Goal: Contribute content: Contribute content

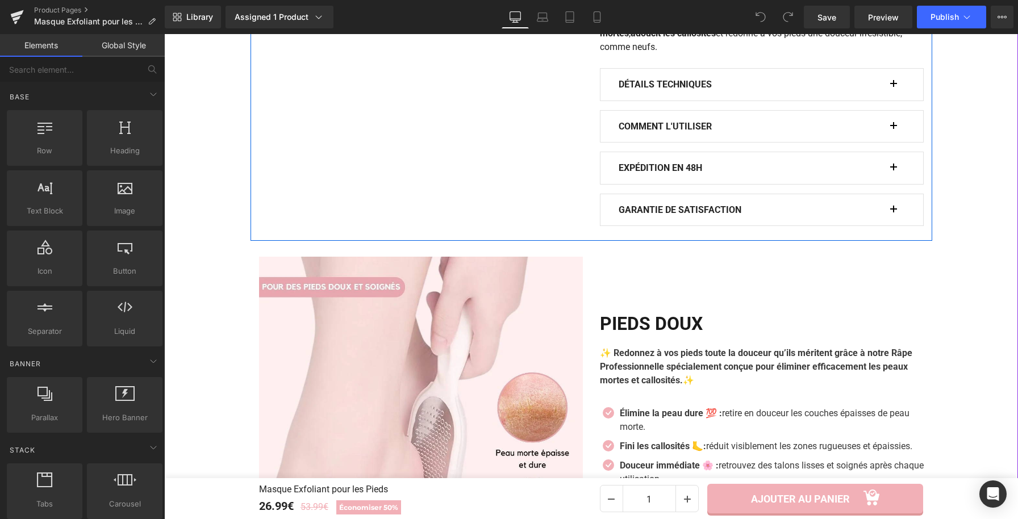
scroll to position [758, 0]
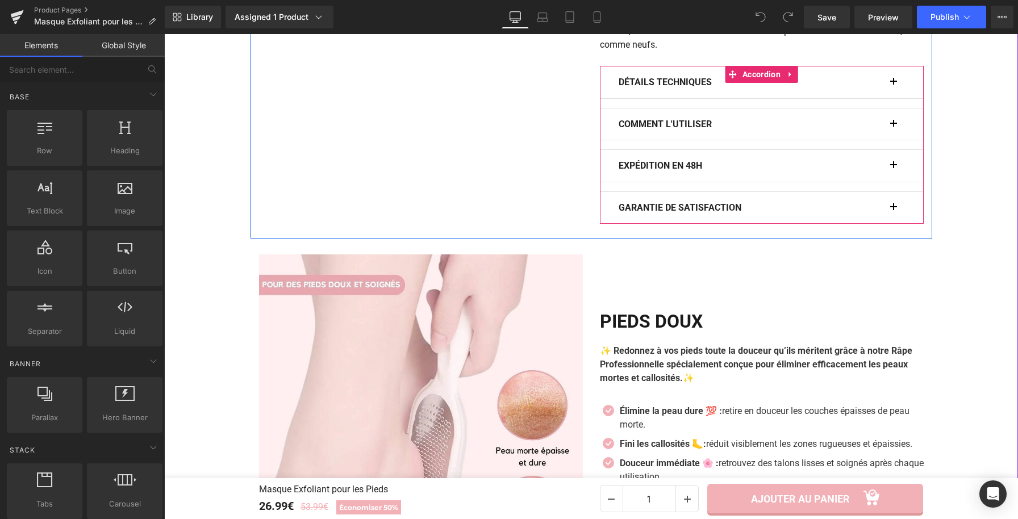
click at [894, 140] on button "button" at bounding box center [899, 124] width 11 height 32
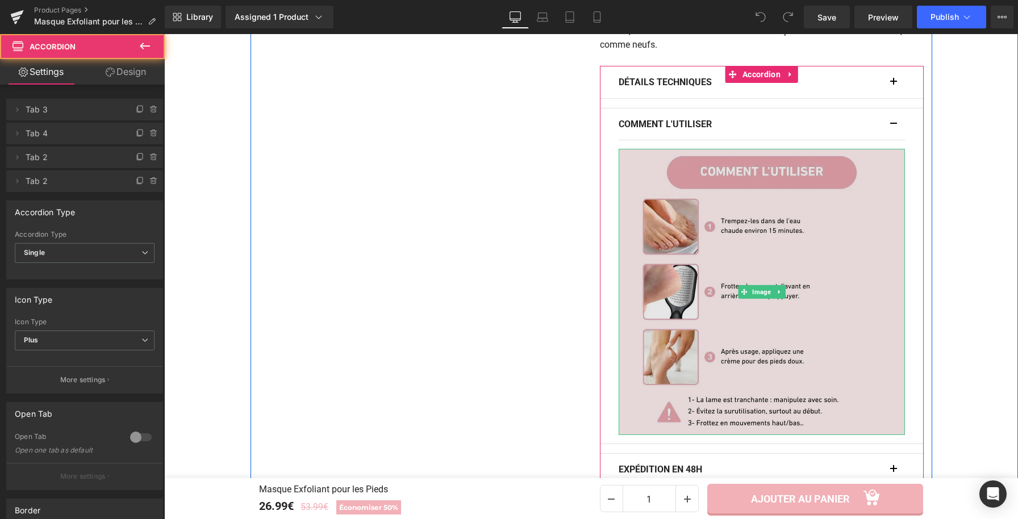
click at [690, 304] on img at bounding box center [762, 292] width 286 height 286
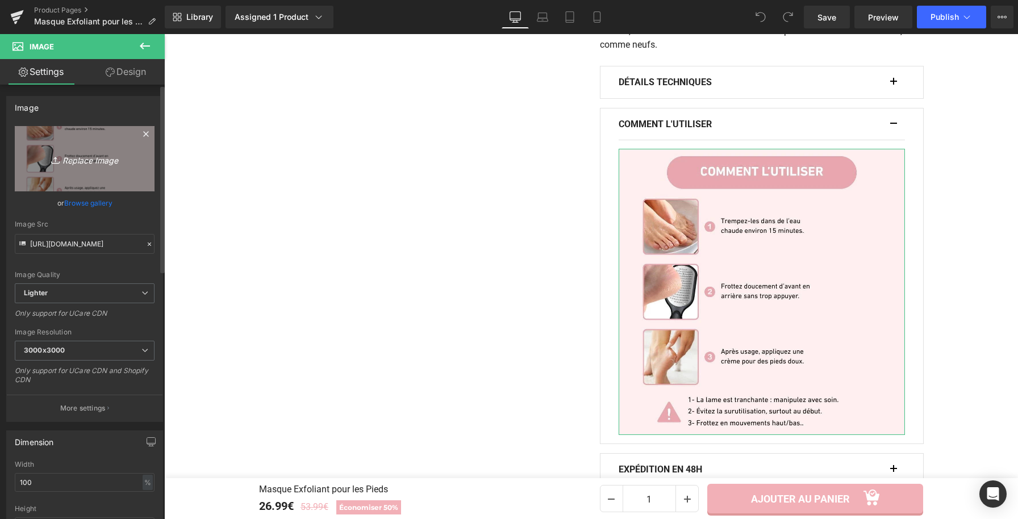
click at [48, 144] on link "Replace Image" at bounding box center [85, 158] width 140 height 65
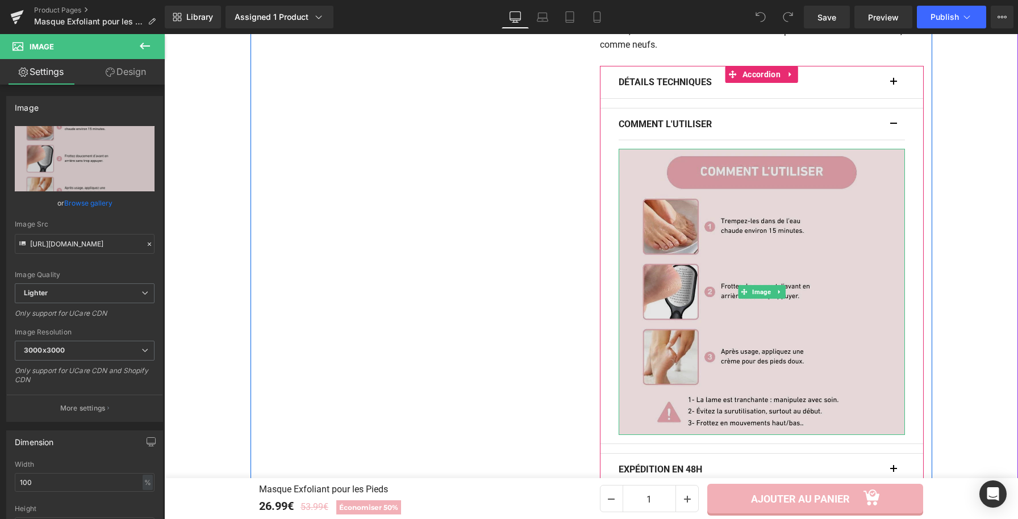
click at [802, 352] on img at bounding box center [762, 292] width 286 height 286
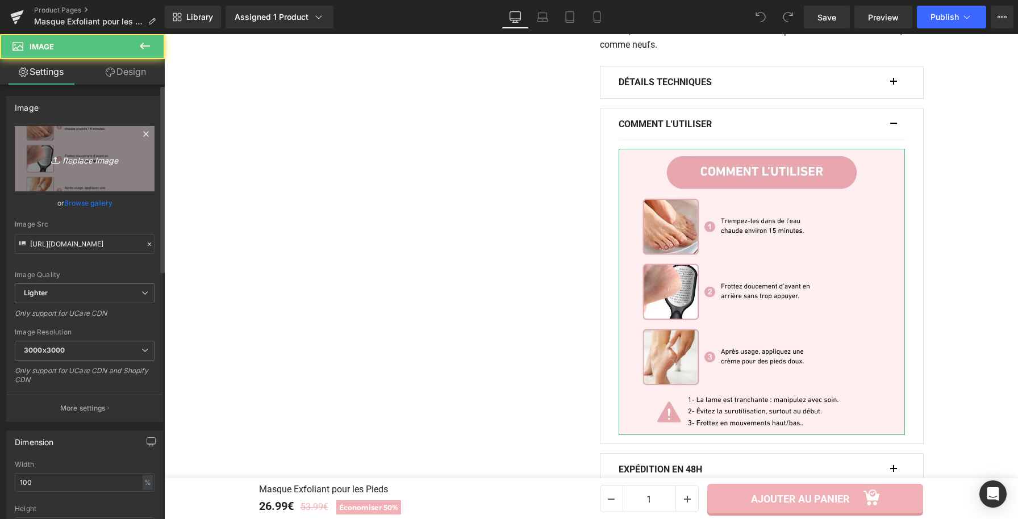
click at [57, 147] on link "Replace Image" at bounding box center [85, 158] width 140 height 65
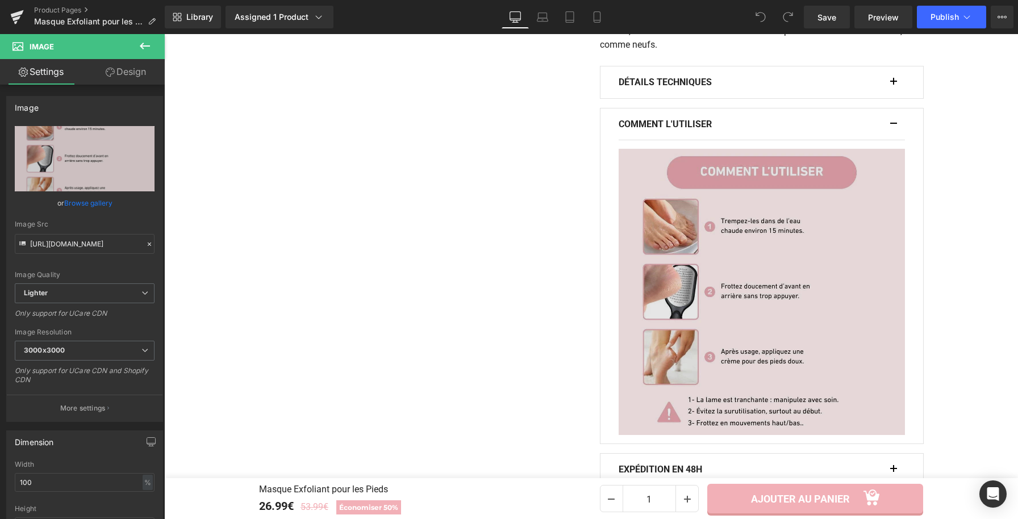
type input "C:\fakepath\Masque Exfoliant pour les Pieds (6).webp"
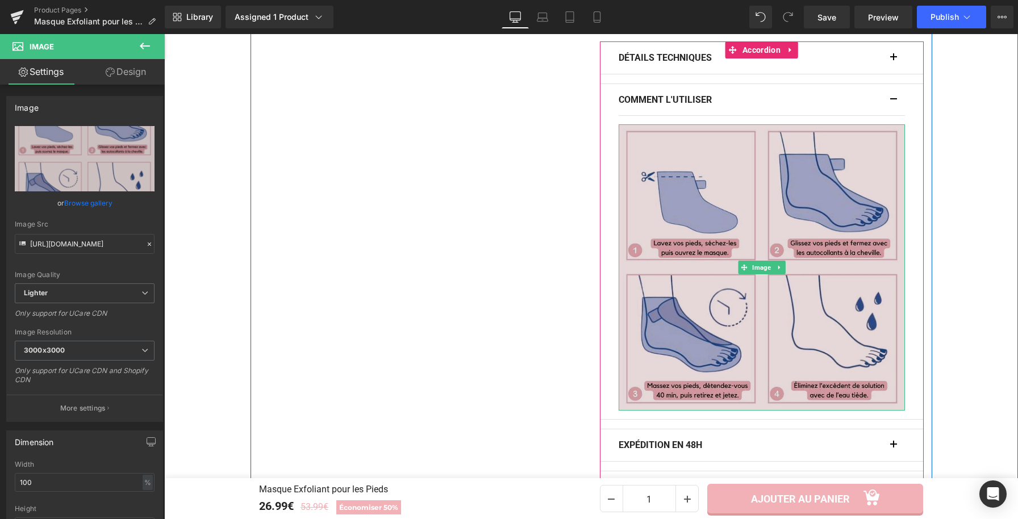
scroll to position [756, 0]
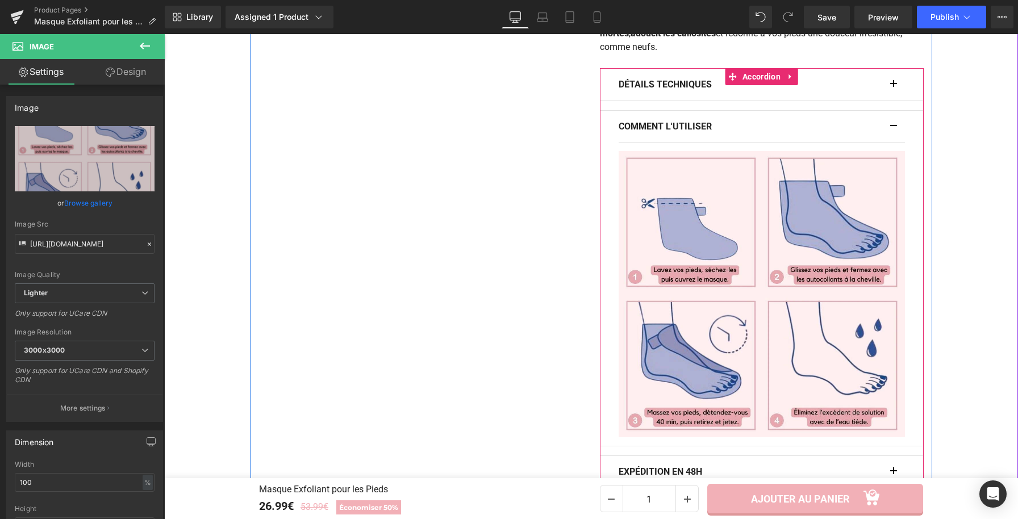
click at [894, 87] on span "button" at bounding box center [894, 87] width 0 height 0
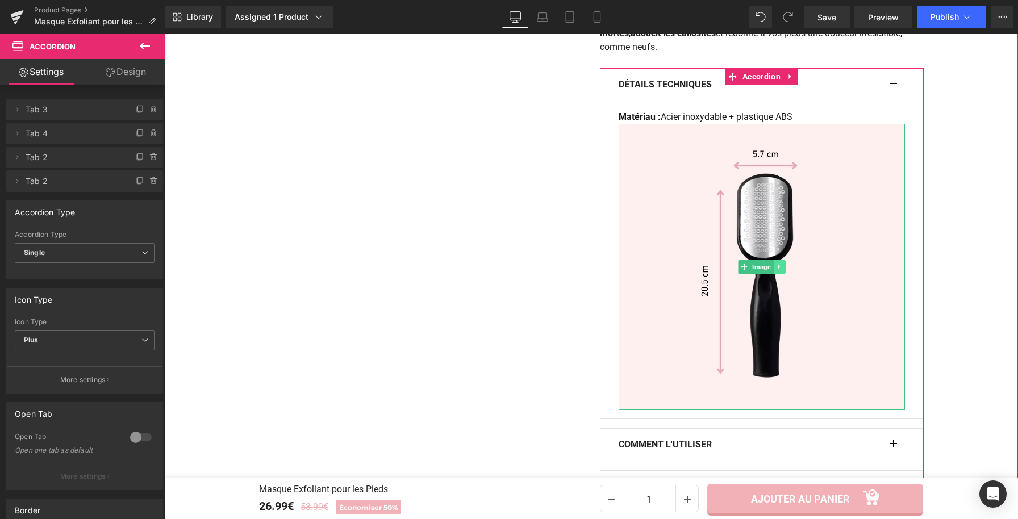
click at [775, 274] on link at bounding box center [779, 267] width 12 height 14
click at [782, 270] on icon at bounding box center [785, 267] width 6 height 6
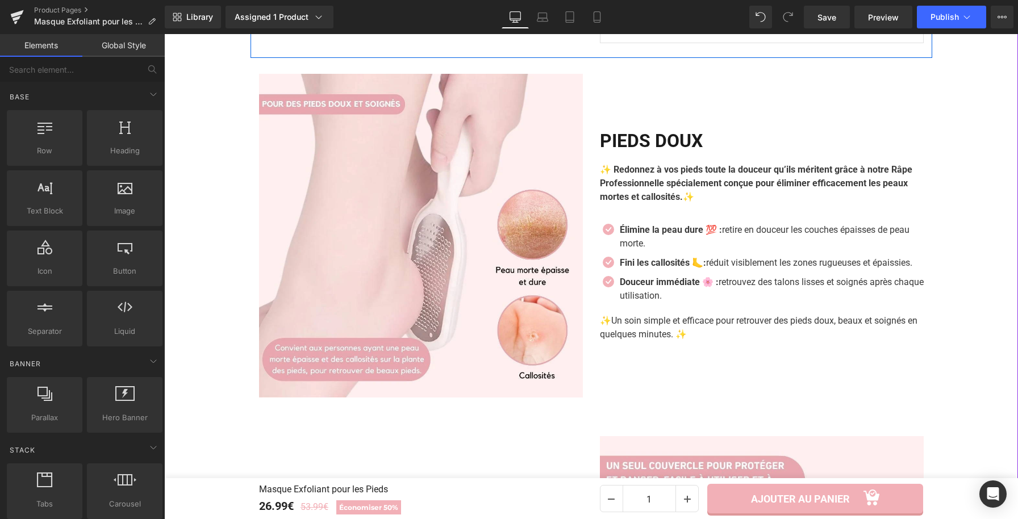
scroll to position [972, 0]
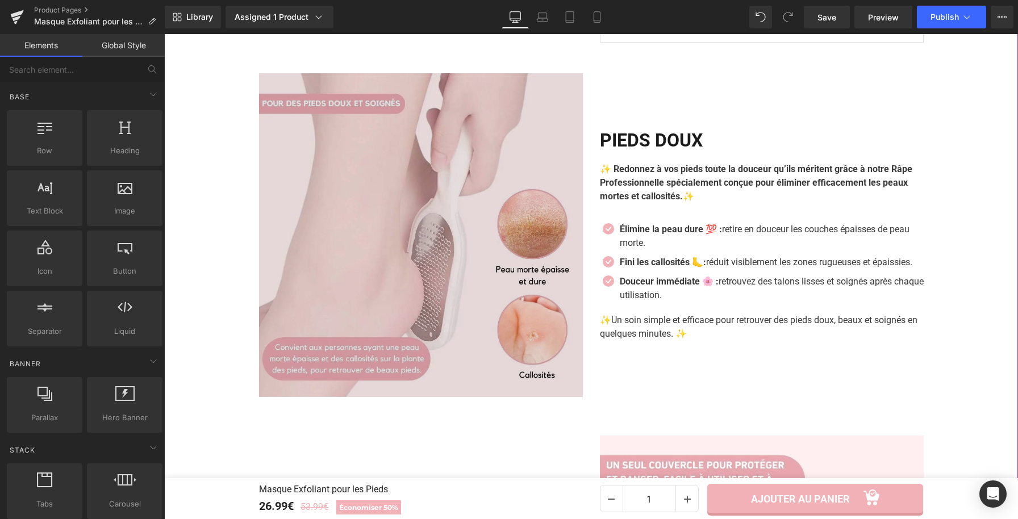
click at [470, 241] on img at bounding box center [421, 235] width 324 height 324
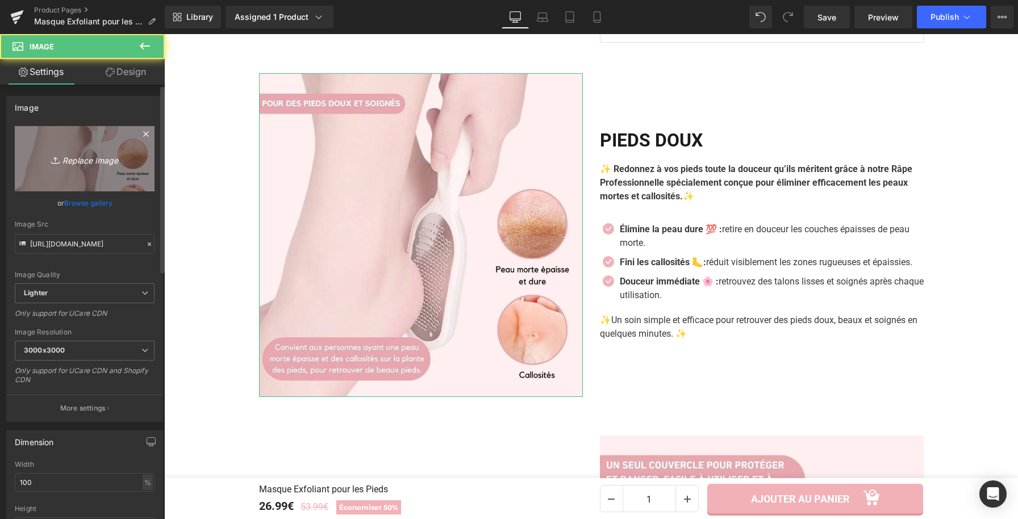
click at [35, 140] on link "Replace Image" at bounding box center [85, 158] width 140 height 65
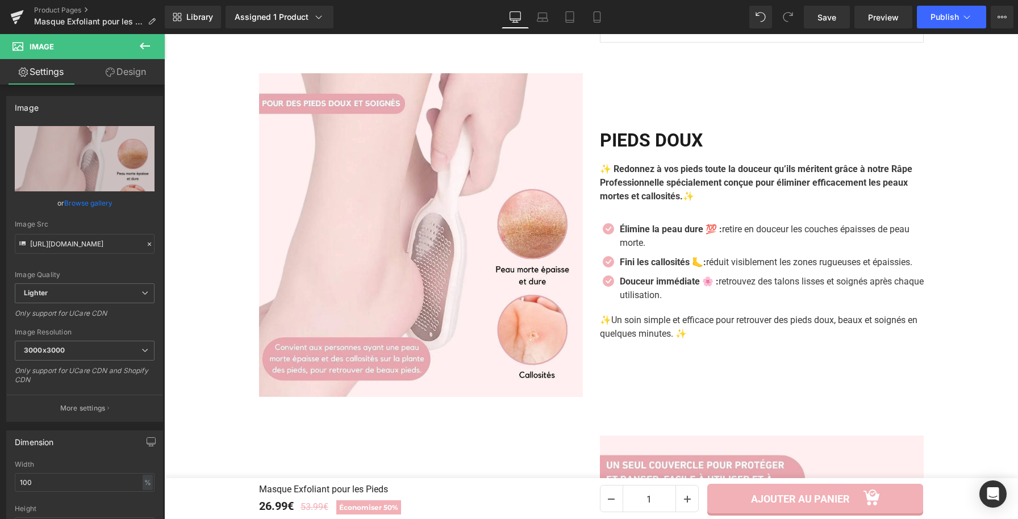
type input "C:\fakepath\Masque Exfoliant pour les Pieds (4).webp"
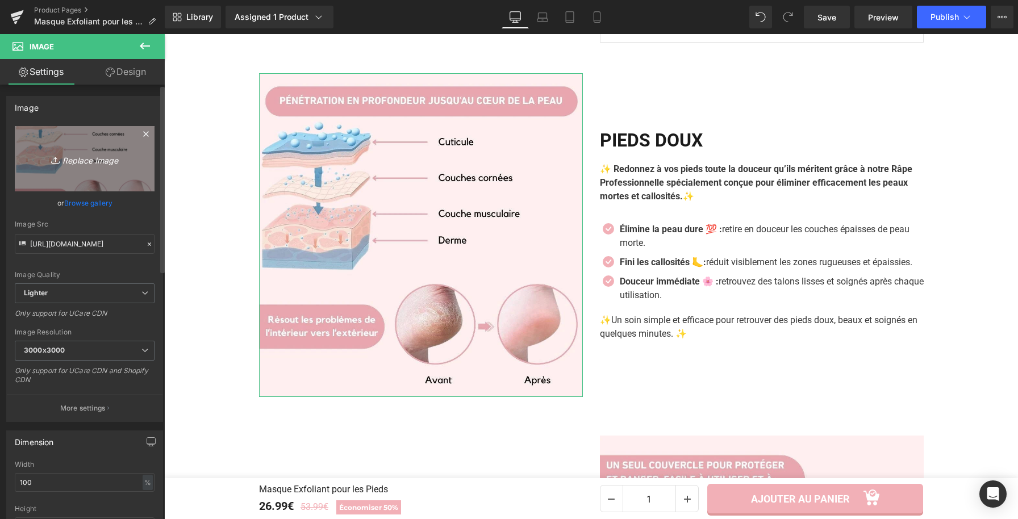
click at [89, 147] on link "Replace Image" at bounding box center [85, 158] width 140 height 65
type input "C:\fakepath\Masque Exfoliant pour les Pieds (5).webp"
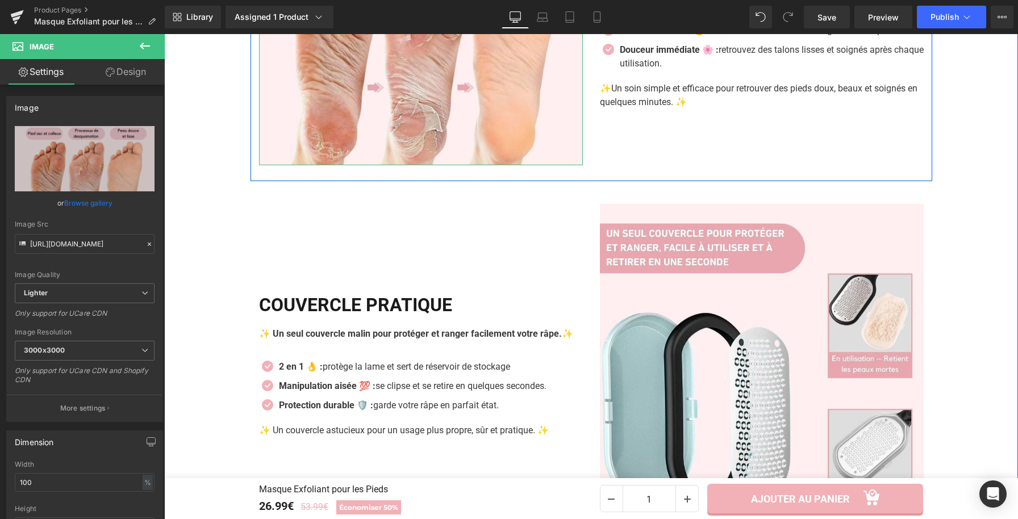
scroll to position [1225, 0]
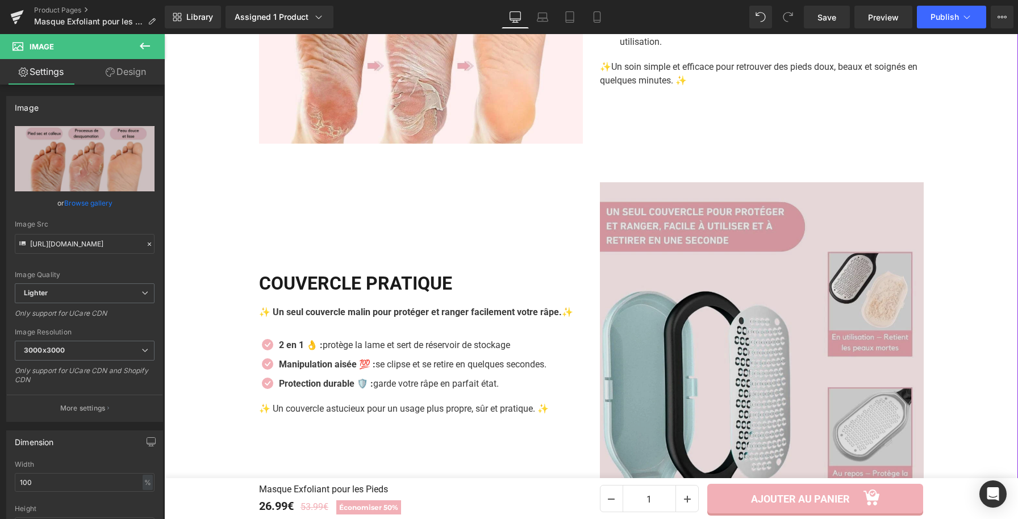
click at [745, 337] on img at bounding box center [762, 344] width 324 height 324
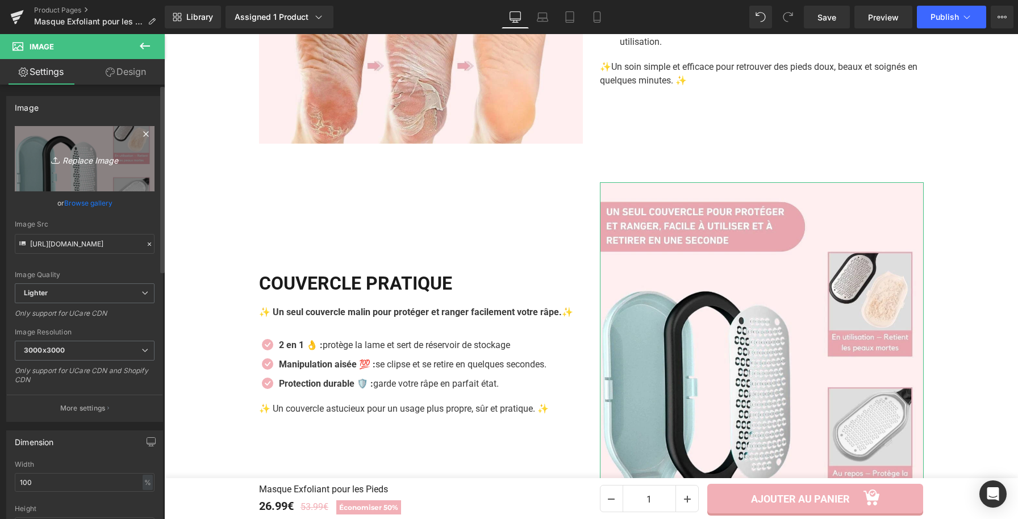
click at [120, 161] on icon "Replace Image" at bounding box center [84, 159] width 91 height 14
type input "C:\fakepath\Masque Exfoliant pour les Pieds (4).webp"
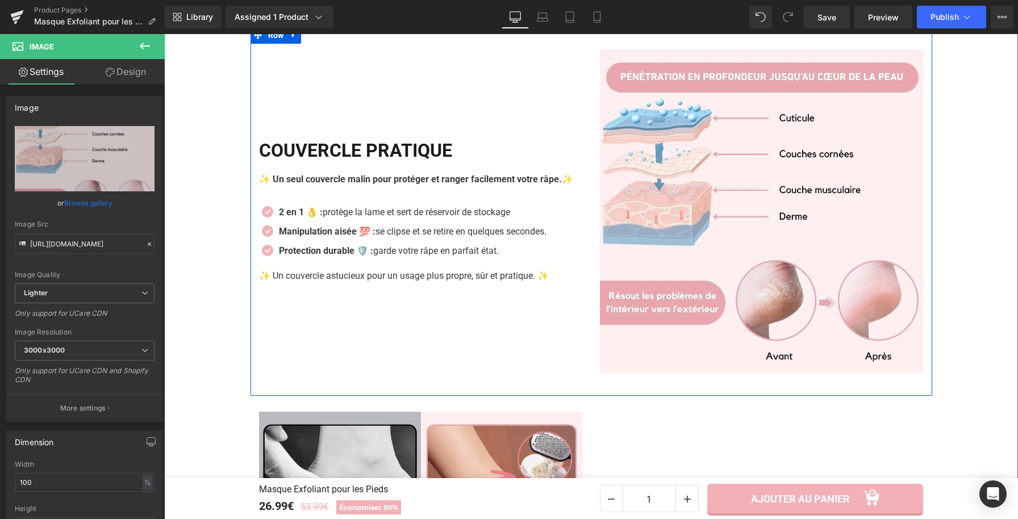
scroll to position [1491, 0]
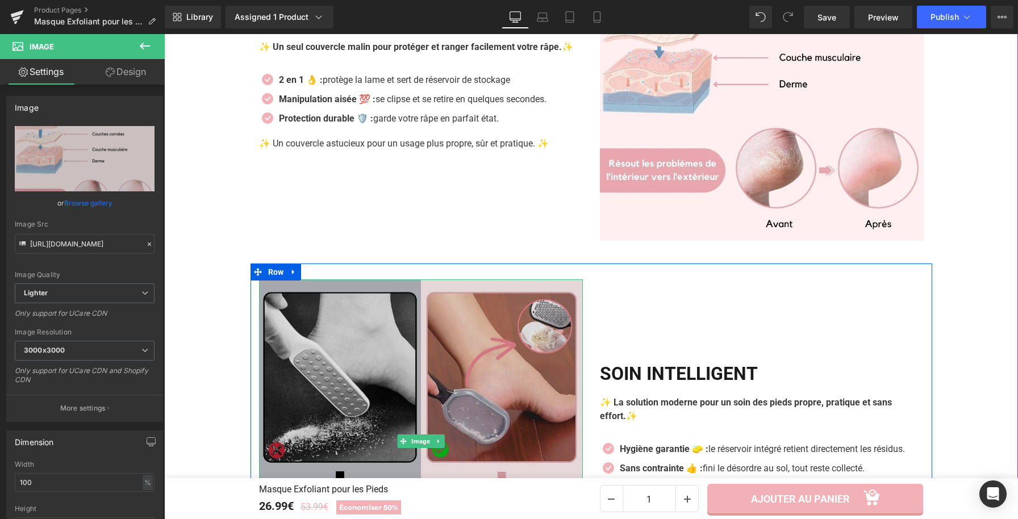
click at [350, 350] on img at bounding box center [421, 441] width 324 height 324
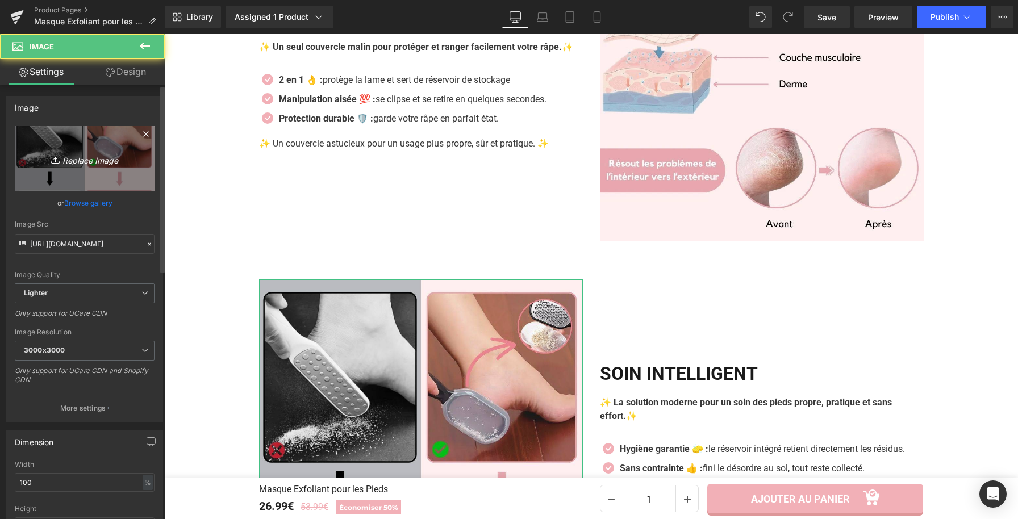
click at [74, 165] on icon "Replace Image" at bounding box center [84, 159] width 91 height 14
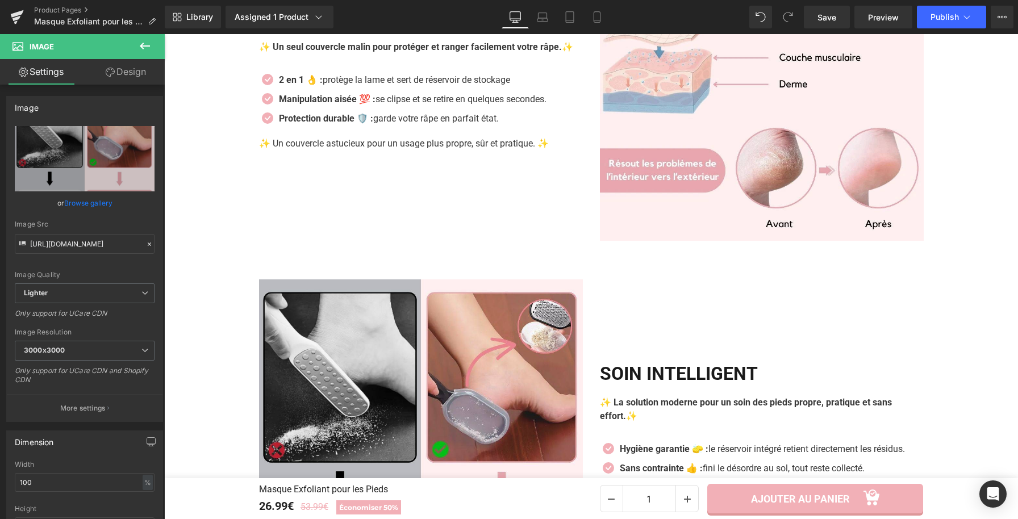
type input "C:\fakepath\Masque Exfoliant pour les Pieds (3).webp"
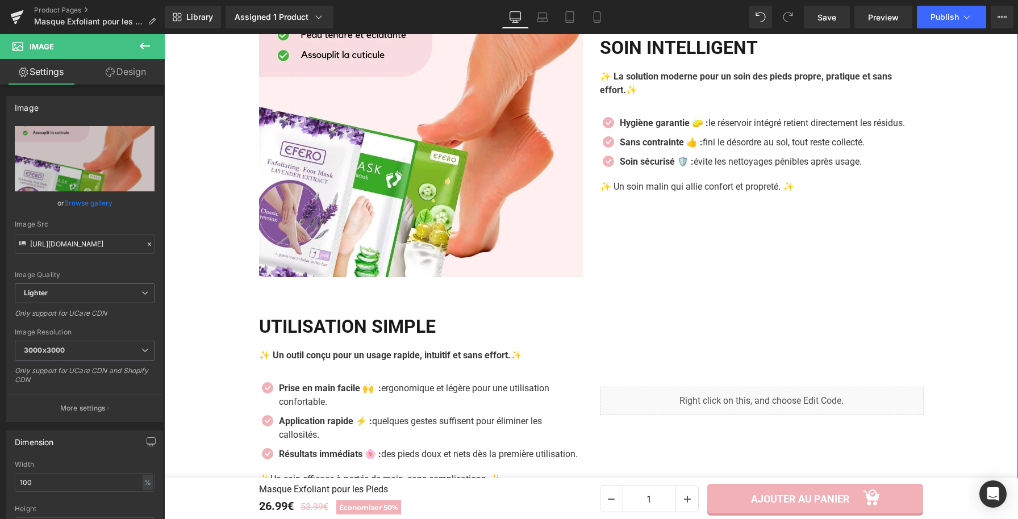
scroll to position [1817, 0]
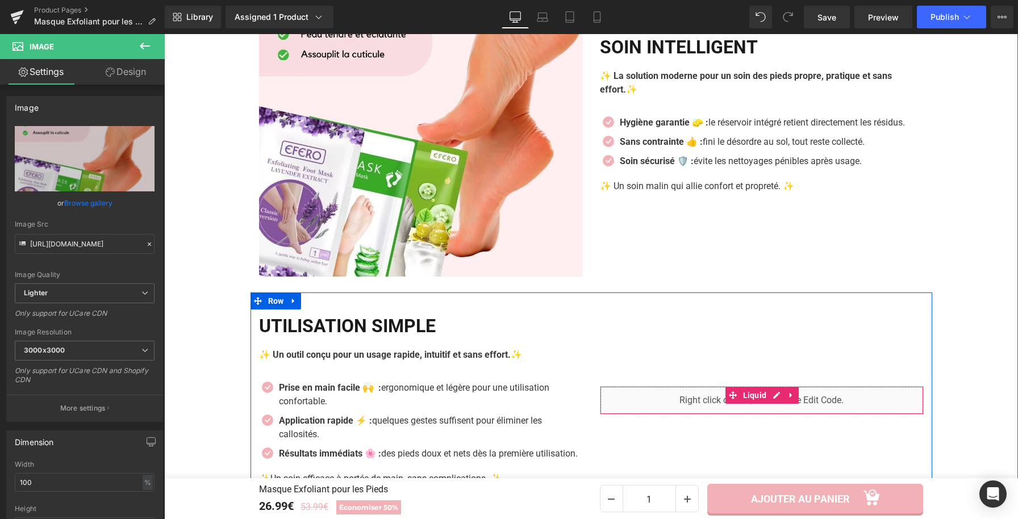
click at [771, 415] on div "Liquid" at bounding box center [762, 400] width 324 height 28
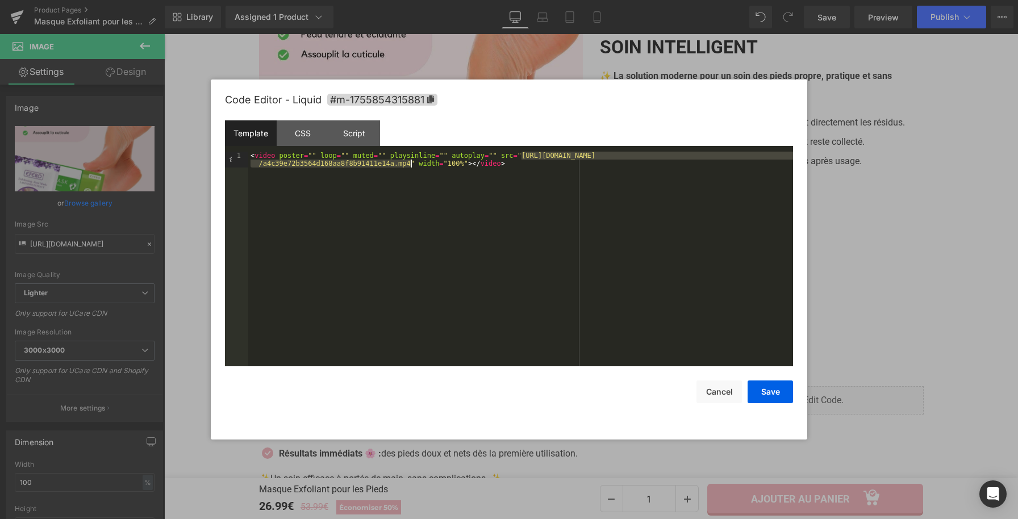
drag, startPoint x: 521, startPoint y: 158, endPoint x: 409, endPoint y: 165, distance: 112.7
click at [409, 165] on div "< video poster = "" loop = "" muted = "" playsinline = "" autoplay = "" src = "…" at bounding box center [520, 275] width 545 height 247
click at [771, 396] on button "Save" at bounding box center [770, 392] width 45 height 23
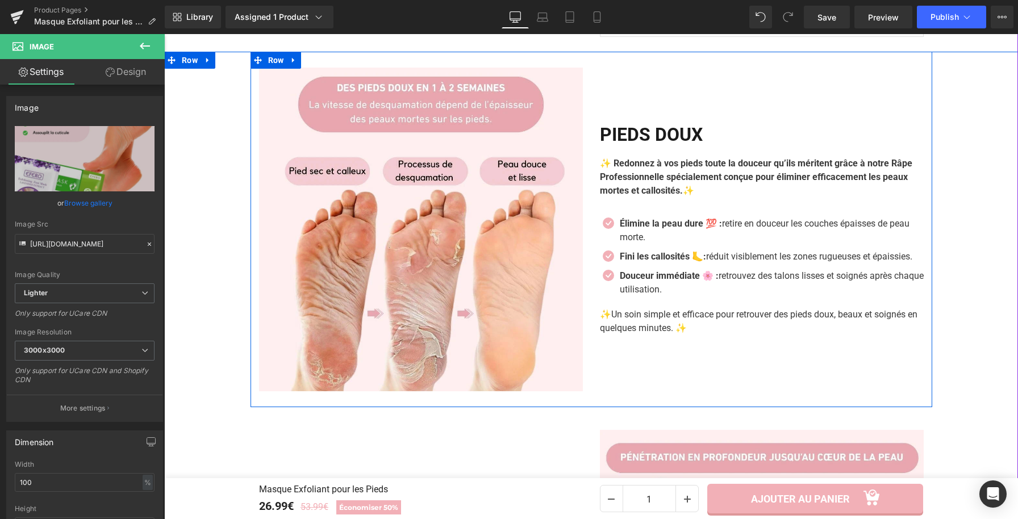
scroll to position [977, 0]
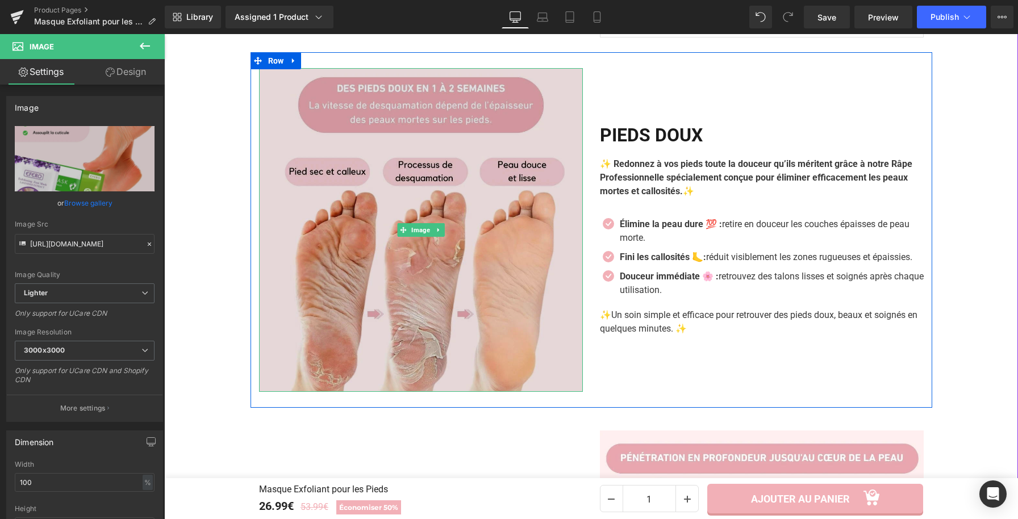
click at [404, 231] on img at bounding box center [421, 230] width 324 height 324
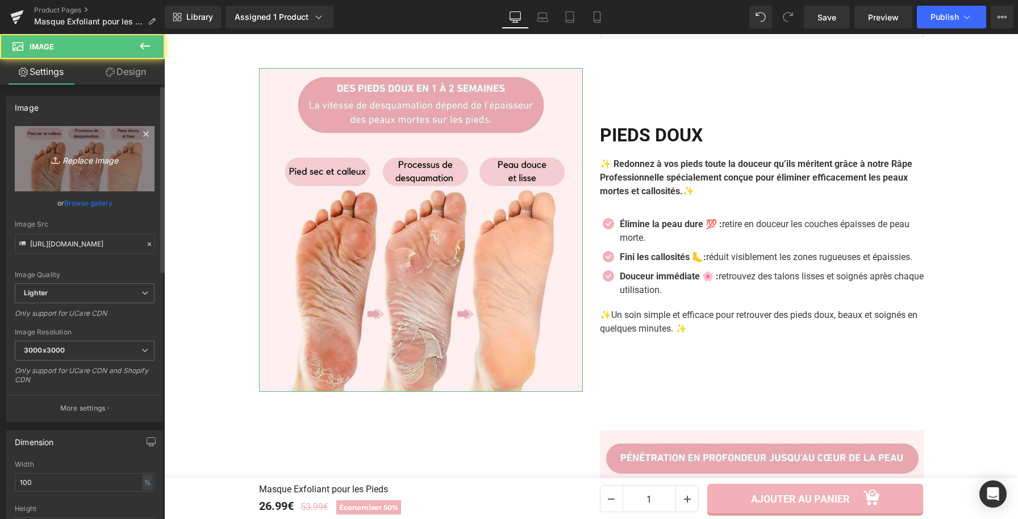
click at [126, 160] on icon "Replace Image" at bounding box center [84, 159] width 91 height 14
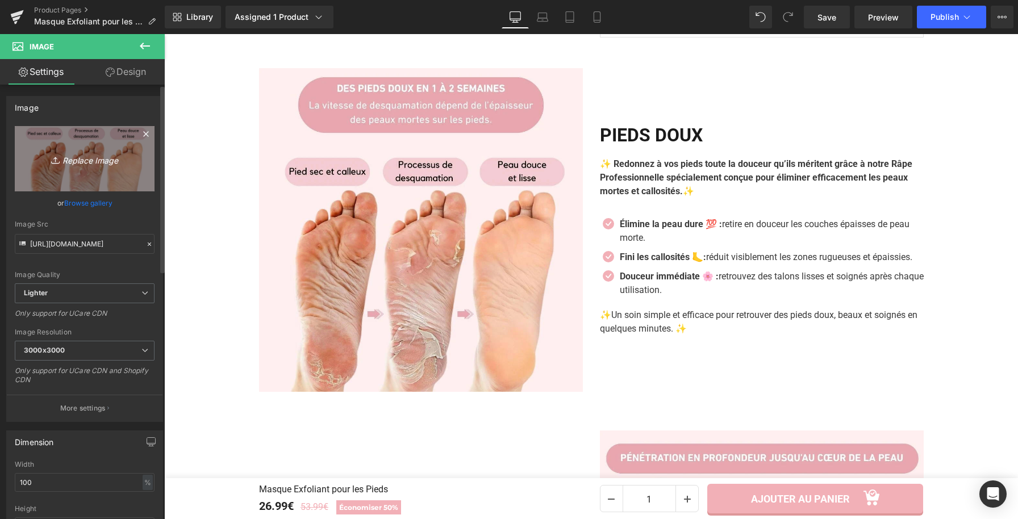
type input "C:\fakepath\Masque Exfoliant pour les Pieds (3).webp"
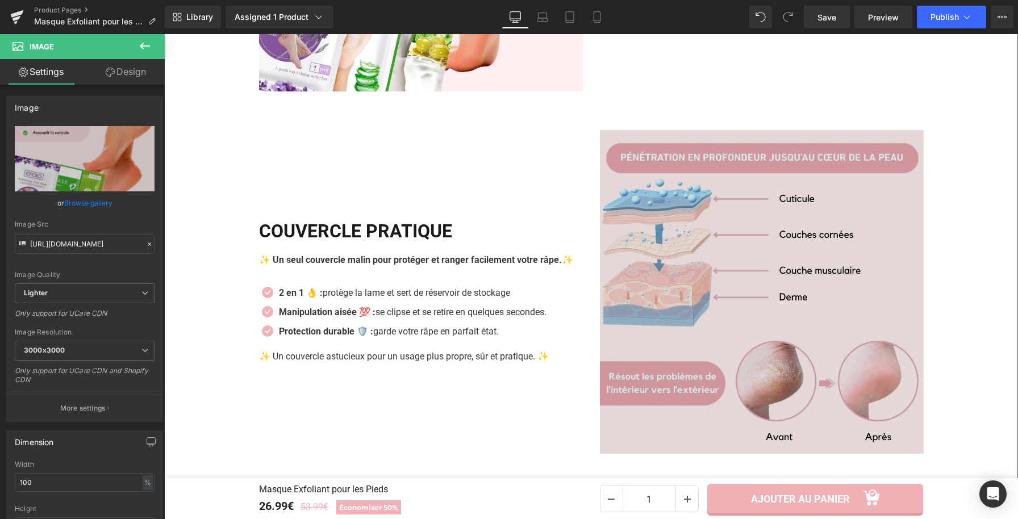
scroll to position [1281, 0]
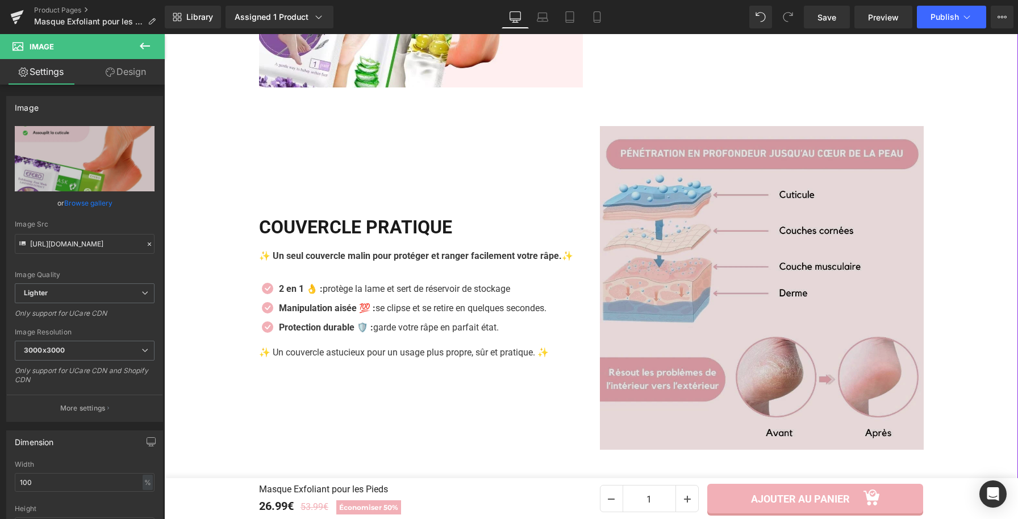
click at [701, 381] on img at bounding box center [762, 288] width 324 height 324
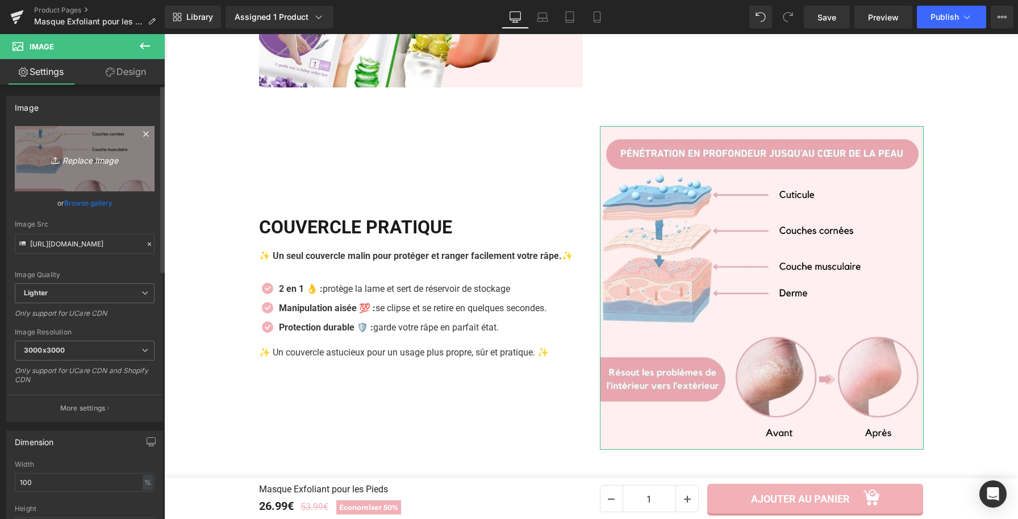
click at [105, 137] on link "Replace Image" at bounding box center [85, 158] width 140 height 65
type input "C:\fakepath\Masque Exfoliant pour les Pieds (5).webp"
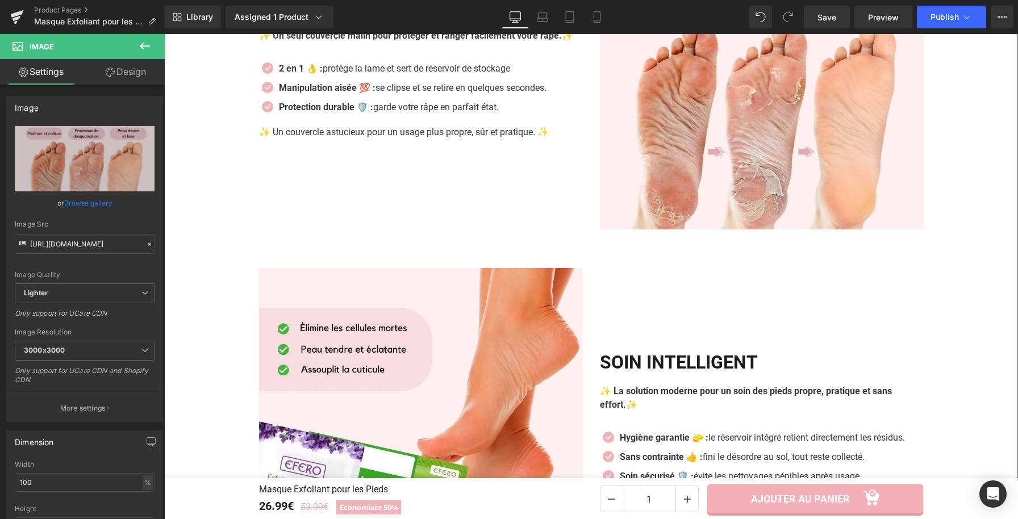
scroll to position [1621, 0]
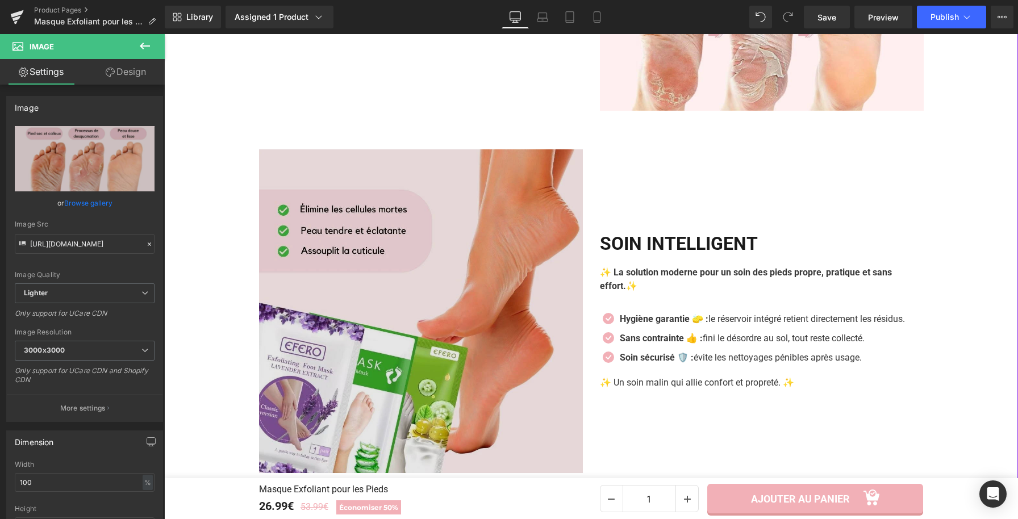
click at [535, 324] on img at bounding box center [421, 311] width 324 height 324
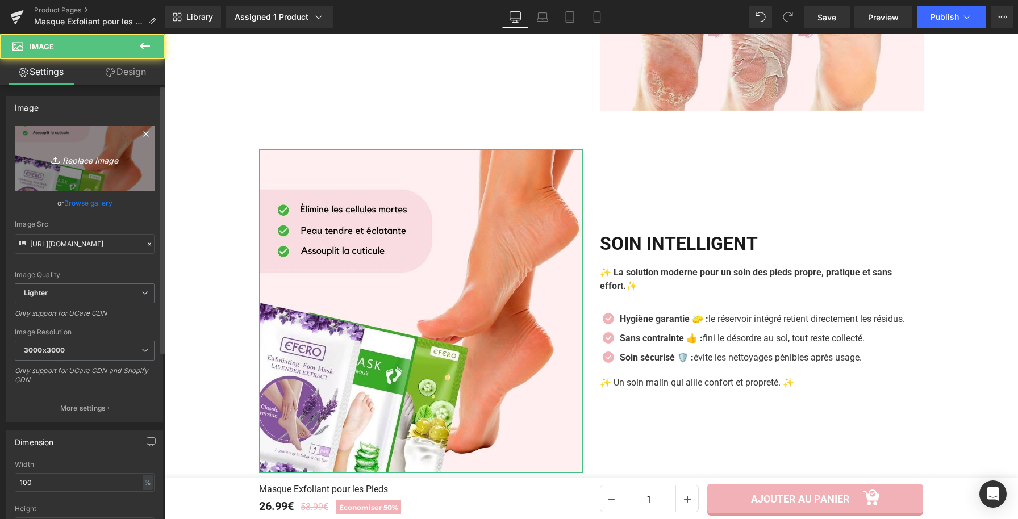
click at [129, 159] on link "Replace Image" at bounding box center [85, 158] width 140 height 65
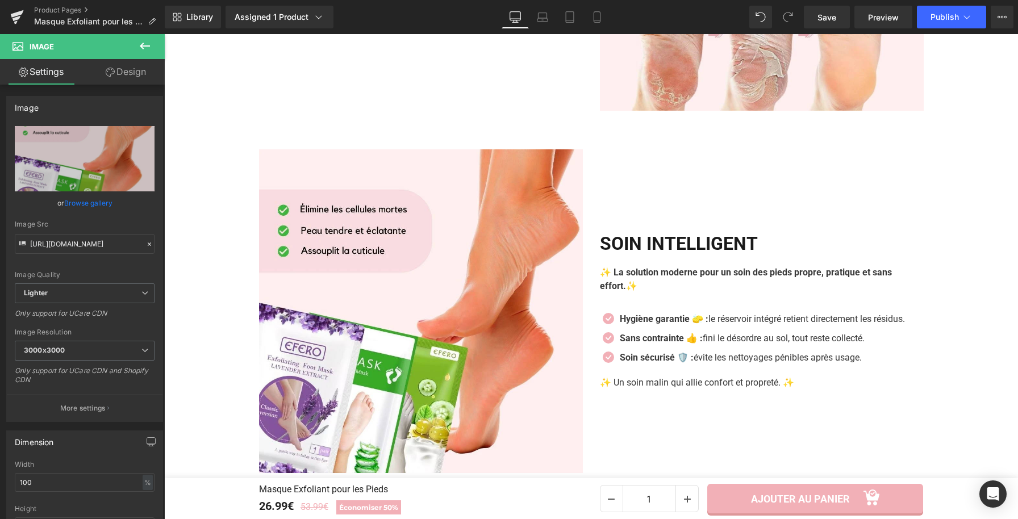
type input "C:\fakepath\Masque Exfoliant pour les Pieds (4).webp"
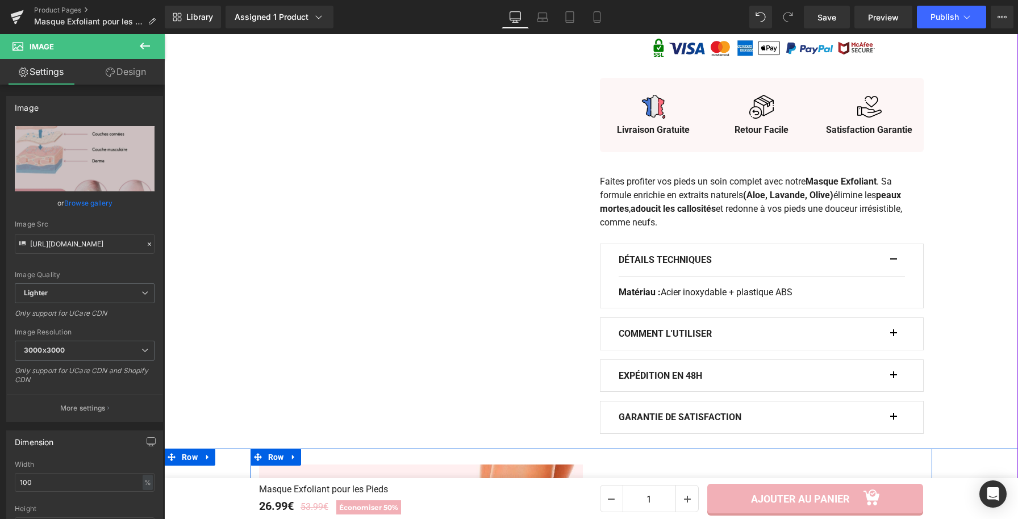
scroll to position [654, 0]
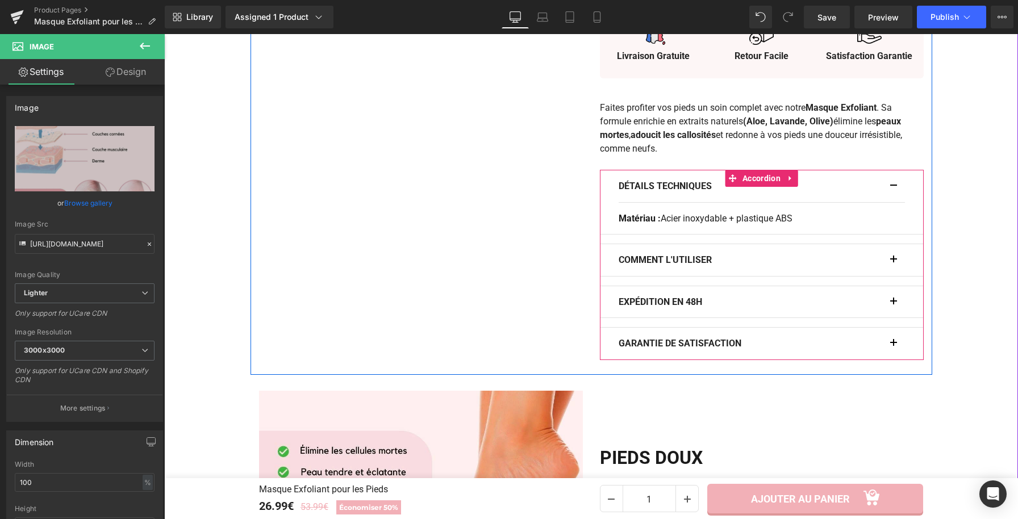
click at [894, 189] on span "button" at bounding box center [894, 189] width 0 height 0
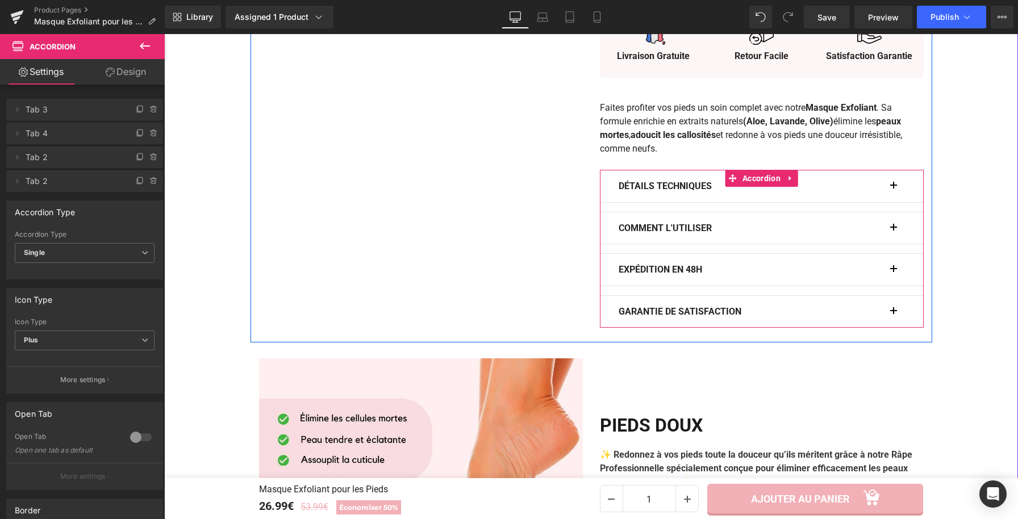
drag, startPoint x: 744, startPoint y: 216, endPoint x: 644, endPoint y: 194, distance: 103.0
click at [745, 187] on span "Accordion" at bounding box center [762, 178] width 44 height 17
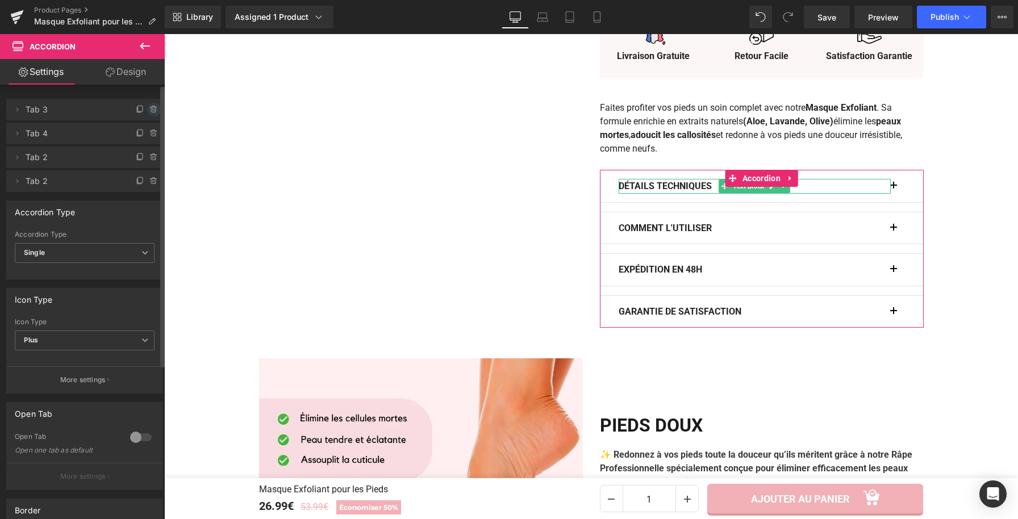
click at [149, 108] on icon at bounding box center [153, 109] width 9 height 9
click at [151, 112] on button "Delete" at bounding box center [142, 110] width 36 height 15
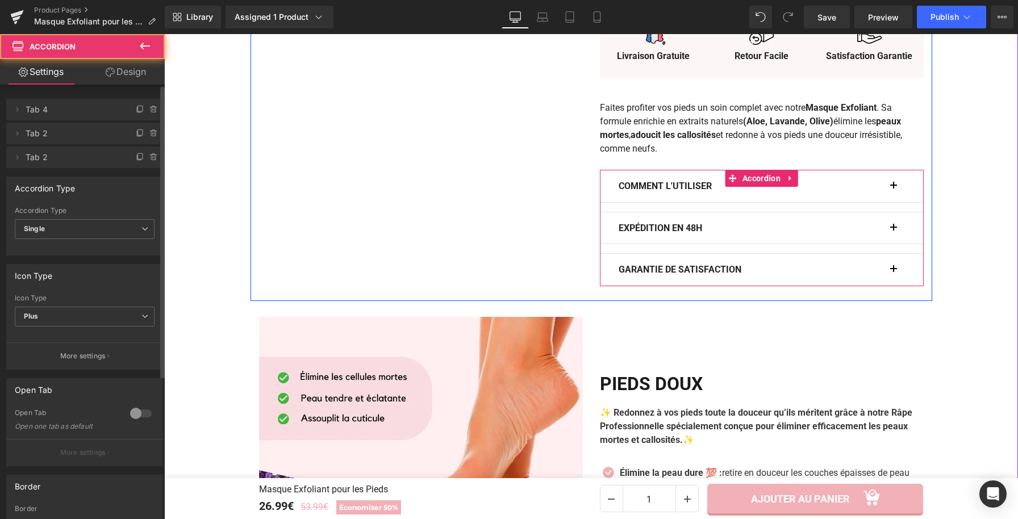
click at [894, 202] on button "button" at bounding box center [899, 186] width 11 height 32
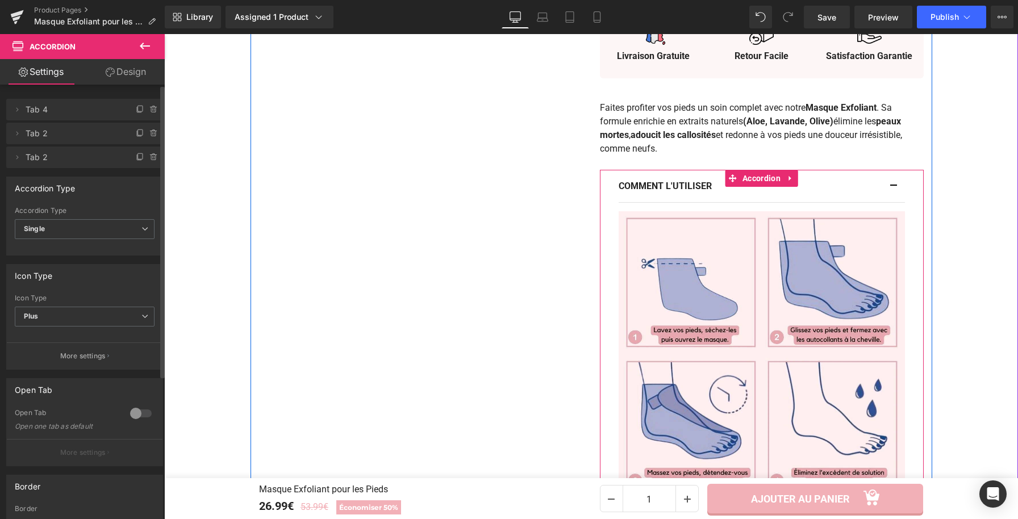
click at [894, 202] on button "button" at bounding box center [899, 186] width 11 height 32
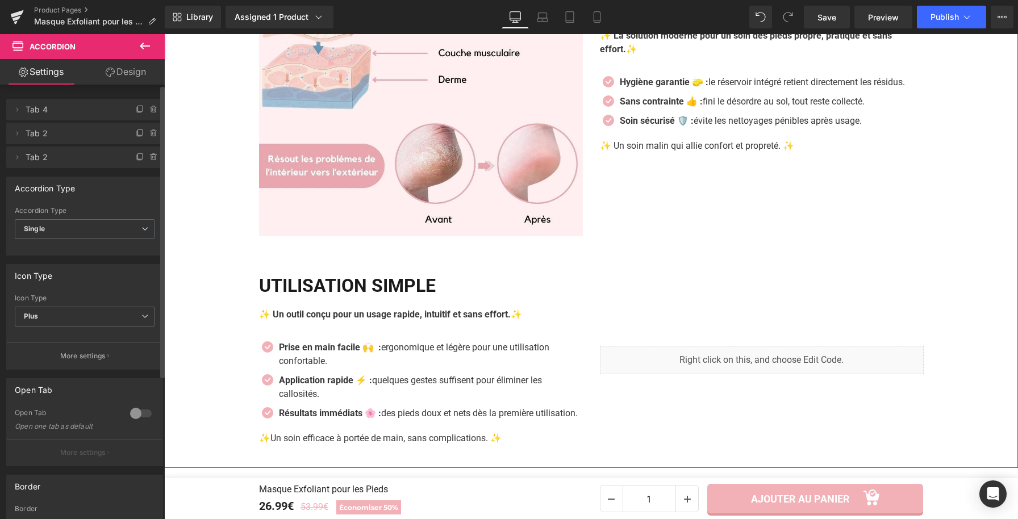
scroll to position [1846, 0]
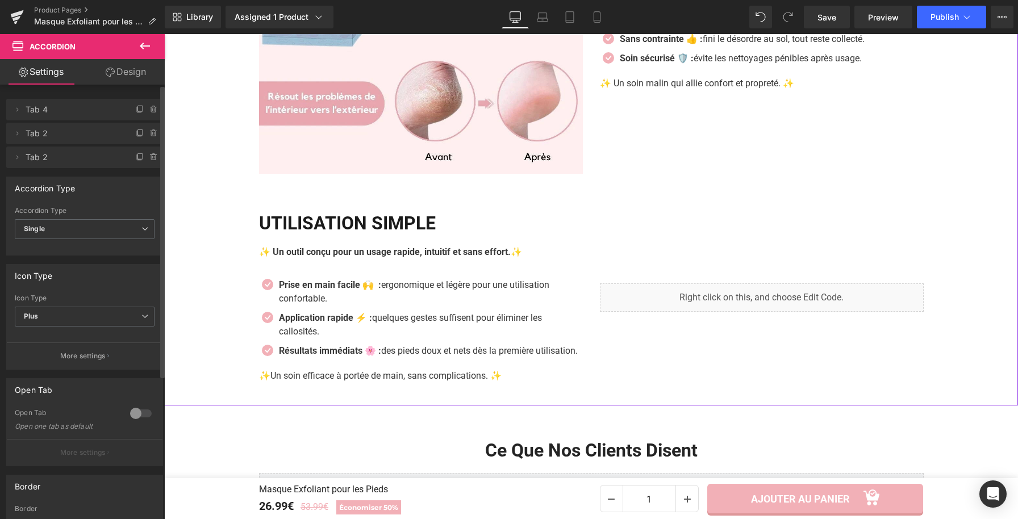
click at [379, 234] on h2 "Utilisation Simple" at bounding box center [421, 223] width 324 height 22
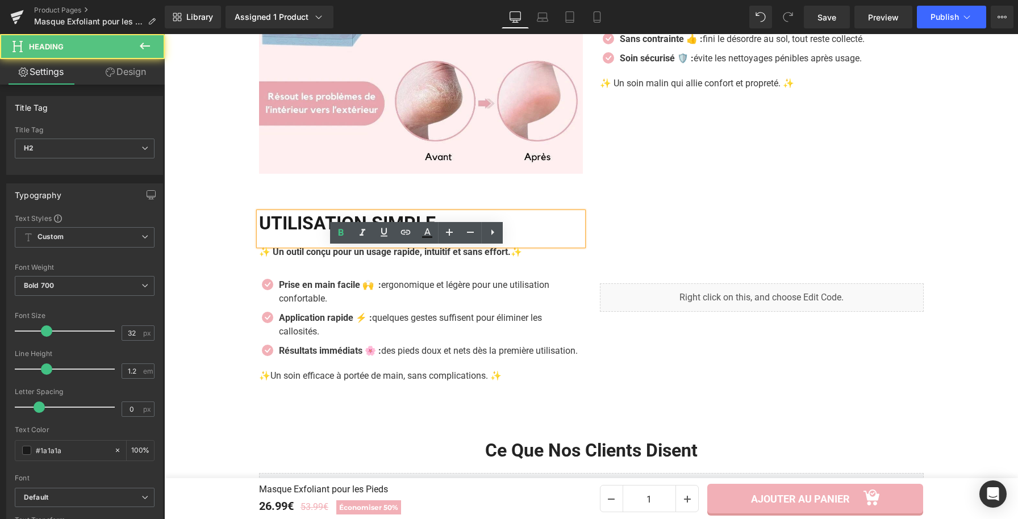
click at [379, 234] on h2 "Utilisation Simple" at bounding box center [421, 223] width 324 height 22
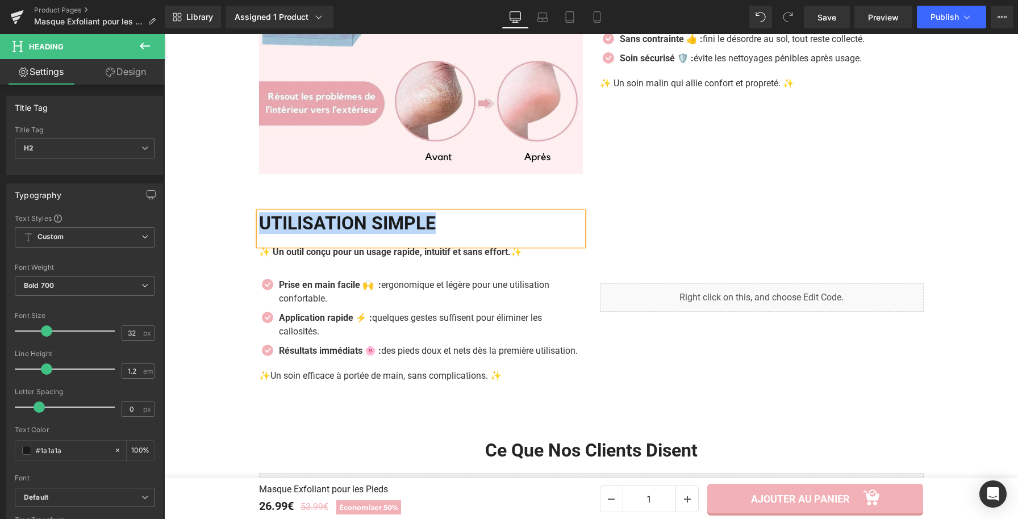
paste div
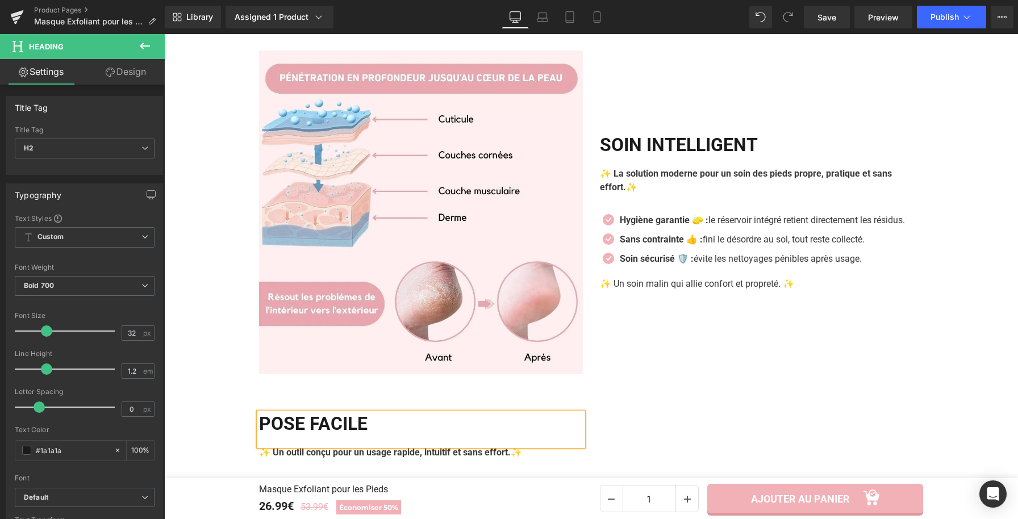
scroll to position [1624, 0]
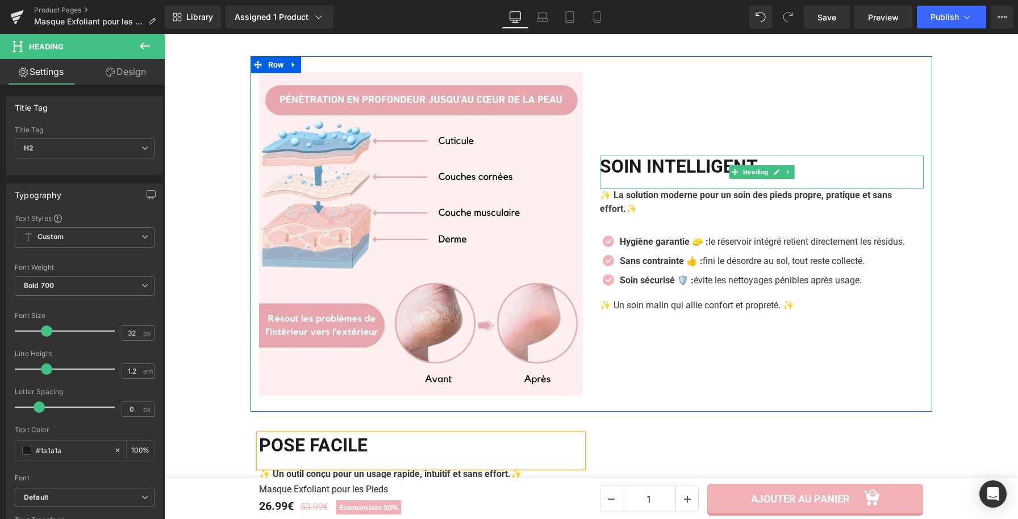
click at [700, 177] on h2 "SOIN INTELLIGENT" at bounding box center [762, 167] width 324 height 22
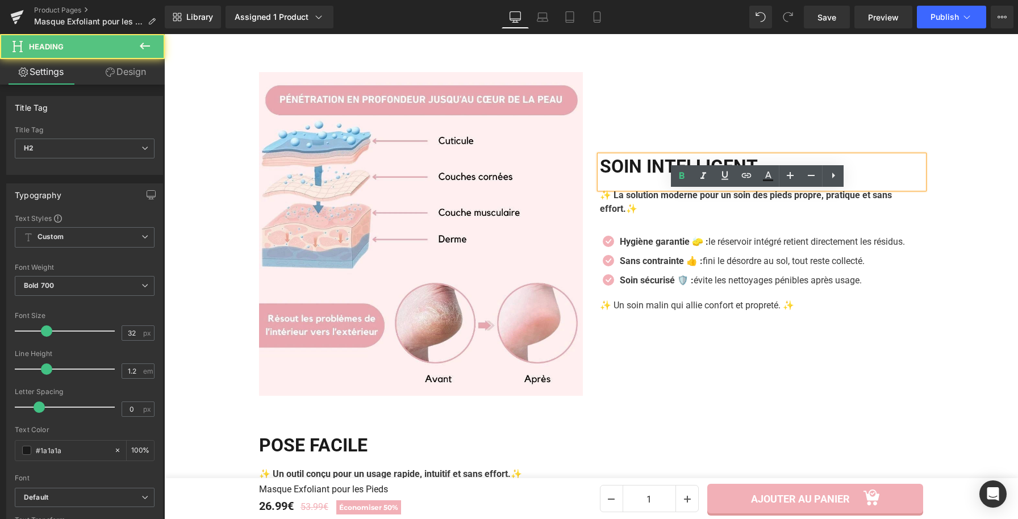
click at [700, 177] on h2 "SOIN INTELLIGENT" at bounding box center [762, 167] width 324 height 22
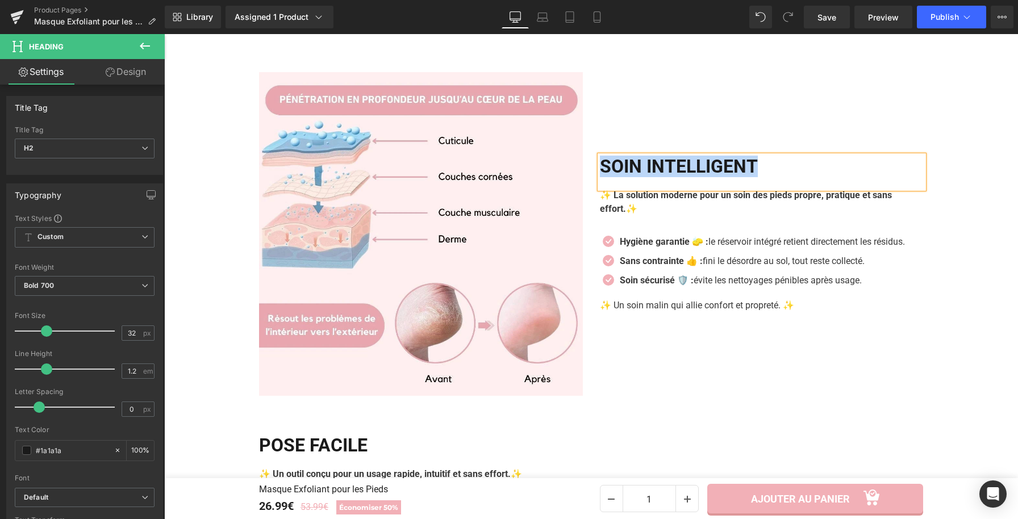
paste div
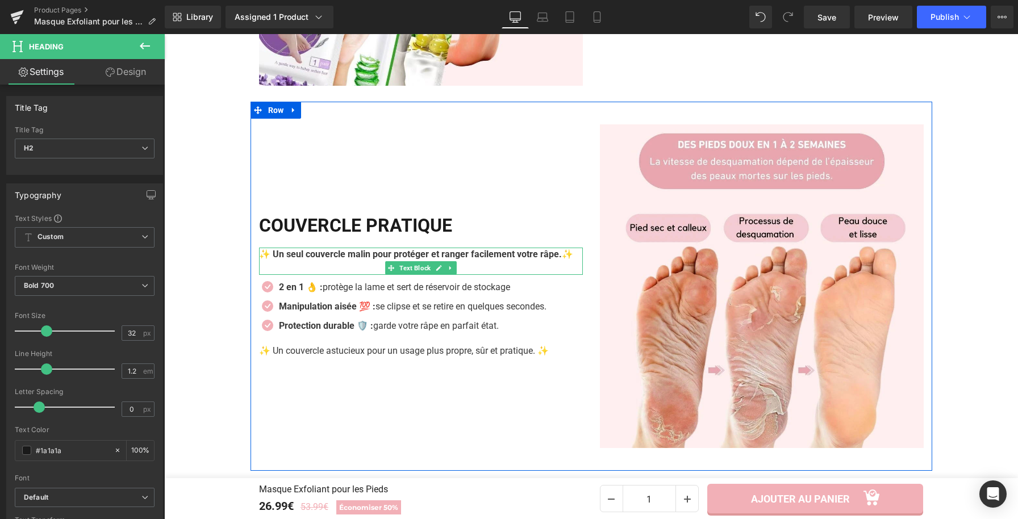
scroll to position [1256, 0]
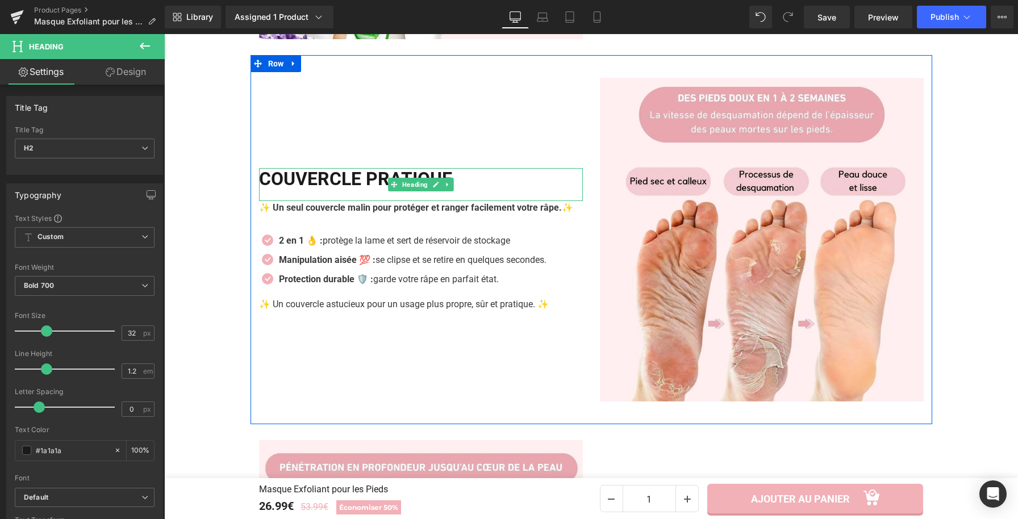
click at [457, 190] on h2 "COUVERCLE PRATIQUE" at bounding box center [421, 179] width 324 height 22
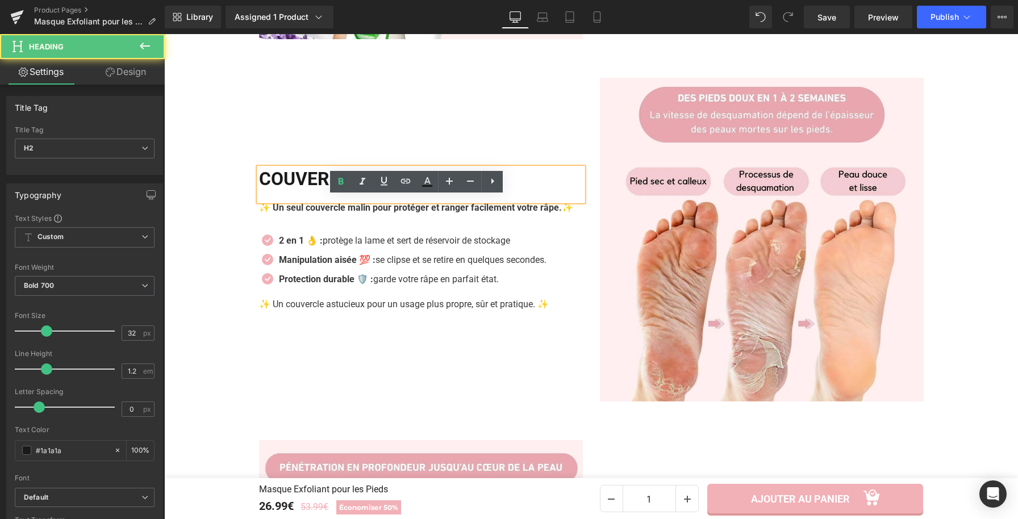
click at [473, 190] on h2 "COUVERCLE PRATIQUE" at bounding box center [421, 179] width 324 height 22
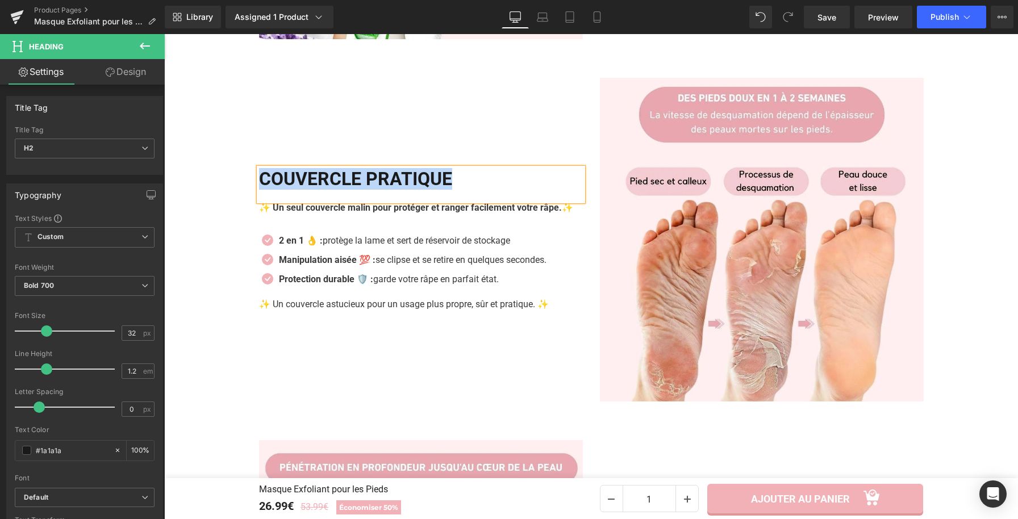
paste div
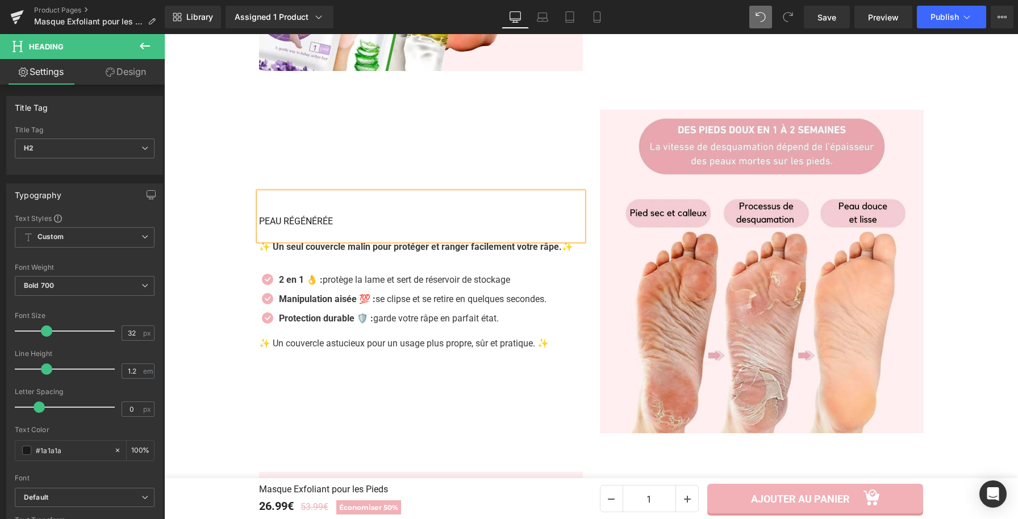
scroll to position [1231, 0]
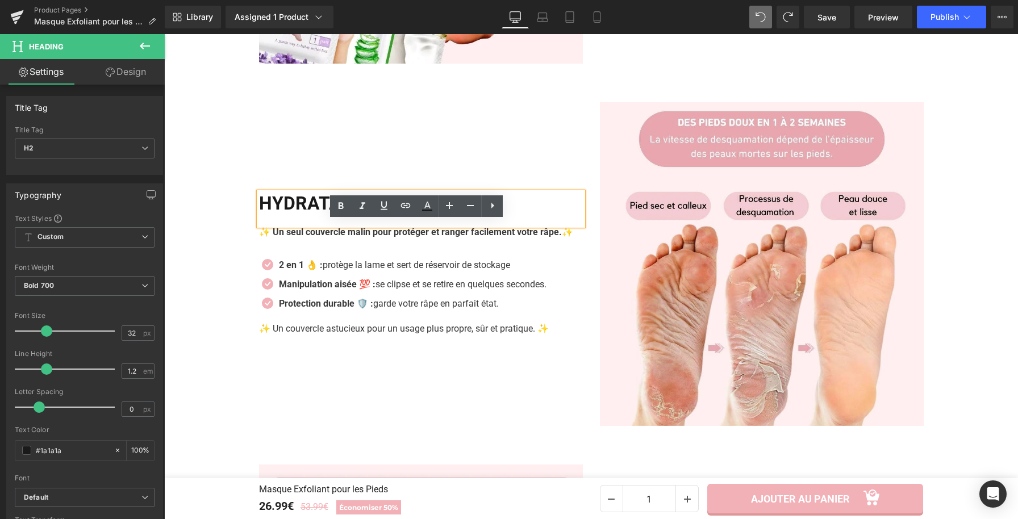
click at [449, 214] on h2 "HYDRATATION PURE" at bounding box center [421, 204] width 324 height 22
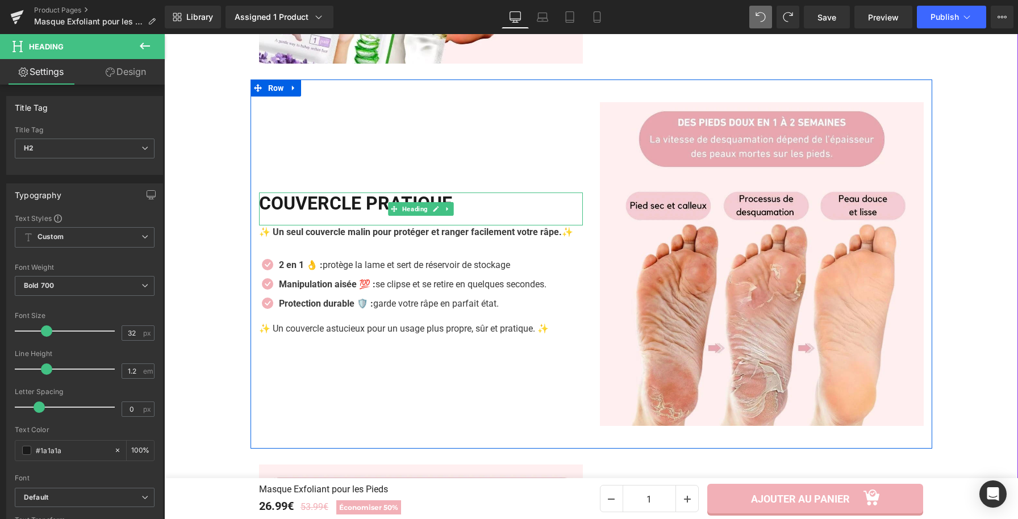
click at [478, 214] on h2 "COUVERCLE PRATIQUE" at bounding box center [421, 204] width 324 height 22
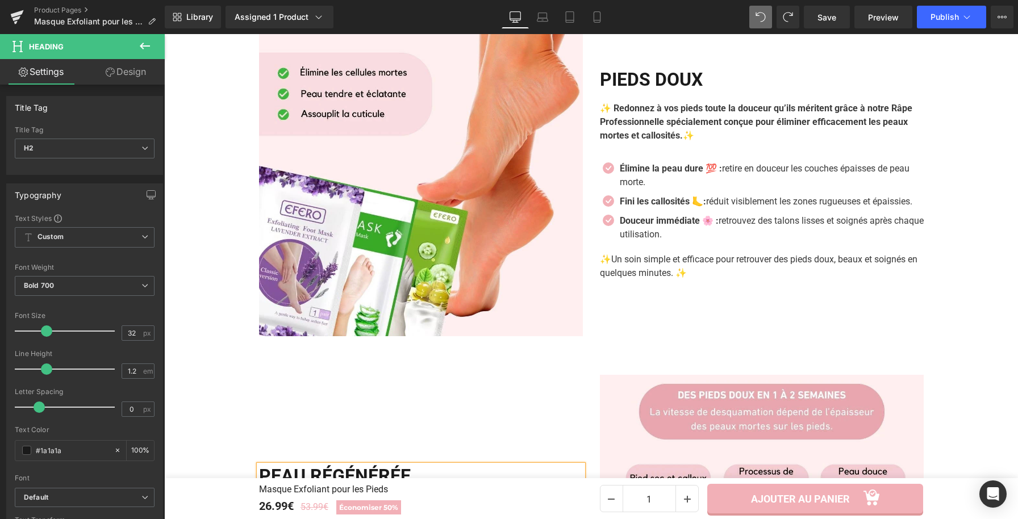
scroll to position [933, 0]
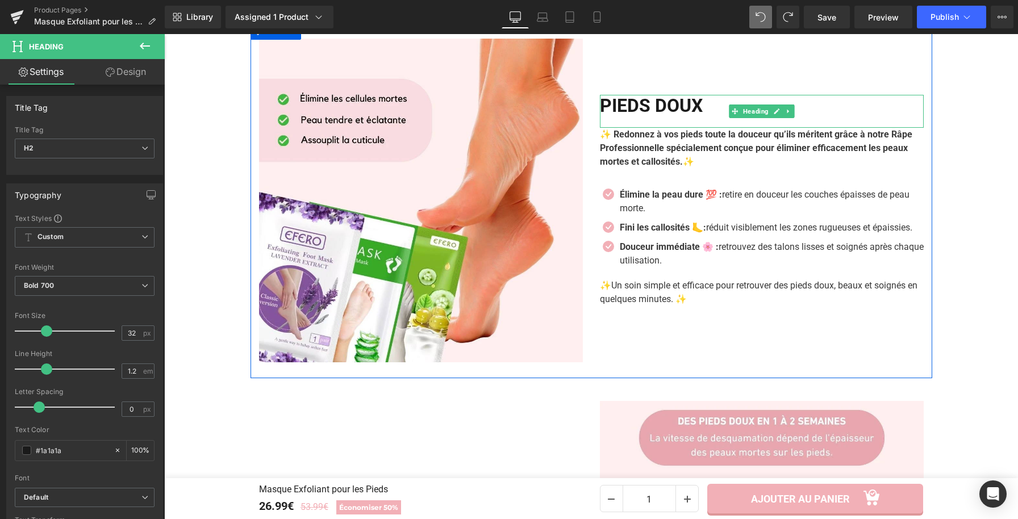
click at [635, 116] on h2 "PIEDS DOUX" at bounding box center [762, 106] width 324 height 22
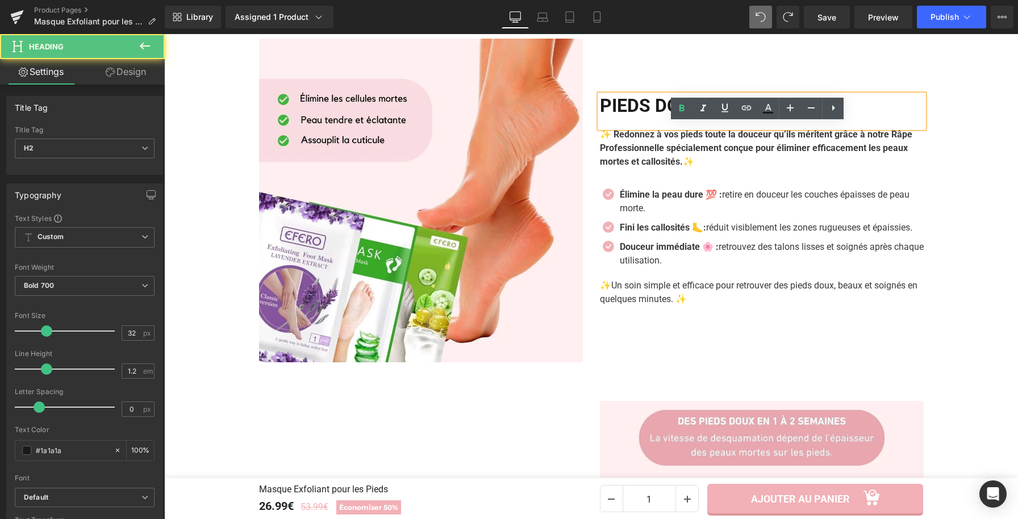
click at [656, 116] on h2 "PIEDS DOUX" at bounding box center [762, 106] width 324 height 22
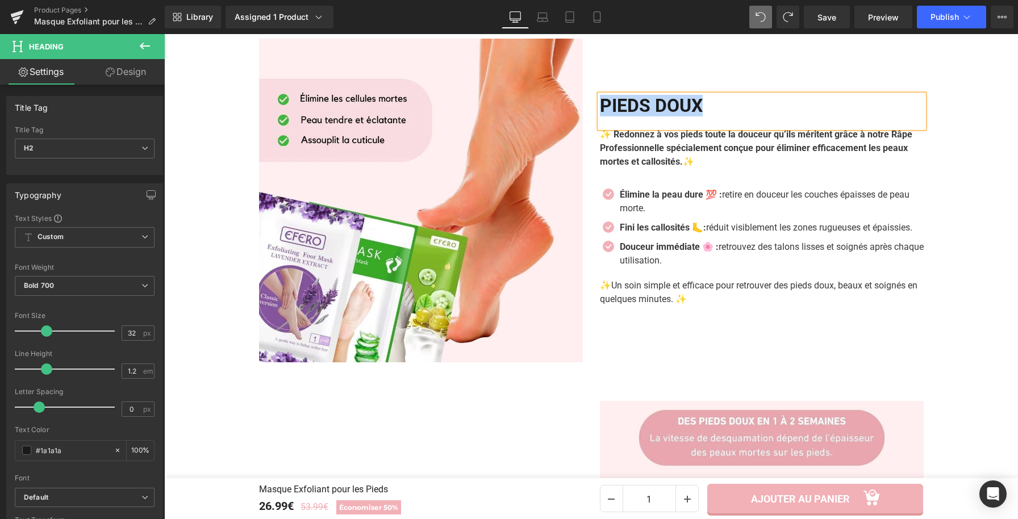
paste div
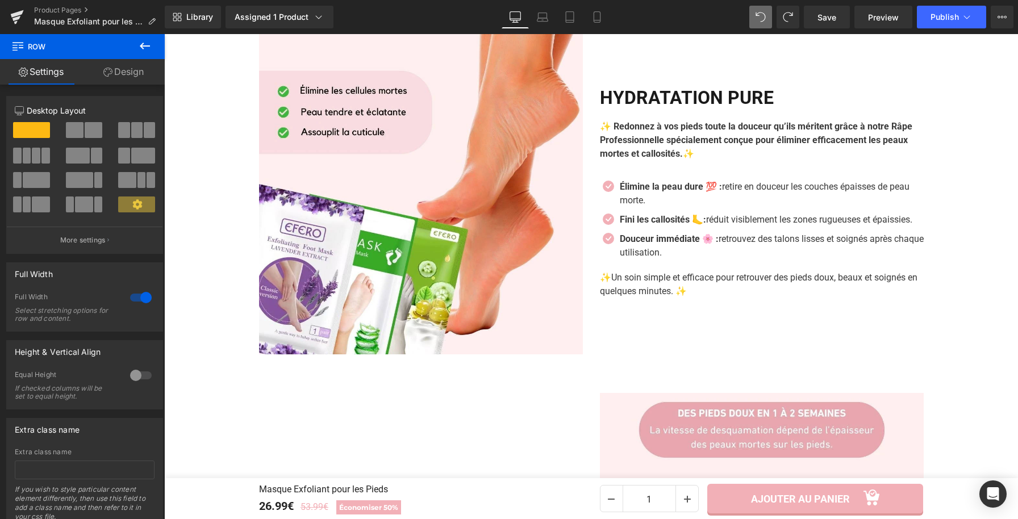
scroll to position [934, 0]
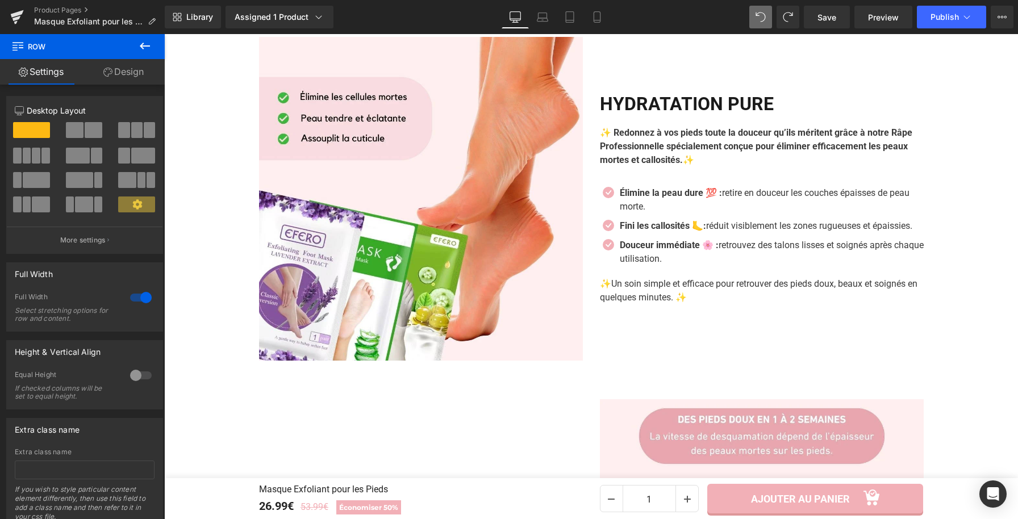
click at [685, 115] on h2 "HYDRATATION PURE" at bounding box center [762, 104] width 324 height 22
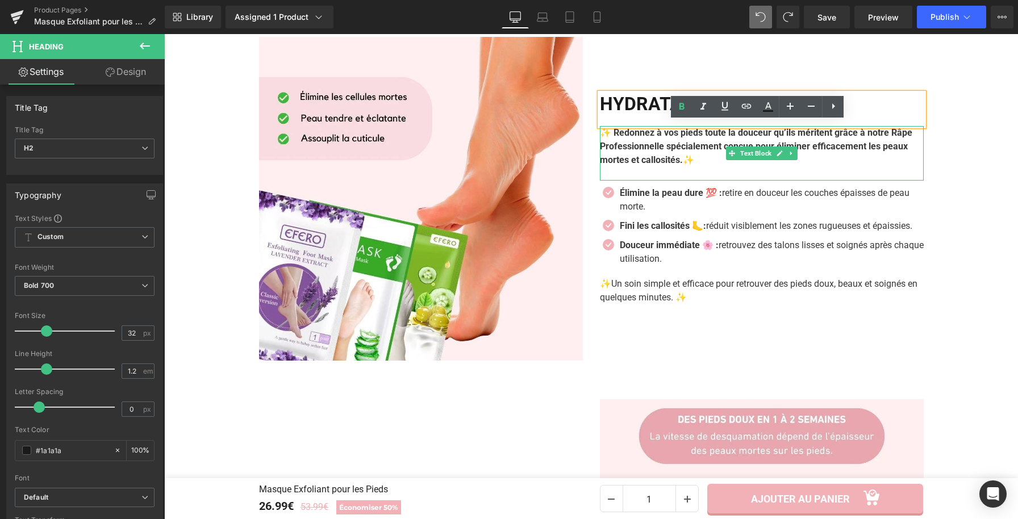
click at [640, 165] on strong "✨ Redonnez à vos pieds toute la douceur qu’ils méritent grâce à notre Râpe Prof…" at bounding box center [756, 146] width 312 height 38
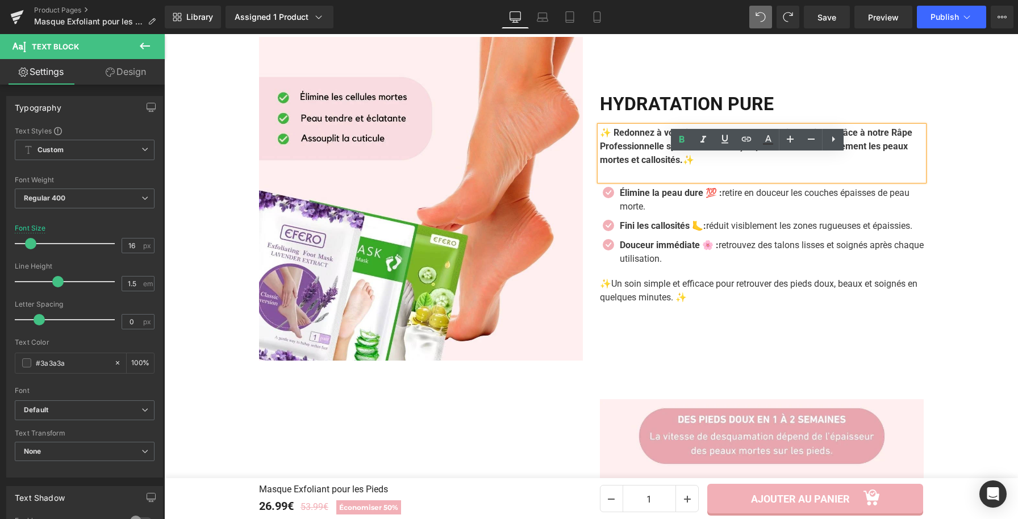
drag, startPoint x: 711, startPoint y: 190, endPoint x: 611, endPoint y: 162, distance: 104.5
click at [611, 162] on p "✨ Redonnez à vos pieds toute la douceur qu’ils méritent grâce à notre Râpe Prof…" at bounding box center [762, 146] width 324 height 41
paste div
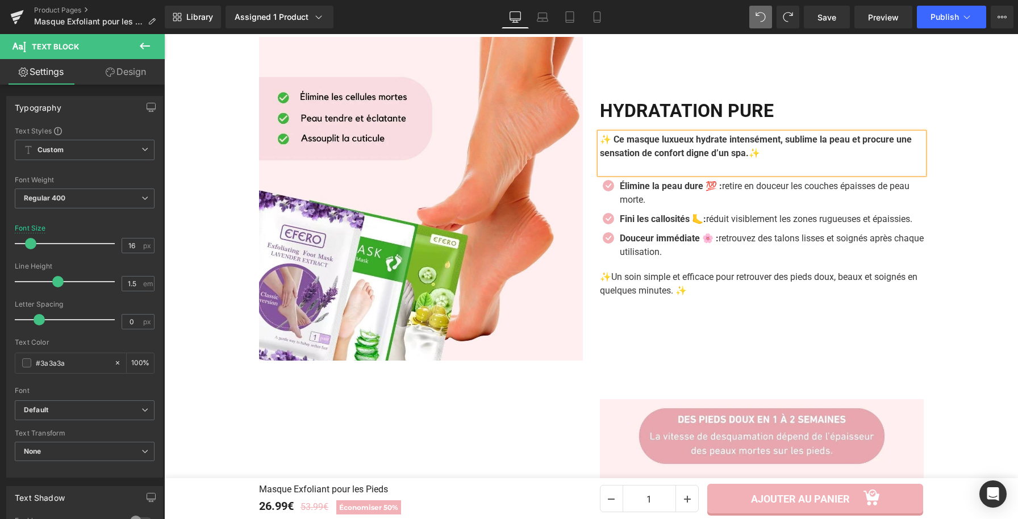
scroll to position [941, 0]
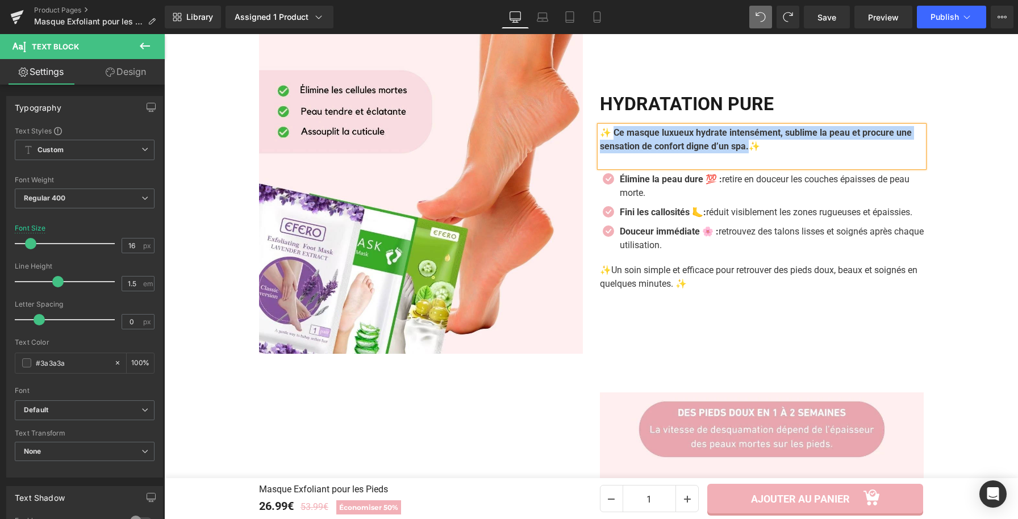
drag, startPoint x: 774, startPoint y: 178, endPoint x: 612, endPoint y: 164, distance: 162.6
click at [612, 153] on p "✨ Ce masque luxueux hydrate intensément, sublime la peau et procure une sensati…" at bounding box center [762, 139] width 324 height 27
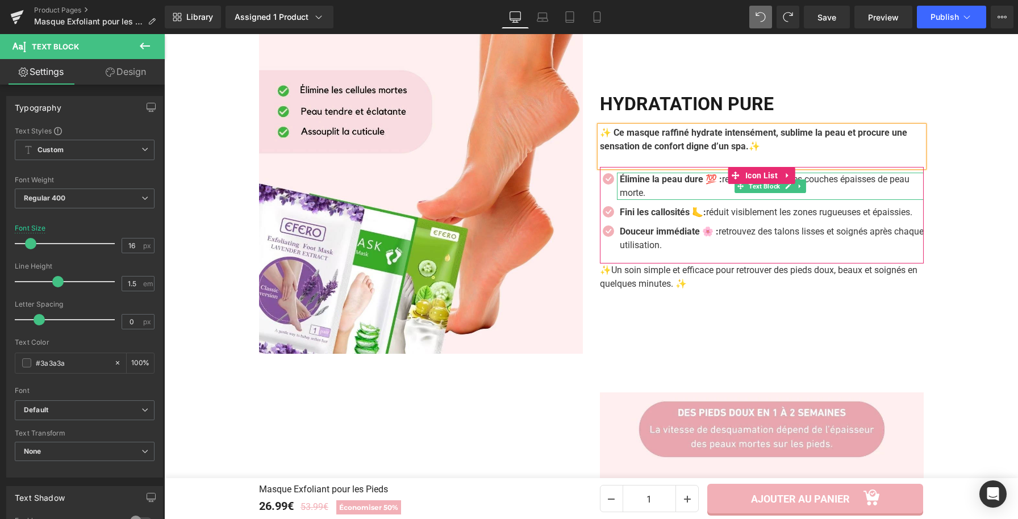
click at [650, 200] on p "Élimine la peau dure 💯 : retire en douceur les couches épaisses de peau morte." at bounding box center [772, 186] width 304 height 27
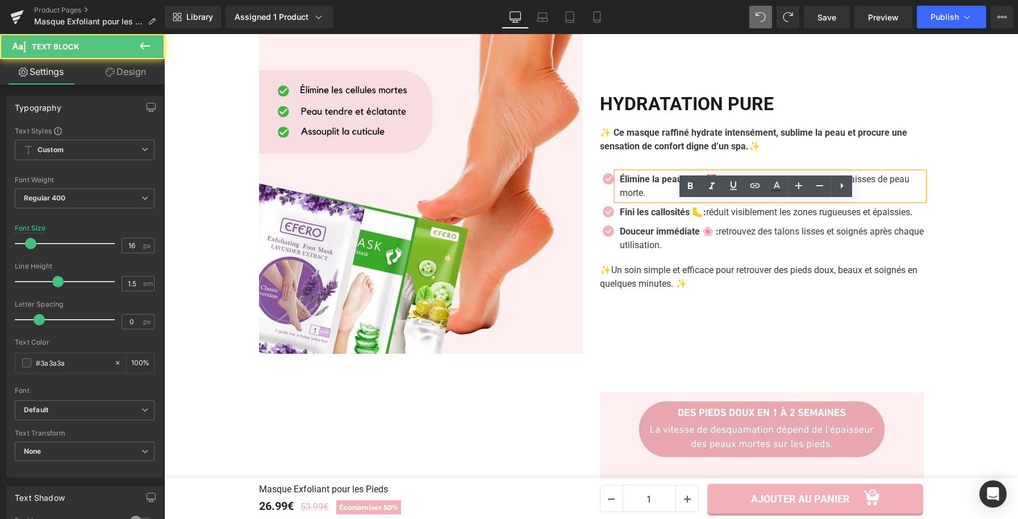
click at [647, 200] on p "Élimine la peau dure 💯 : retire en douceur les couches épaisses de peau morte." at bounding box center [772, 186] width 304 height 27
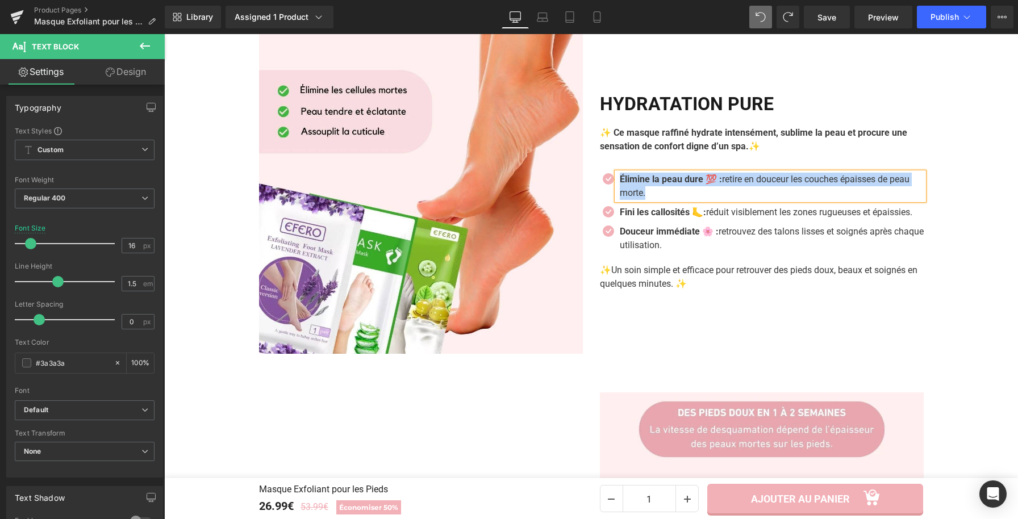
paste div
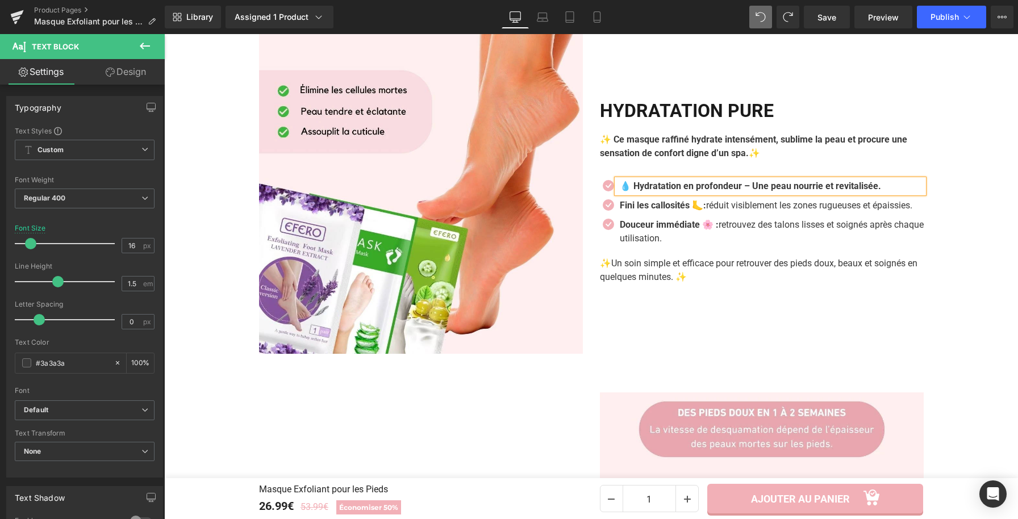
scroll to position [948, 0]
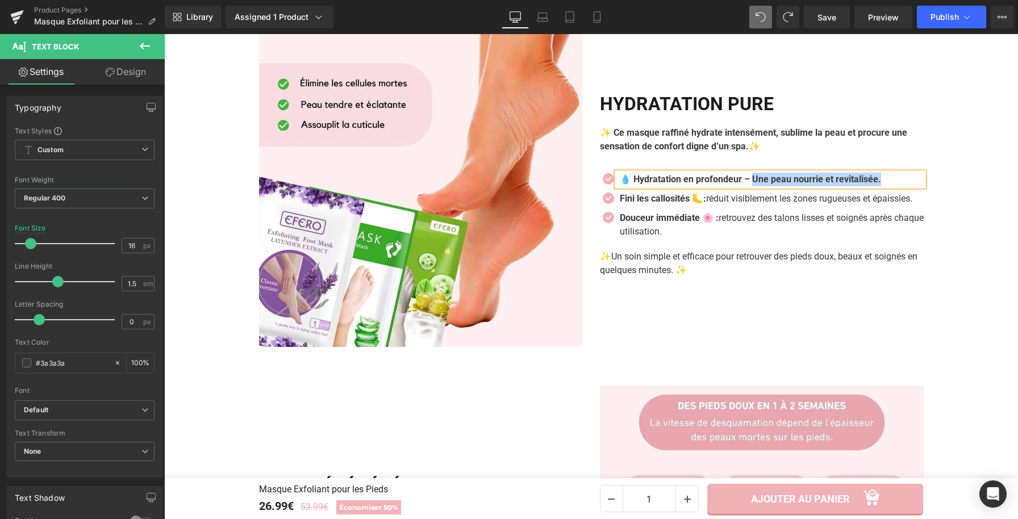
drag, startPoint x: 772, startPoint y: 207, endPoint x: 892, endPoint y: 216, distance: 120.2
click at [892, 186] on div "💧 Hydratation en profondeur – Une peau nourrie et revitalisée." at bounding box center [770, 180] width 307 height 14
click at [690, 186] on icon at bounding box center [690, 185] width 5 height 7
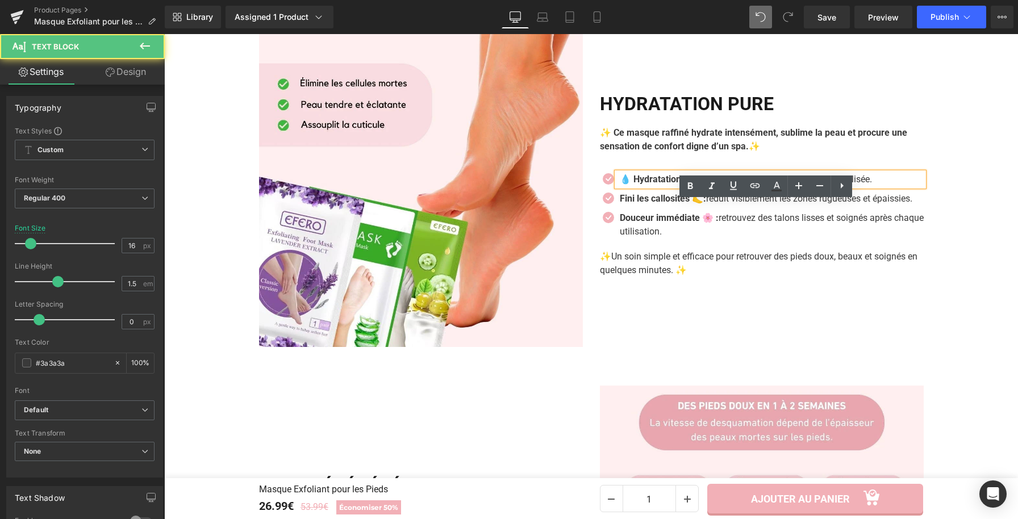
click at [750, 185] on strong "💧 Hydratation en profondeur –" at bounding box center [685, 179] width 130 height 11
drag, startPoint x: 628, startPoint y: 210, endPoint x: 615, endPoint y: 211, distance: 13.1
click at [620, 185] on strong "💧 Hydratation en profondeur :" at bounding box center [683, 179] width 127 height 11
click at [733, 185] on strong "Hydratation en profondeur :" at bounding box center [677, 179] width 114 height 11
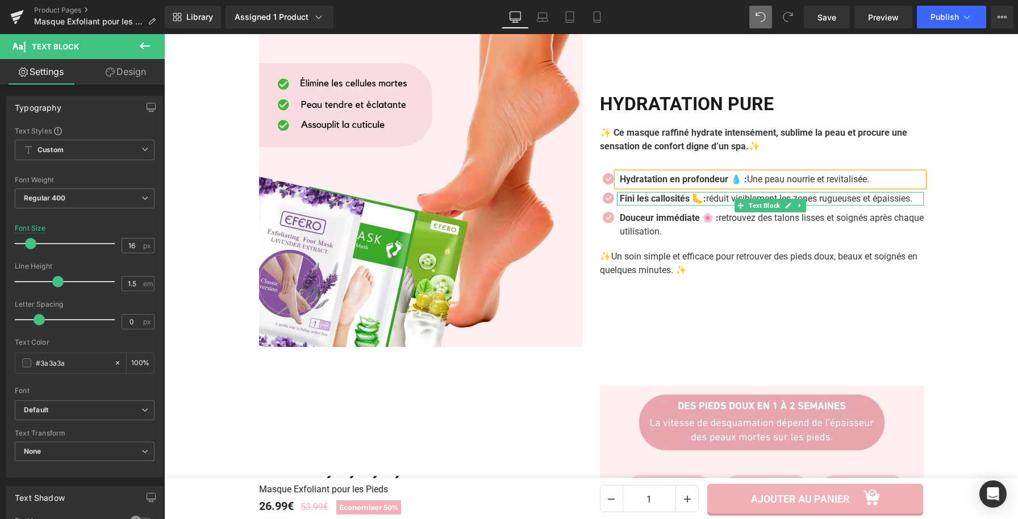
click at [639, 206] on p "Fini les callosités 🦶: réduit visiblement les zones rugueuses et épaissies." at bounding box center [772, 199] width 304 height 14
click at [649, 206] on p "Fini les callosités 🦶: réduit visiblement les zones rugueuses et épaissies." at bounding box center [772, 199] width 304 height 14
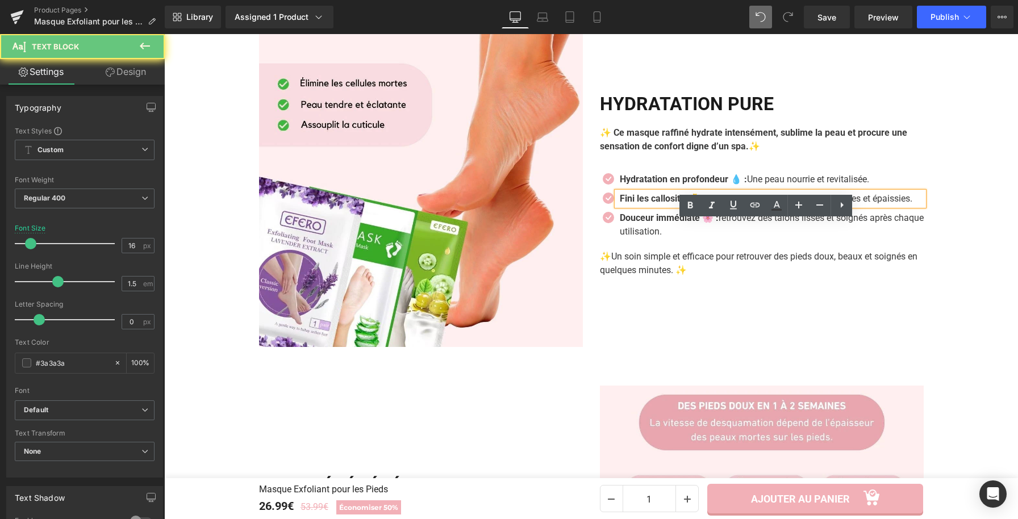
click at [662, 206] on p "Fini les callosités 🦶: réduit visiblement les zones rugueuses et épaissies." at bounding box center [772, 199] width 304 height 14
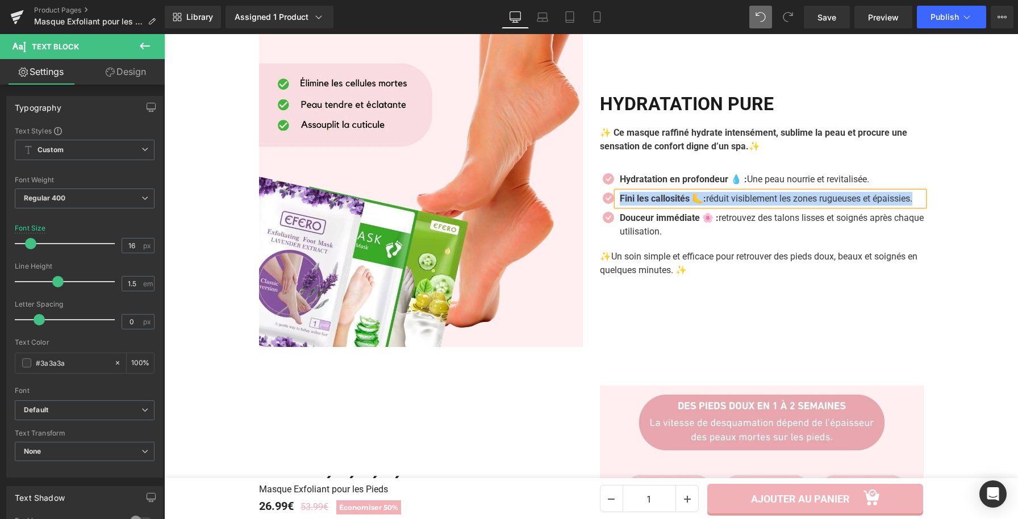
paste div
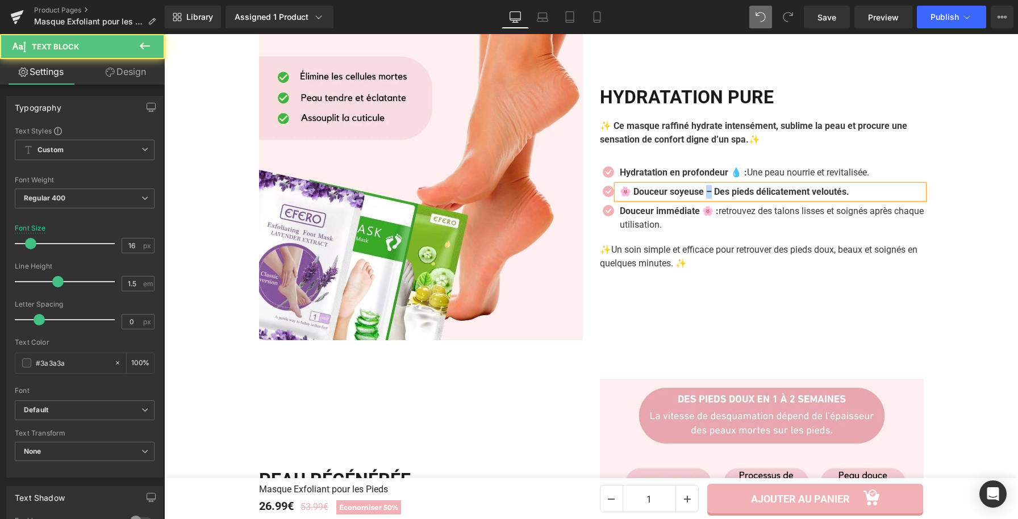
click at [713, 197] on b "🌸 Douceur soyeuse – Des pieds délicatement veloutés." at bounding box center [734, 191] width 229 height 11
drag, startPoint x: 717, startPoint y: 227, endPoint x: 887, endPoint y: 238, distance: 170.8
click at [887, 237] on ul "Icon Hydratation en profondeur 💧 : Une peau nourrie et revitalisée. Text Block …" at bounding box center [762, 202] width 324 height 72
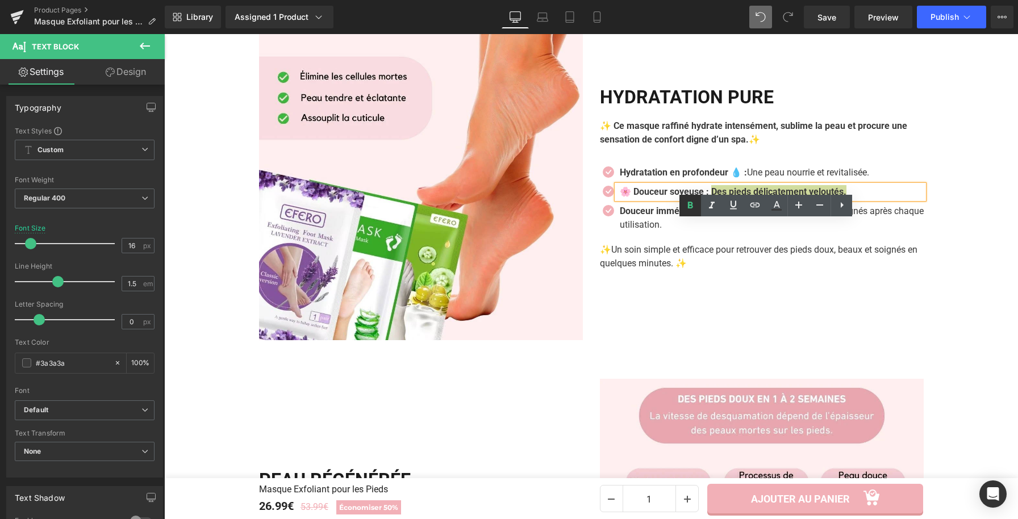
click at [692, 207] on icon at bounding box center [690, 206] width 14 height 14
drag, startPoint x: 628, startPoint y: 231, endPoint x: 614, endPoint y: 229, distance: 13.7
click at [617, 199] on div "🌸 Douceur soyeuse : Des pieds délicatement veloutés." at bounding box center [770, 192] width 307 height 14
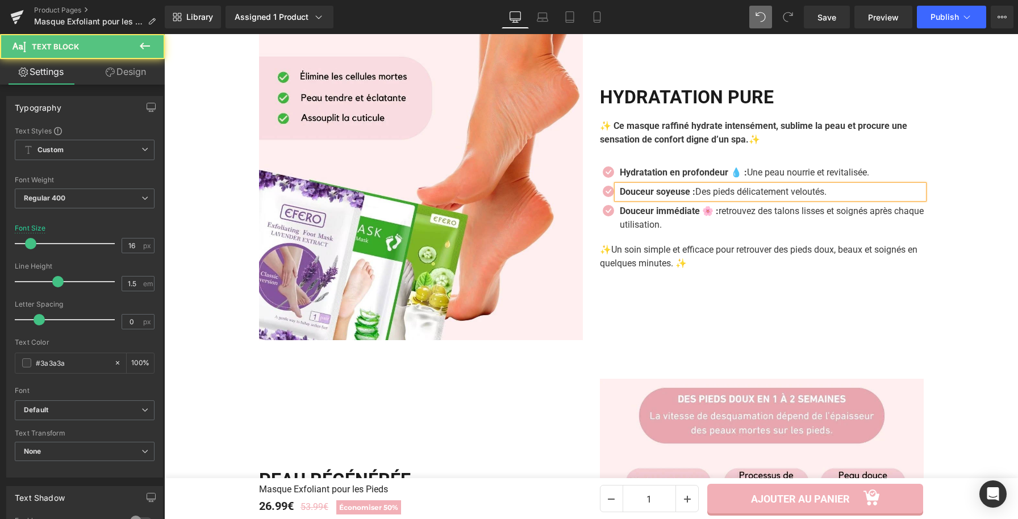
click at [694, 197] on strong "Douceur soyeuse :" at bounding box center [658, 191] width 76 height 11
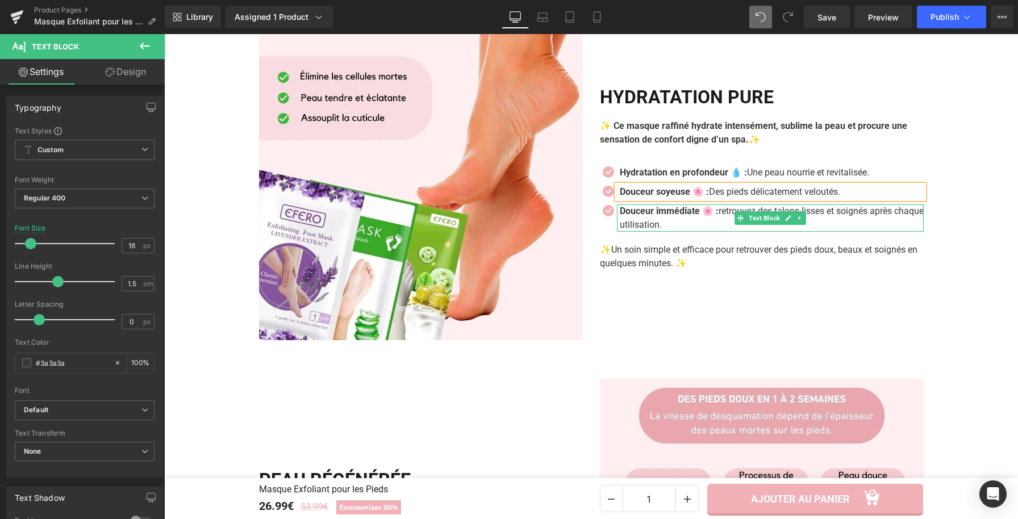
click at [685, 232] on p "Douceur immédiate 🌸 : retrouvez des talons lisses et soignés après chaque utili…" at bounding box center [772, 217] width 304 height 27
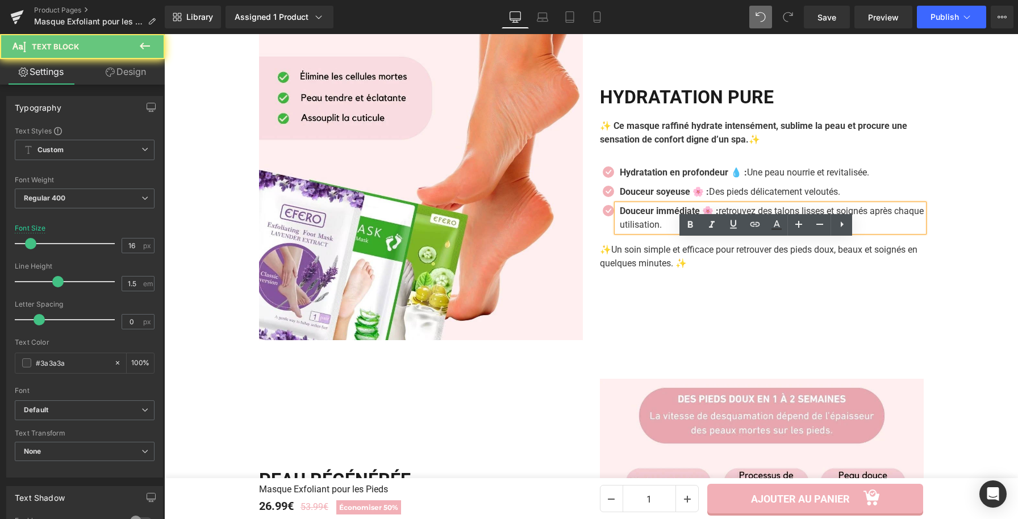
click at [687, 232] on p "Douceur immédiate 🌸 : retrouvez des talons lisses et soignés après chaque utili…" at bounding box center [772, 217] width 304 height 27
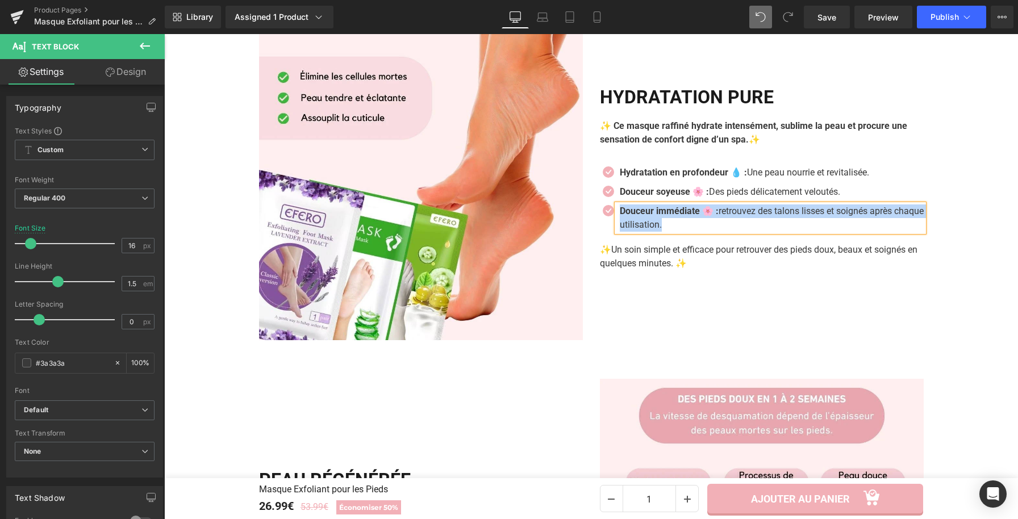
paste div
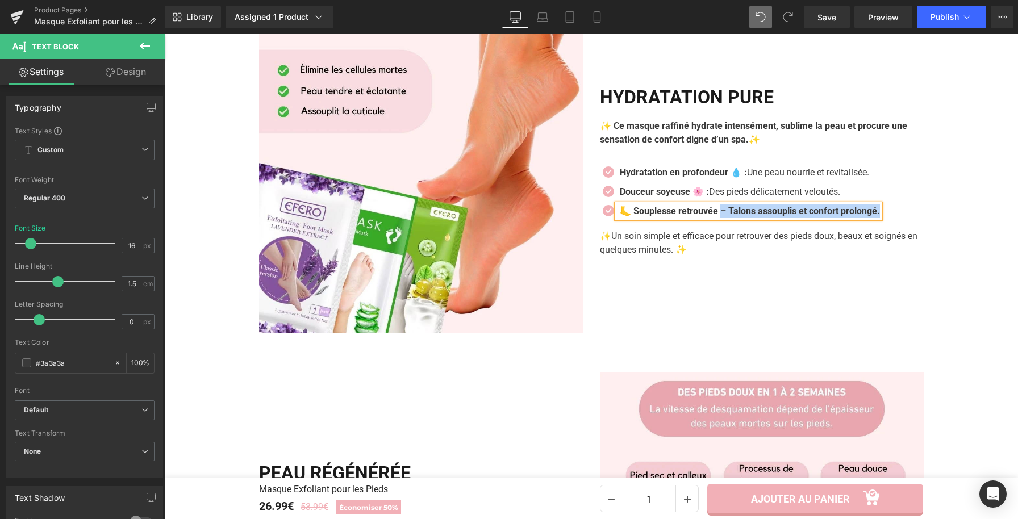
drag, startPoint x: 722, startPoint y: 247, endPoint x: 889, endPoint y: 257, distance: 167.3
click at [880, 224] on ul "Icon Hydratation en profondeur 💧 : Une peau nourrie et revitalisée. Text Block …" at bounding box center [740, 195] width 280 height 58
click at [774, 216] on b "🦶 Souplesse retrouvée – Talons assouplis et confort prolongé." at bounding box center [750, 211] width 260 height 11
drag, startPoint x: 733, startPoint y: 247, endPoint x: 900, endPoint y: 260, distance: 167.6
click at [867, 229] on div "Icon Hydratation en profondeur 💧 : Une peau nourrie et revitalisée. Text Block …" at bounding box center [762, 194] width 324 height 69
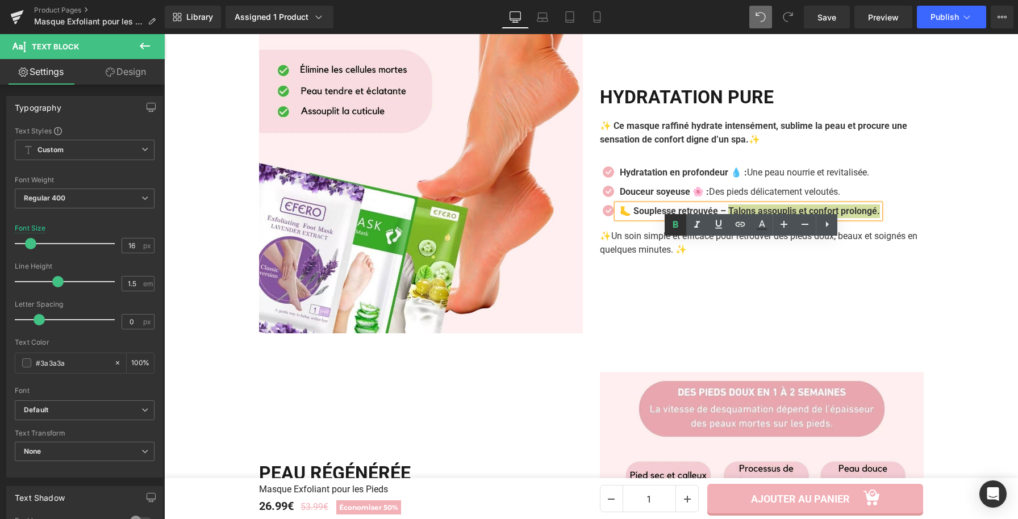
click at [680, 228] on icon at bounding box center [676, 225] width 14 height 14
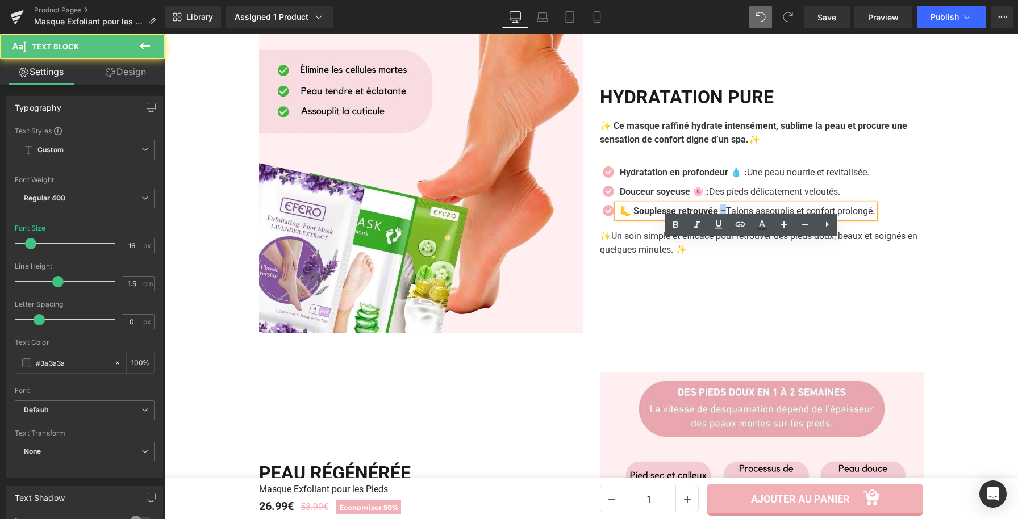
click at [722, 216] on strong "🦶 Souplesse retrouvée –" at bounding box center [673, 211] width 106 height 11
drag, startPoint x: 628, startPoint y: 246, endPoint x: 613, endPoint y: 248, distance: 14.9
click at [617, 218] on div "🦶 Souplesse retrouvée : Talons assouplis et confort prolongé." at bounding box center [744, 211] width 255 height 14
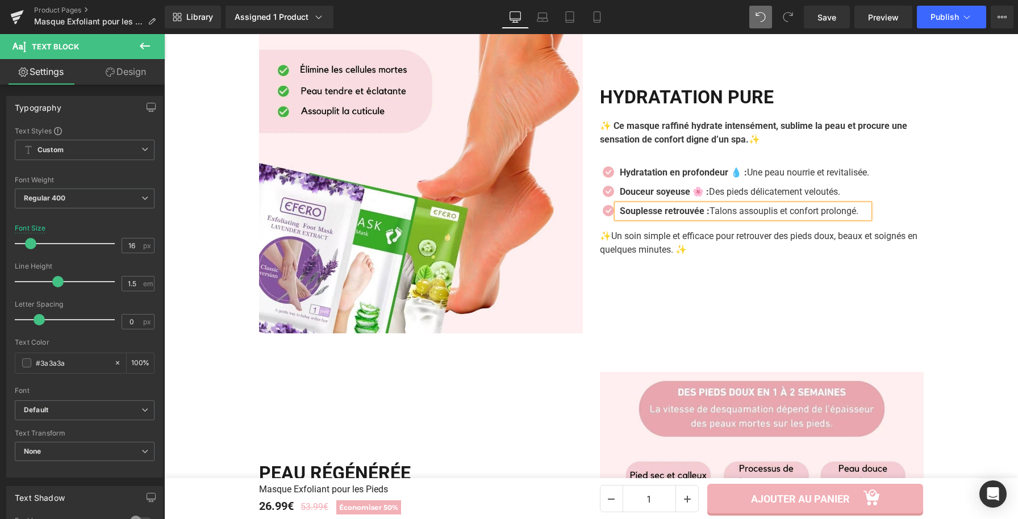
click at [620, 216] on strong "Souplesse retrouvée :" at bounding box center [665, 211] width 90 height 11
click at [708, 216] on strong "Souplesse retrouvée :" at bounding box center [665, 211] width 90 height 11
click at [712, 216] on strong "Souplesse retrouvée 🦶:" at bounding box center [670, 211] width 101 height 11
click at [827, 179] on p "Hydratation en profondeur 💧 : Une peau nourrie et revitalisée." at bounding box center [744, 173] width 249 height 14
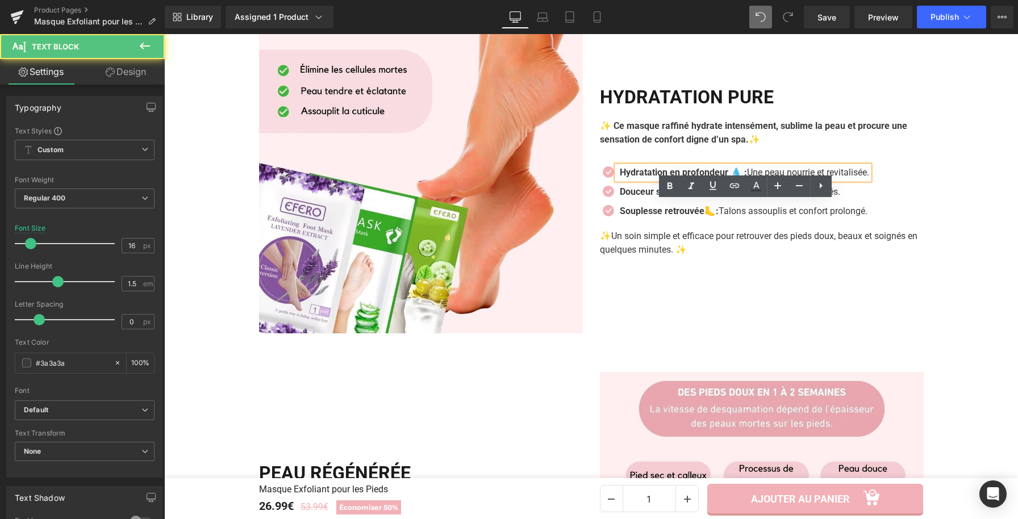
click at [746, 178] on strong "Hydratation en profondeur 💧 :" at bounding box center [683, 172] width 127 height 11
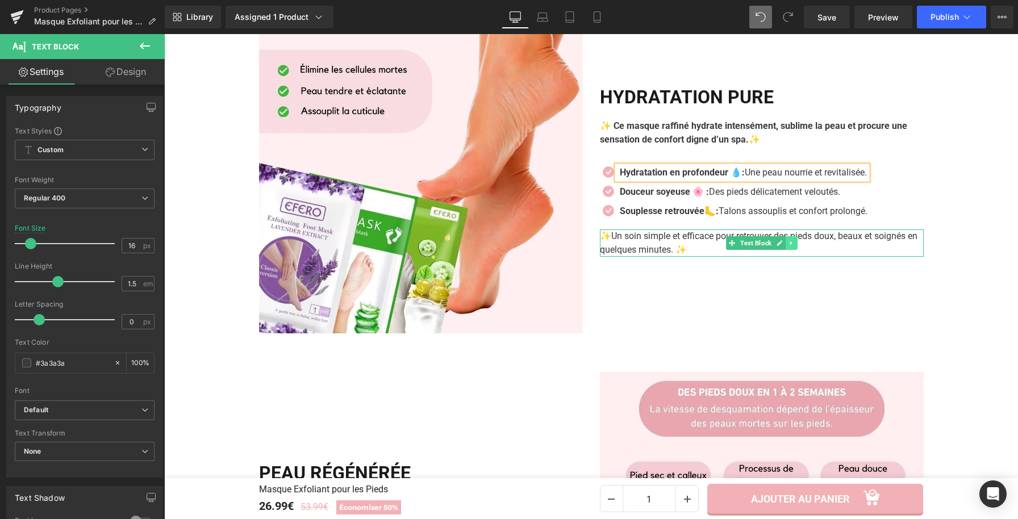
click at [788, 247] on icon at bounding box center [791, 243] width 6 height 7
click at [791, 250] on link at bounding box center [797, 243] width 12 height 14
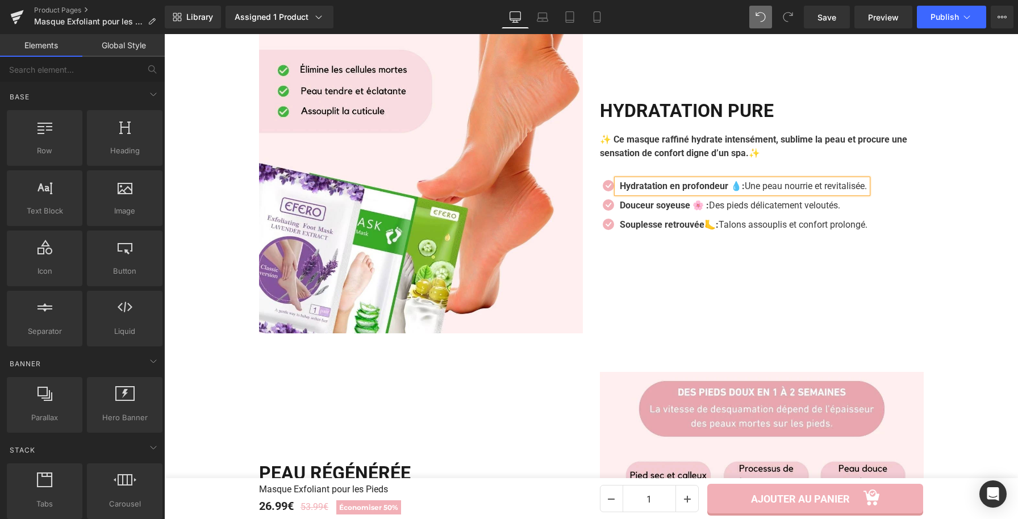
click at [750, 174] on p at bounding box center [762, 167] width 324 height 14
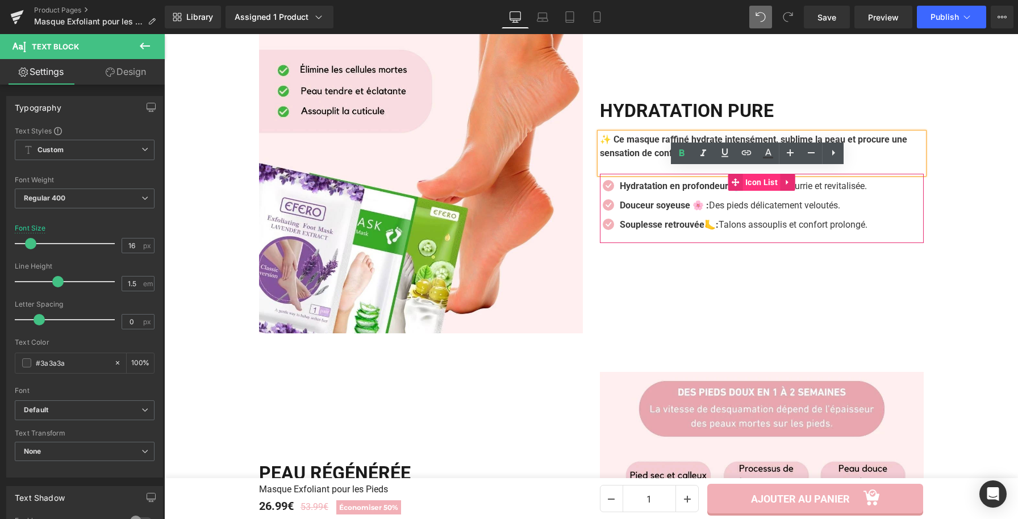
click at [764, 191] on span "Icon List" at bounding box center [761, 182] width 38 height 17
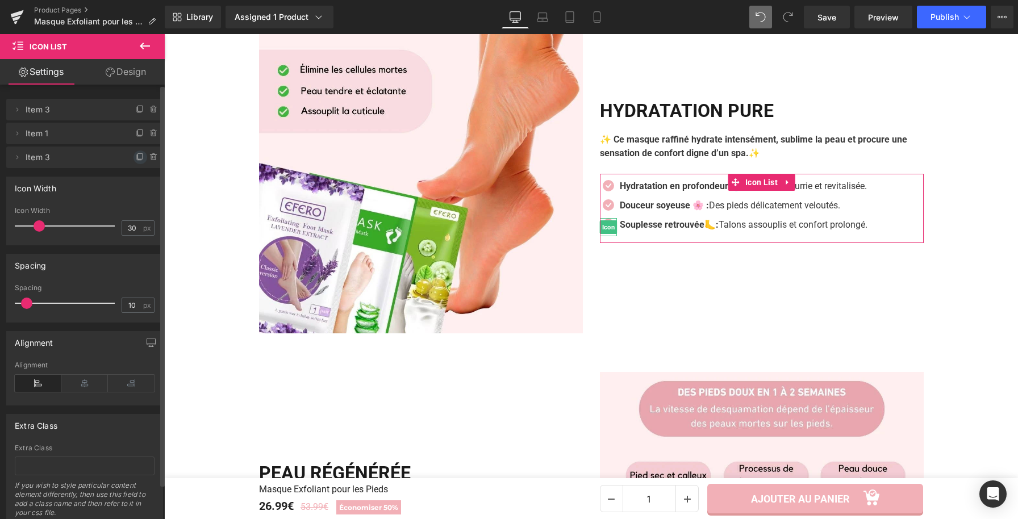
click at [137, 158] on icon at bounding box center [139, 157] width 5 height 5
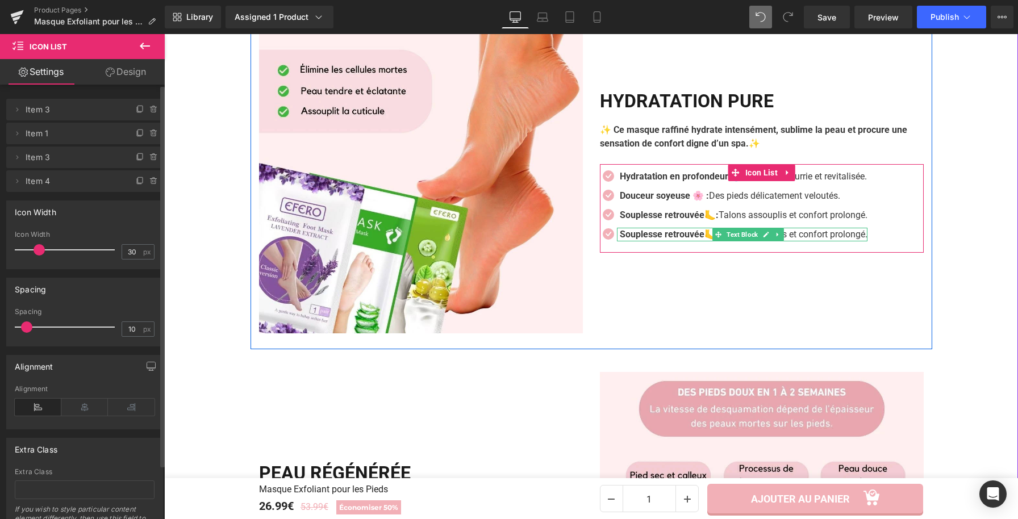
click at [691, 240] on strong "Souplesse retrouvée🦶:" at bounding box center [669, 234] width 99 height 11
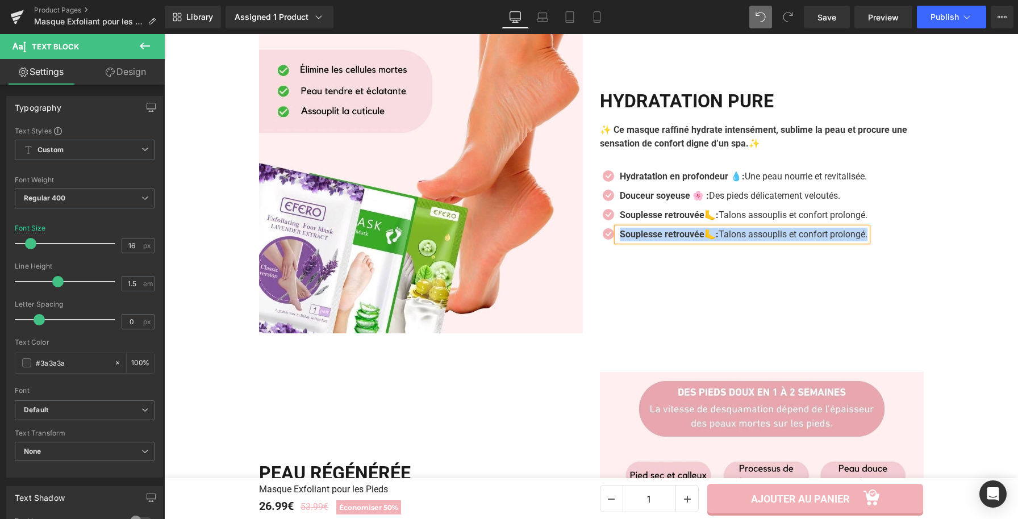
paste div
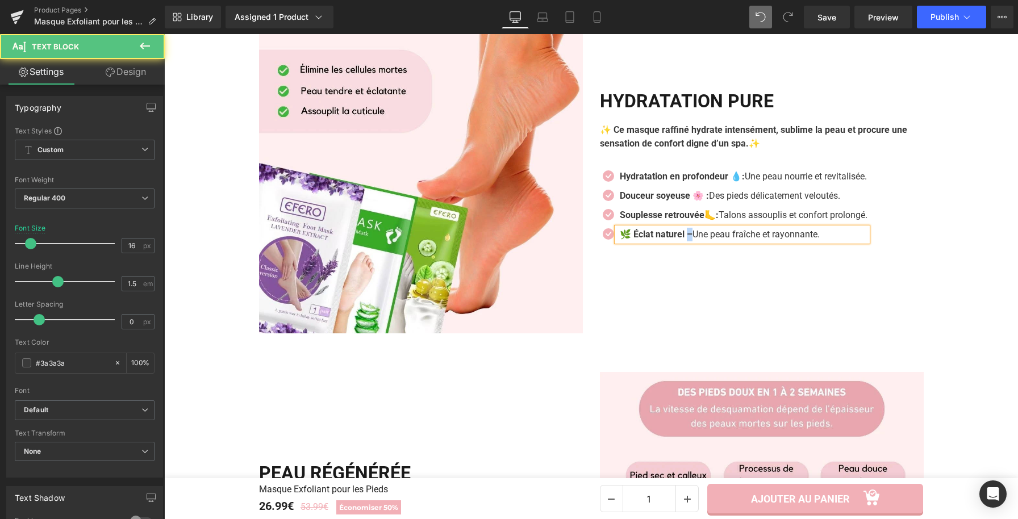
click at [687, 241] on p "🌿 Éclat naturel – Une peau fraîche et rayonnante." at bounding box center [744, 235] width 248 height 14
drag, startPoint x: 629, startPoint y: 273, endPoint x: 612, endPoint y: 272, distance: 16.5
click at [617, 241] on div "🌿 Éclat naturel : Une peau fraîche et rayonnante." at bounding box center [742, 235] width 251 height 14
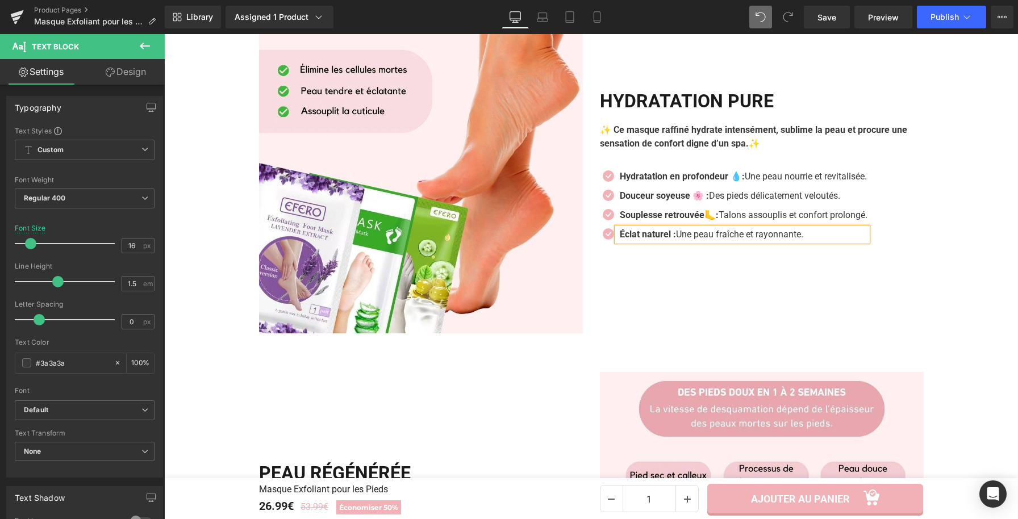
click at [673, 240] on strong "Éclat naturel :" at bounding box center [648, 234] width 56 height 11
click at [630, 331] on div "HYDRATATION PURE Heading ✨ Ce masque raffiné hydrate intensément, sublime la pe…" at bounding box center [761, 172] width 341 height 324
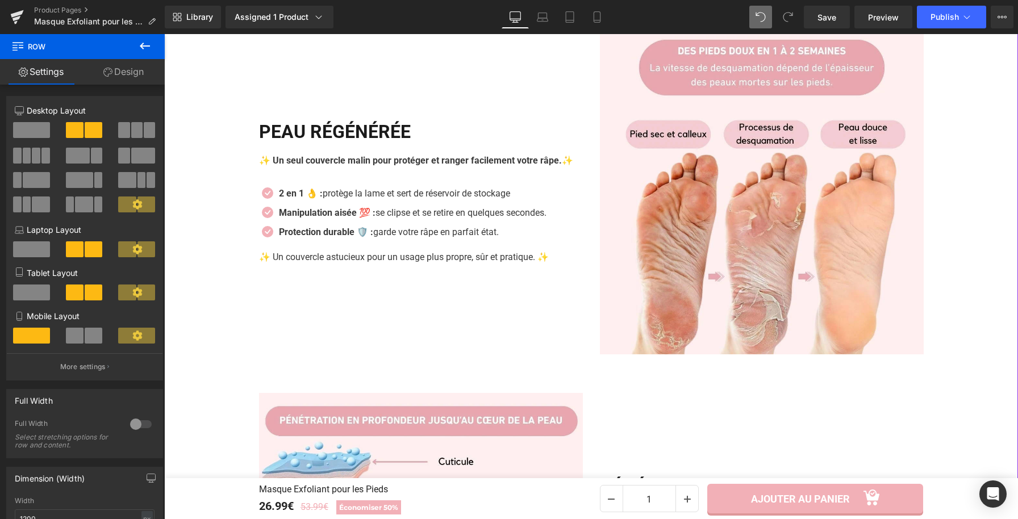
scroll to position [1313, 0]
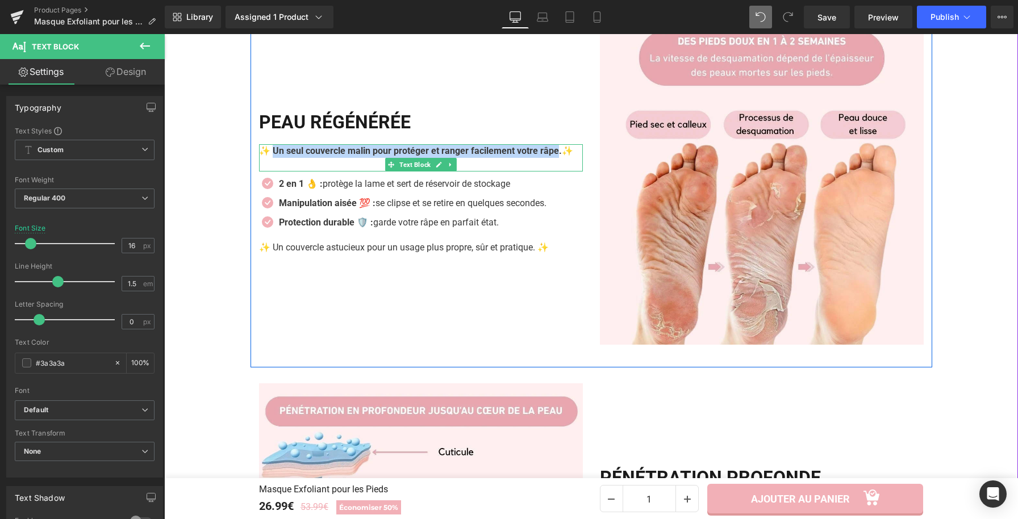
drag, startPoint x: 270, startPoint y: 179, endPoint x: 275, endPoint y: 195, distance: 16.2
click at [275, 156] on b "✨ Un seul couvercle malin pour protéger et ranger facilement votre râpe." at bounding box center [410, 150] width 303 height 11
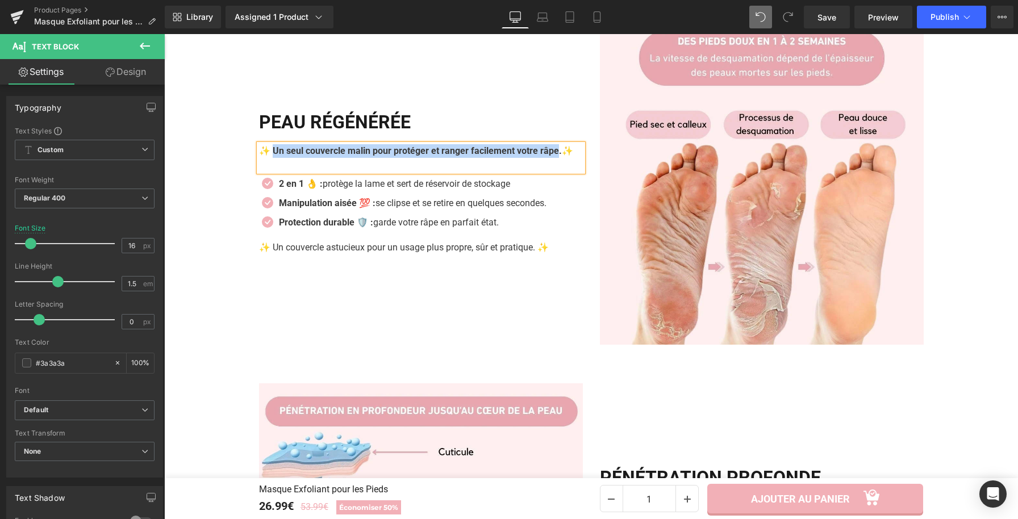
paste div
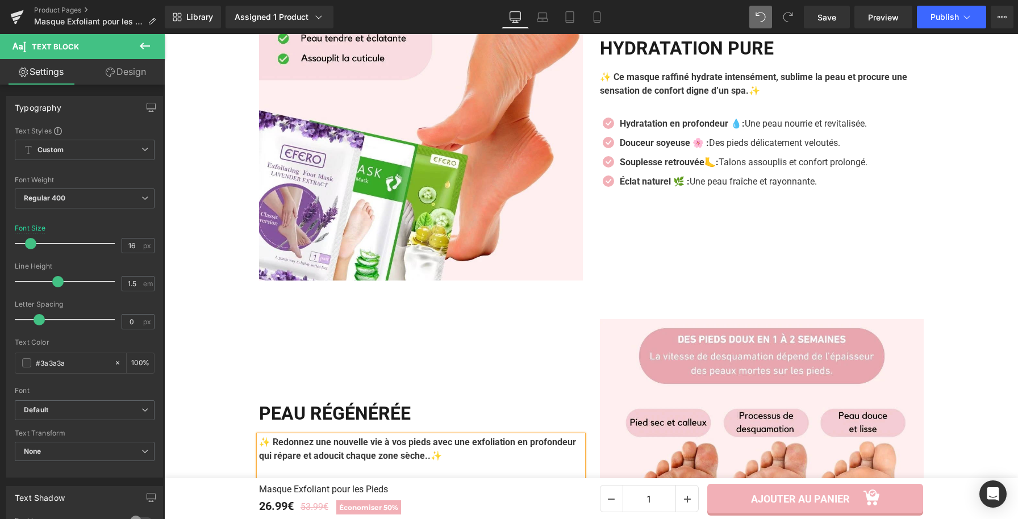
scroll to position [1295, 0]
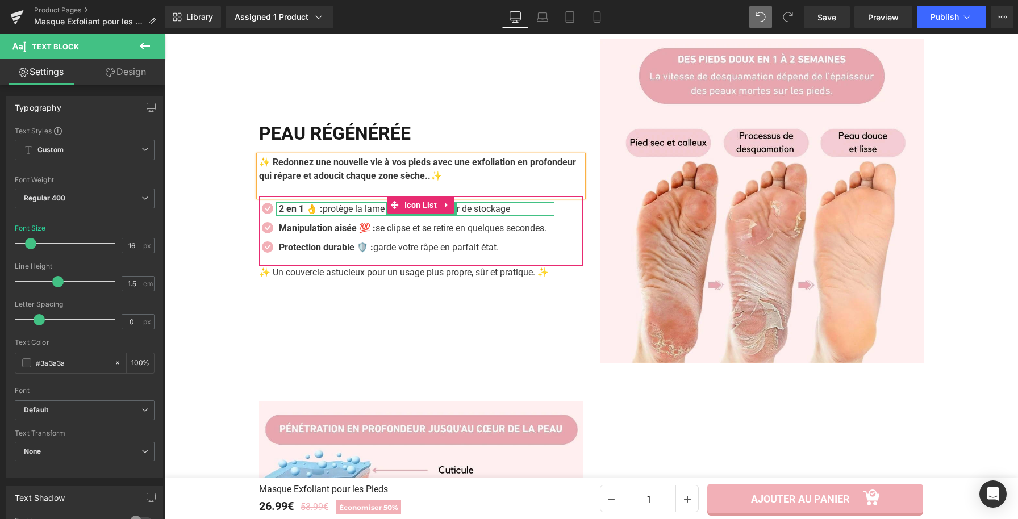
click at [370, 216] on p "2 en 1 👌 : protège la lame et sert de réservoir de stockage" at bounding box center [416, 209] width 275 height 14
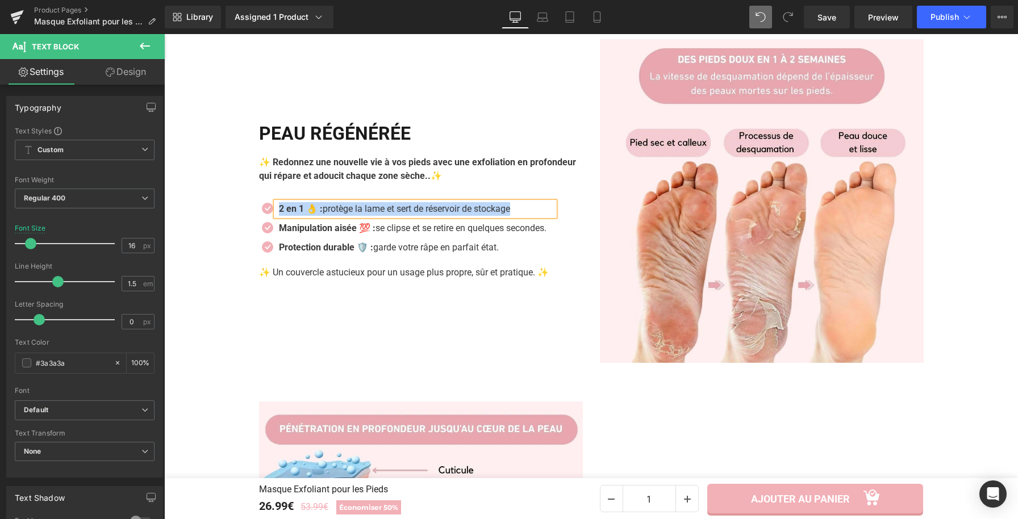
paste div
click at [443, 235] on link at bounding box center [445, 229] width 12 height 14
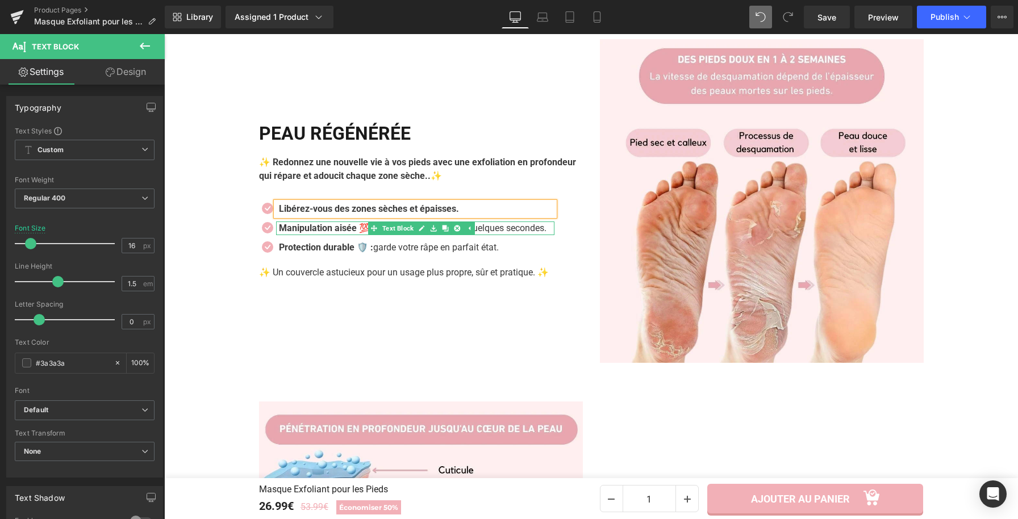
drag, startPoint x: 345, startPoint y: 263, endPoint x: 356, endPoint y: 269, distance: 12.2
click at [346, 233] on strong "Manipulation aisée 💯 :" at bounding box center [327, 228] width 97 height 11
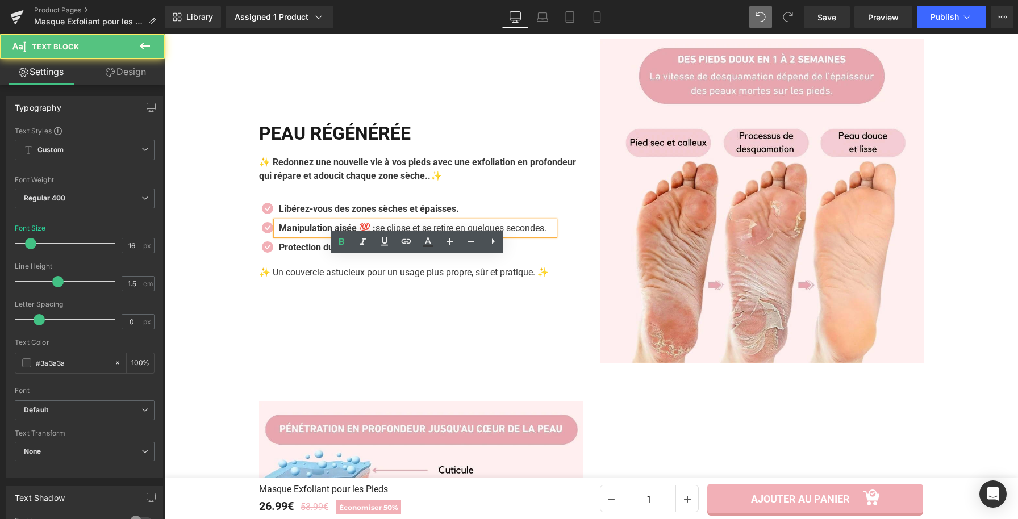
click at [358, 233] on strong "Manipulation aisée 💯 :" at bounding box center [327, 228] width 97 height 11
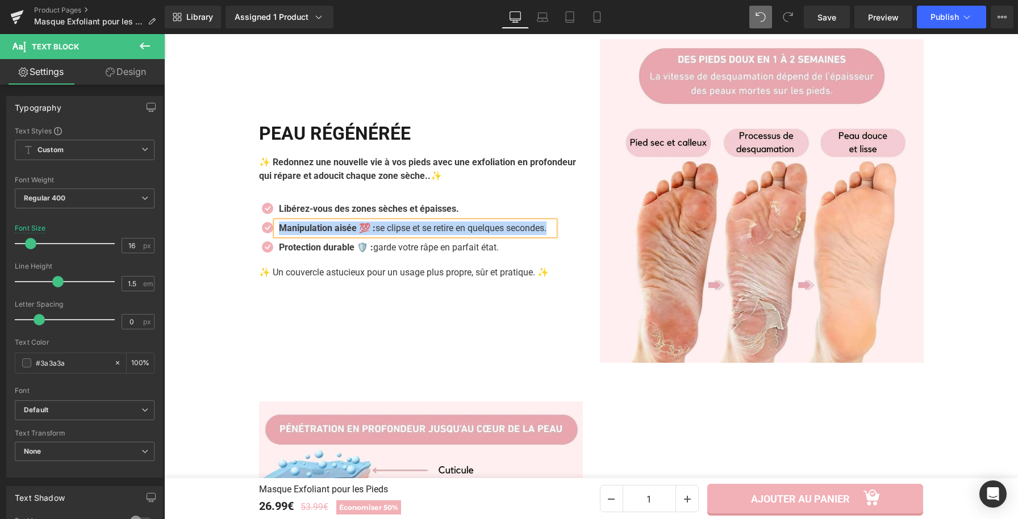
paste div
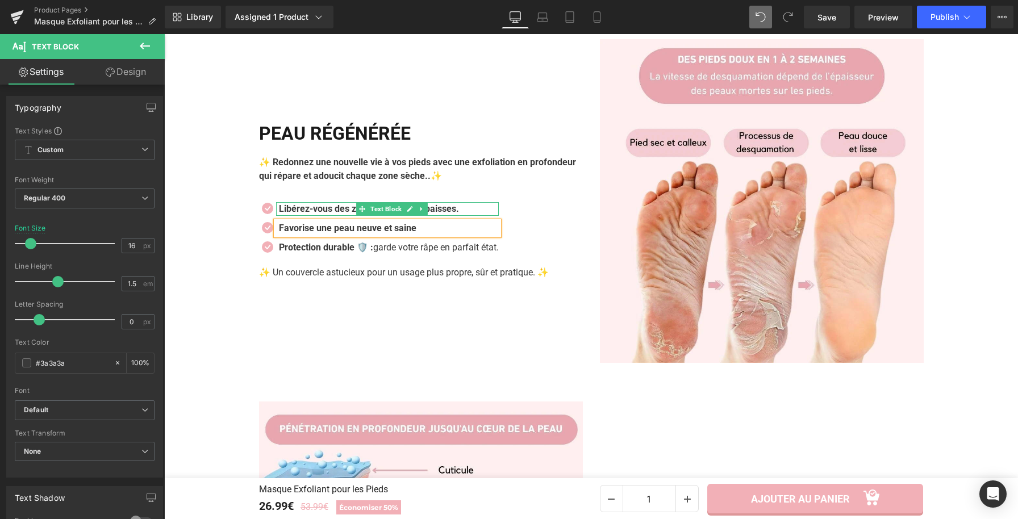
click at [466, 216] on p "Libérez-vous des zones sèches et épaisses." at bounding box center [389, 209] width 220 height 14
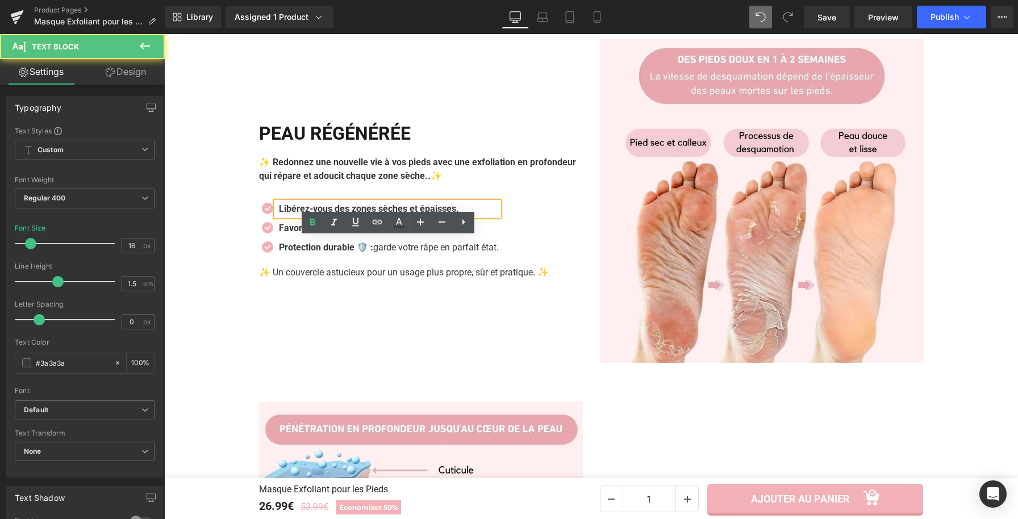
click at [466, 216] on p "Libérez-vous des zones sèches et épaisses." at bounding box center [389, 209] width 220 height 14
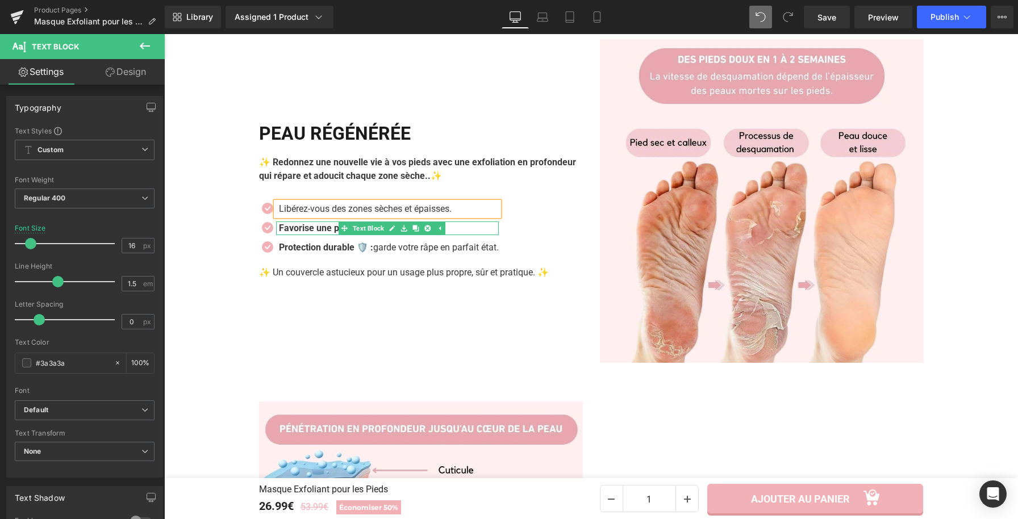
click at [466, 235] on p "Favorise une peau neuve et saine" at bounding box center [385, 229] width 212 height 14
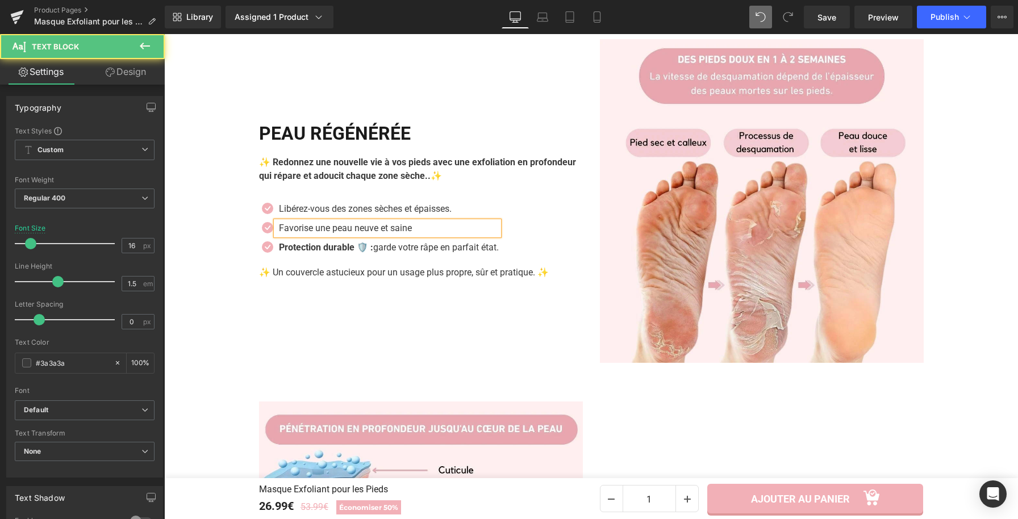
click at [420, 235] on p "Favorise une peau neuve et saine" at bounding box center [385, 229] width 212 height 14
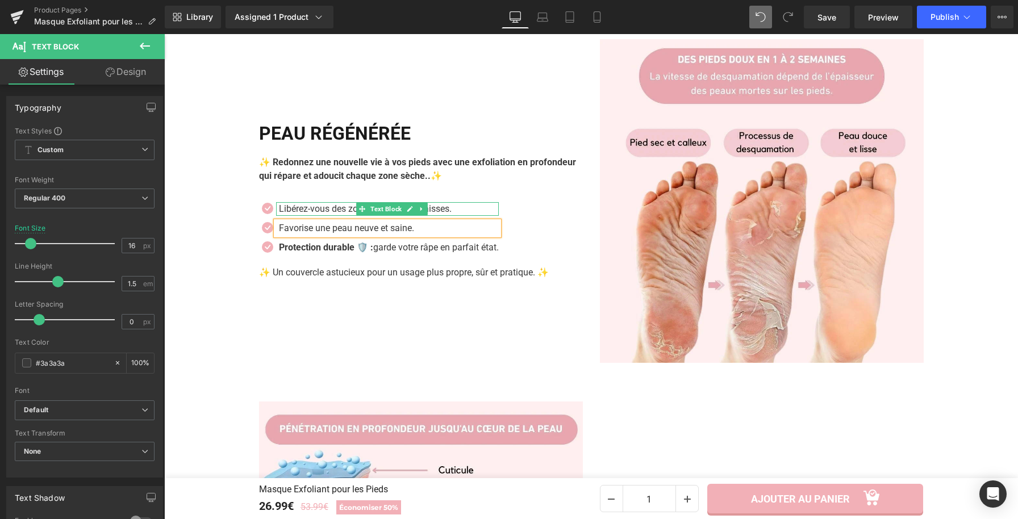
click at [333, 216] on p "Libérez-vous des zones sèches et épaisses." at bounding box center [389, 209] width 220 height 14
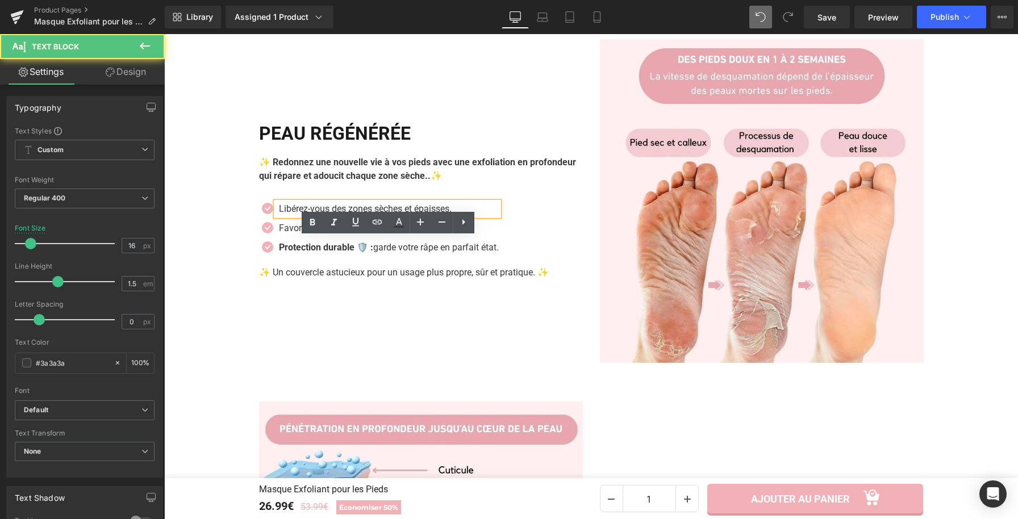
click at [333, 216] on p "Libérez-vous des zones sèches et épaisses." at bounding box center [389, 209] width 220 height 14
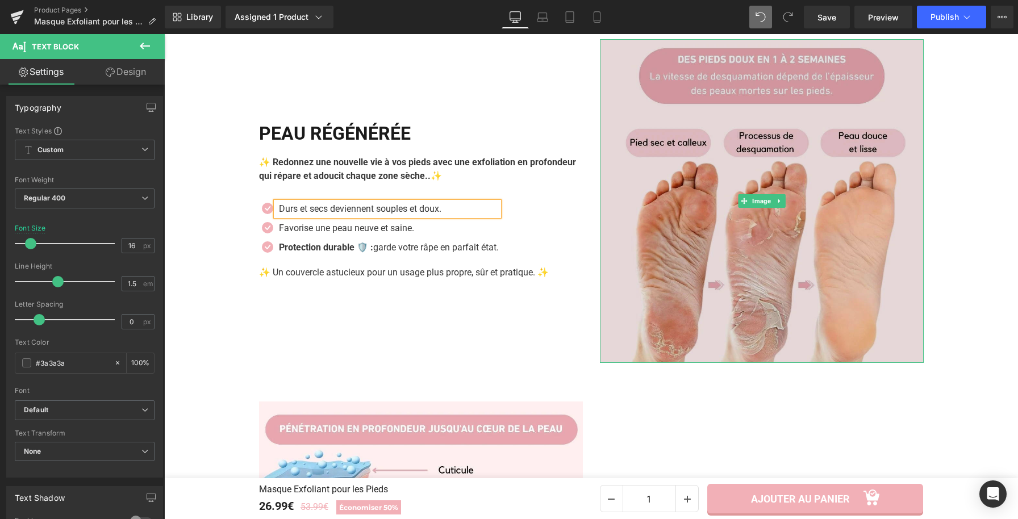
scroll to position [1015, 0]
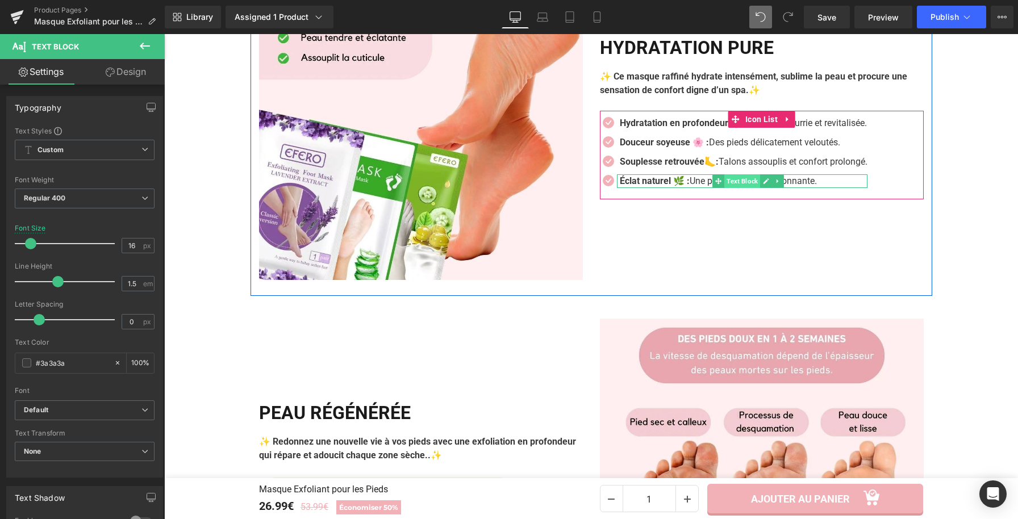
click at [729, 188] on span "Text Block" at bounding box center [742, 181] width 36 height 14
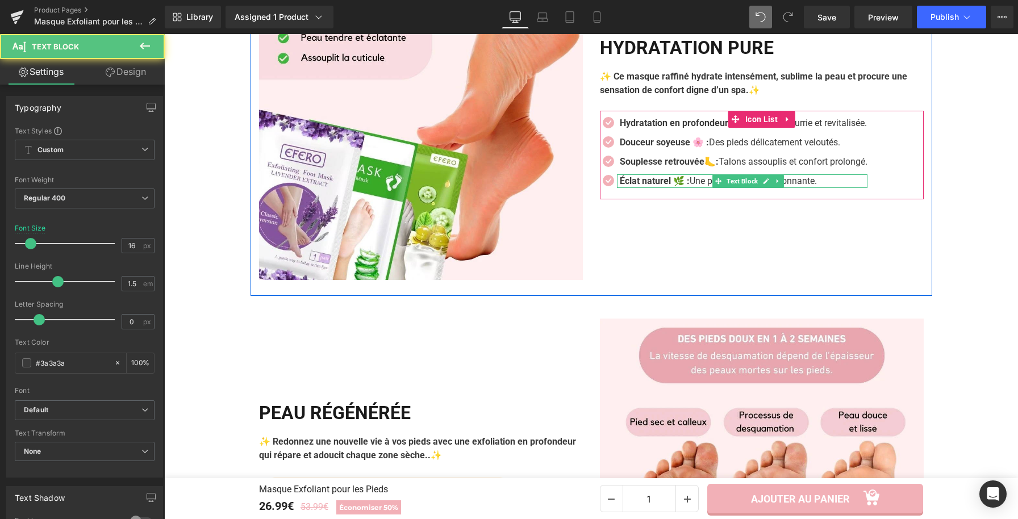
click at [795, 188] on p "Éclat naturel 🌿 : Une peau fraîche et rayonnante." at bounding box center [744, 181] width 248 height 14
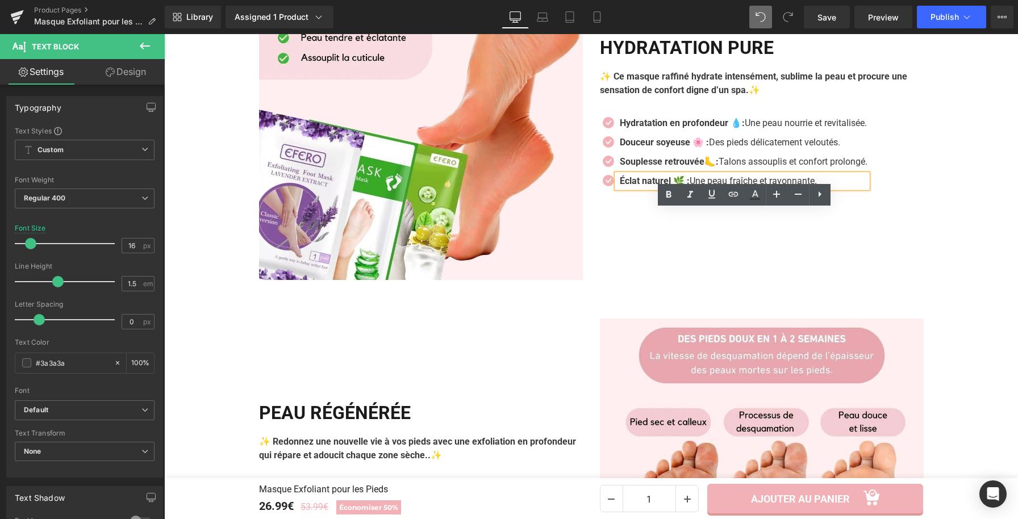
drag, startPoint x: 824, startPoint y: 216, endPoint x: 692, endPoint y: 216, distance: 131.8
click at [692, 188] on p "Éclat naturel 🌿 : Une peau fraîche et rayonnante." at bounding box center [744, 181] width 248 height 14
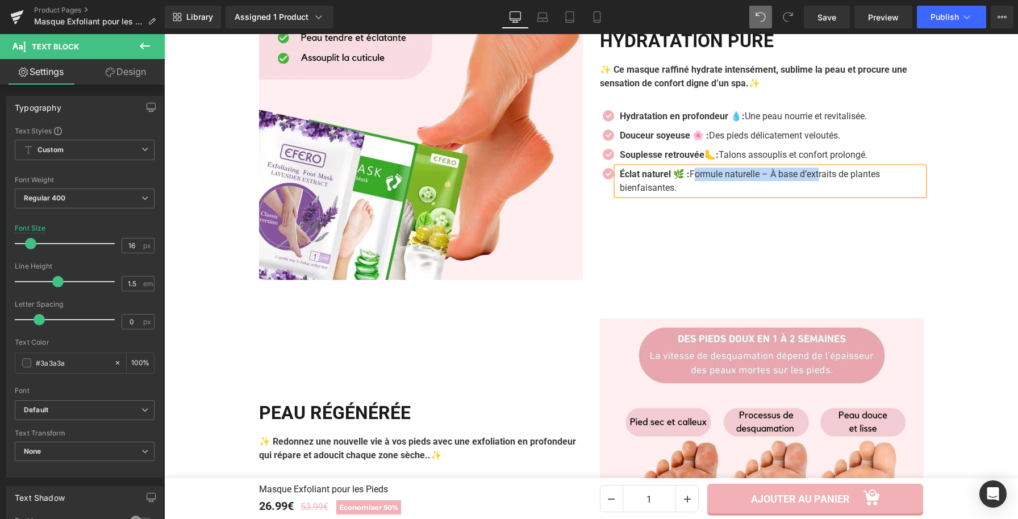
scroll to position [1008, 0]
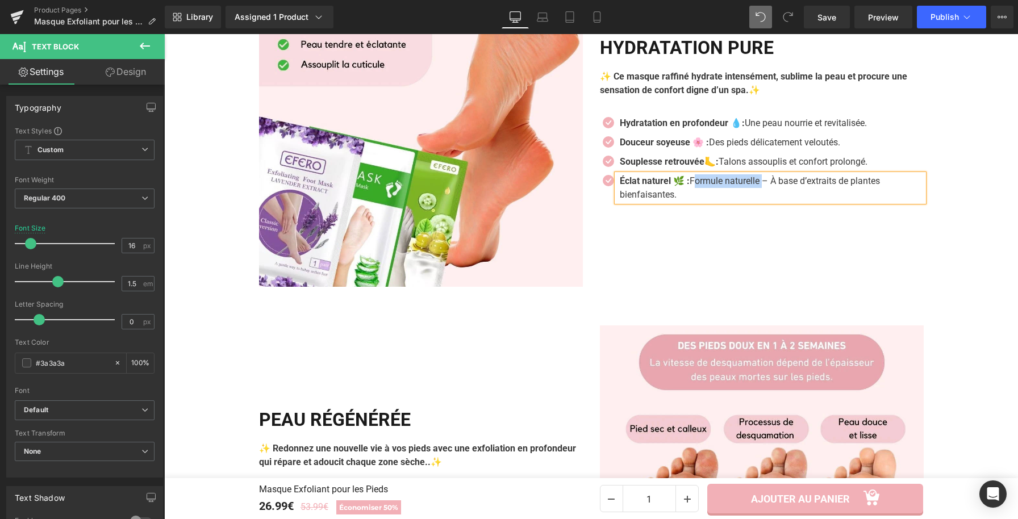
drag, startPoint x: 762, startPoint y: 216, endPoint x: 691, endPoint y: 215, distance: 71.6
click at [691, 202] on p "Éclat naturel 🌿 : Formule naturelle – À base d’extraits de plantes bienfaisante…" at bounding box center [772, 187] width 304 height 27
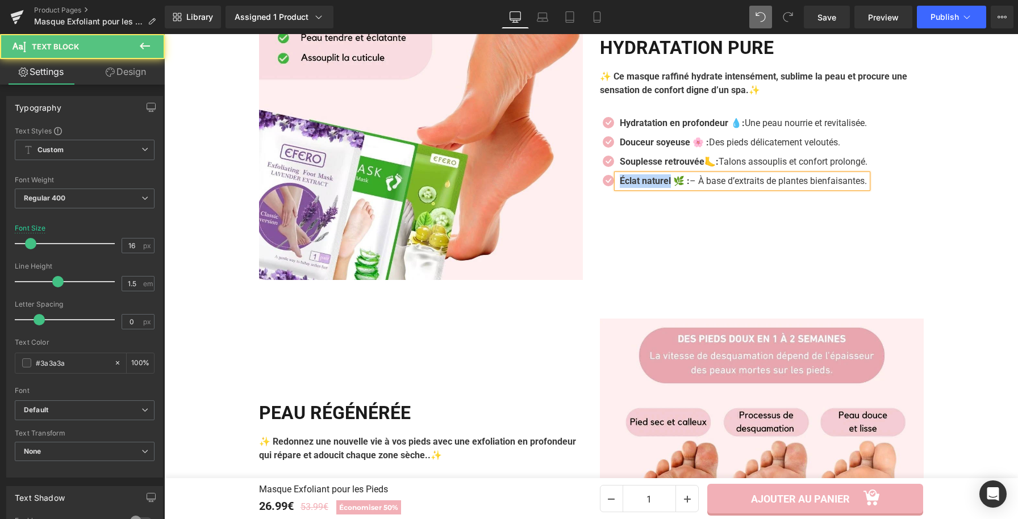
drag, startPoint x: 671, startPoint y: 216, endPoint x: 615, endPoint y: 218, distance: 55.7
click at [620, 186] on strong "Éclat naturel 🌿 :" at bounding box center [655, 181] width 70 height 11
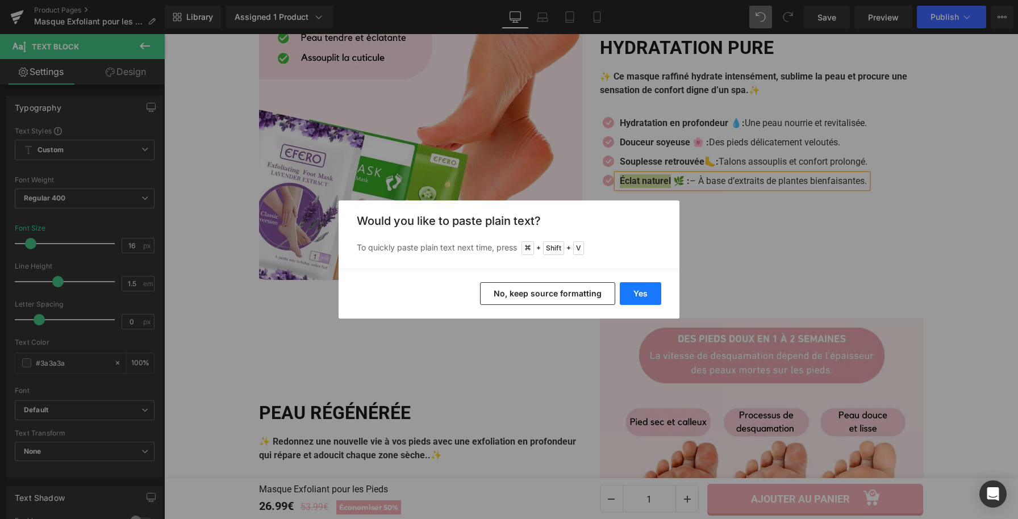
click at [636, 287] on button "Yes" at bounding box center [640, 293] width 41 height 23
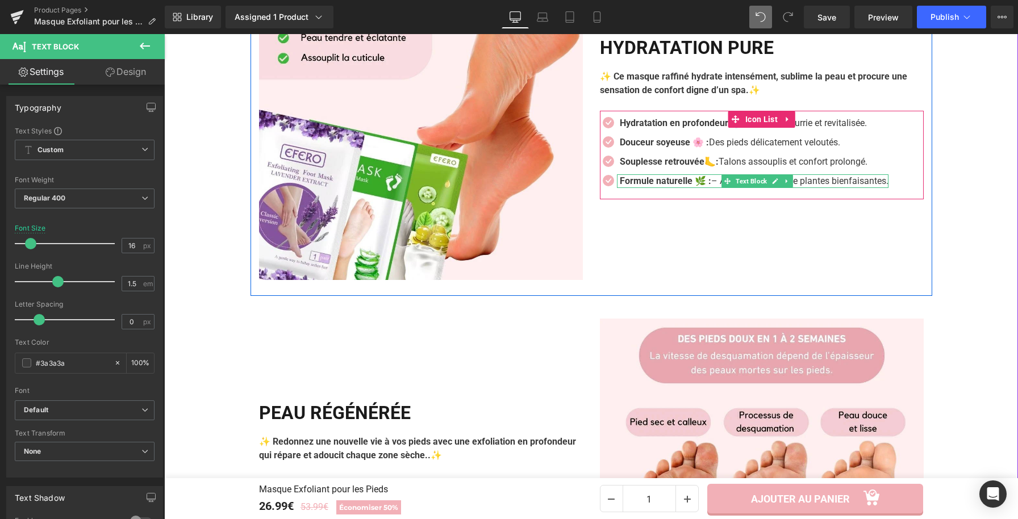
click at [712, 188] on p "Formule naturelle 🌿 : – À base d’extraits de plantes bienfaisantes." at bounding box center [754, 181] width 269 height 14
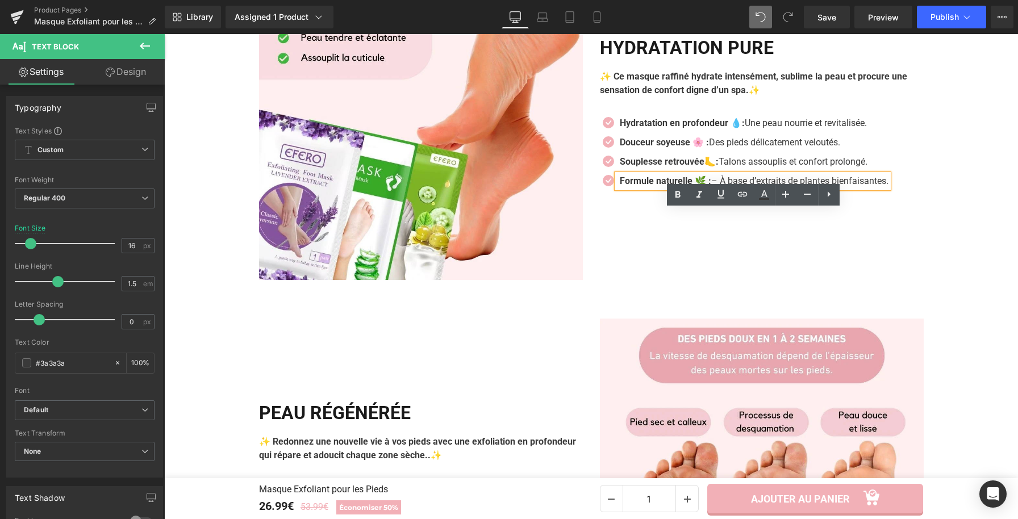
click at [725, 188] on p "Formule naturelle 🌿 : – À base d’extraits de plantes bienfaisantes." at bounding box center [754, 181] width 269 height 14
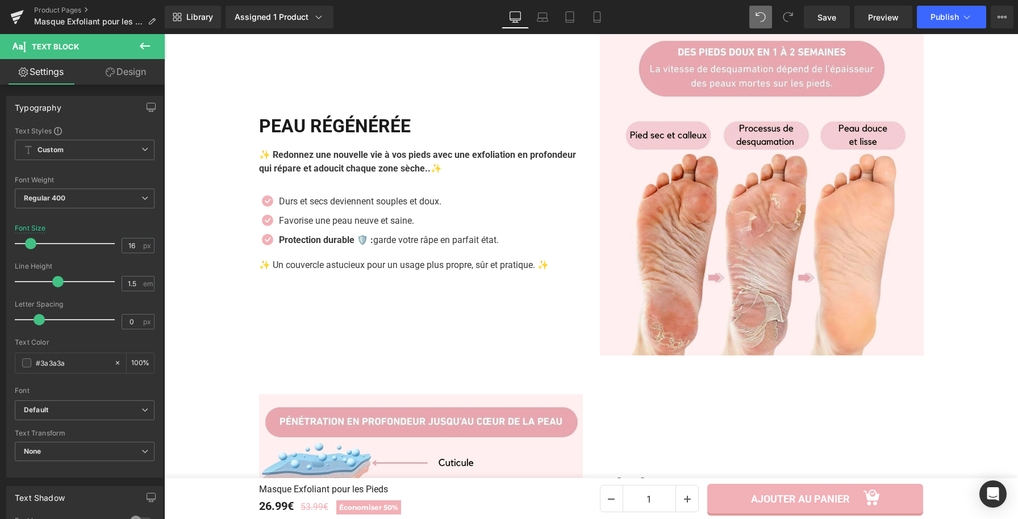
scroll to position [1320, 0]
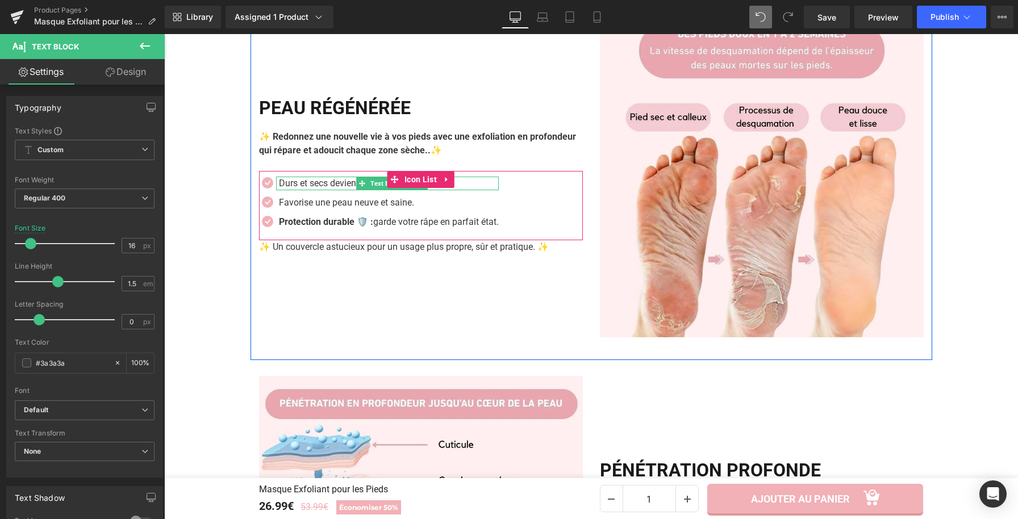
click at [345, 190] on p "Durs et secs deviennent souples et doux." at bounding box center [389, 184] width 220 height 14
click at [344, 190] on p "Durs et secs deviennent souples et doux." at bounding box center [389, 184] width 220 height 14
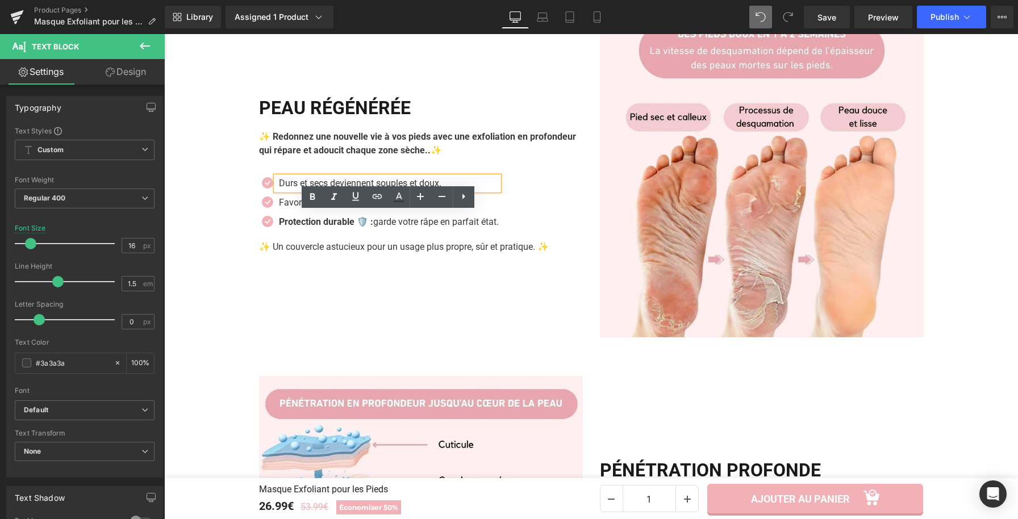
click at [344, 190] on p "Durs et secs deviennent souples et doux." at bounding box center [389, 184] width 220 height 14
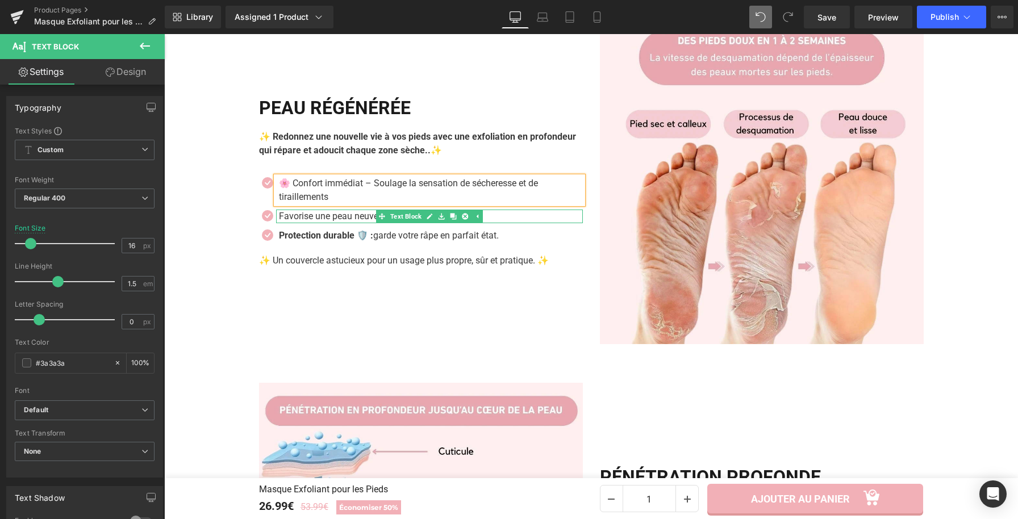
click at [348, 223] on p "Favorise une peau neuve et saine." at bounding box center [427, 217] width 296 height 14
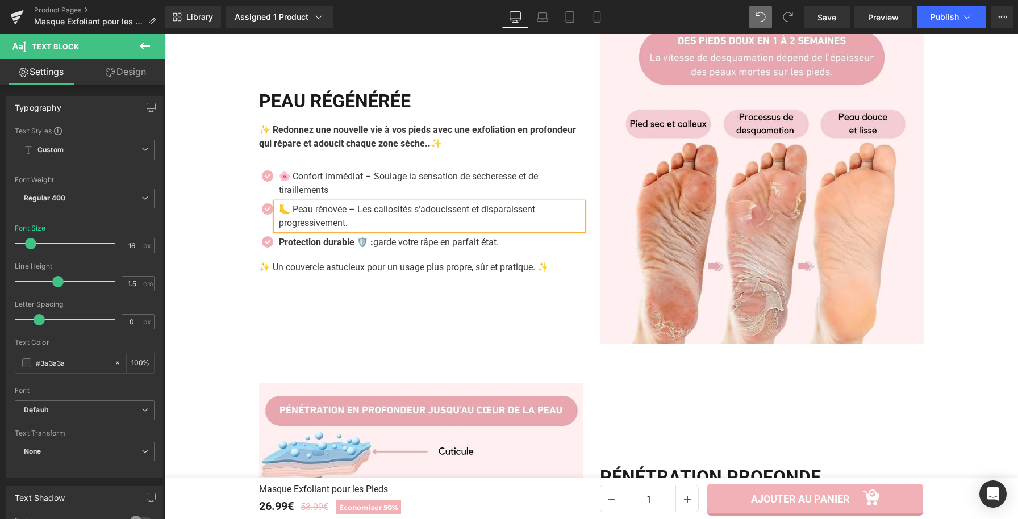
scroll to position [1306, 0]
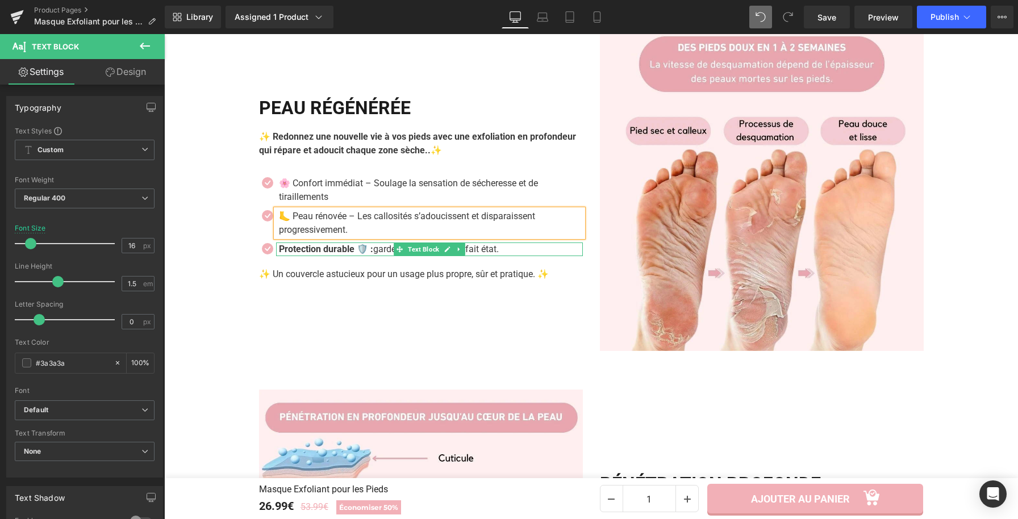
click at [346, 254] on strong "Protection durable 🛡️ :" at bounding box center [326, 249] width 94 height 11
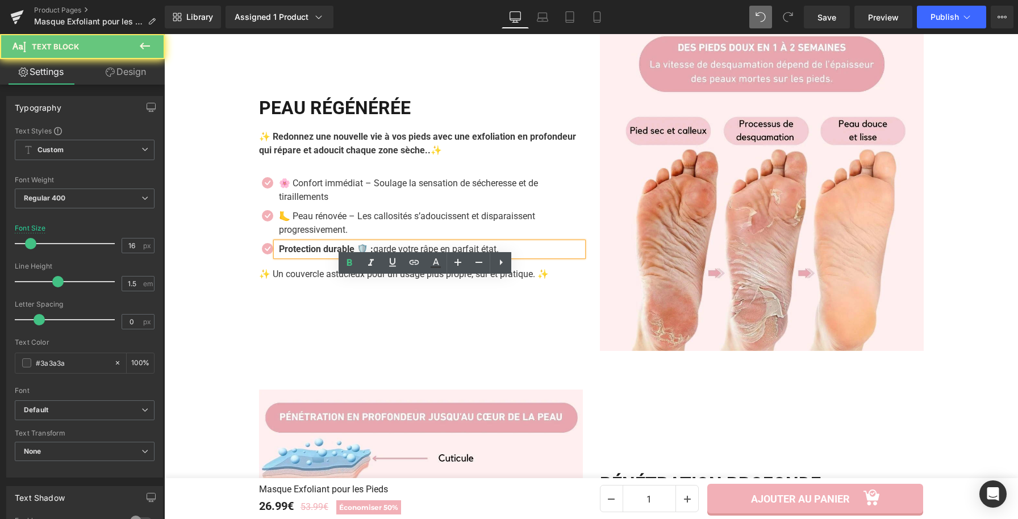
click at [346, 254] on strong "Protection durable 🛡️ :" at bounding box center [326, 249] width 94 height 11
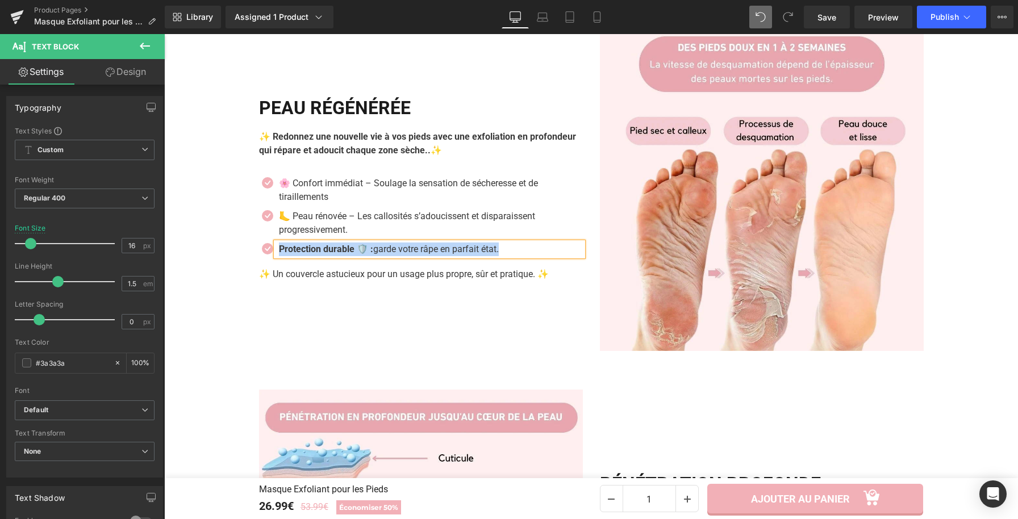
paste div
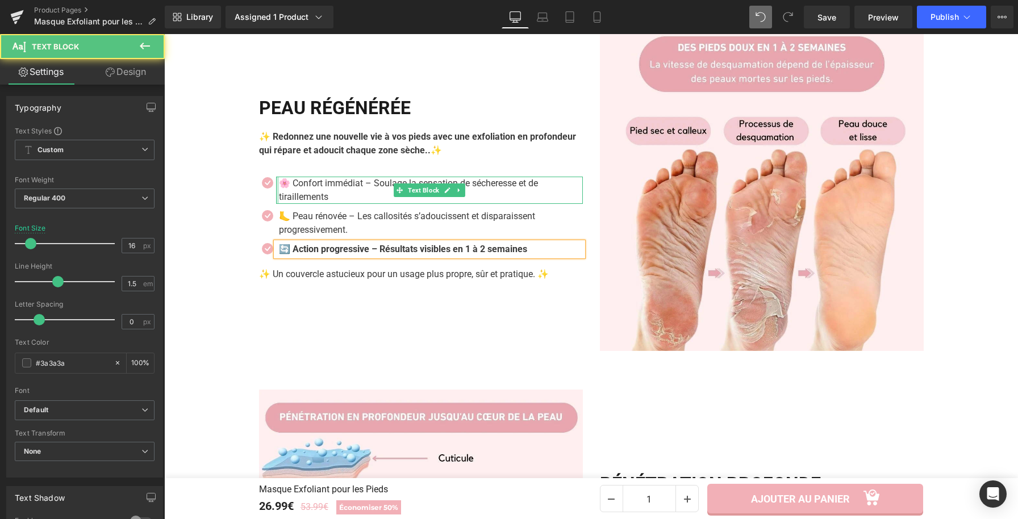
drag, startPoint x: 279, startPoint y: 220, endPoint x: 274, endPoint y: 221, distance: 5.8
click at [276, 204] on div "🌸 Confort immédiat – Soulage la sensation de sécheresse et de tiraillements Tex…" at bounding box center [429, 190] width 307 height 27
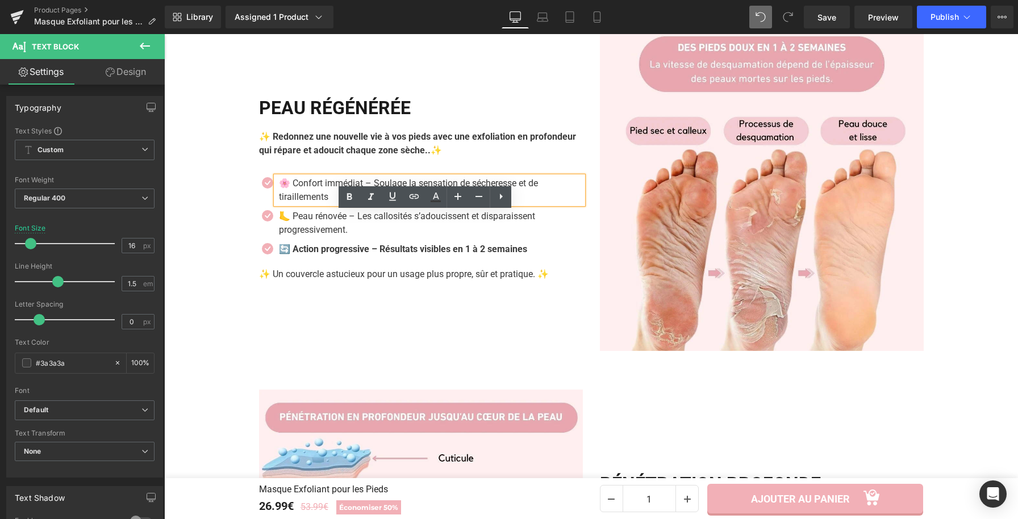
click at [285, 204] on p "🌸 Confort immédiat – Soulage la sensation de sécheresse et de tiraillements" at bounding box center [431, 190] width 304 height 27
drag, startPoint x: 286, startPoint y: 218, endPoint x: 274, endPoint y: 222, distance: 12.4
click at [279, 204] on p "🌸 Confort immédiat – Soulage la sensation de sécheresse et de tiraillements" at bounding box center [431, 190] width 304 height 27
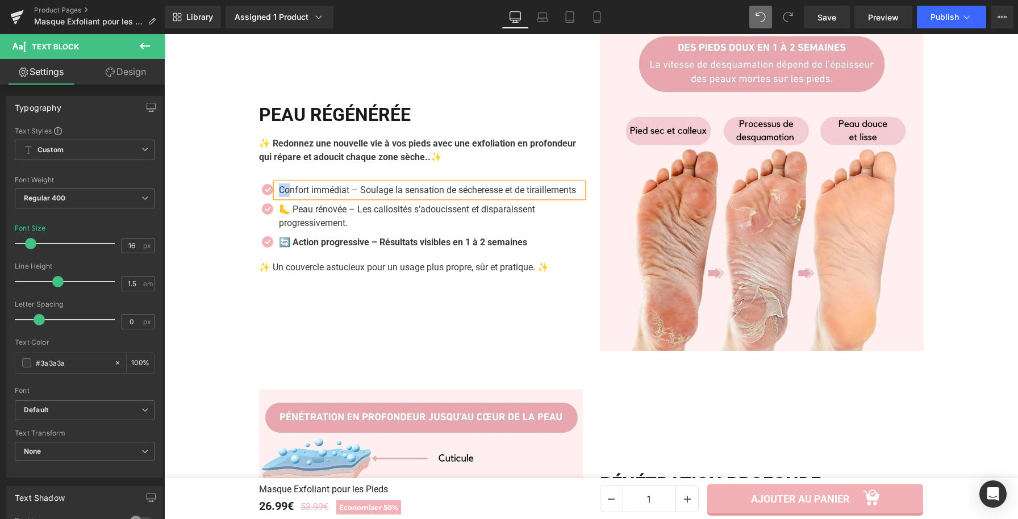
scroll to position [1313, 0]
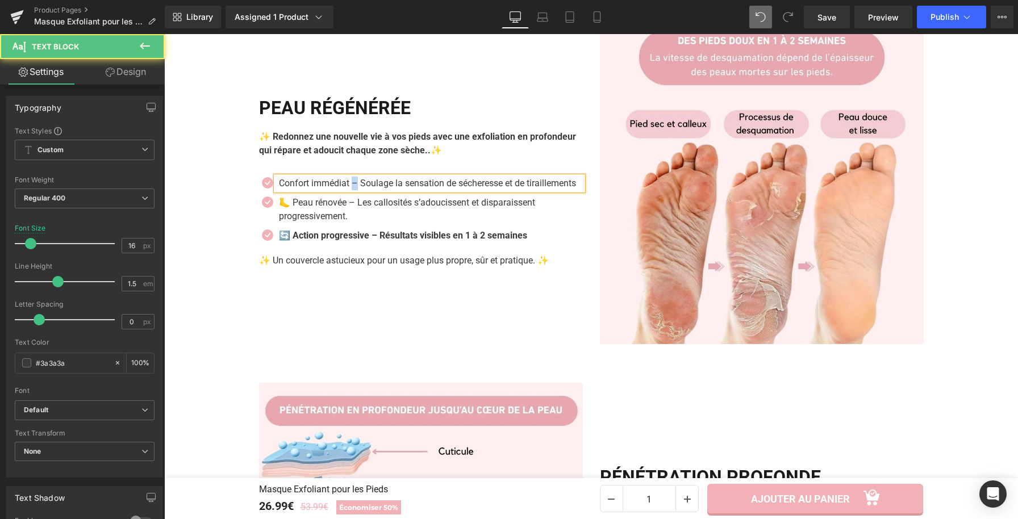
click at [348, 190] on p "Confort immédiat – Soulage la sensation de sécheresse et de tiraillements" at bounding box center [431, 184] width 304 height 14
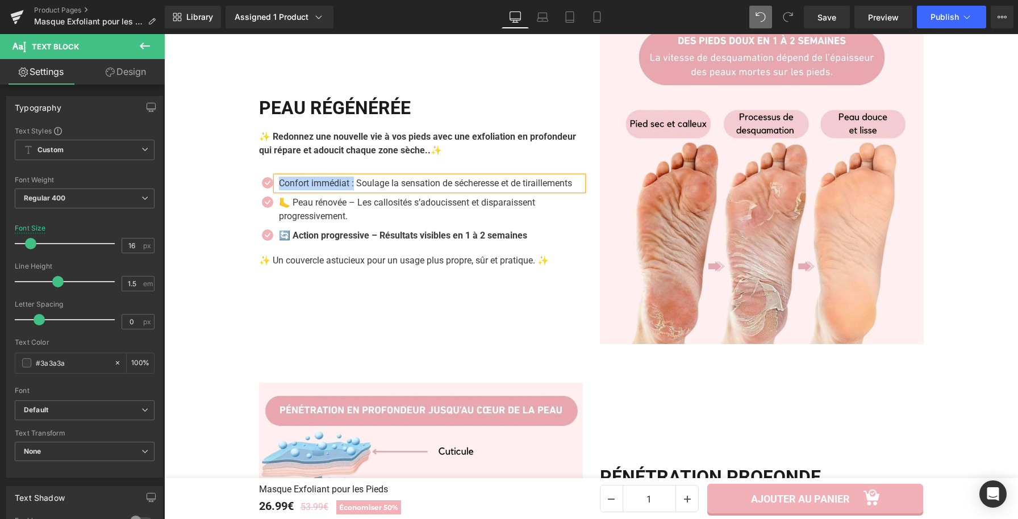
drag, startPoint x: 349, startPoint y: 219, endPoint x: 273, endPoint y: 219, distance: 75.6
click at [276, 190] on div "Confort immédiat : Soulage la sensation de sécheresse et de tiraillements" at bounding box center [429, 184] width 307 height 14
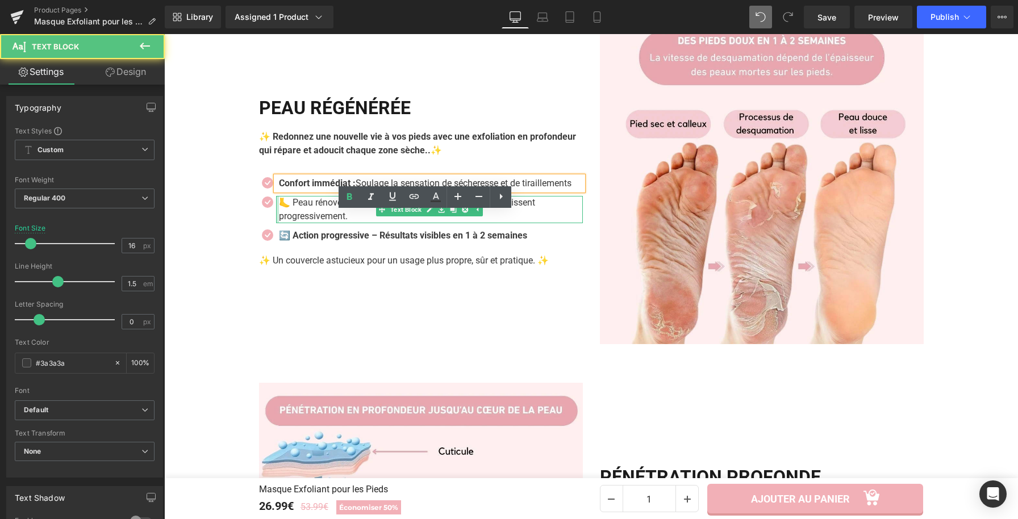
click at [276, 223] on div "🦶 Peau rénovée – Les callosités s’adoucissent et disparaissent progressivement.…" at bounding box center [429, 209] width 307 height 27
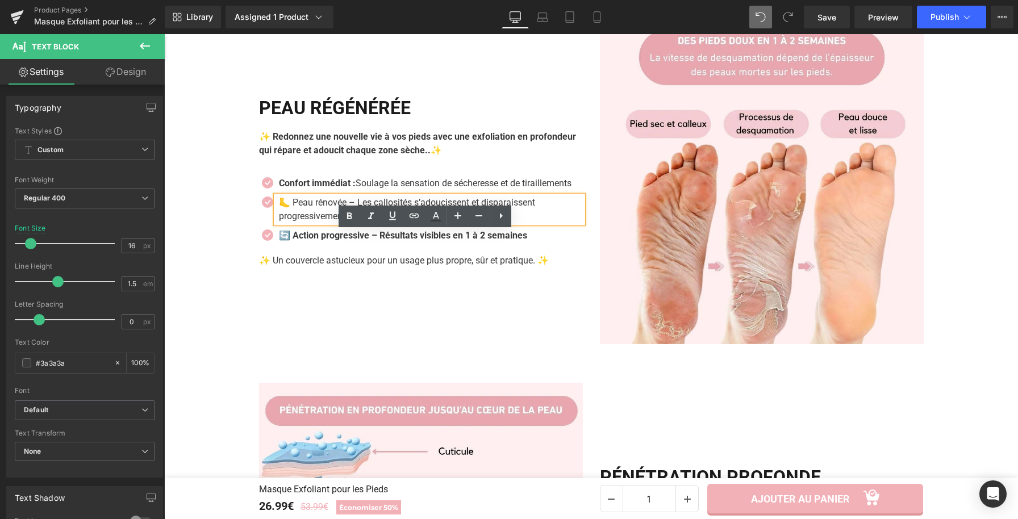
click at [287, 223] on p "🦶 Peau rénovée – Les callosités s’adoucissent et disparaissent progressivement." at bounding box center [427, 209] width 296 height 27
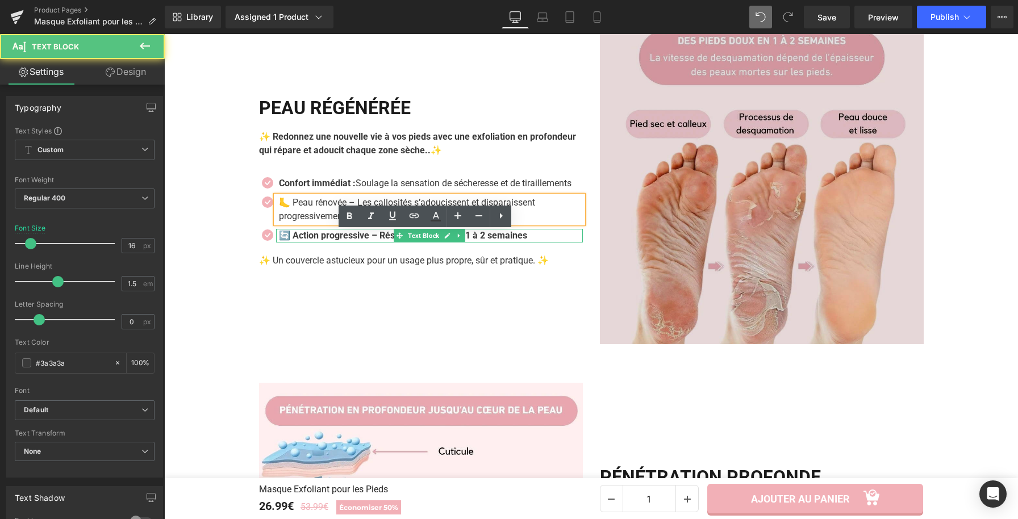
click at [412, 243] on span "Text Block" at bounding box center [424, 236] width 36 height 14
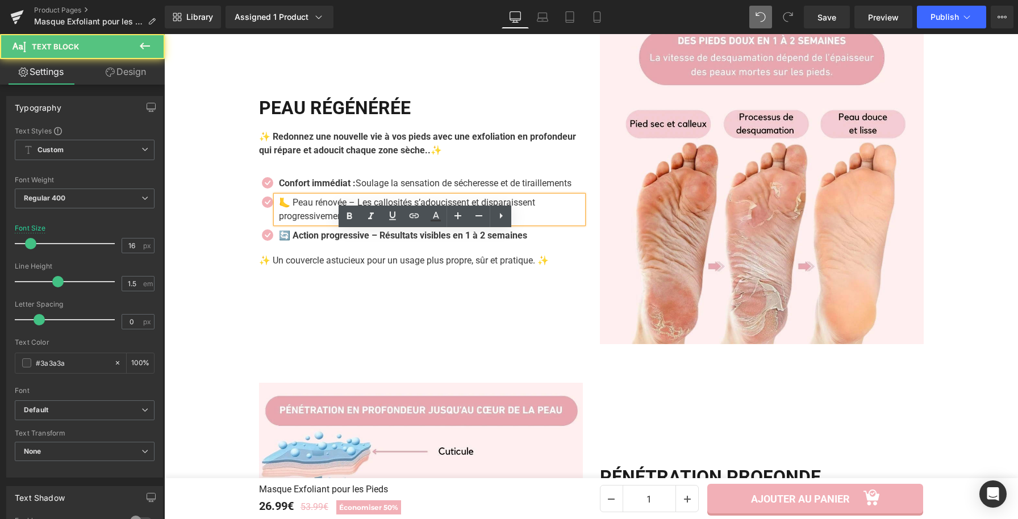
click at [537, 223] on div "🦶 Peau rénovée – Les callosités s’adoucissent et disparaissent progressivement." at bounding box center [429, 209] width 307 height 27
click at [325, 226] on ul "Icon Confort immédiat : Soulage la sensation de sécheresse et de tiraillements …" at bounding box center [421, 213] width 324 height 72
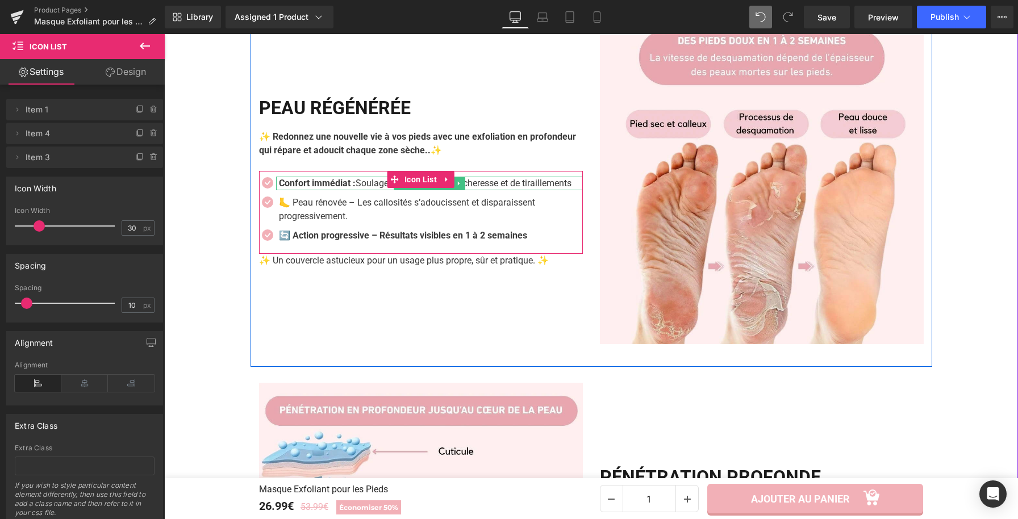
click at [351, 189] on strong "Confort immédiat :" at bounding box center [317, 183] width 77 height 11
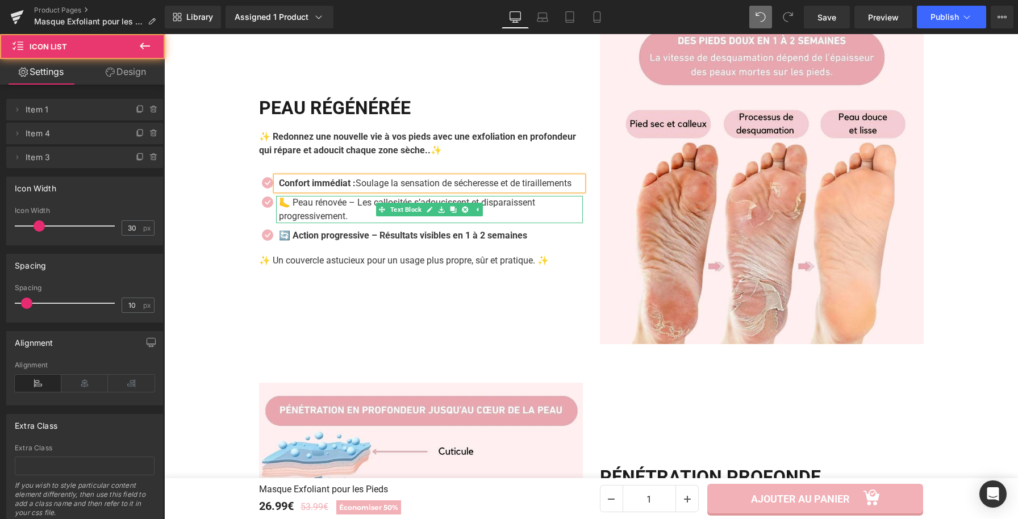
click at [357, 235] on ul "Icon Confort immédiat : Soulage la sensation de sécheresse et de tiraillements …" at bounding box center [421, 213] width 324 height 72
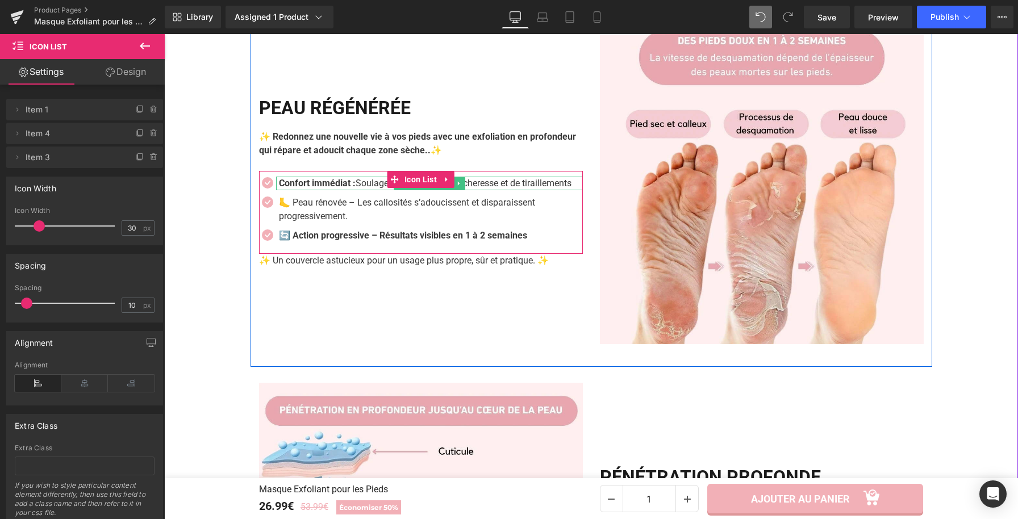
click at [355, 190] on p "Confort immédiat : Soulage la sensation de sécheresse et de tiraillements" at bounding box center [431, 184] width 304 height 14
click at [356, 190] on p "Confort immédiat : Soulage la sensation de sécheresse et de tiraillements" at bounding box center [431, 184] width 304 height 14
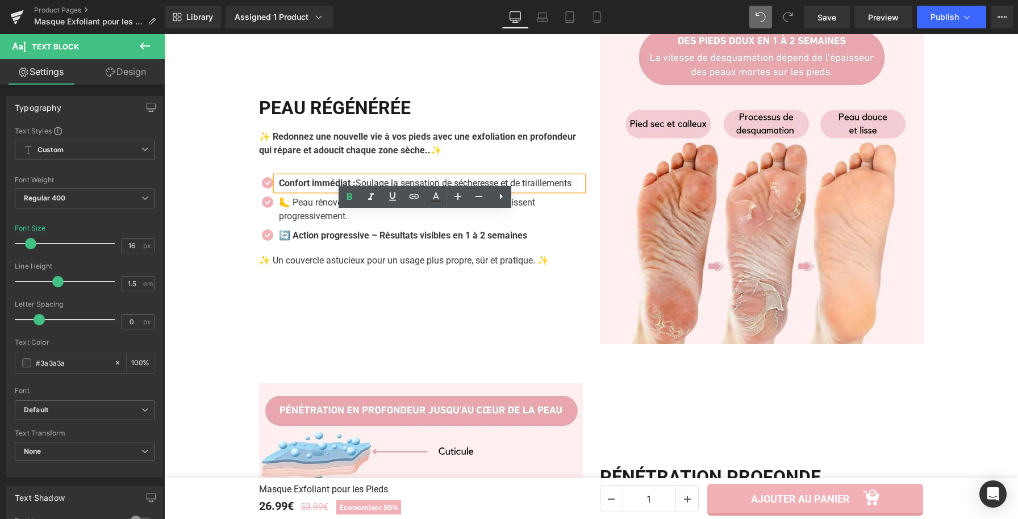
click at [354, 189] on strong "Confort immédiat :" at bounding box center [317, 183] width 77 height 11
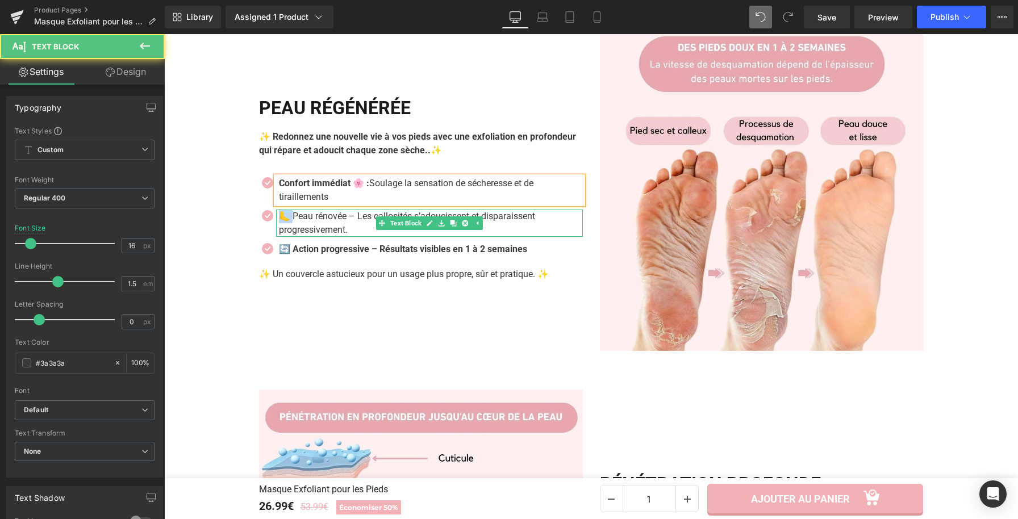
drag, startPoint x: 289, startPoint y: 252, endPoint x: 277, endPoint y: 252, distance: 11.4
click at [279, 237] on p "🦶 Peau rénovée – Les callosités s’adoucissent et disparaissent progressivement." at bounding box center [427, 223] width 296 height 27
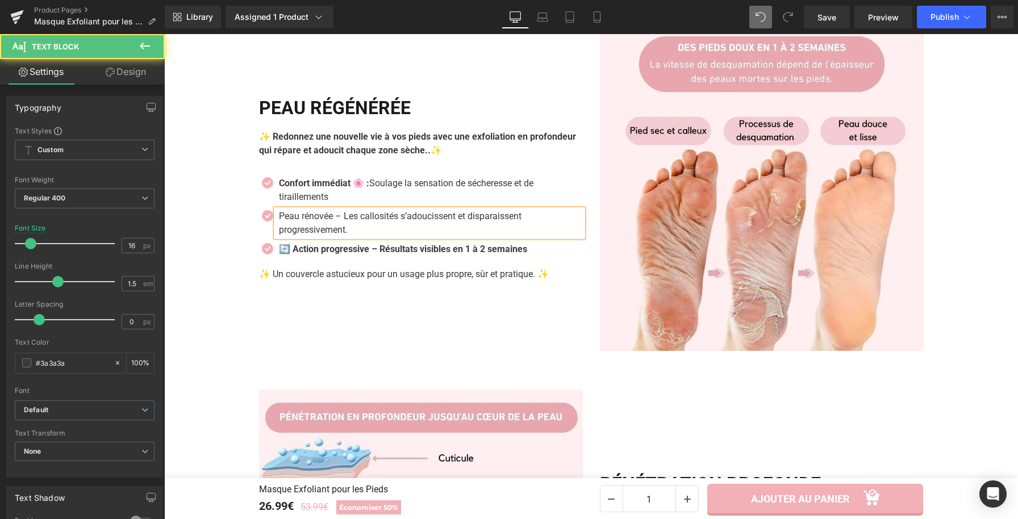
click at [336, 237] on p "Peau rénovée – Les callosités s’adoucissent et disparaissent progressivement." at bounding box center [427, 223] width 296 height 27
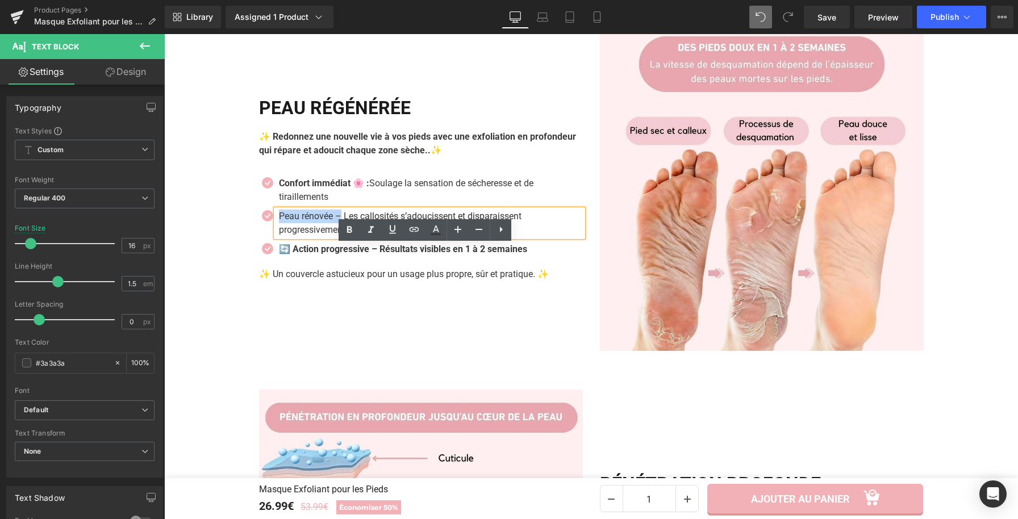
drag, startPoint x: 338, startPoint y: 253, endPoint x: 274, endPoint y: 251, distance: 64.2
click at [279, 237] on p "Peau rénovée – Les callosités s’adoucissent et disparaissent progressivement." at bounding box center [427, 223] width 296 height 27
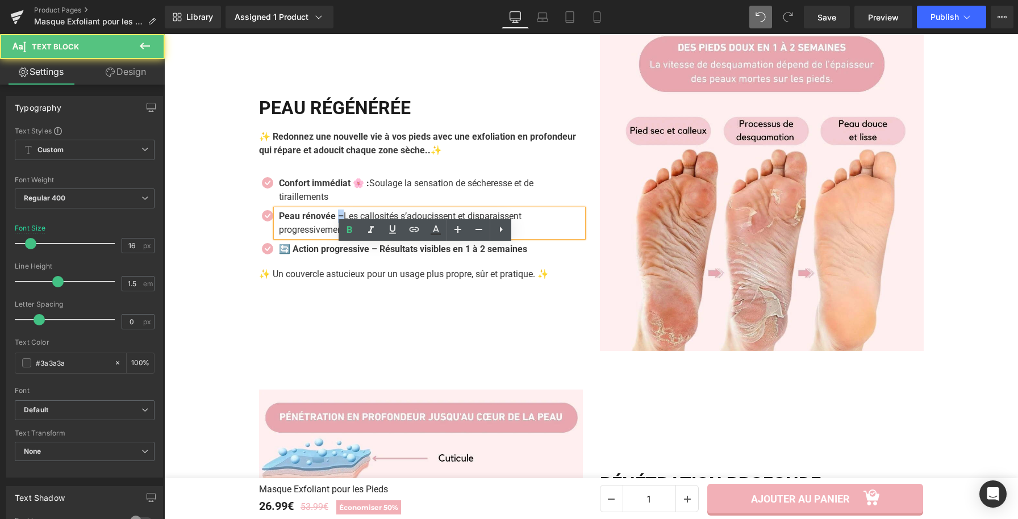
click at [337, 237] on p "Peau rénovée – Les callosités s’adoucissent et disparaissent progressivement." at bounding box center [427, 223] width 296 height 27
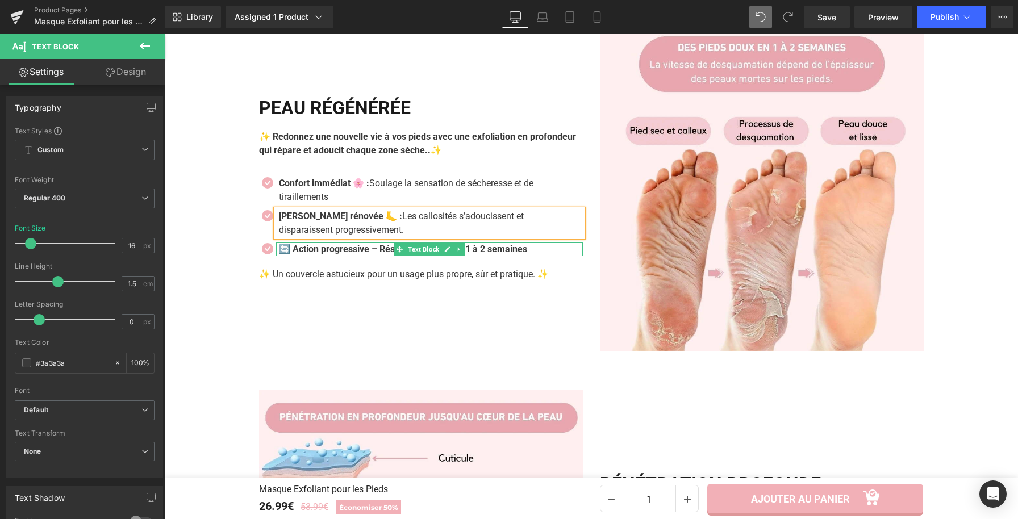
click at [394, 256] on div "🔄 Action progressive – Résultats visibles en 1 à 2 semaines Text Block" at bounding box center [429, 250] width 307 height 14
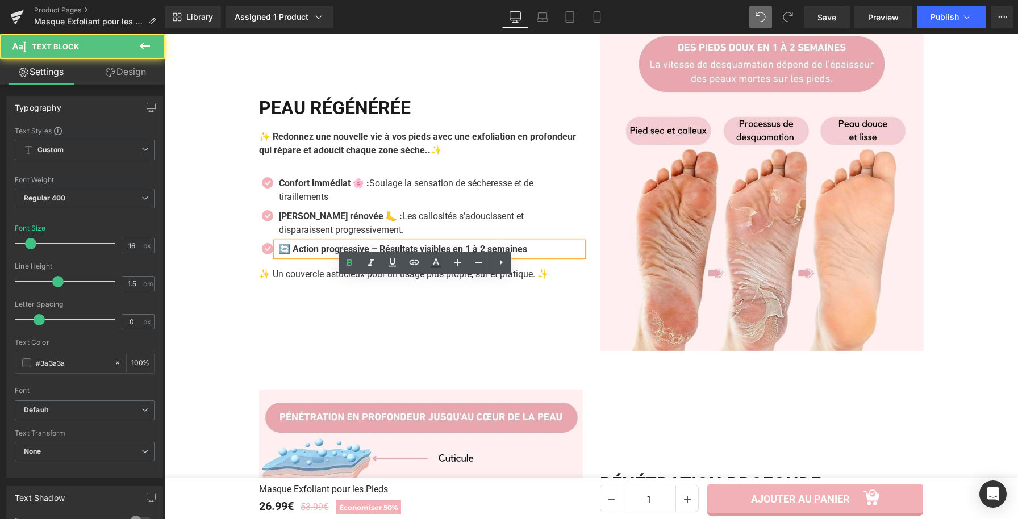
click at [379, 254] on b "🔄 Action progressive – Résultats visibles en 1 à 2 semaines" at bounding box center [403, 249] width 248 height 11
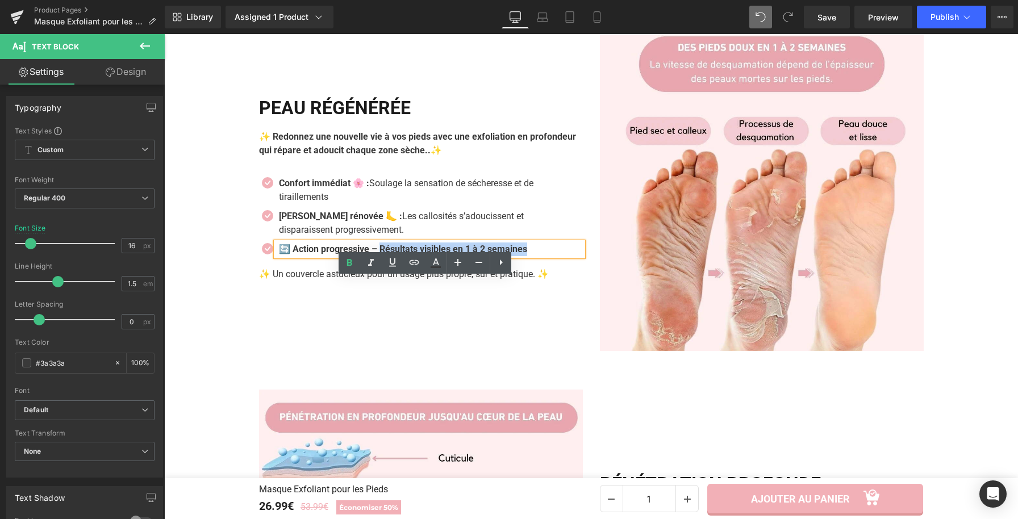
drag, startPoint x: 382, startPoint y: 285, endPoint x: 533, endPoint y: 297, distance: 151.6
click at [533, 262] on ul "Icon Confort immédiat 🌸 : Soulage la sensation de sécheresse et de tiraillement…" at bounding box center [421, 219] width 324 height 85
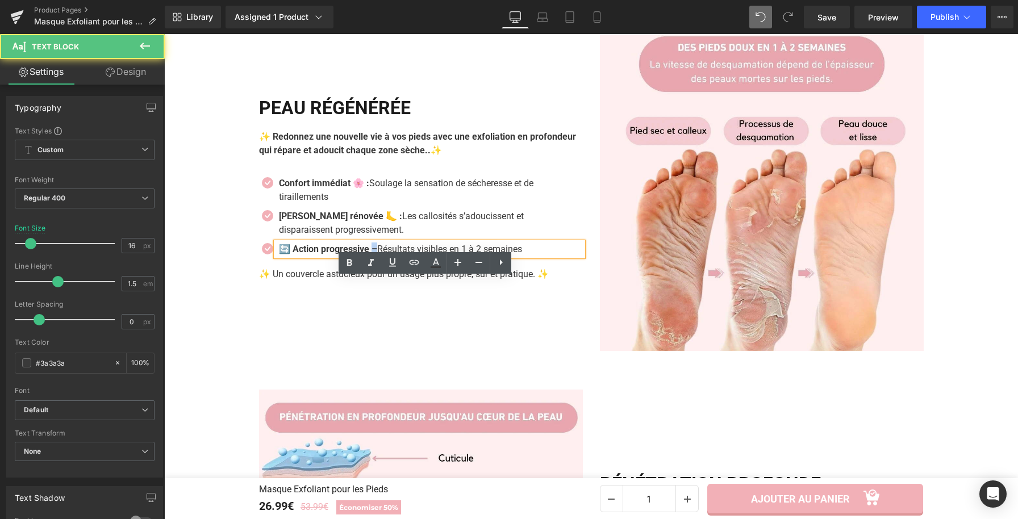
click at [372, 254] on strong "🔄 Action progressive –" at bounding box center [328, 249] width 98 height 11
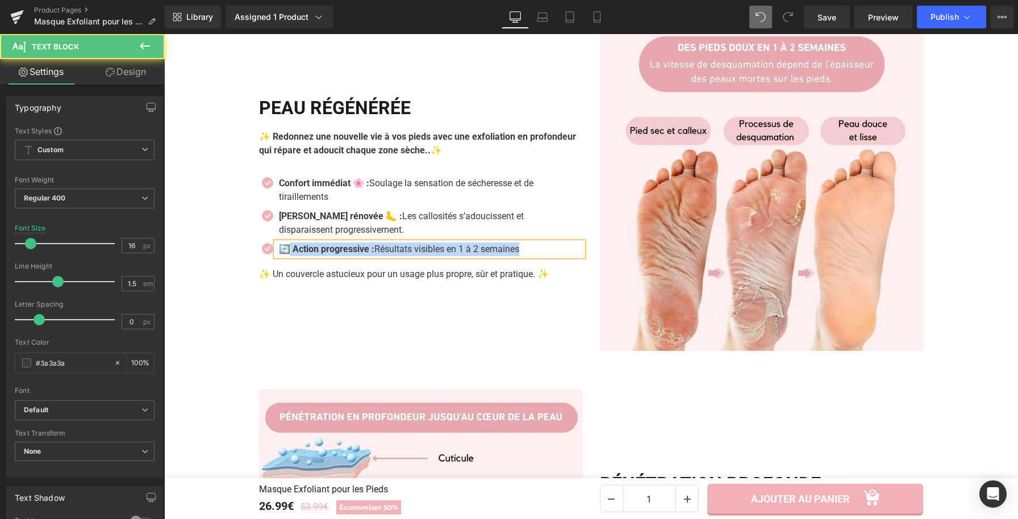
drag, startPoint x: 286, startPoint y: 286, endPoint x: 270, endPoint y: 286, distance: 15.9
click at [276, 256] on div "🔄 Action progressive : Résultats visibles en 1 à 2 semaines" at bounding box center [429, 250] width 307 height 14
click at [282, 254] on strong "🔄 Action progressive :" at bounding box center [326, 249] width 95 height 11
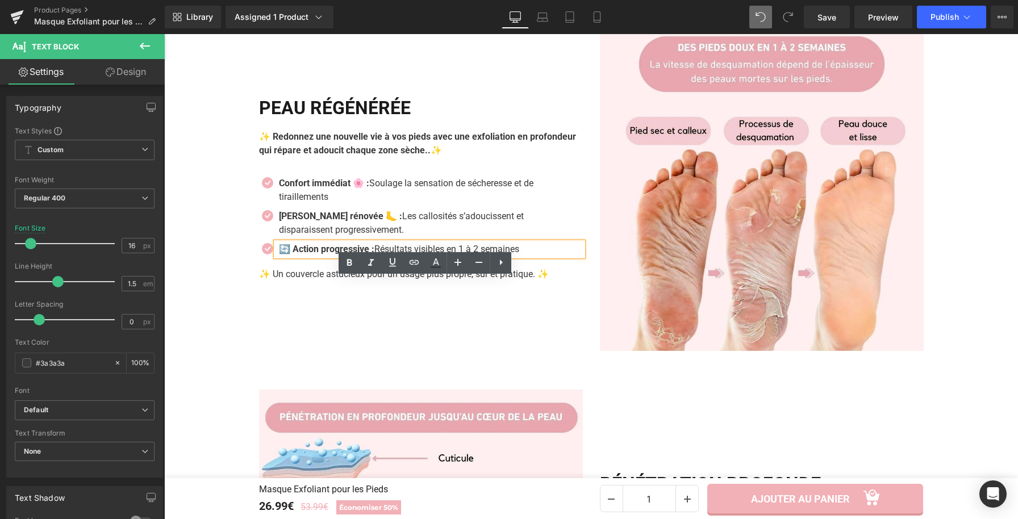
click at [290, 254] on strong "🔄 Action progressive :" at bounding box center [326, 249] width 95 height 11
drag, startPoint x: 287, startPoint y: 285, endPoint x: 370, endPoint y: 291, distance: 83.1
click at [370, 256] on p "🔄 Action progressive : Résultats visibles en 1 à 2 semaines" at bounding box center [431, 250] width 304 height 14
copy strong "ction progressive"
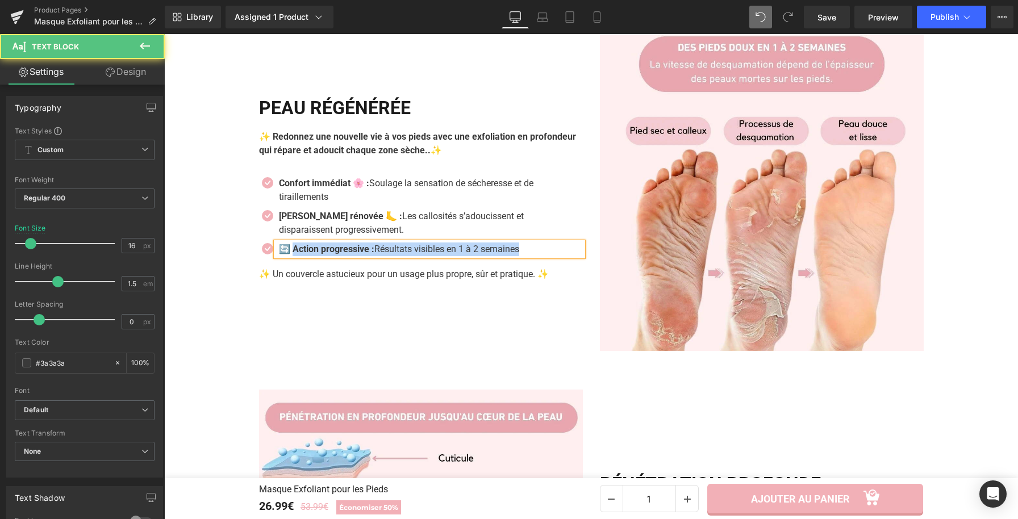
drag, startPoint x: 289, startPoint y: 286, endPoint x: 271, endPoint y: 287, distance: 18.2
click at [276, 256] on div "🔄 Action progressive : Résultats visibles en 1 à 2 semaines" at bounding box center [429, 250] width 307 height 14
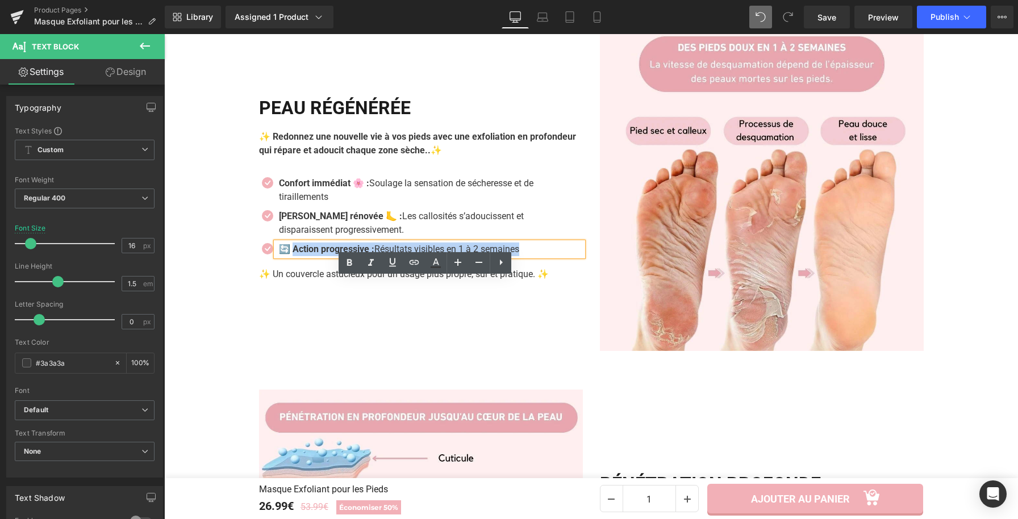
click at [279, 254] on strong "🔄 Action progressive :" at bounding box center [326, 249] width 95 height 11
drag, startPoint x: 287, startPoint y: 285, endPoint x: 266, endPoint y: 284, distance: 21.0
click at [266, 256] on li "Icon 🔄 Action progressive : Résultats visibles en 1 à 2 semaines Text Block" at bounding box center [421, 250] width 324 height 14
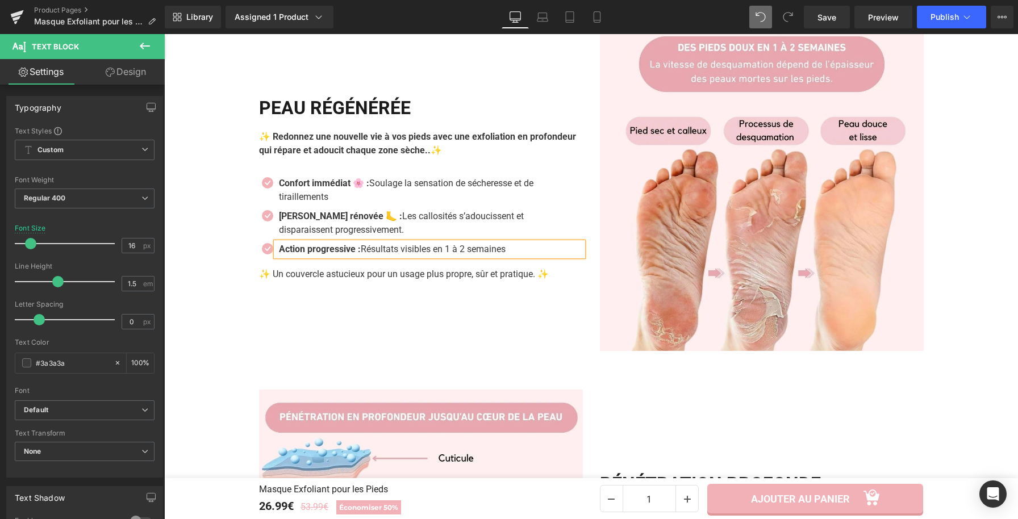
click at [356, 254] on strong "Action progressive :" at bounding box center [320, 249] width 82 height 11
click at [279, 254] on strong "Action progressive 🔄 :" at bounding box center [328, 249] width 98 height 11
click at [447, 278] on icon at bounding box center [450, 274] width 6 height 7
click at [453, 278] on icon at bounding box center [456, 274] width 6 height 7
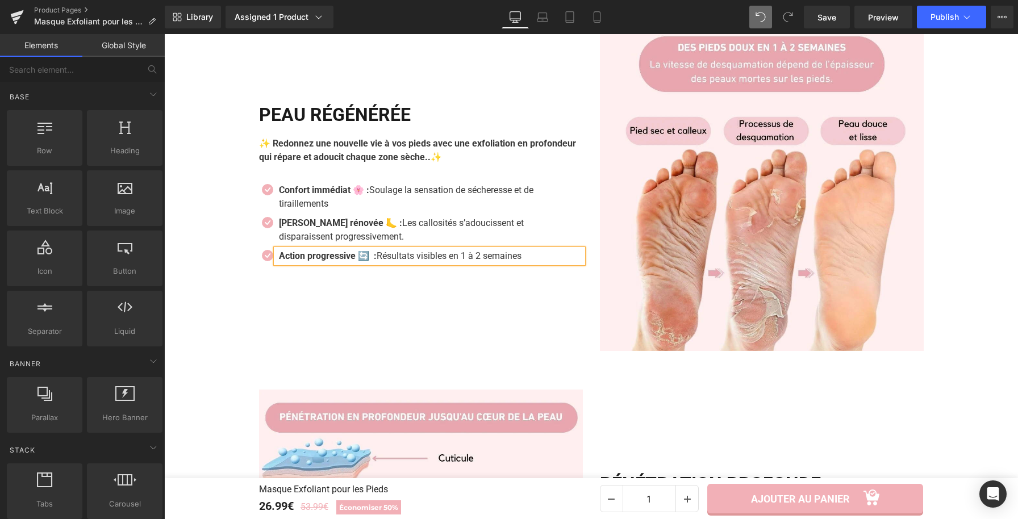
click at [459, 344] on div "PEAU RÉGÉNÉRÉE Heading ✨ Redonnez une nouvelle vie à vos pieds avec une exfolia…" at bounding box center [421, 189] width 341 height 324
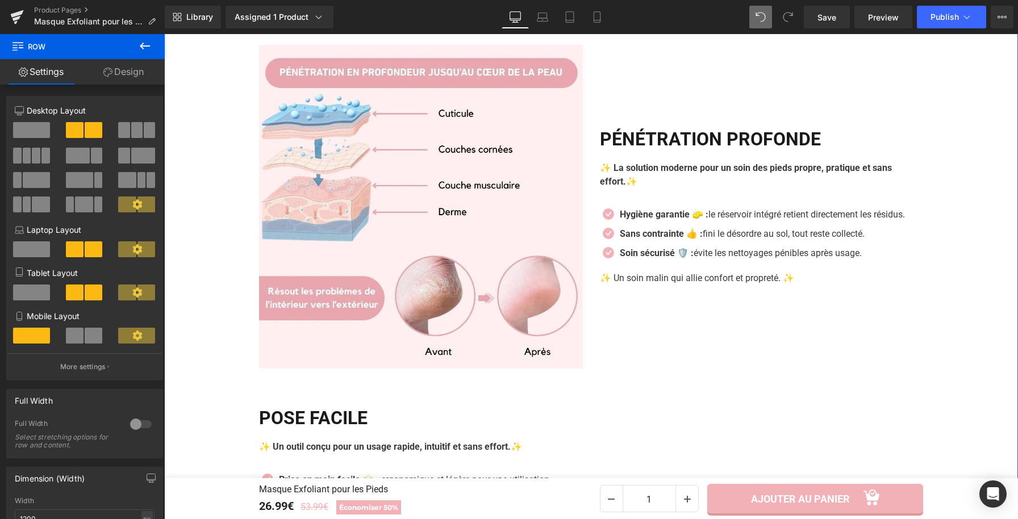
scroll to position [1662, 0]
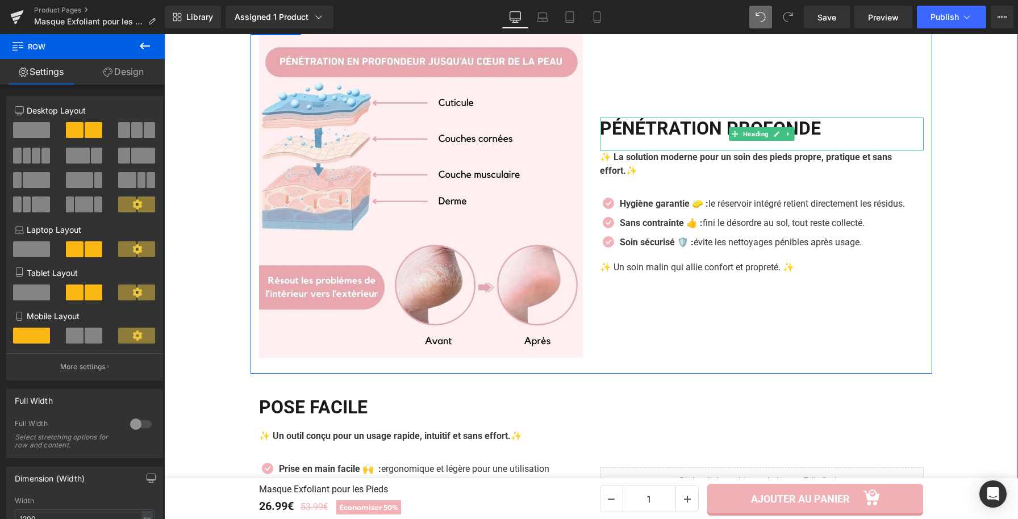
drag, startPoint x: 817, startPoint y: 168, endPoint x: 848, endPoint y: 166, distance: 30.2
click at [819, 139] on h2 "PÉNÉTRATION PROFONDE" at bounding box center [762, 129] width 324 height 22
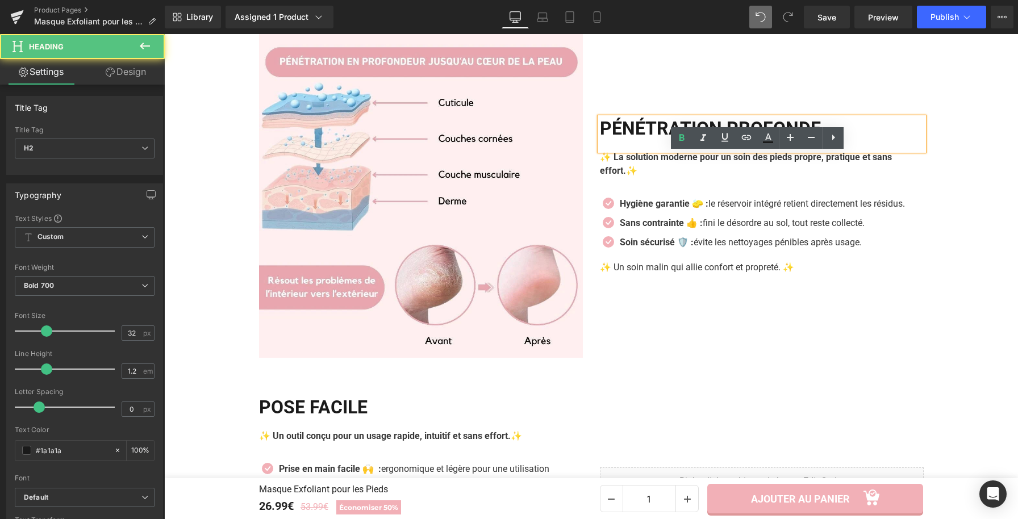
click at [848, 139] on h2 "PÉNÉTRATION PROFONDE" at bounding box center [762, 129] width 324 height 22
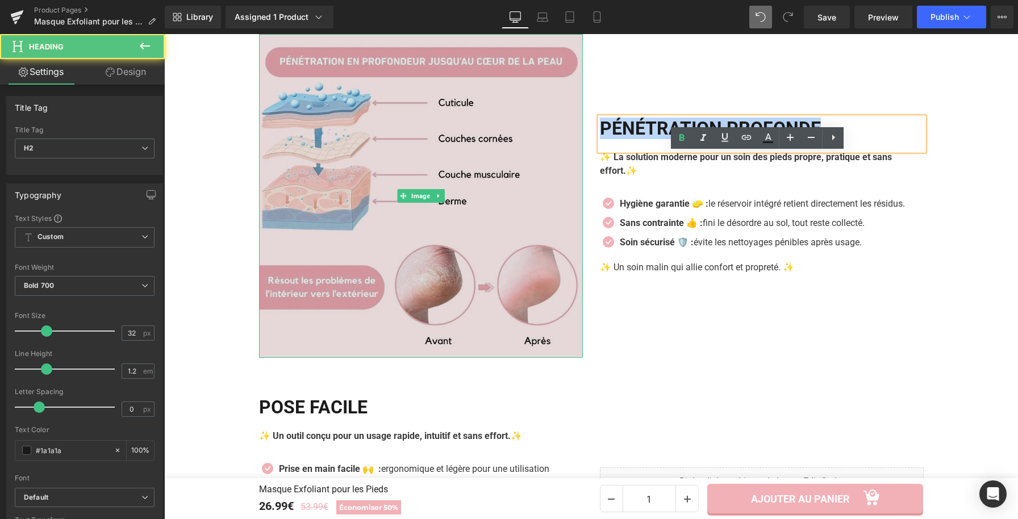
drag, startPoint x: 848, startPoint y: 166, endPoint x: 557, endPoint y: 164, distance: 290.3
click at [557, 164] on div "Image PÉNÉTRATION PROFONDE Heading ✨ La solution moderne pour un soin des pieds…" at bounding box center [592, 196] width 682 height 356
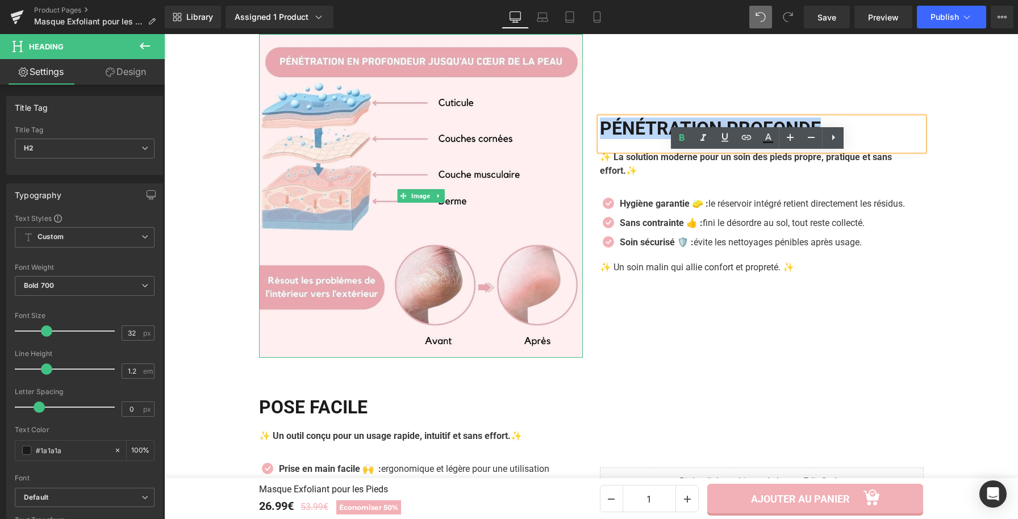
copy h2 "PÉNÉTRATION PROFONDE"
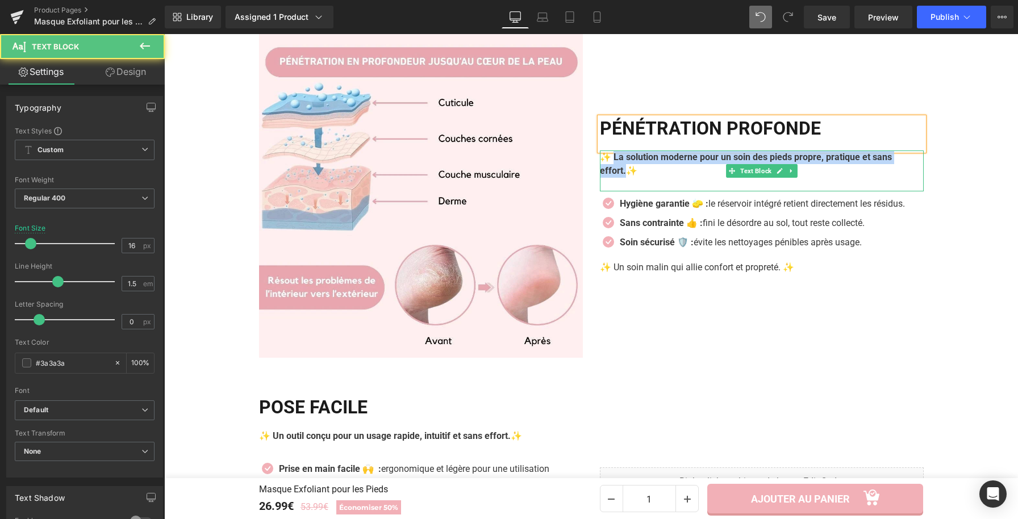
drag, startPoint x: 621, startPoint y: 207, endPoint x: 608, endPoint y: 197, distance: 16.6
click at [608, 176] on b "✨ La solution moderne pour un soin des pieds propre, pratique et sans effort.✨" at bounding box center [746, 164] width 292 height 24
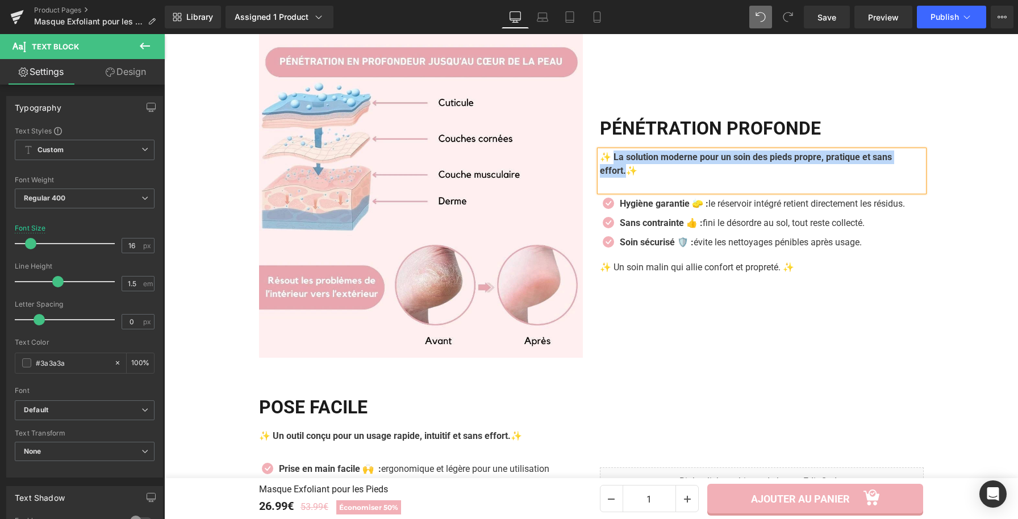
paste div
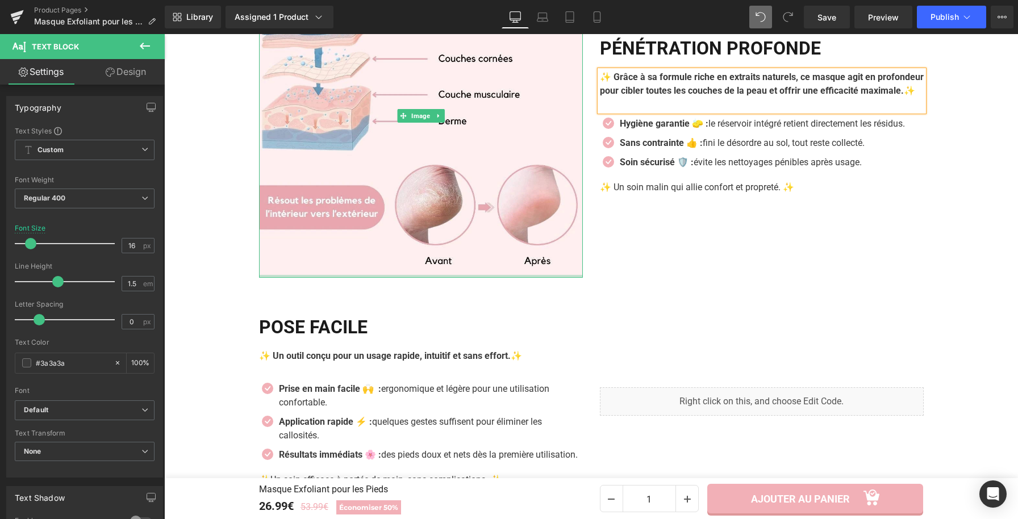
scroll to position [1631, 0]
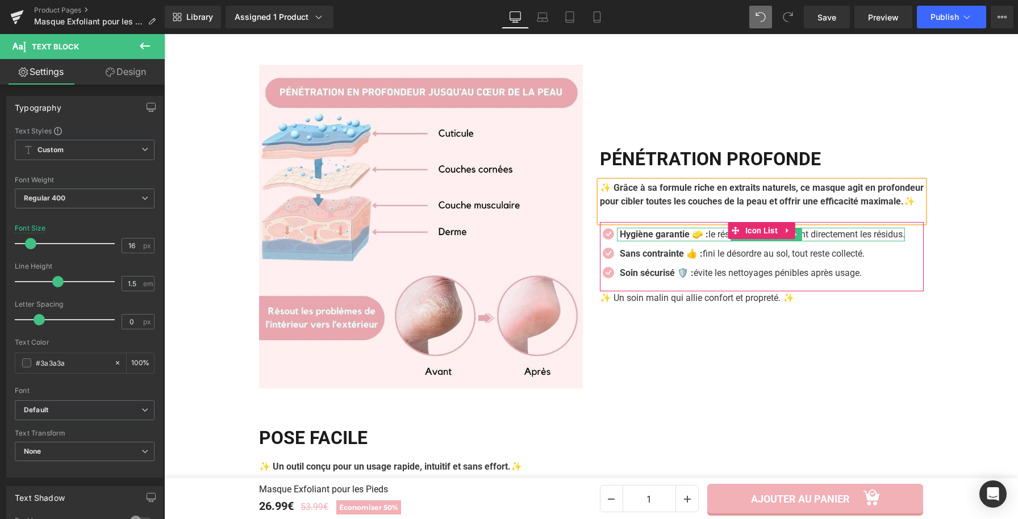
click at [729, 239] on span at bounding box center [735, 230] width 15 height 17
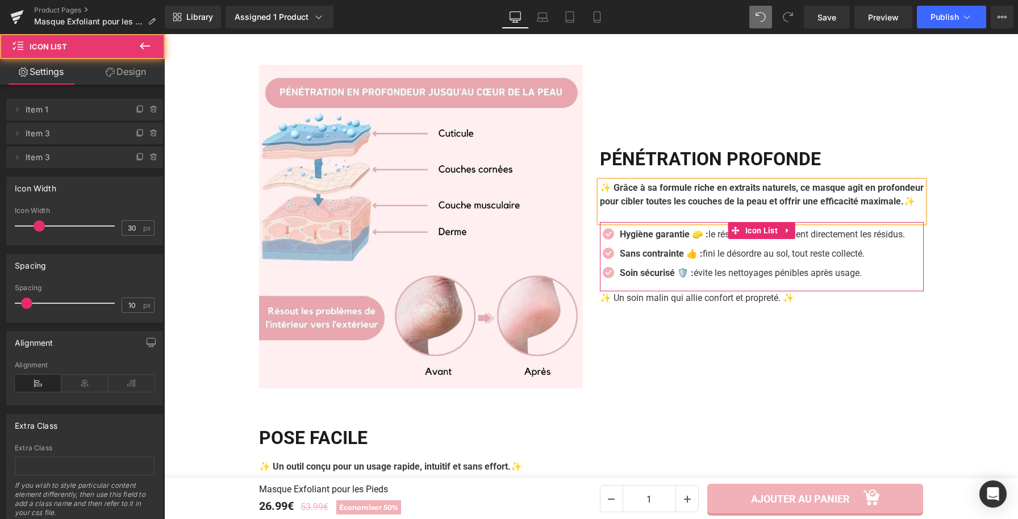
click at [699, 240] on strong "Hygiène garantie 🧽 :" at bounding box center [664, 234] width 89 height 11
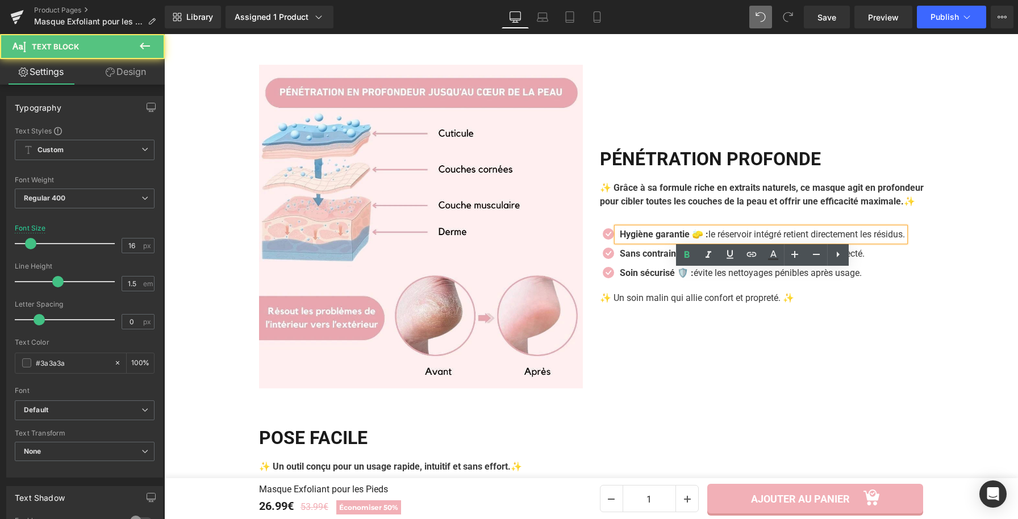
click at [706, 240] on strong "Hygiène garantie 🧽 :" at bounding box center [664, 234] width 89 height 11
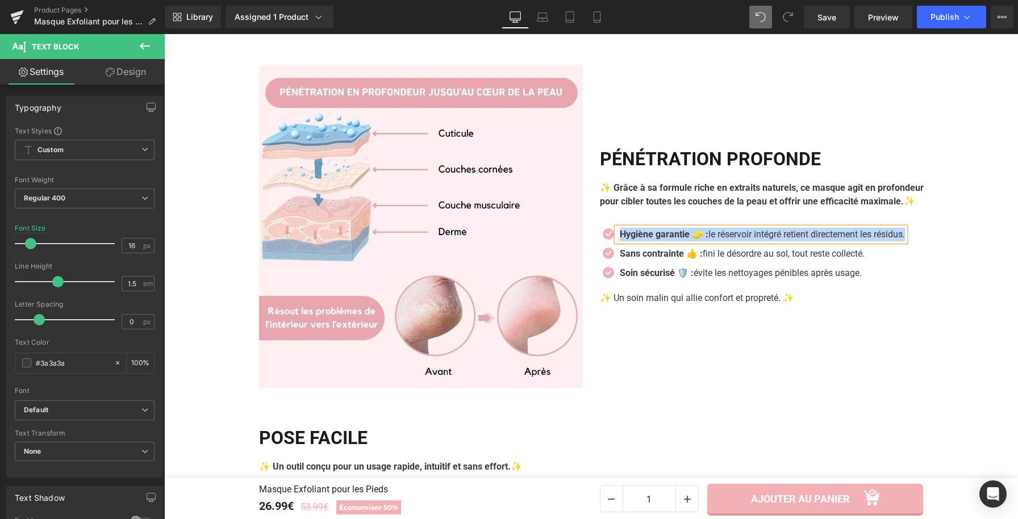
paste div
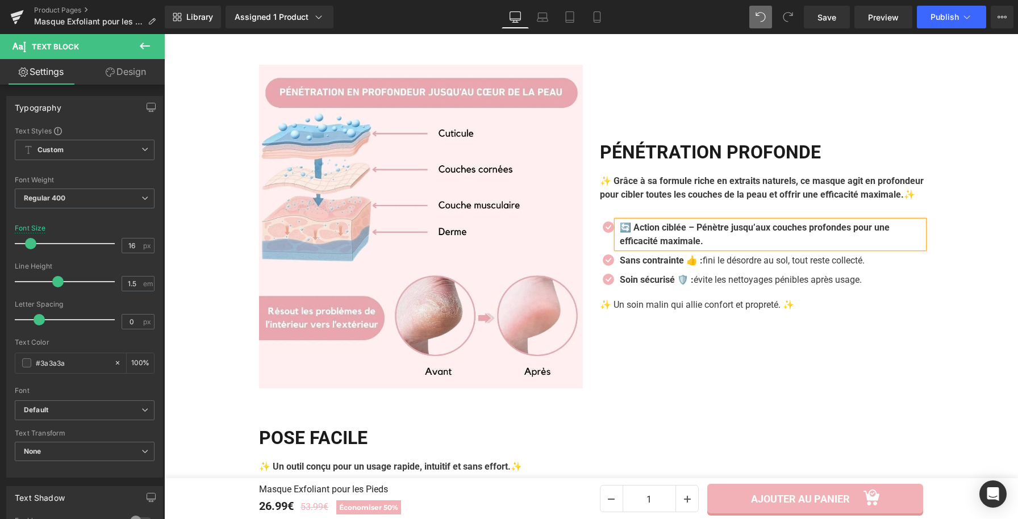
scroll to position [1625, 0]
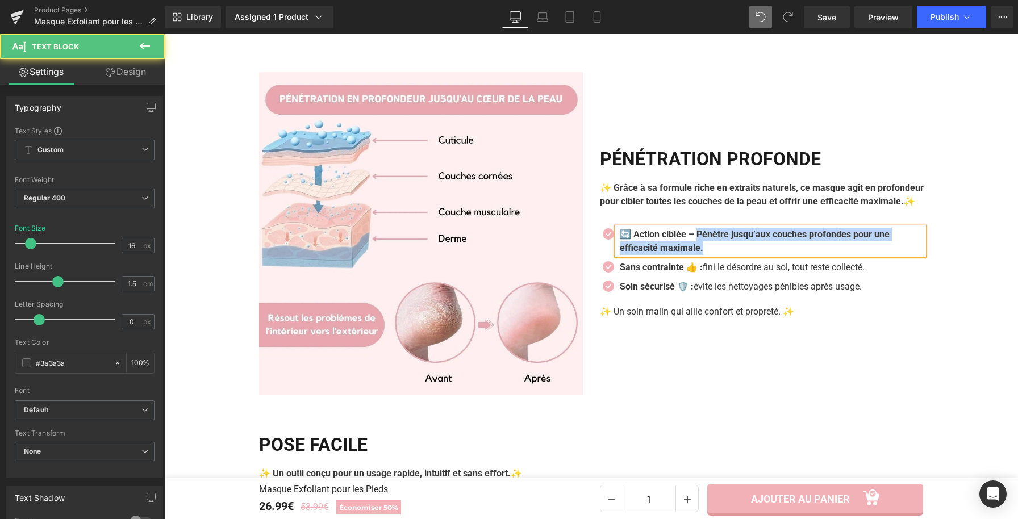
drag, startPoint x: 696, startPoint y: 275, endPoint x: 704, endPoint y: 288, distance: 15.3
click at [704, 255] on p "🔄 Action ciblée – Pénètre jusqu’aux couches profondes pour une efficacité maxim…" at bounding box center [772, 241] width 304 height 27
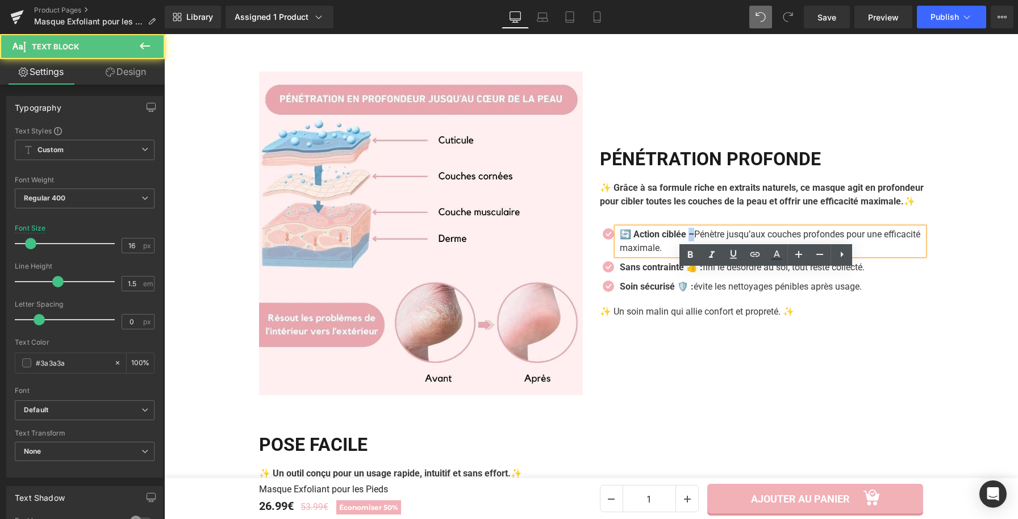
click at [687, 240] on strong "🔄 Action ciblée –" at bounding box center [657, 234] width 74 height 11
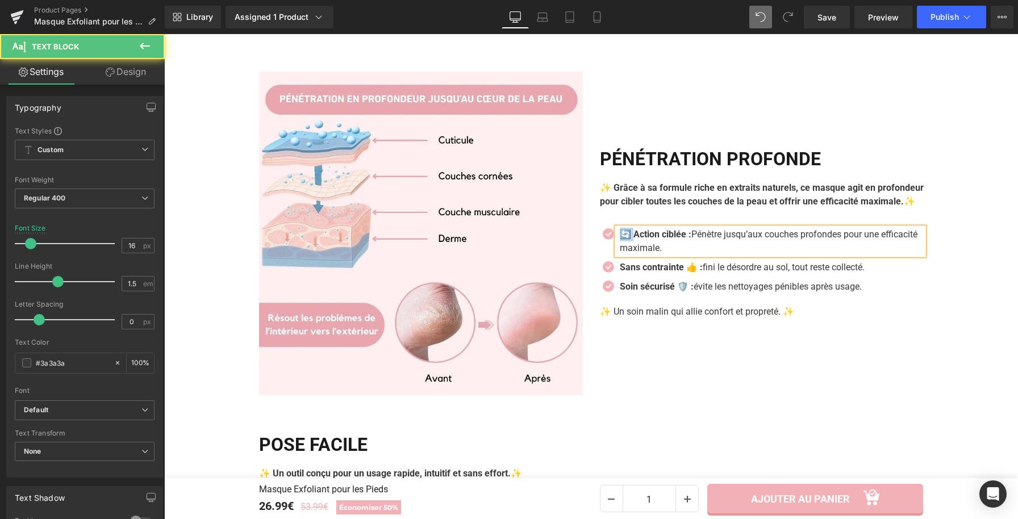
drag, startPoint x: 629, startPoint y: 277, endPoint x: 616, endPoint y: 277, distance: 13.6
click at [620, 240] on strong "🔄 Action ciblée :" at bounding box center [656, 234] width 72 height 11
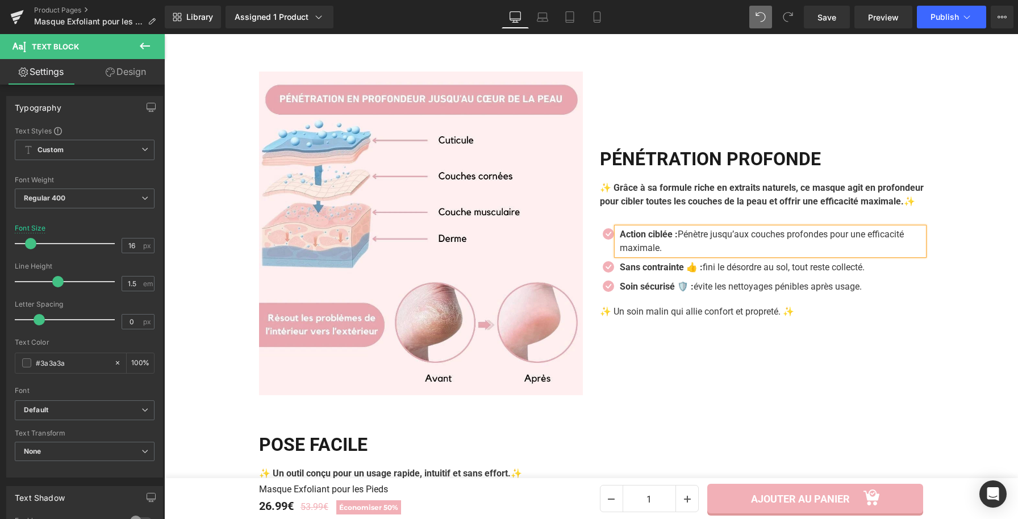
click at [676, 240] on strong "Action ciblée :" at bounding box center [649, 234] width 58 height 11
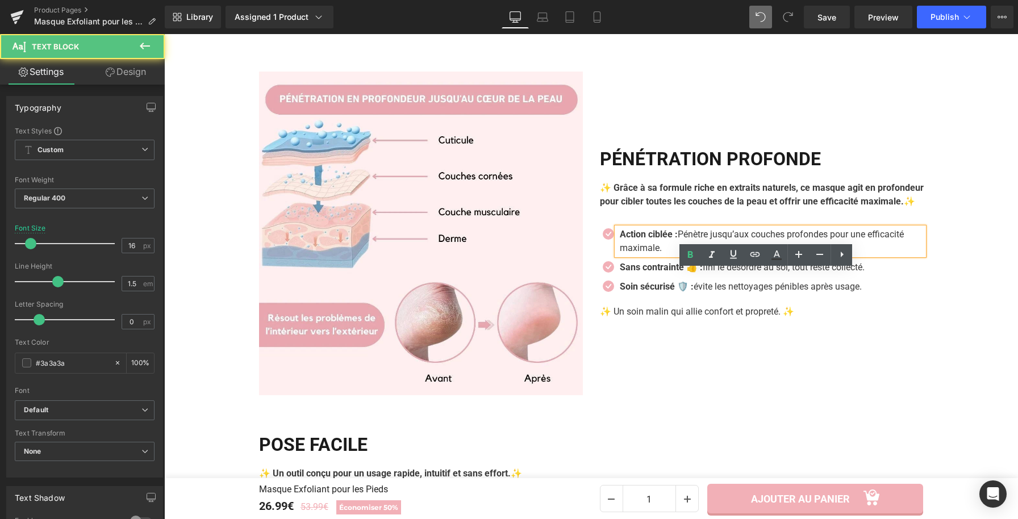
click at [675, 240] on strong "Action ciblée :" at bounding box center [649, 234] width 58 height 11
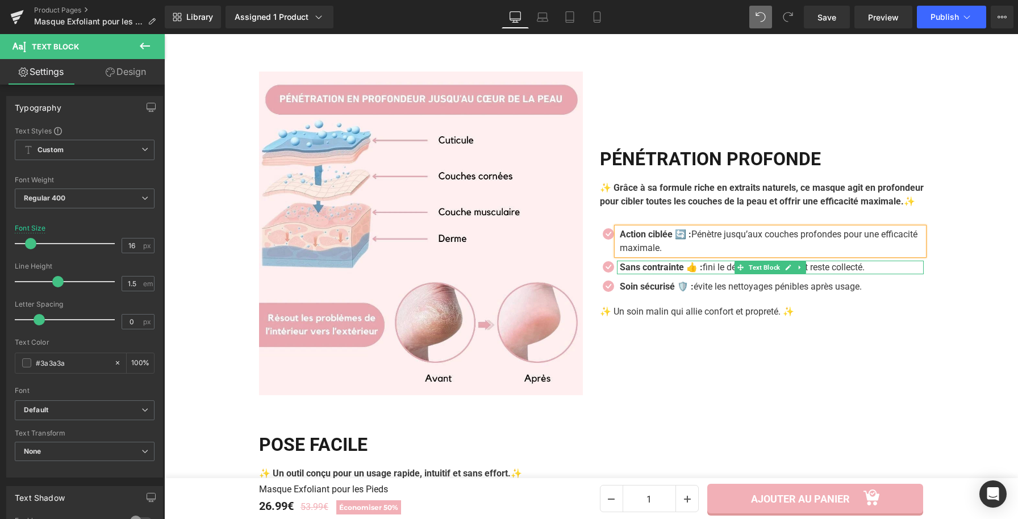
click at [627, 273] on strong "Sans contrainte 👍 :" at bounding box center [661, 267] width 83 height 11
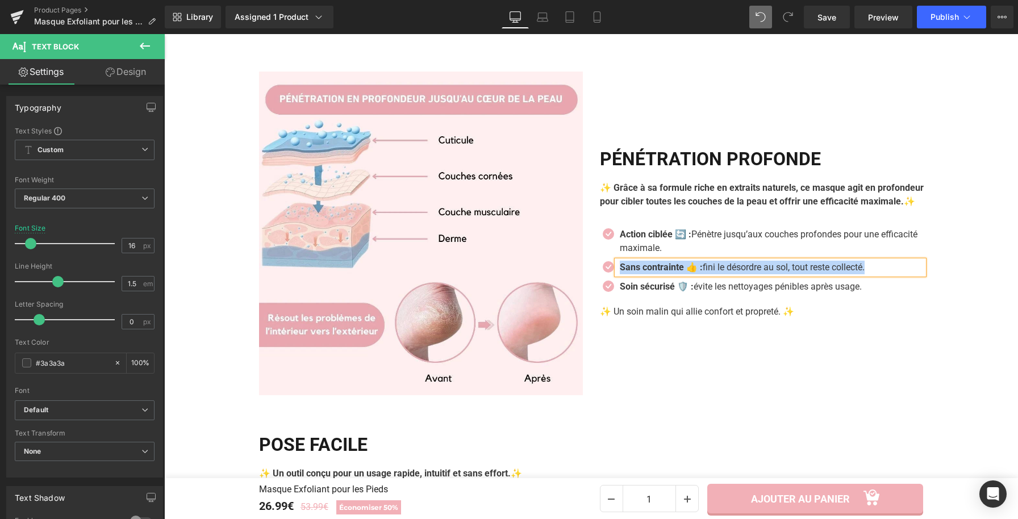
paste div
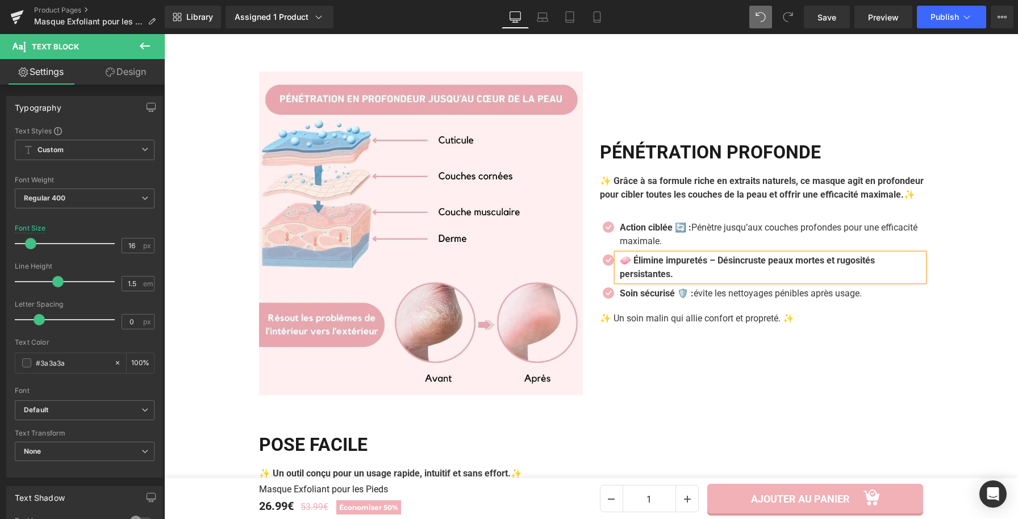
scroll to position [1618, 0]
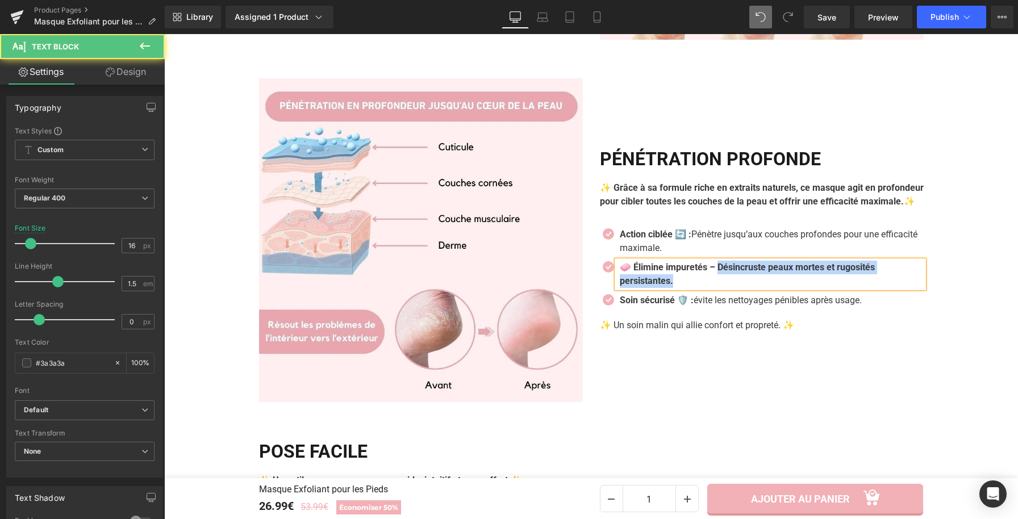
drag, startPoint x: 719, startPoint y: 310, endPoint x: 723, endPoint y: 321, distance: 11.7
click at [723, 288] on p "🧼 Élimine impuretés – Désincruste peaux mortes et rugosités persistantes." at bounding box center [772, 274] width 304 height 27
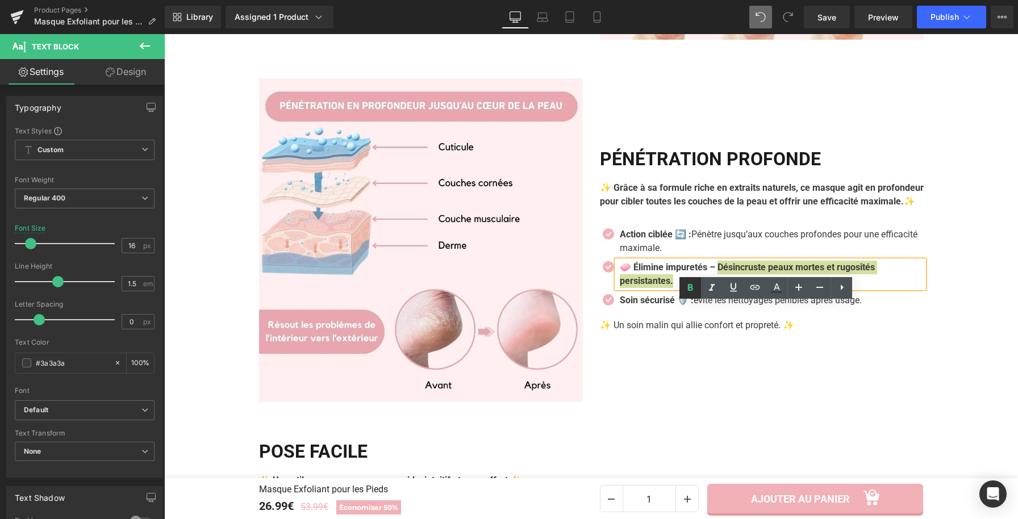
drag, startPoint x: 690, startPoint y: 290, endPoint x: 540, endPoint y: 265, distance: 151.4
click at [690, 290] on icon at bounding box center [690, 287] width 5 height 7
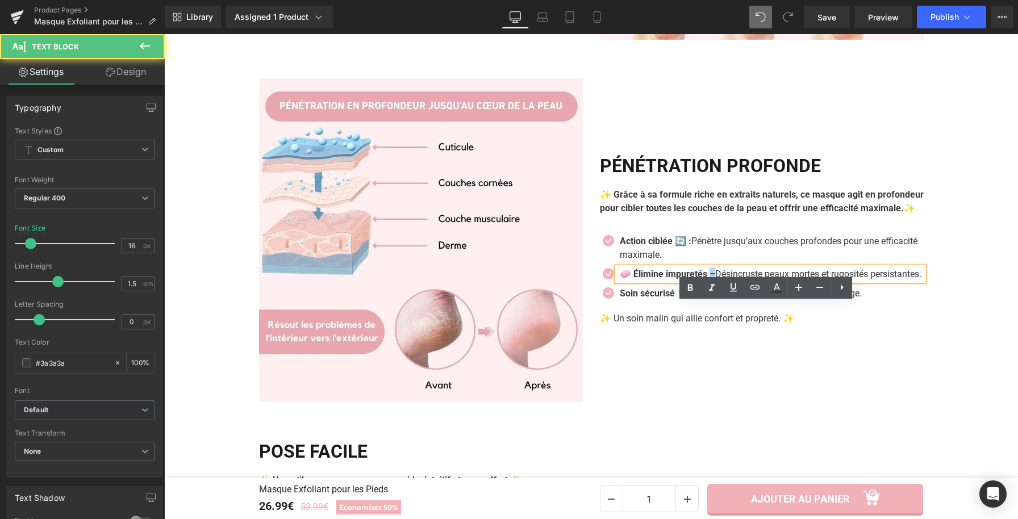
drag, startPoint x: 713, startPoint y: 311, endPoint x: 666, endPoint y: 314, distance: 47.2
click at [710, 279] on strong "🧼 Élimine impuretés –" at bounding box center [667, 274] width 95 height 11
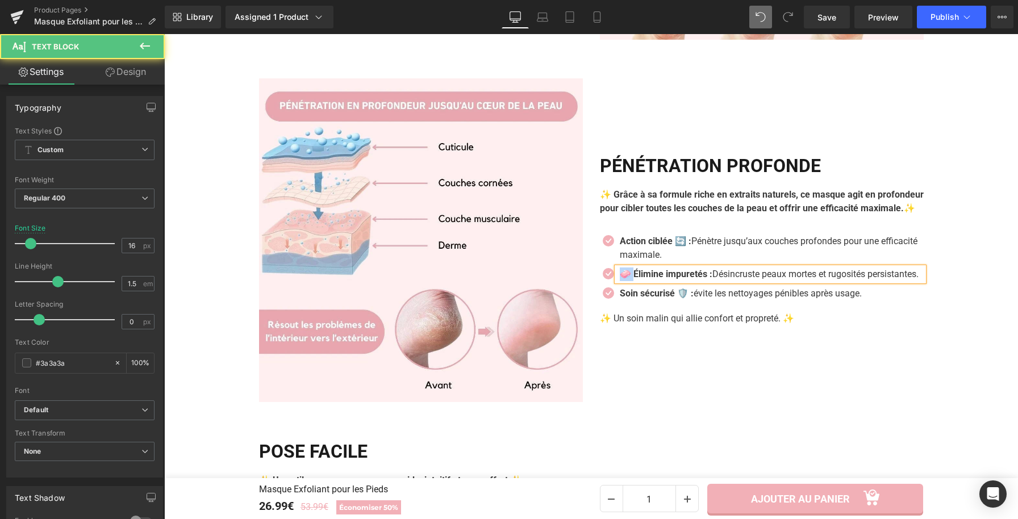
drag, startPoint x: 621, startPoint y: 311, endPoint x: 616, endPoint y: 308, distance: 5.8
click at [620, 279] on strong "🧼 Élimine impuretés :" at bounding box center [666, 274] width 93 height 11
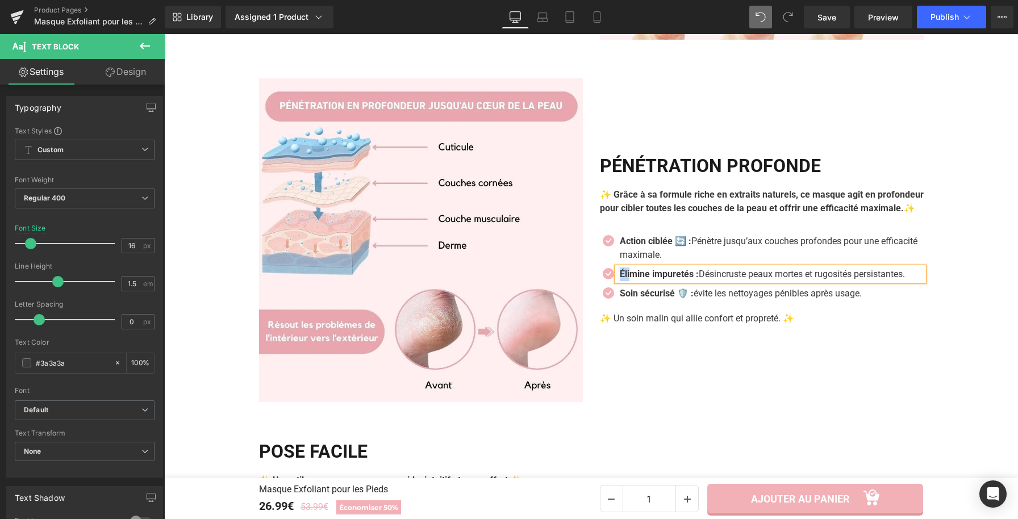
scroll to position [1625, 0]
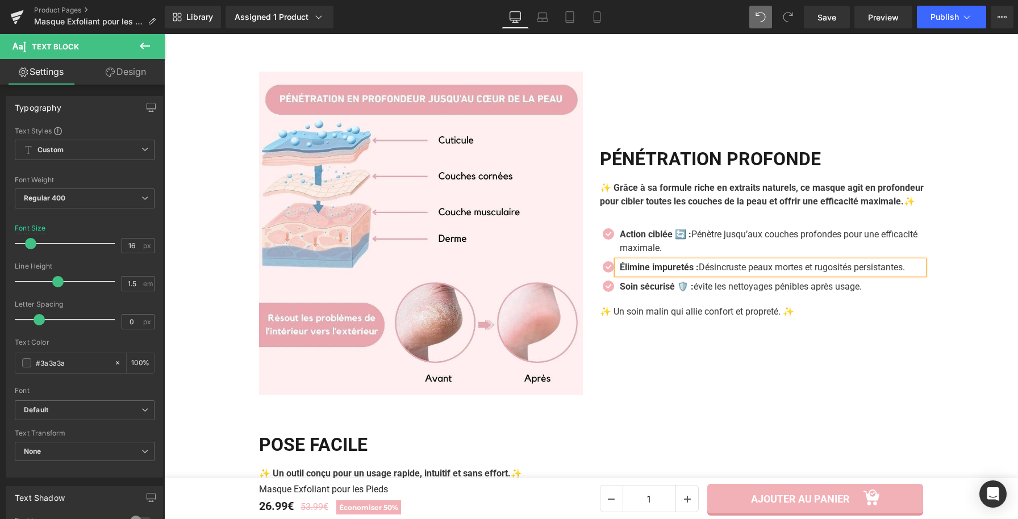
click at [698, 273] on strong "Élimine impuretés :" at bounding box center [659, 267] width 79 height 11
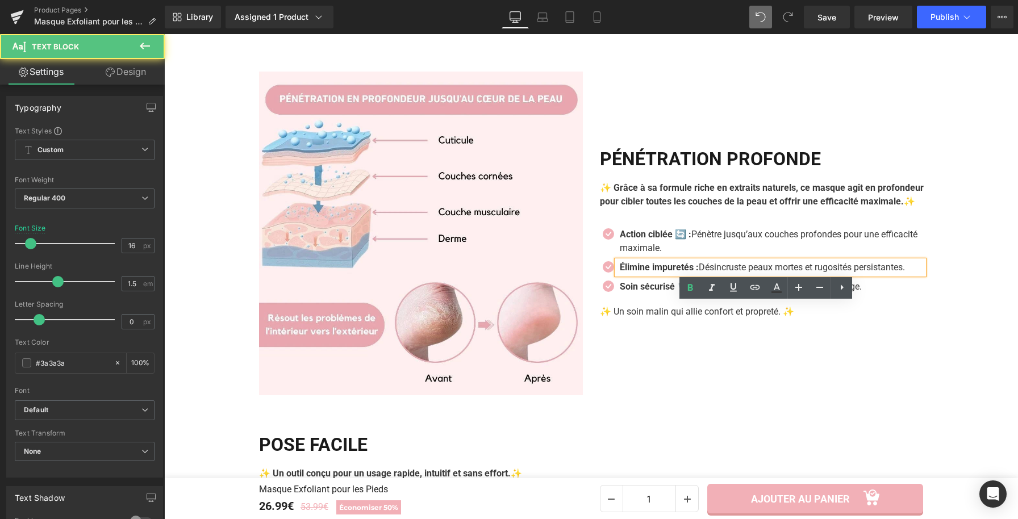
click at [696, 273] on strong "Élimine impuretés :" at bounding box center [659, 267] width 79 height 11
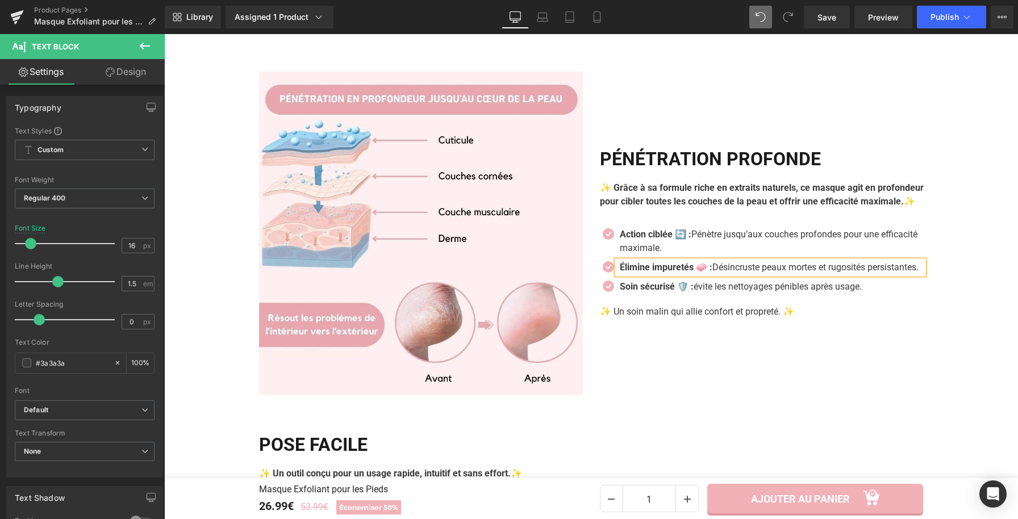
scroll to position [1618, 0]
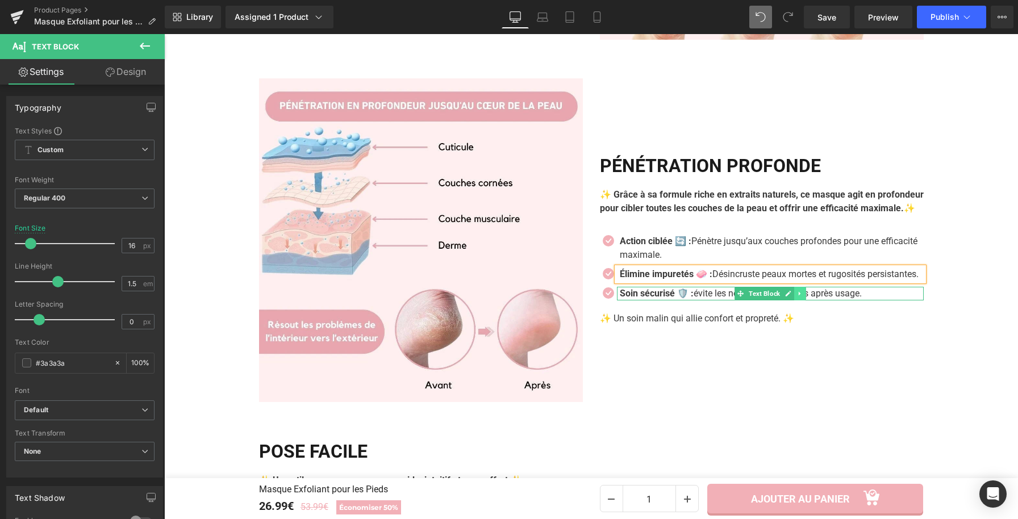
click at [796, 300] on link at bounding box center [800, 294] width 12 height 14
click at [803, 297] on icon at bounding box center [806, 293] width 6 height 6
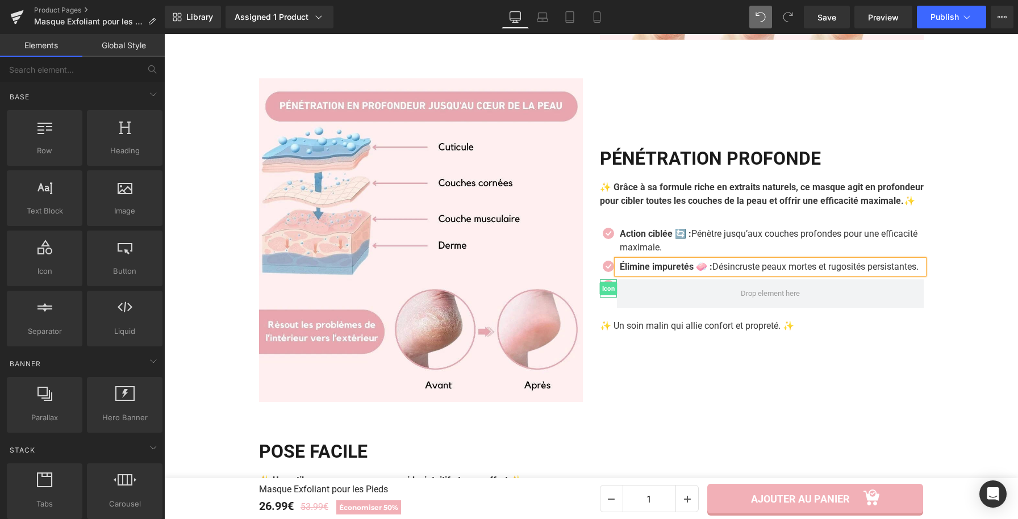
click at [599, 295] on span "Icon" at bounding box center [608, 289] width 18 height 14
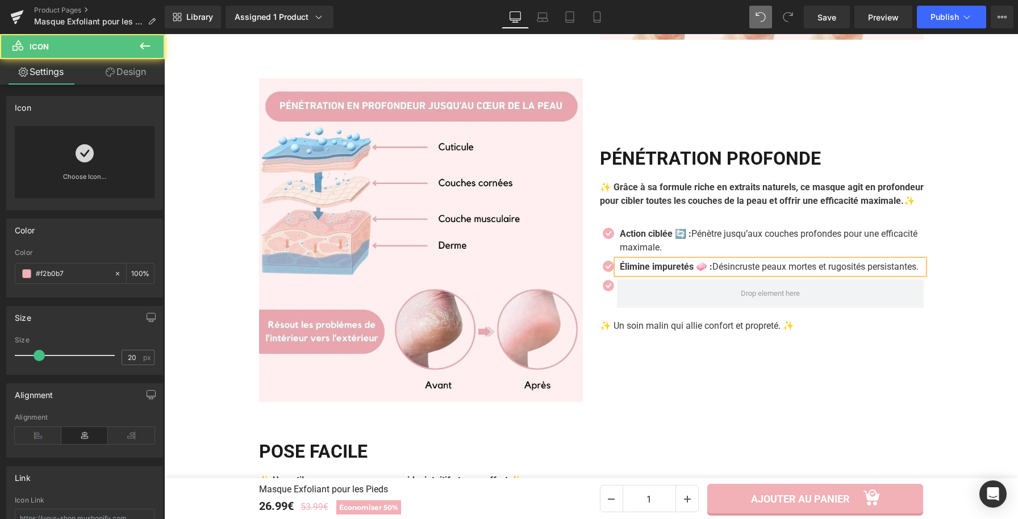
click at [601, 308] on div at bounding box center [762, 293] width 324 height 28
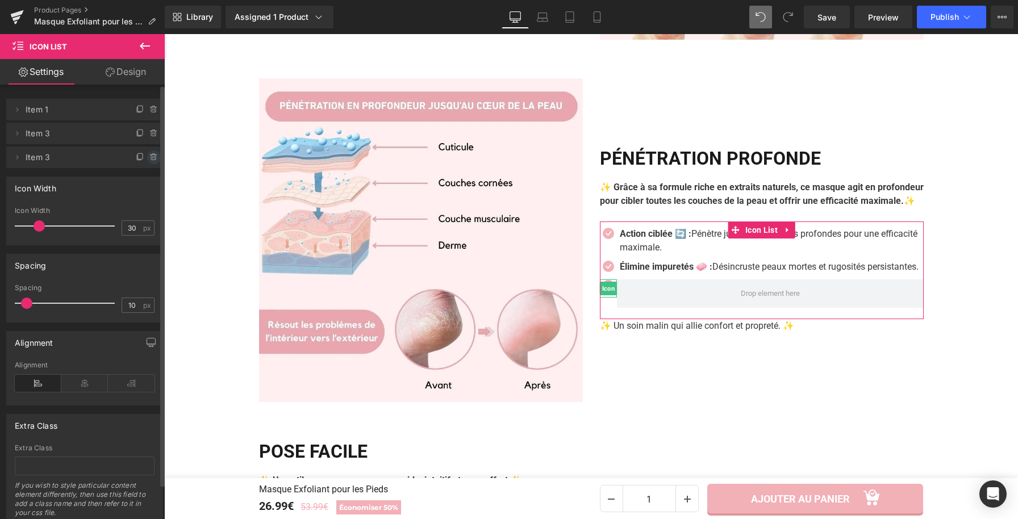
click at [149, 160] on icon at bounding box center [153, 157] width 9 height 9
click at [147, 152] on button "Delete" at bounding box center [142, 158] width 36 height 15
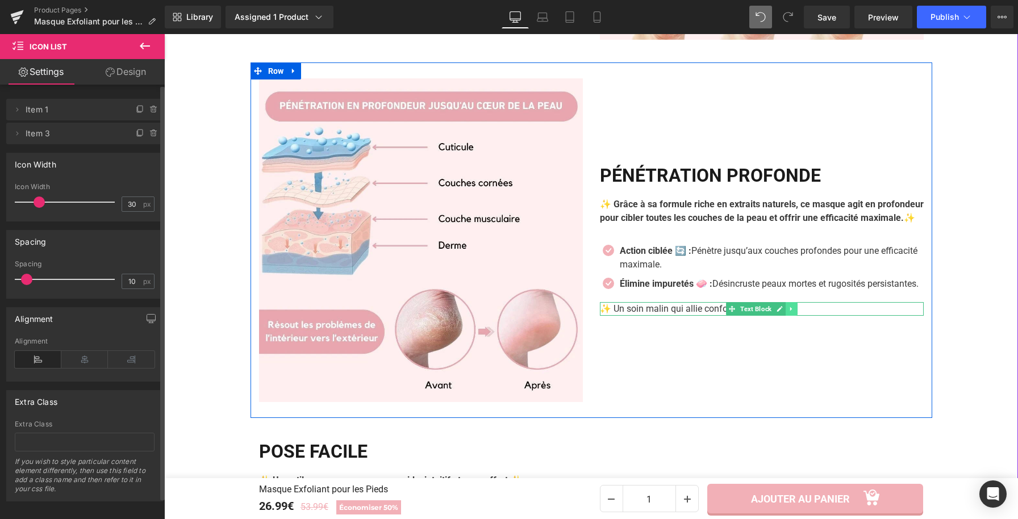
click at [790, 312] on icon at bounding box center [791, 309] width 6 height 7
click at [794, 312] on icon at bounding box center [797, 309] width 6 height 7
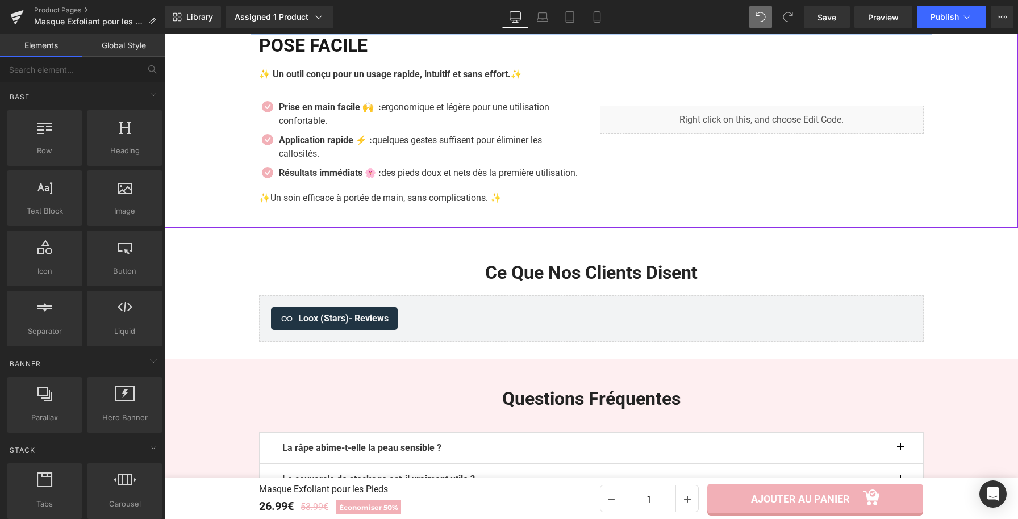
scroll to position [2033, 0]
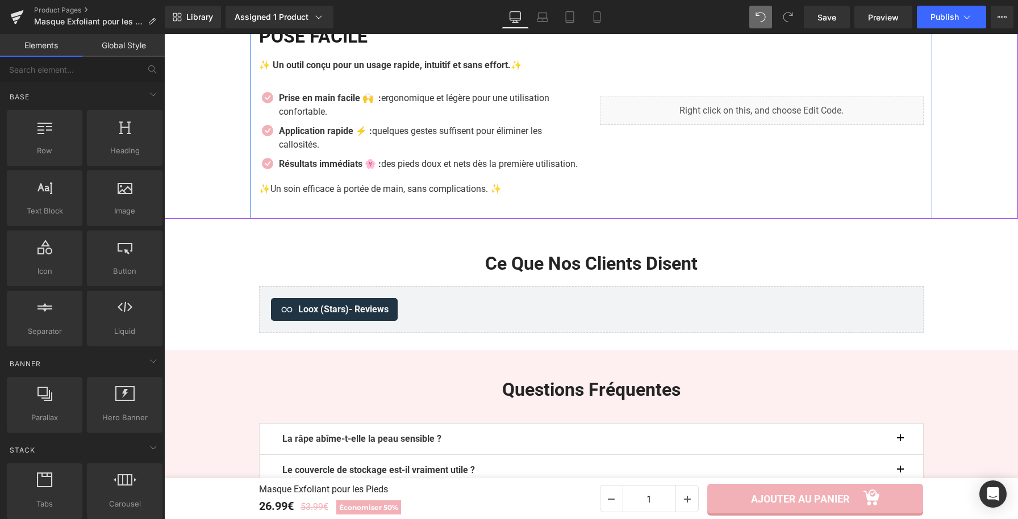
click at [335, 119] on p "Prise en main facile 🙌 : ergonomique et légère pour une utilisation confortable." at bounding box center [431, 104] width 304 height 27
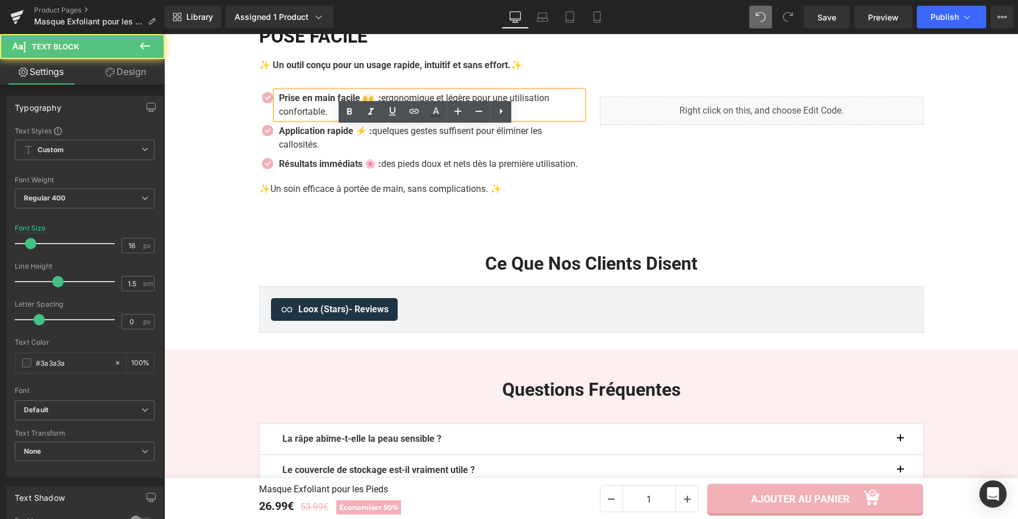
click at [321, 119] on p "Prise en main facile 🙌 : ergonomique et légère pour une utilisation confortable." at bounding box center [431, 104] width 304 height 27
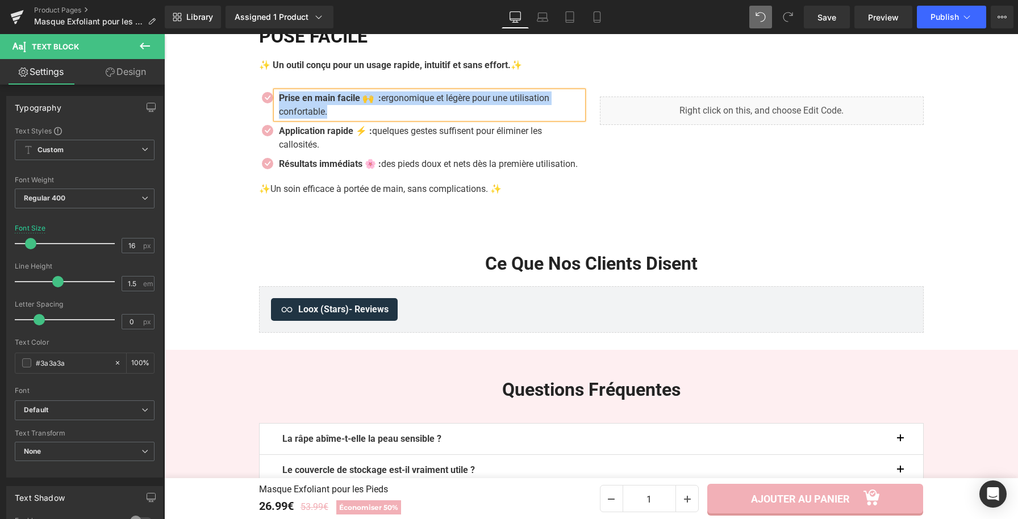
paste div
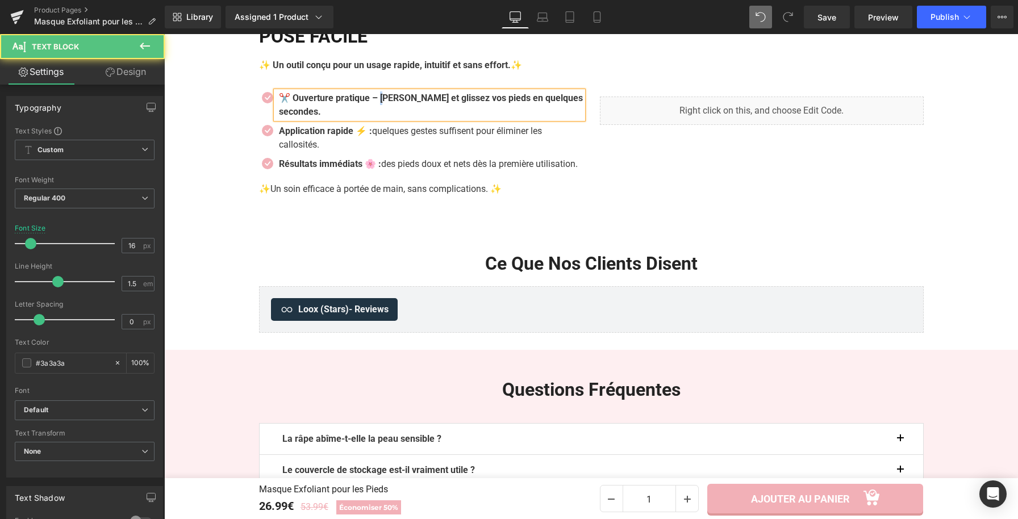
click at [383, 117] on b "✂️ Ouverture pratique – [PERSON_NAME] et glissez vos pieds en quelques secondes." at bounding box center [431, 105] width 304 height 24
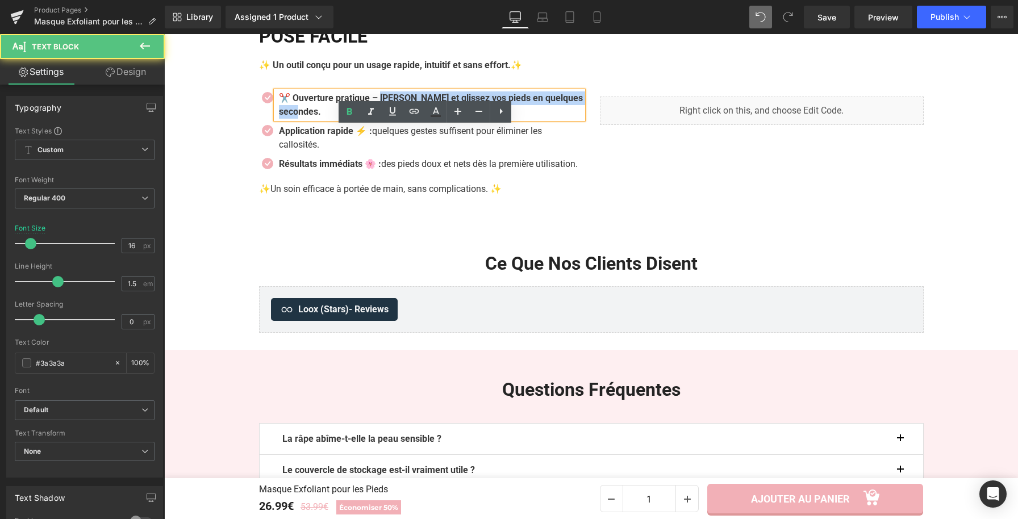
drag, startPoint x: 381, startPoint y: 133, endPoint x: 385, endPoint y: 147, distance: 14.4
click at [385, 119] on p "✂️ Ouverture pratique – [PERSON_NAME] et glissez vos pieds en quelques secondes." at bounding box center [431, 104] width 304 height 27
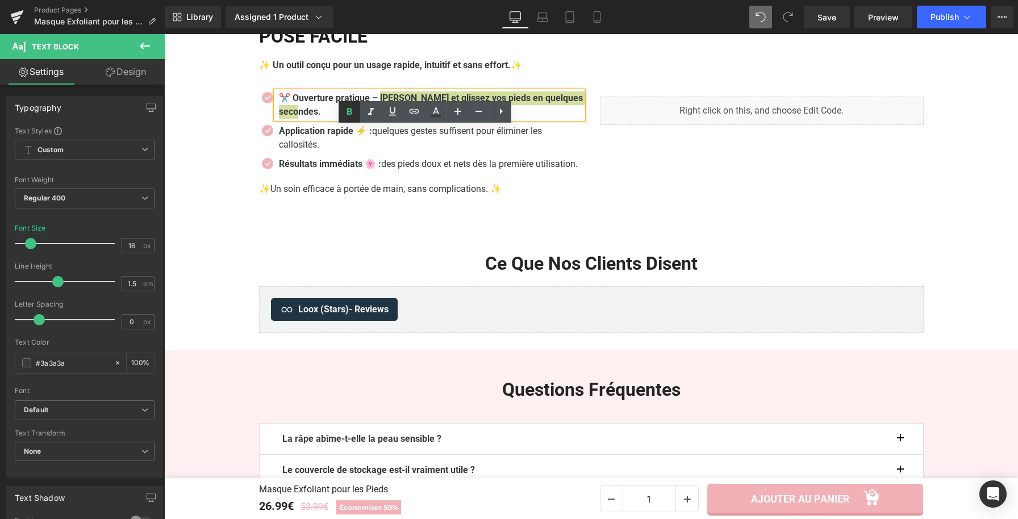
click at [352, 116] on icon at bounding box center [350, 112] width 14 height 14
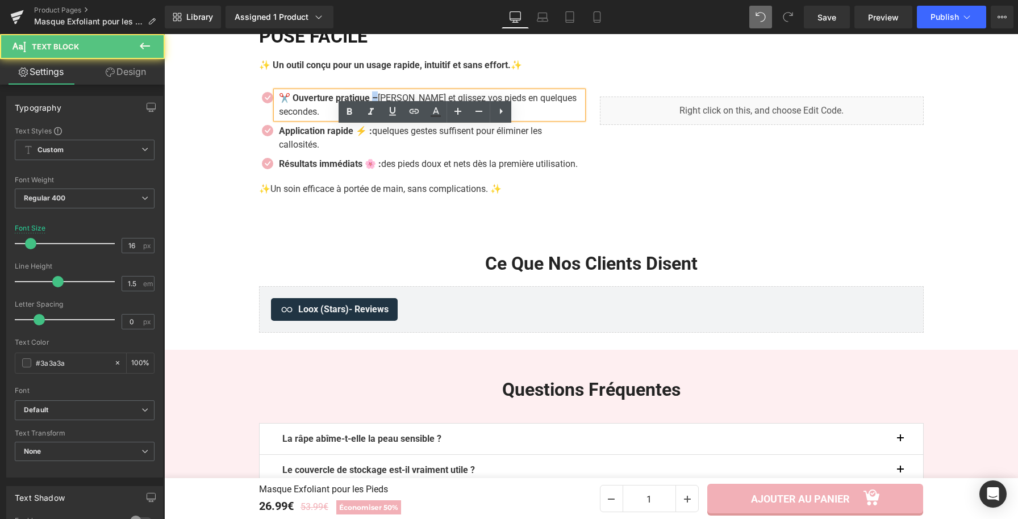
click at [373, 103] on strong "✂️ Ouverture pratique –" at bounding box center [328, 98] width 99 height 11
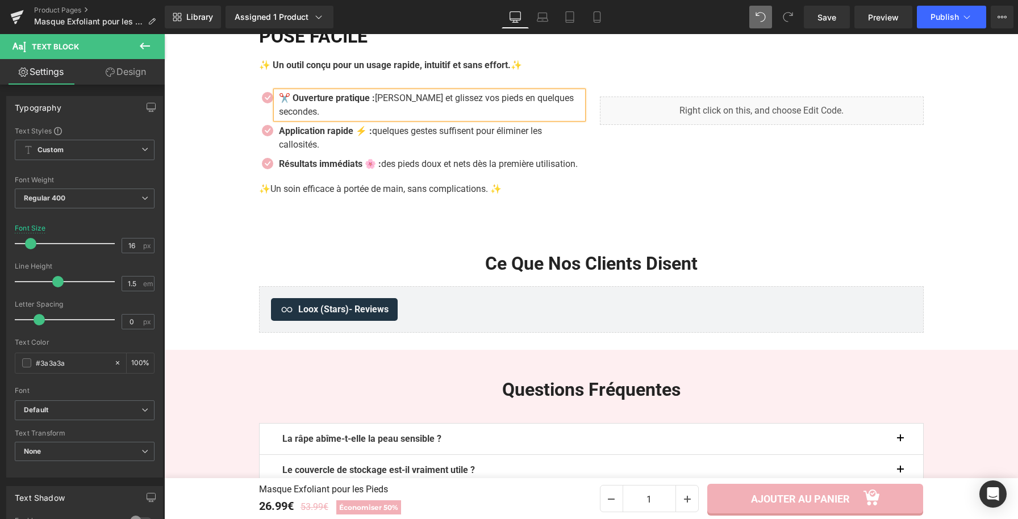
click at [389, 119] on p "✂️ Ouverture pratique : [PERSON_NAME] et glissez vos pieds en quelques secondes." at bounding box center [431, 104] width 304 height 27
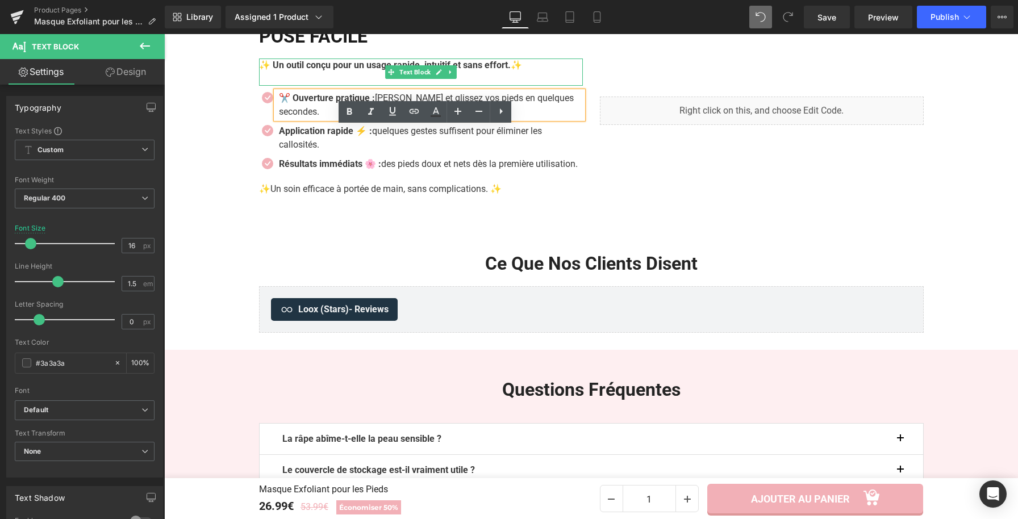
click at [296, 70] on strong "✨ Un outil conçu pour un usage rapide, intuitif et sans effort." at bounding box center [385, 65] width 252 height 11
click at [300, 70] on strong "✨ Un outil conçu pour un usage rapide, intuitif et sans effort." at bounding box center [385, 65] width 252 height 11
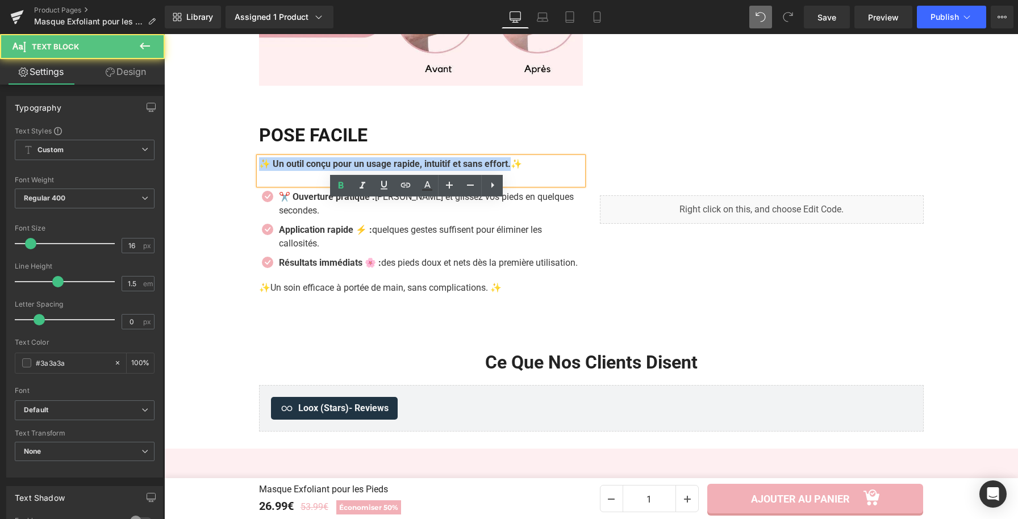
scroll to position [1926, 0]
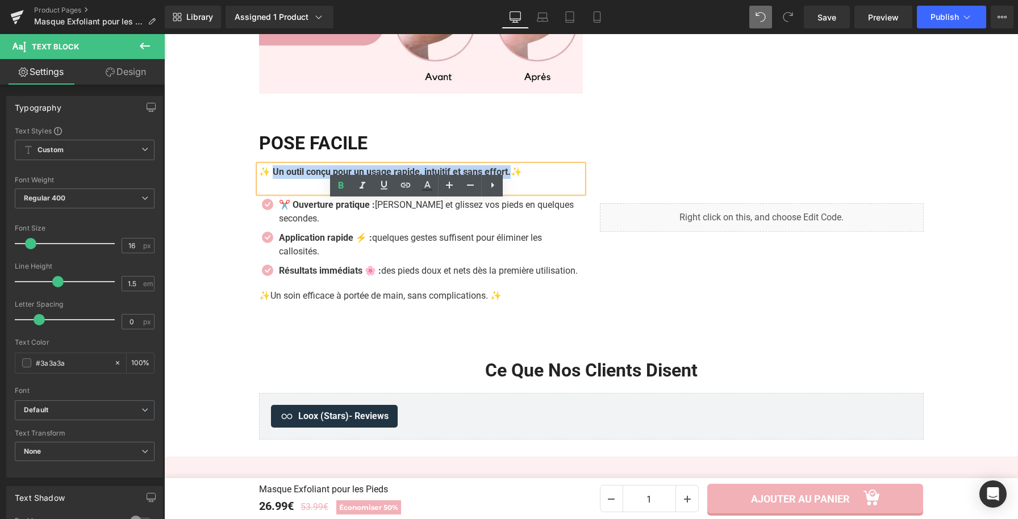
drag, startPoint x: 521, startPoint y: 103, endPoint x: 271, endPoint y: 214, distance: 273.7
click at [271, 179] on p "✨ Un outil conçu pour un usage rapide, intuitif et sans effort. ✨" at bounding box center [421, 172] width 324 height 14
paste div
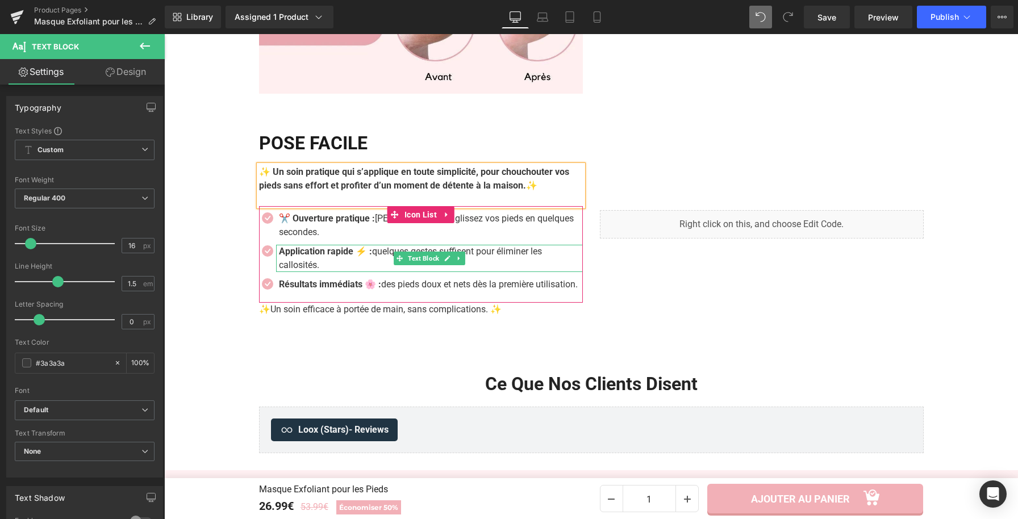
click at [332, 257] on strong "Application rapide ⚡ :" at bounding box center [325, 251] width 93 height 11
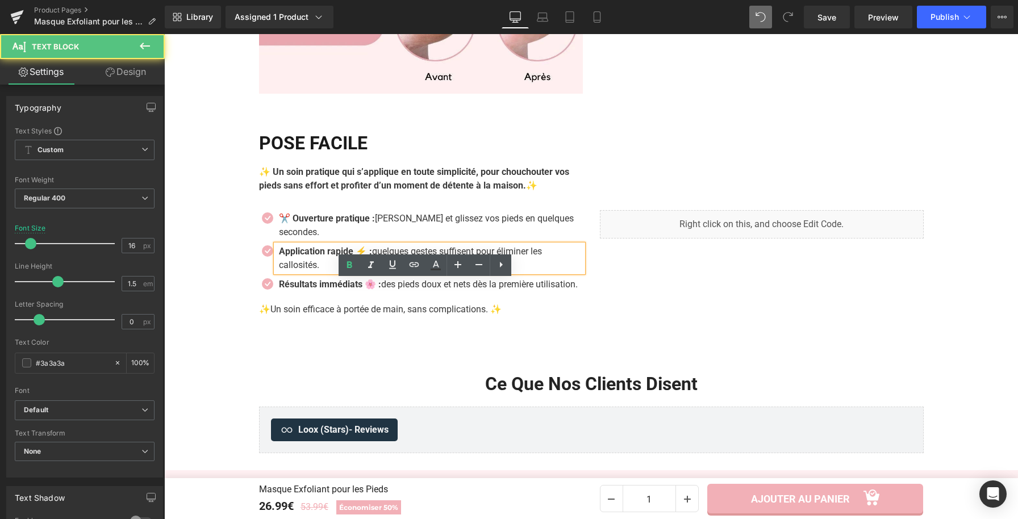
click at [319, 272] on p "Application rapide ⚡ : quelques gestes suffisent pour éliminer les callosités." at bounding box center [431, 258] width 304 height 27
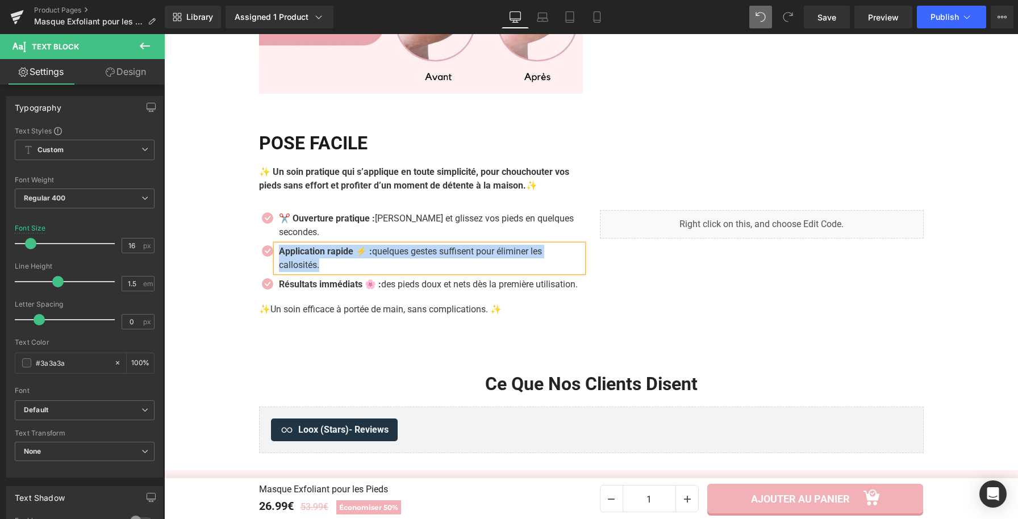
paste div
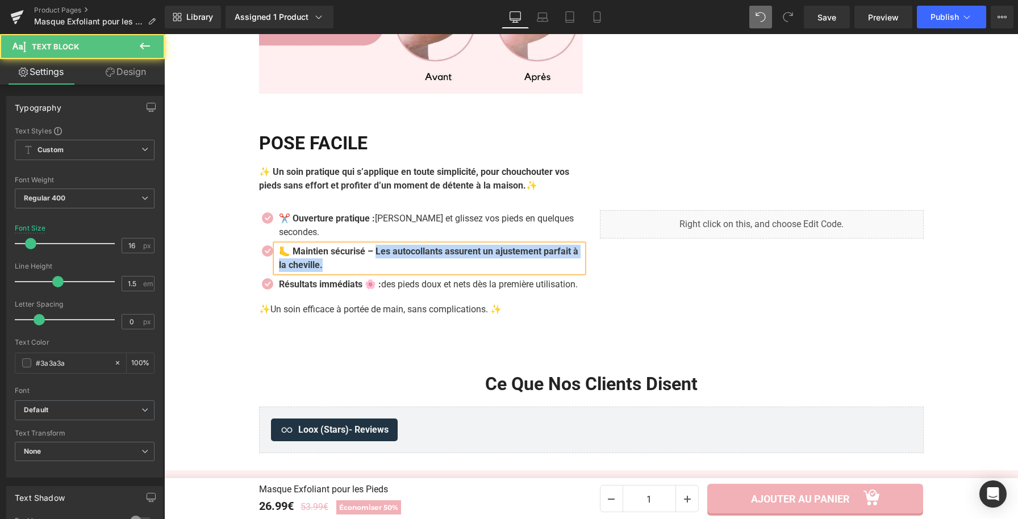
drag, startPoint x: 374, startPoint y: 287, endPoint x: 390, endPoint y: 308, distance: 26.0
click at [390, 272] on div "🦶 Maintien sécurisé – Les autocollants assurent un ajustement parfait à la chev…" at bounding box center [429, 258] width 307 height 27
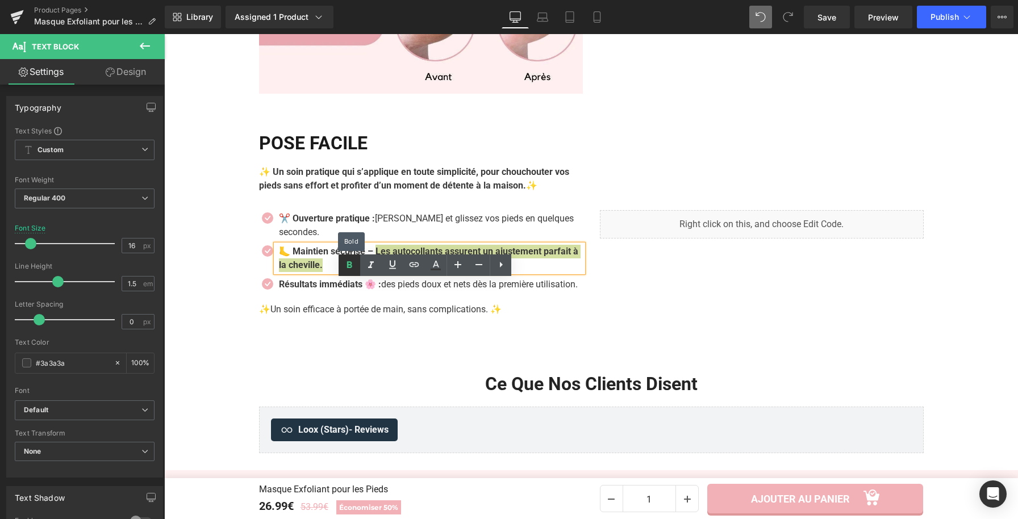
click at [353, 269] on icon at bounding box center [350, 265] width 14 height 14
drag, startPoint x: 373, startPoint y: 288, endPoint x: 289, endPoint y: 283, distance: 84.2
click at [289, 257] on strong "🦶 Maintien sécurisé –" at bounding box center [326, 251] width 94 height 11
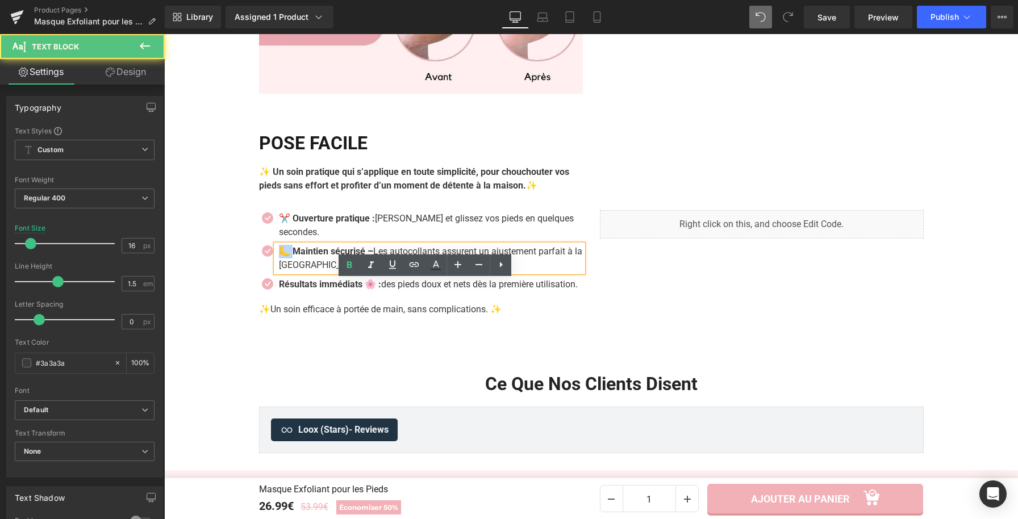
drag, startPoint x: 287, startPoint y: 287, endPoint x: 277, endPoint y: 289, distance: 10.9
click at [279, 257] on strong "🦶 Maintien sécurisé –" at bounding box center [326, 251] width 94 height 11
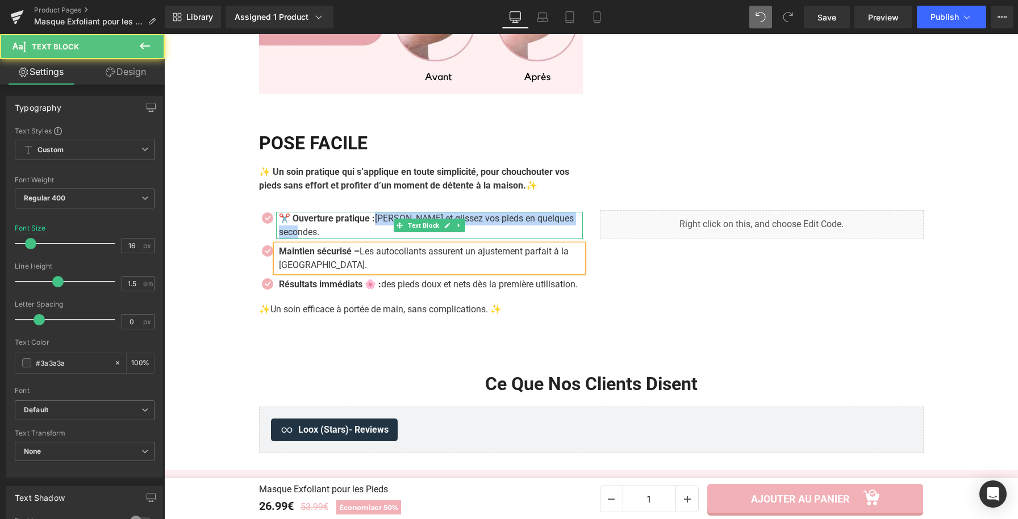
drag, startPoint x: 379, startPoint y: 254, endPoint x: 385, endPoint y: 265, distance: 12.5
click at [385, 239] on p "✂️ Ouverture pratique : [PERSON_NAME] et glissez vos pieds en quelques secondes." at bounding box center [431, 225] width 304 height 27
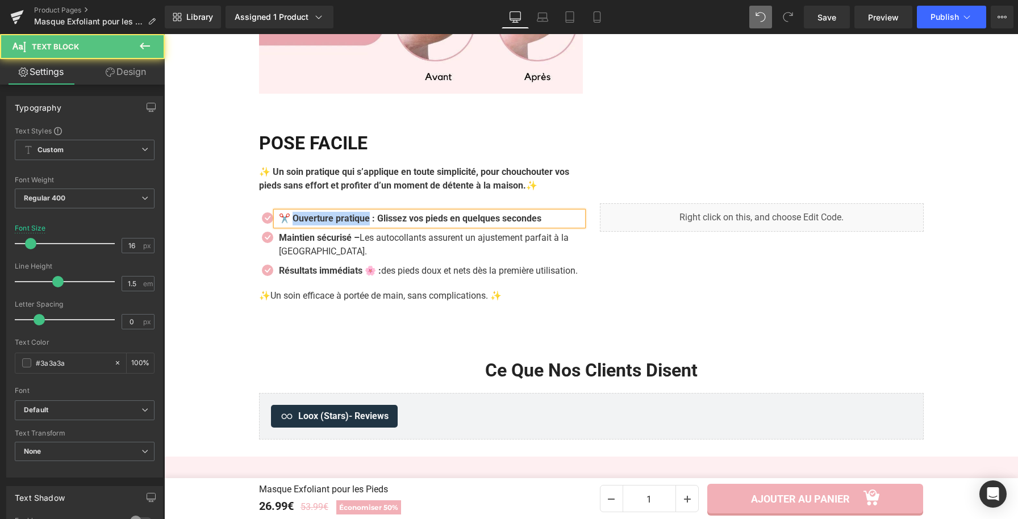
drag, startPoint x: 369, startPoint y: 255, endPoint x: 290, endPoint y: 253, distance: 79.0
click at [290, 224] on strong "✂️ Ouverture pratique : Glissez vos pieds en quelques secondes" at bounding box center [410, 218] width 262 height 11
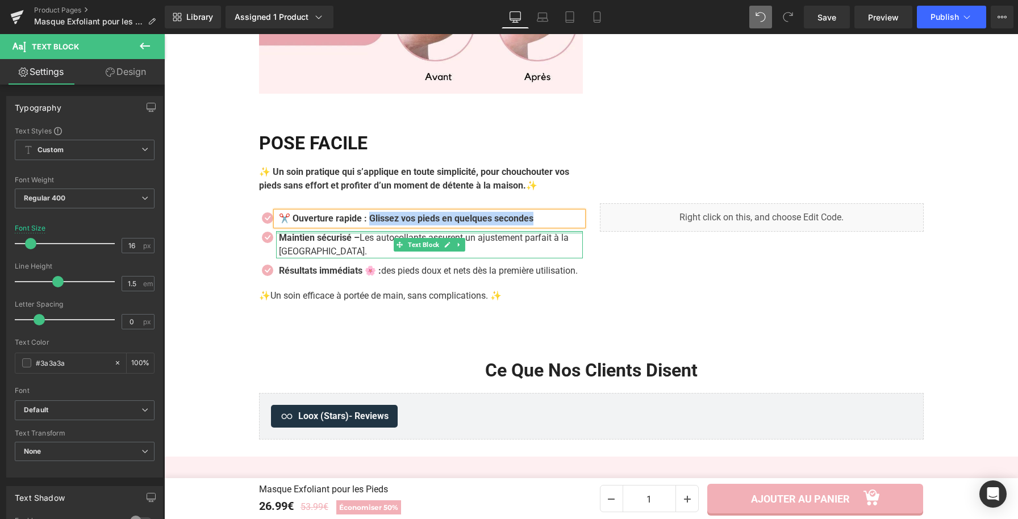
drag, startPoint x: 525, startPoint y: 273, endPoint x: 565, endPoint y: 267, distance: 40.8
click at [565, 267] on ul "Icon ✂️ Ouverture rapide : Glissez vos pieds en quelques secondes Text Block Ic…" at bounding box center [421, 248] width 324 height 72
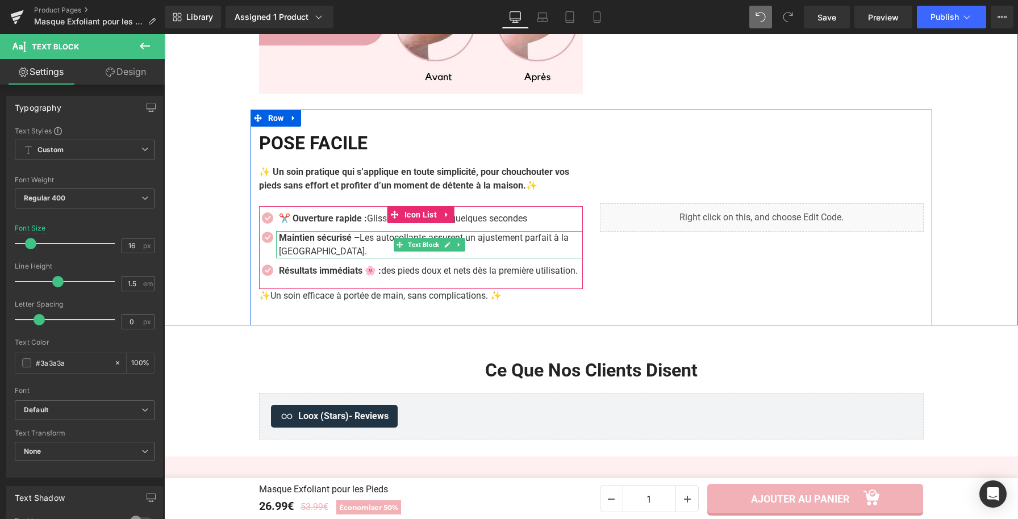
click at [362, 258] on p "Maintien sécurisé – Les autocollants assurent un ajustement parfait à la [GEOGR…" at bounding box center [431, 244] width 304 height 27
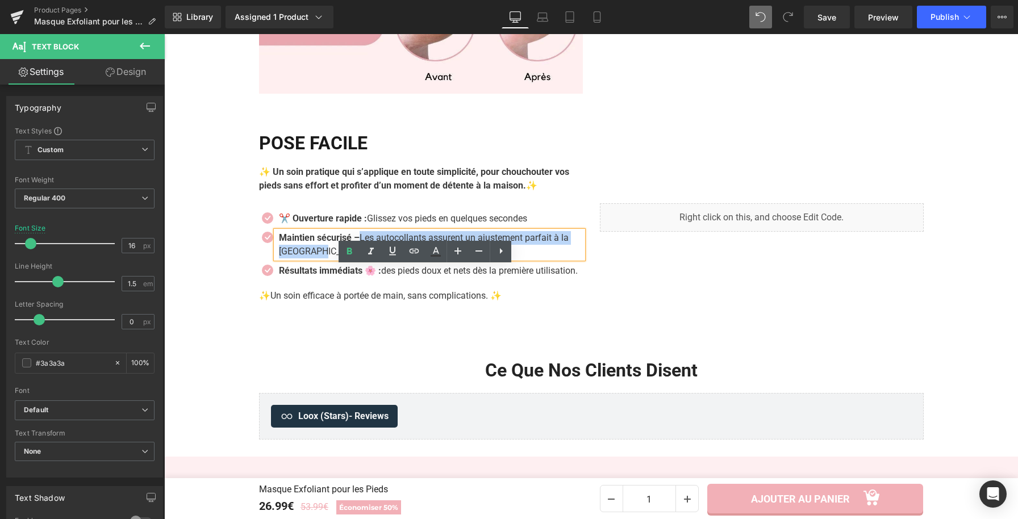
drag, startPoint x: 366, startPoint y: 278, endPoint x: 372, endPoint y: 286, distance: 10.1
click at [372, 258] on p "Maintien sécurisé – Les autocollants assurent un ajustement parfait à la [GEOGR…" at bounding box center [431, 244] width 304 height 27
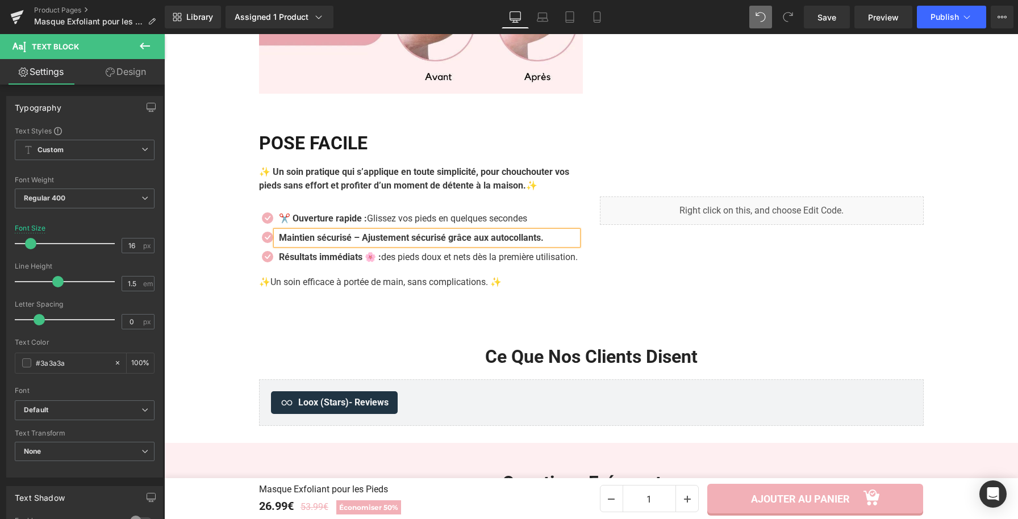
click at [360, 243] on strong "Maintien sécurisé – Ajustement sécurisé grâce aux autocollants." at bounding box center [411, 237] width 265 height 11
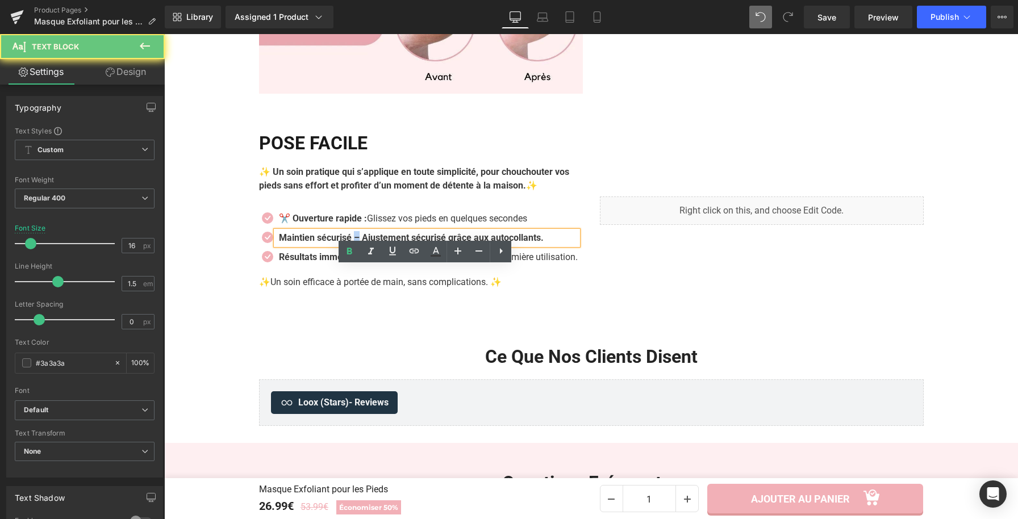
click at [354, 243] on strong "Maintien sécurisé – Ajustement sécurisé grâce aux autocollants." at bounding box center [411, 237] width 265 height 11
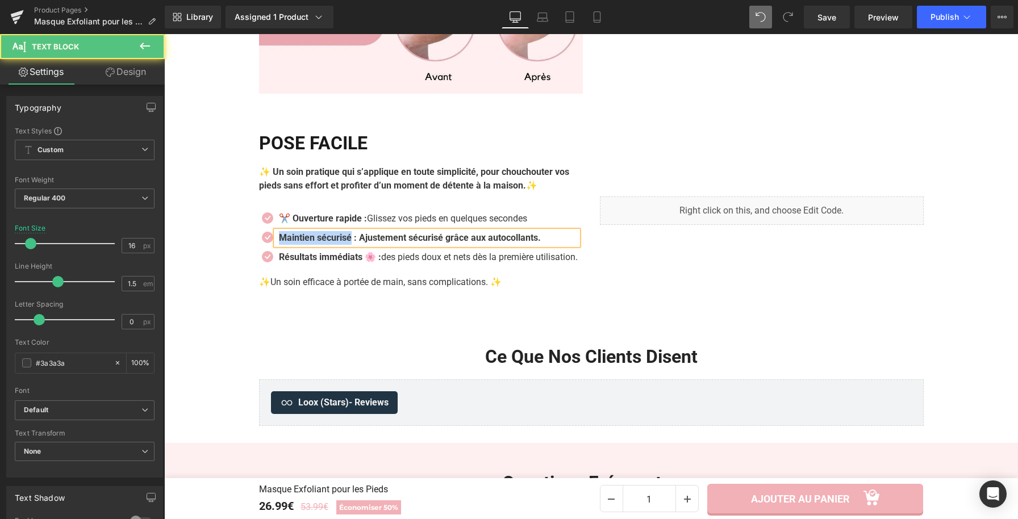
drag, startPoint x: 351, startPoint y: 277, endPoint x: 273, endPoint y: 275, distance: 78.4
click at [276, 245] on div "Maintien sécurisé : Ajustement sécurisé grâce aux autocollants." at bounding box center [427, 238] width 302 height 14
drag, startPoint x: 287, startPoint y: 274, endPoint x: 277, endPoint y: 274, distance: 10.2
click at [279, 243] on strong "🦶 Maintien parfait : Ajustement sécurisé grâce aux autocollants." at bounding box center [413, 237] width 268 height 11
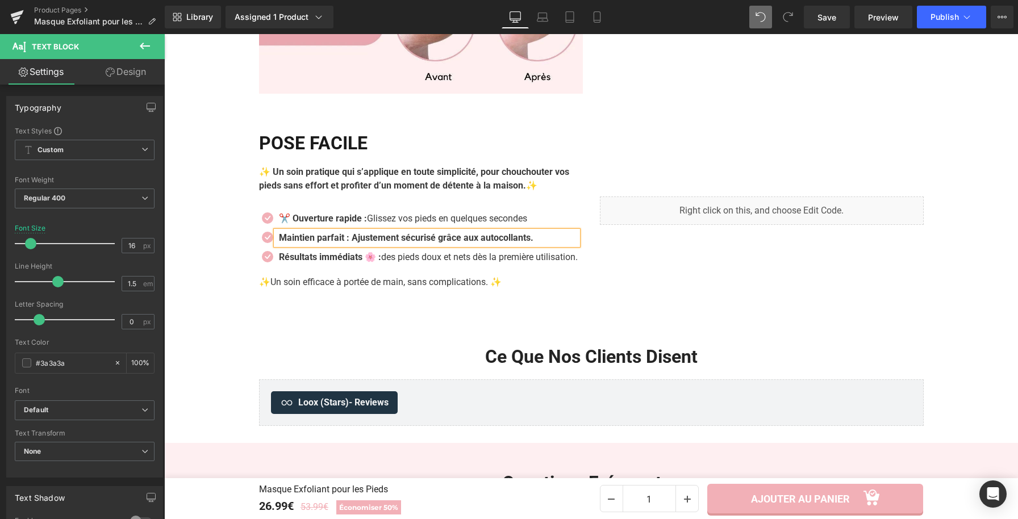
click at [343, 243] on strong "Maintien parfait : Ajustement sécurisé grâce aux autocollants." at bounding box center [406, 237] width 254 height 11
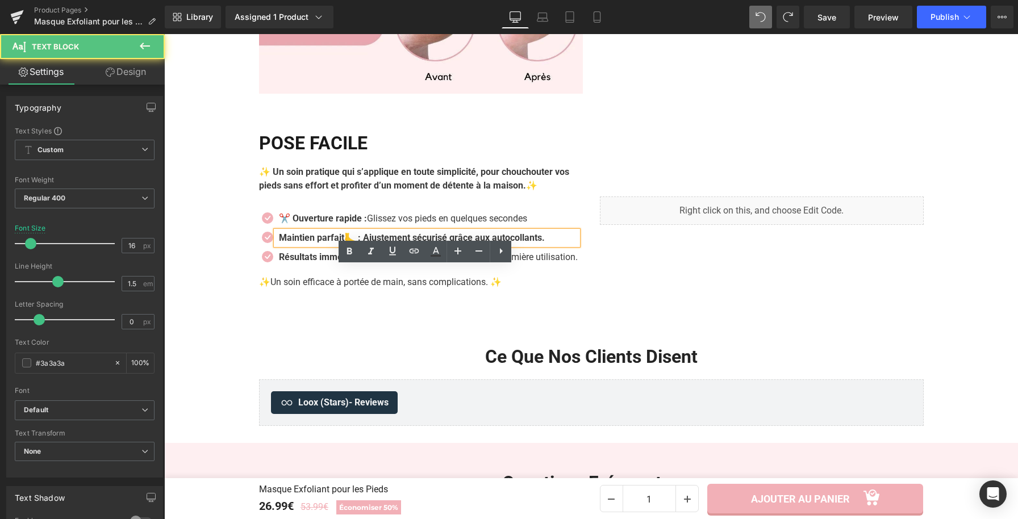
click at [358, 243] on strong "Maintien parfait🦶 : Ajustement sécurisé grâce aux autocollants." at bounding box center [412, 237] width 266 height 11
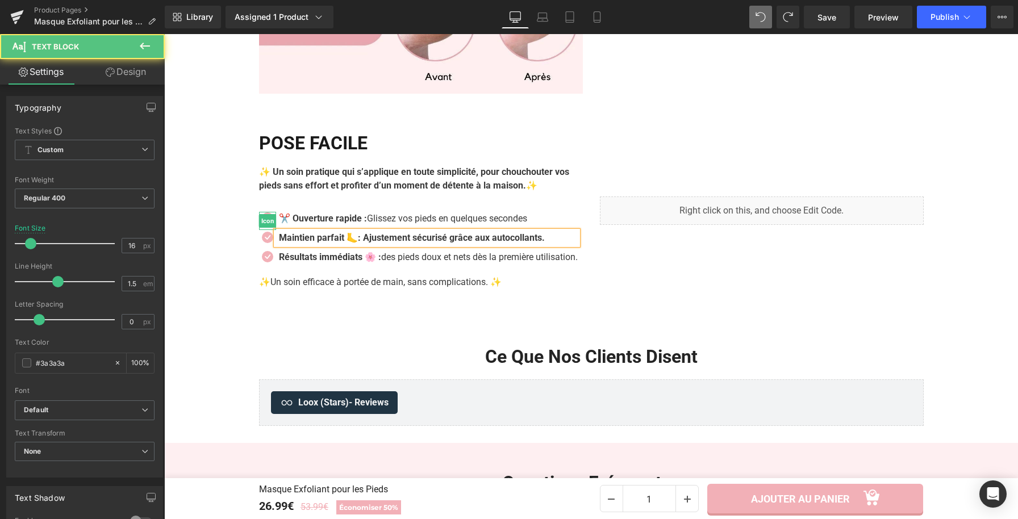
drag, startPoint x: 268, startPoint y: 252, endPoint x: 279, endPoint y: 254, distance: 12.3
click at [268, 226] on li "Icon ✂️ Ouverture rapide : Glissez vos pieds en quelques secondes Text Block" at bounding box center [418, 219] width 319 height 14
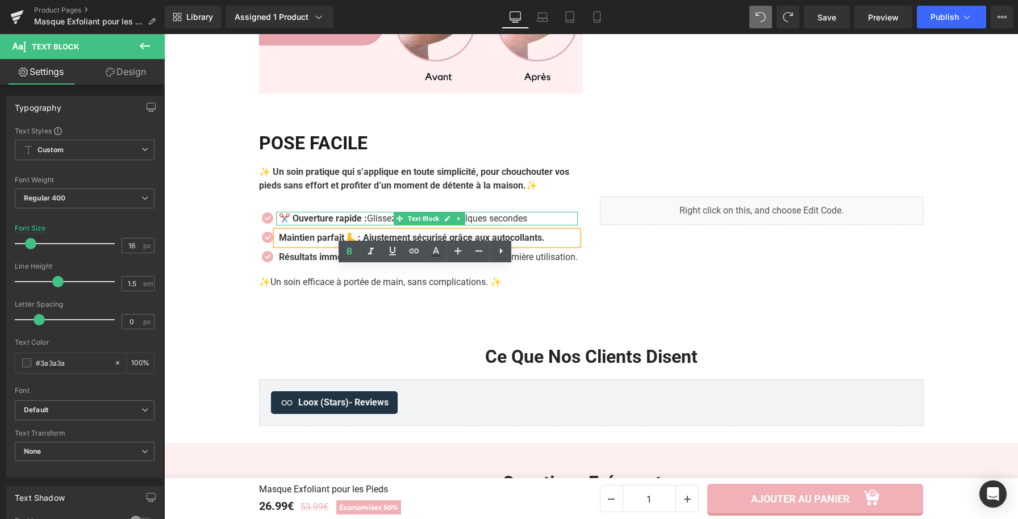
click at [283, 224] on strong "✂️ Ouverture rapide :" at bounding box center [323, 218] width 88 height 11
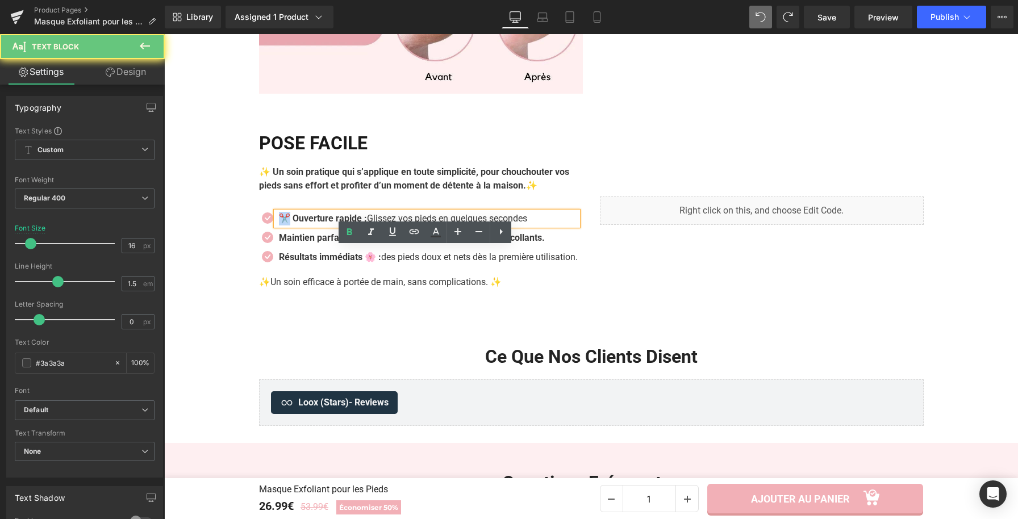
drag, startPoint x: 287, startPoint y: 253, endPoint x: 273, endPoint y: 249, distance: 14.9
click at [276, 226] on div "✂️ Ouverture rapide : Glissez vos pieds en quelques secondes" at bounding box center [427, 219] width 302 height 14
copy strong "✂️"
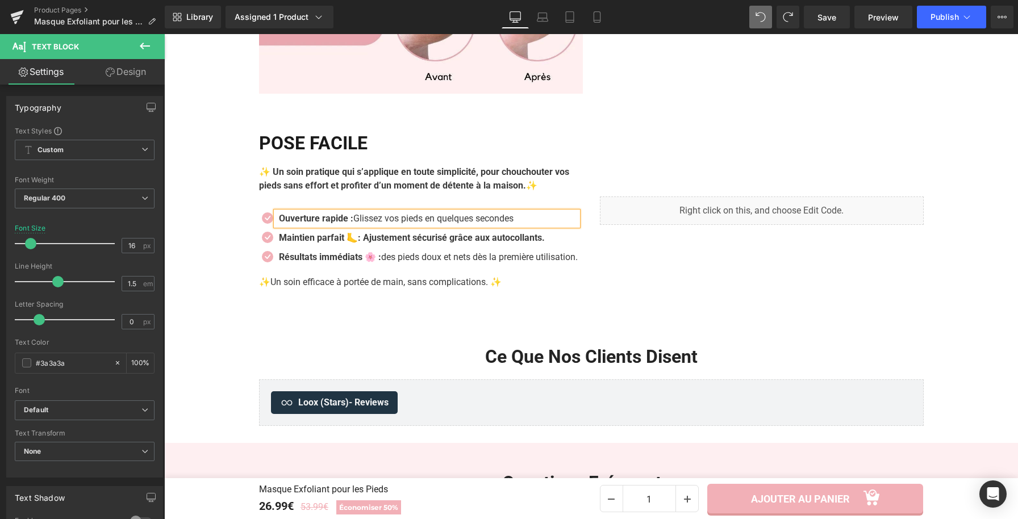
click at [352, 224] on strong "Ouverture rapide :" at bounding box center [316, 218] width 74 height 11
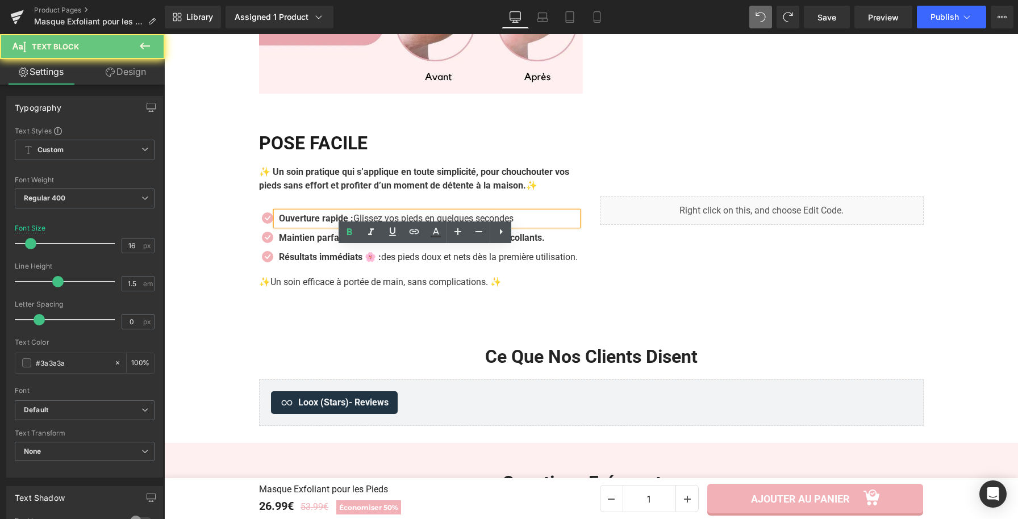
click at [352, 224] on strong "Ouverture rapide :" at bounding box center [316, 218] width 74 height 11
click at [351, 224] on strong "Ouverture rapide :" at bounding box center [316, 218] width 74 height 11
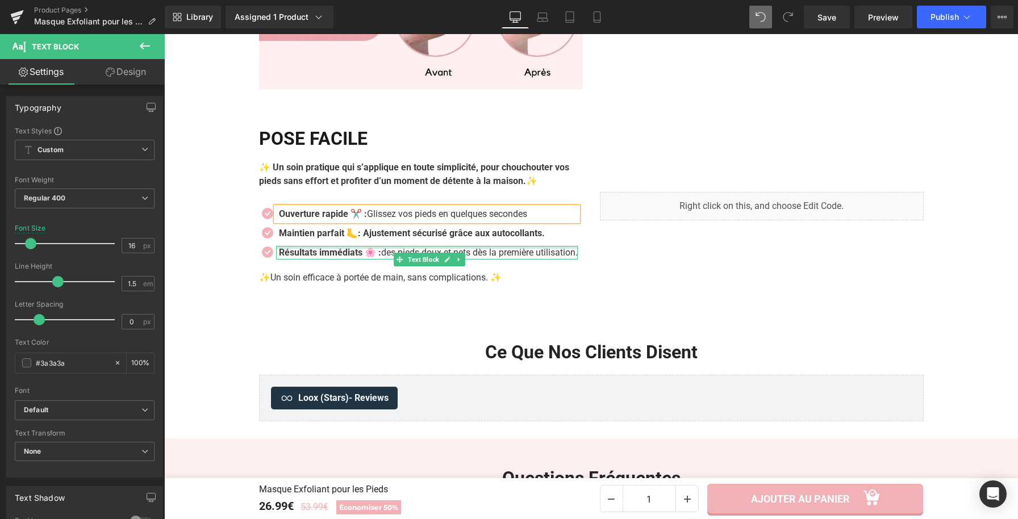
scroll to position [1935, 0]
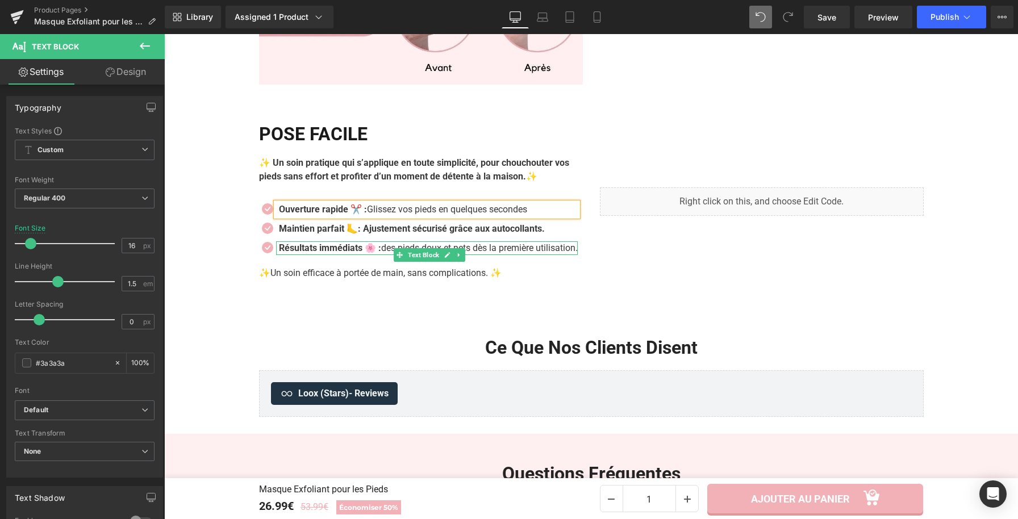
click at [372, 253] on strong "Résultats immédiats 🌸 :" at bounding box center [330, 248] width 102 height 11
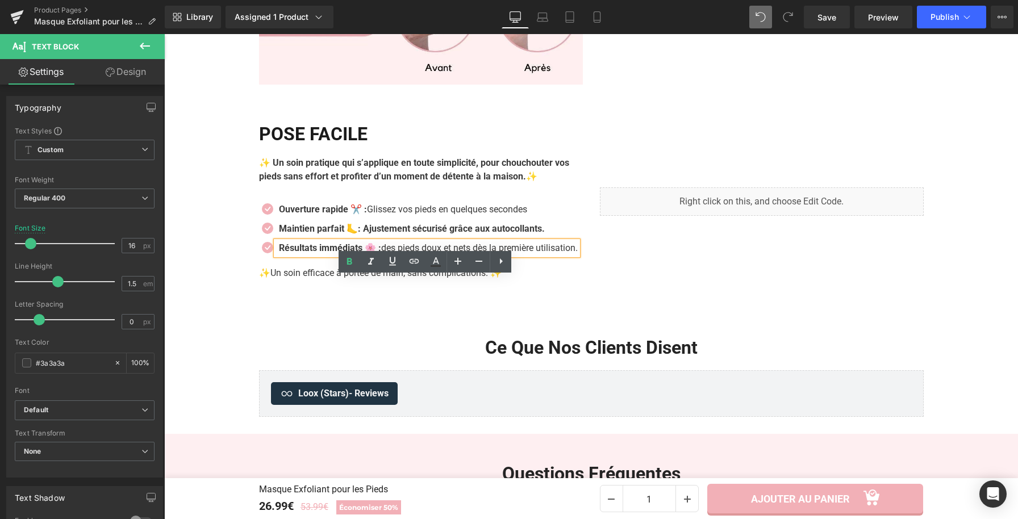
click at [346, 255] on p "Résultats immédiats 🌸 : des pieds doux et nets dès la première utilisation." at bounding box center [428, 248] width 299 height 14
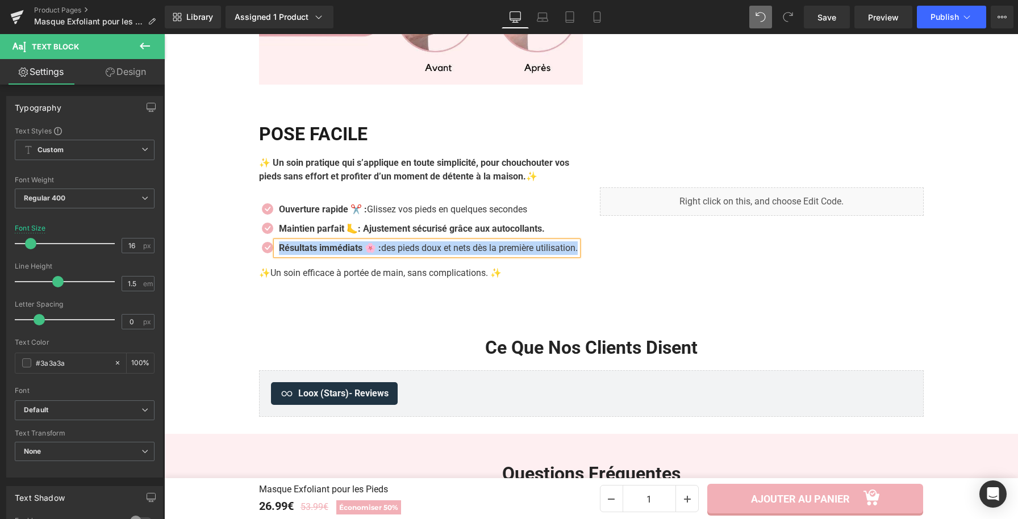
paste div
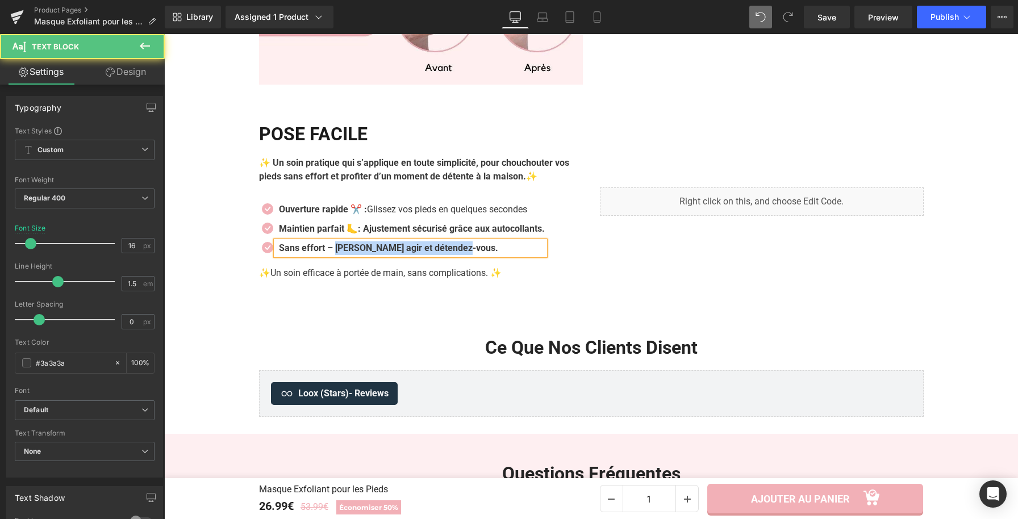
drag, startPoint x: 335, startPoint y: 287, endPoint x: 467, endPoint y: 283, distance: 133.0
click at [467, 255] on p "Sans effort – [PERSON_NAME] agir et détendez-vous." at bounding box center [412, 248] width 266 height 14
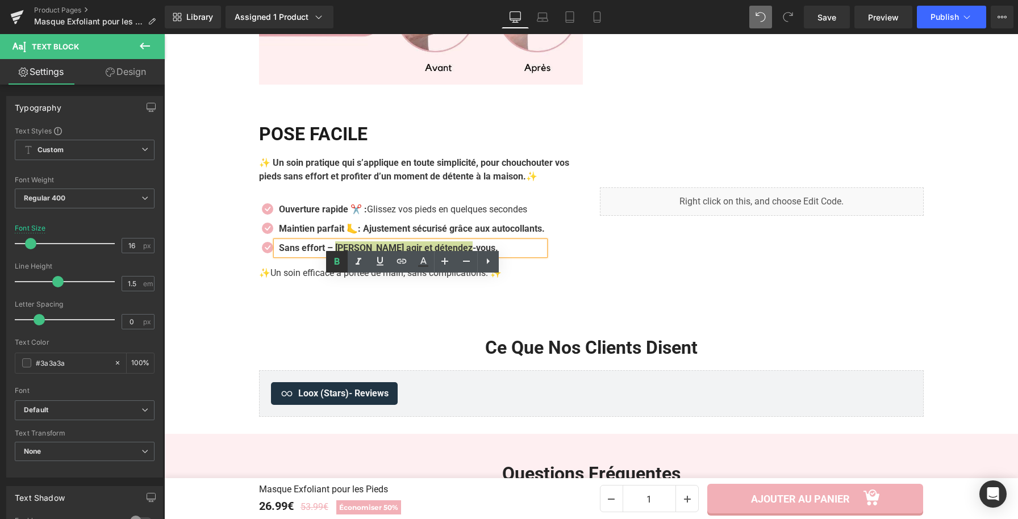
click at [335, 263] on icon at bounding box center [337, 261] width 5 height 7
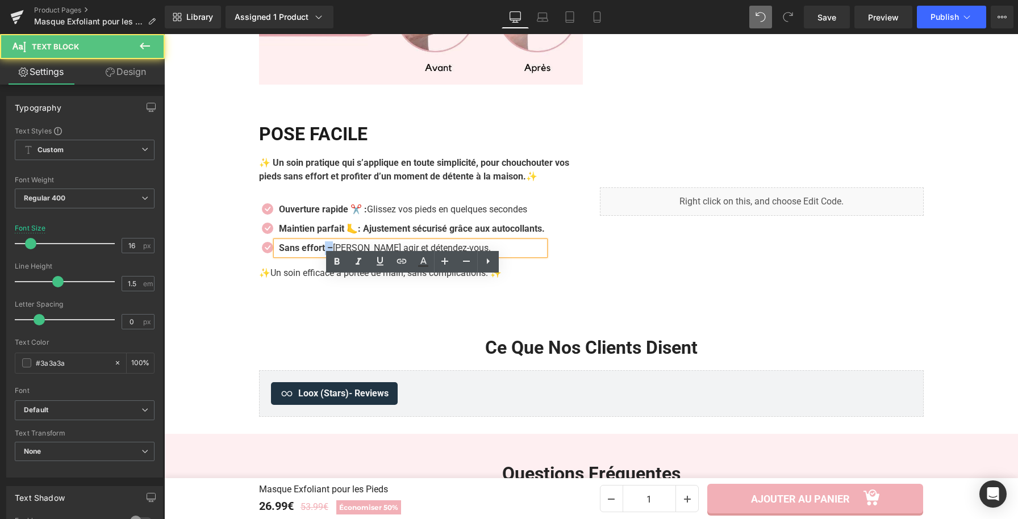
drag, startPoint x: 329, startPoint y: 286, endPoint x: 322, endPoint y: 289, distance: 7.7
click at [322, 253] on strong "Sans effort –" at bounding box center [306, 248] width 54 height 11
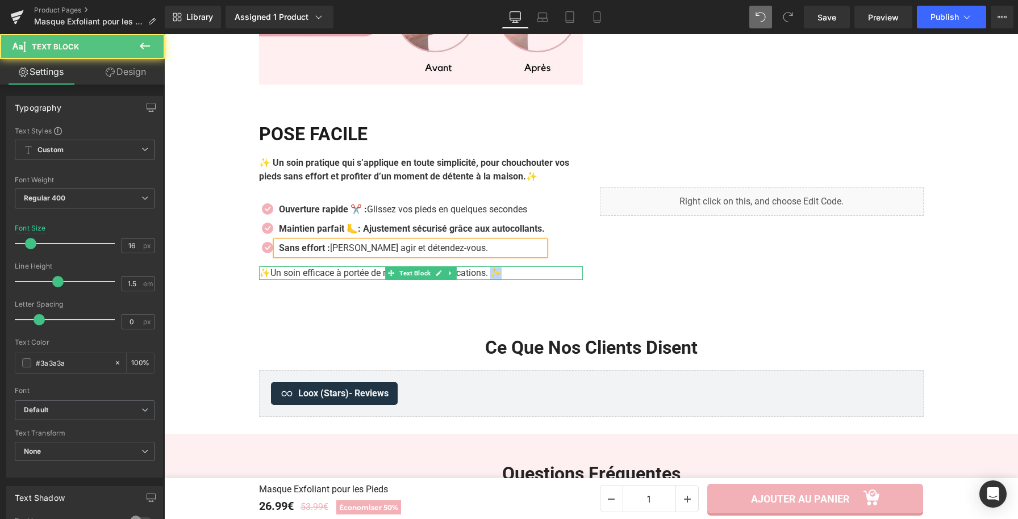
drag, startPoint x: 500, startPoint y: 308, endPoint x: 492, endPoint y: 308, distance: 8.0
click at [492, 280] on p "✨ Un soin efficace à portée de main, sans complications. ✨" at bounding box center [421, 273] width 324 height 14
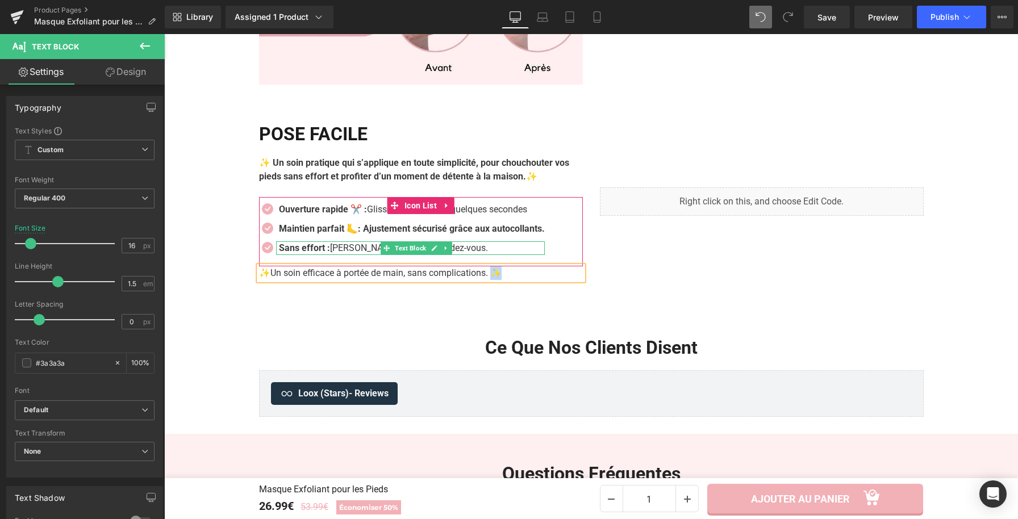
click at [325, 253] on strong "Sans effort :" at bounding box center [304, 248] width 51 height 11
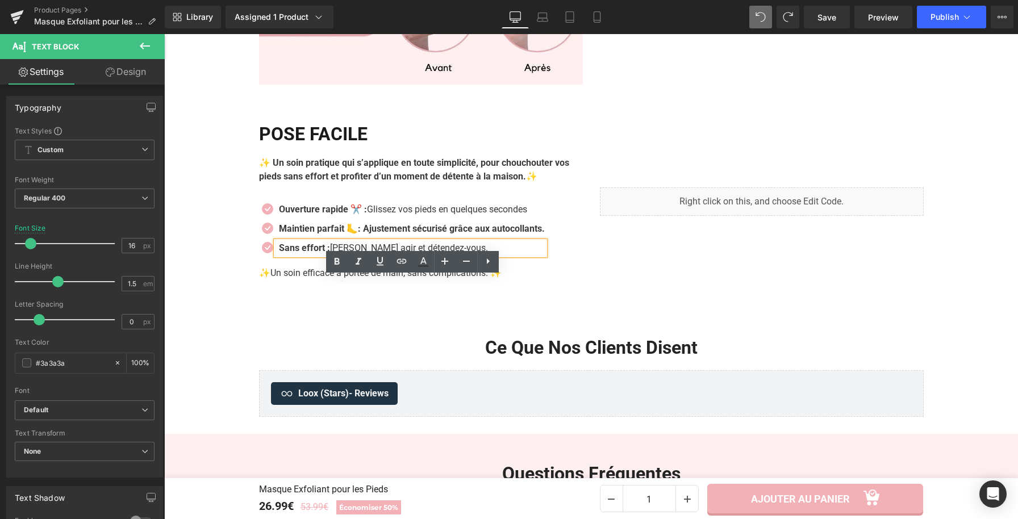
click at [325, 253] on strong "Sans effort :" at bounding box center [304, 248] width 51 height 11
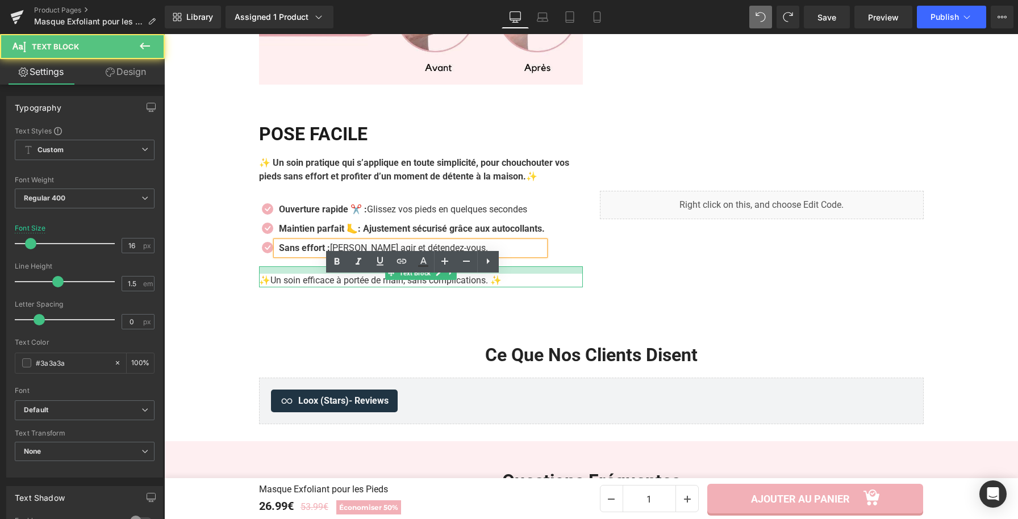
drag, startPoint x: 502, startPoint y: 303, endPoint x: 490, endPoint y: 310, distance: 14.0
click at [490, 287] on div "✨ Un soin efficace à portée de main, sans complications. ✨ Text Block" at bounding box center [421, 276] width 324 height 21
click at [500, 287] on p "✨ Un soin efficace à portée de main, sans complications. ✨" at bounding box center [421, 281] width 324 height 14
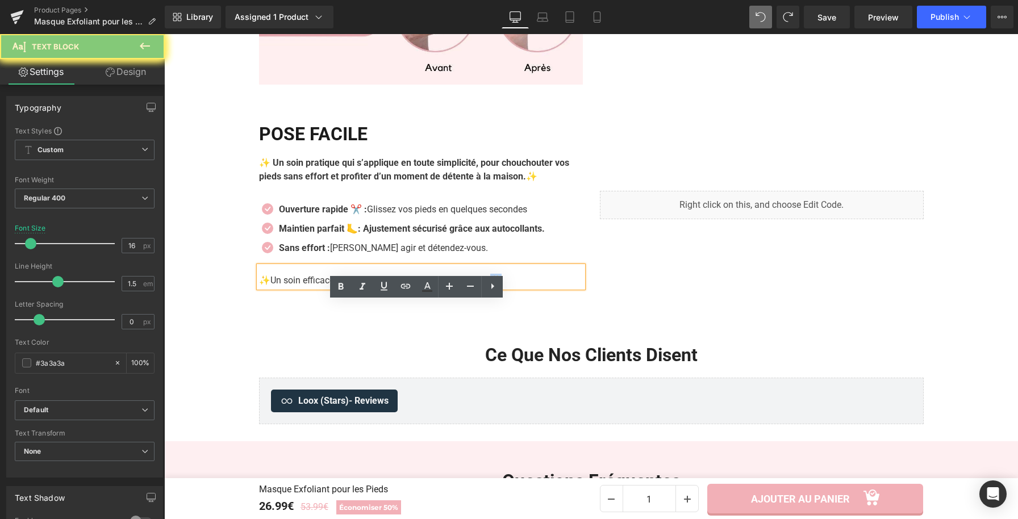
click at [494, 287] on p "✨ Un soin efficace à portée de main, sans complications. ✨" at bounding box center [421, 281] width 324 height 14
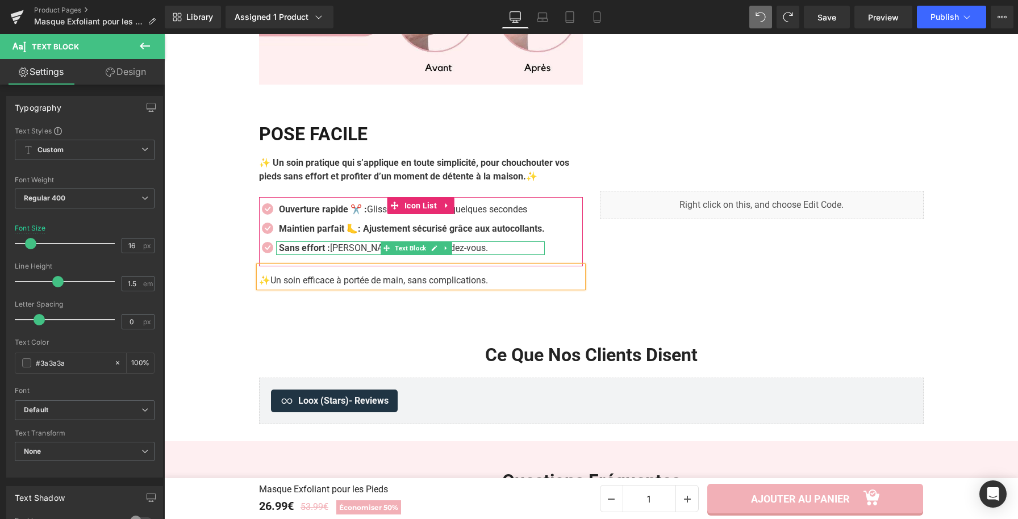
click at [325, 253] on strong "Sans effort :" at bounding box center [304, 248] width 51 height 11
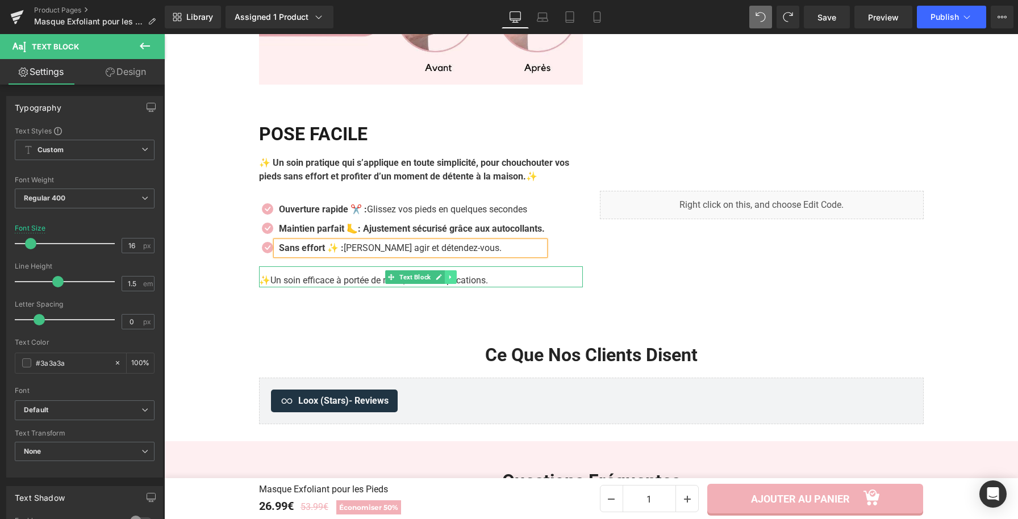
click at [449, 281] on icon at bounding box center [450, 277] width 6 height 7
click at [453, 280] on icon at bounding box center [456, 277] width 6 height 6
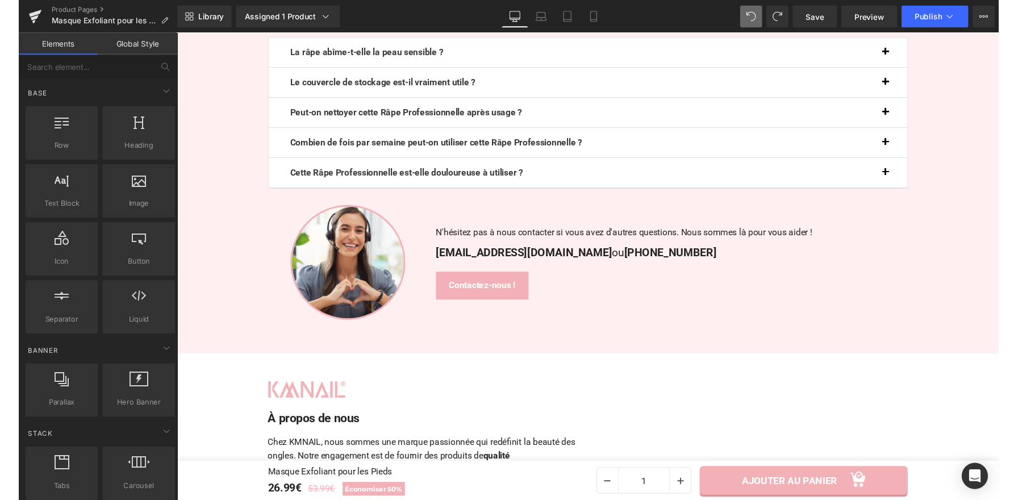
scroll to position [2261, 0]
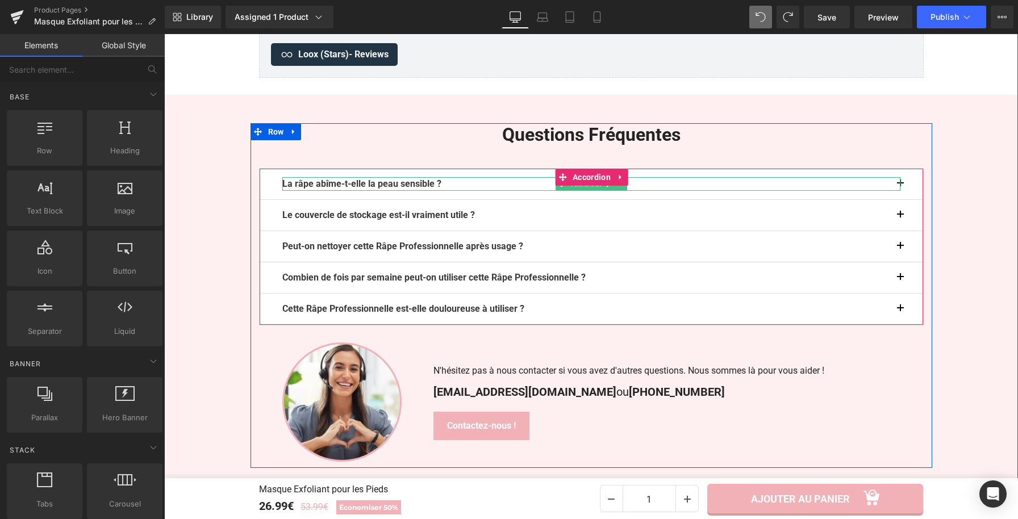
click at [445, 191] on p "La râpe abîme-t-elle la peau sensible ?" at bounding box center [591, 184] width 618 height 14
click at [446, 191] on p "La râpe abîme-t-elle la peau sensible ?" at bounding box center [591, 184] width 618 height 14
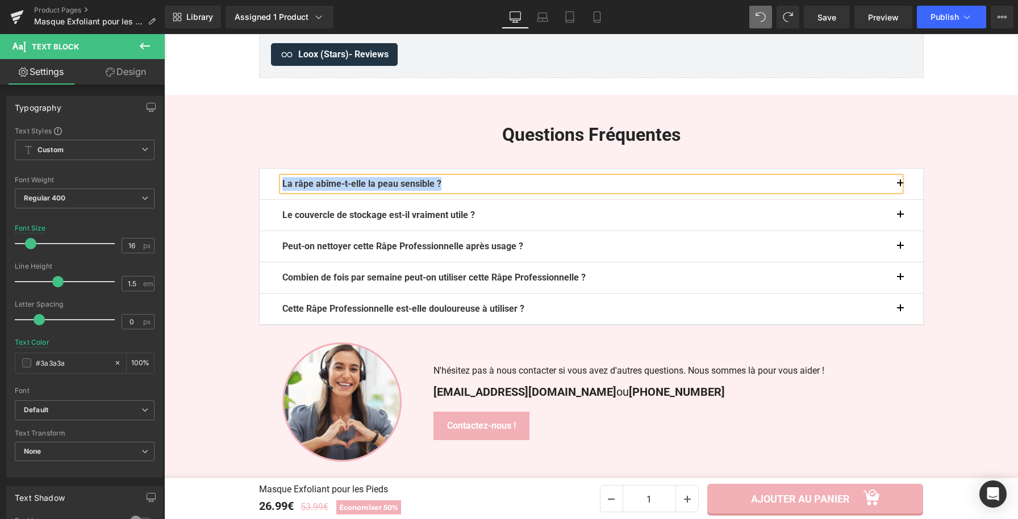
paste div
click at [900, 187] on span "button" at bounding box center [900, 187] width 0 height 0
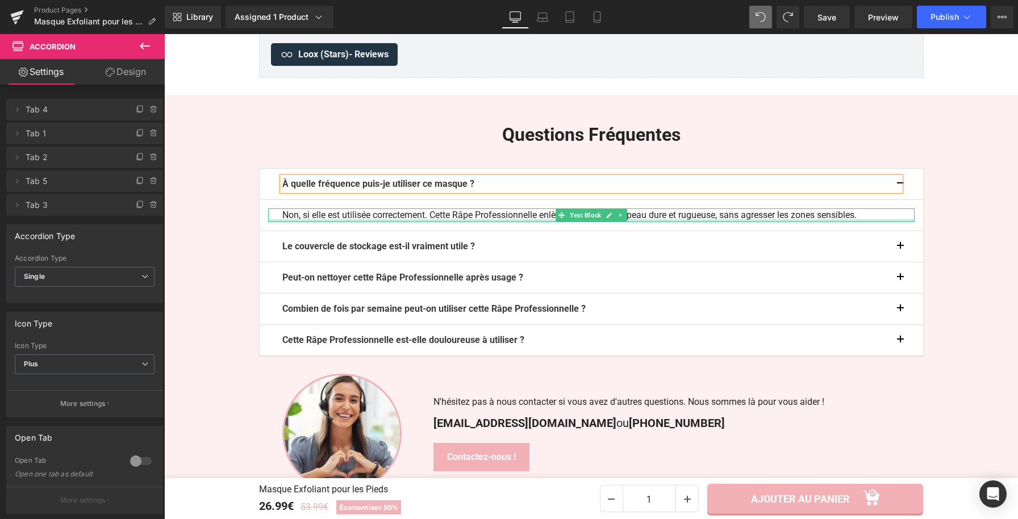
click at [491, 222] on div at bounding box center [591, 220] width 646 height 3
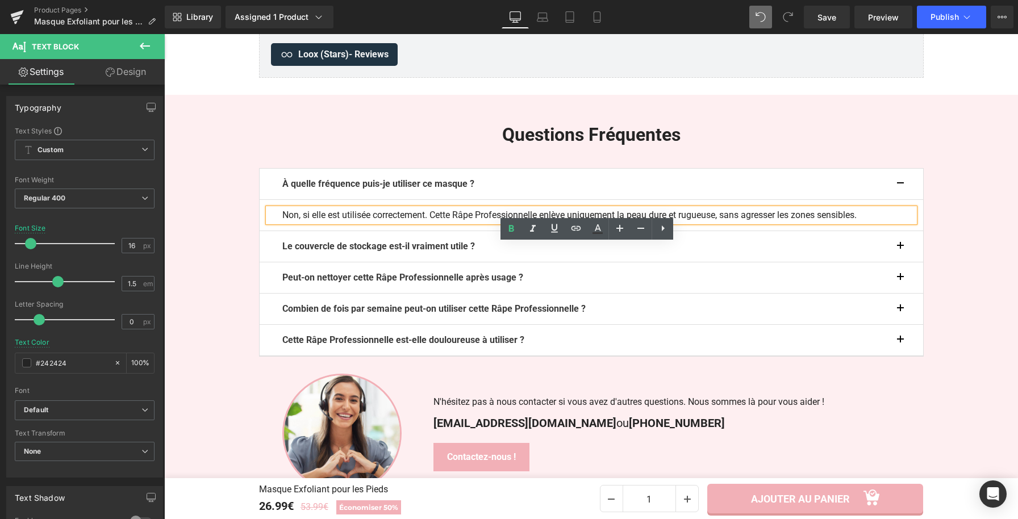
click at [527, 222] on p "Non, si elle est utilisée correctement. Cette Râpe Professionnelle enlève uniqu…" at bounding box center [591, 215] width 618 height 14
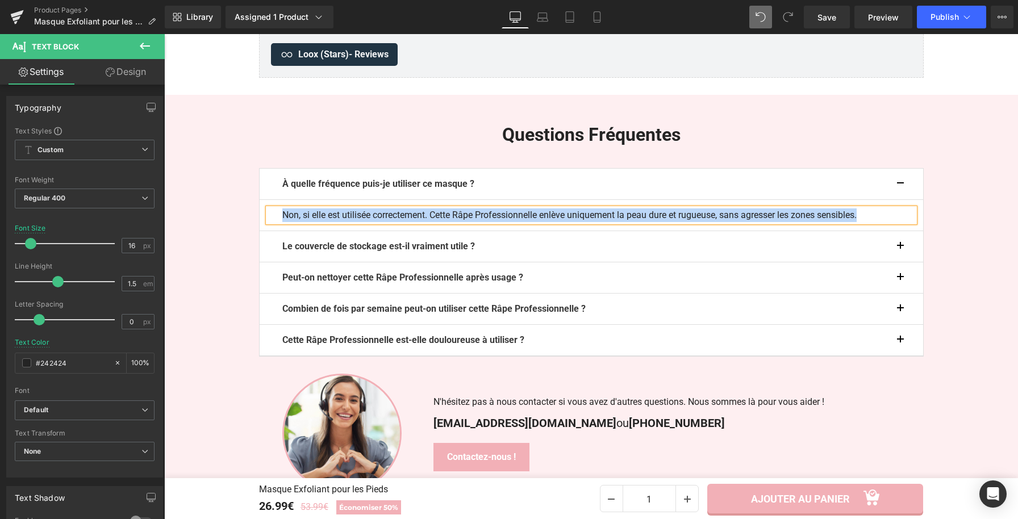
paste div
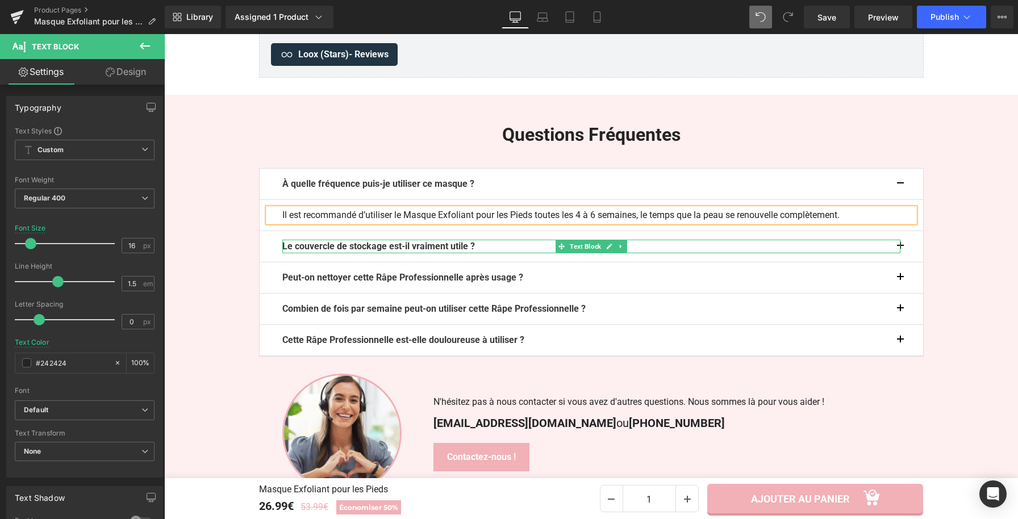
click at [443, 252] on b "Le couvercle de stockage est-il vraiment utile ?" at bounding box center [378, 246] width 193 height 11
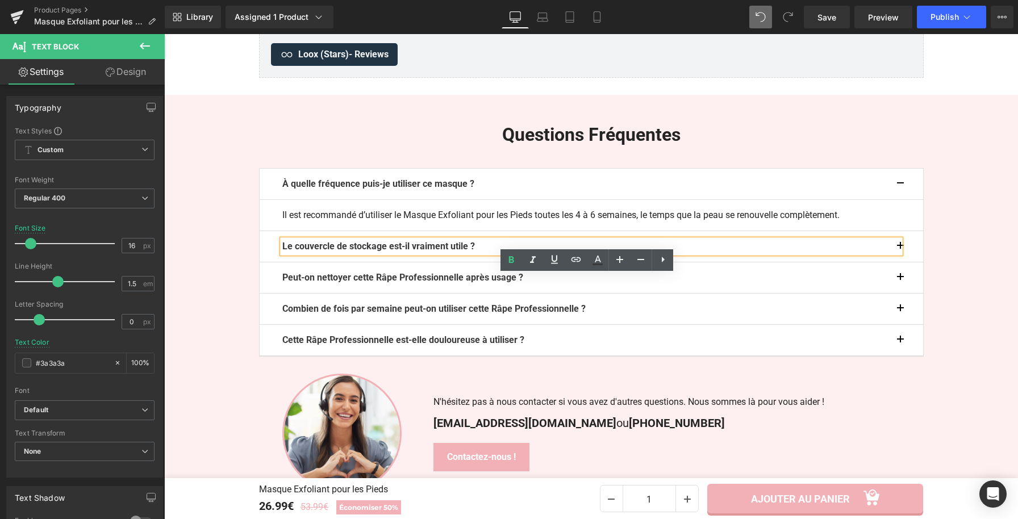
click at [521, 253] on p "Le couvercle de stockage est-il vraiment utile ?" at bounding box center [591, 247] width 618 height 14
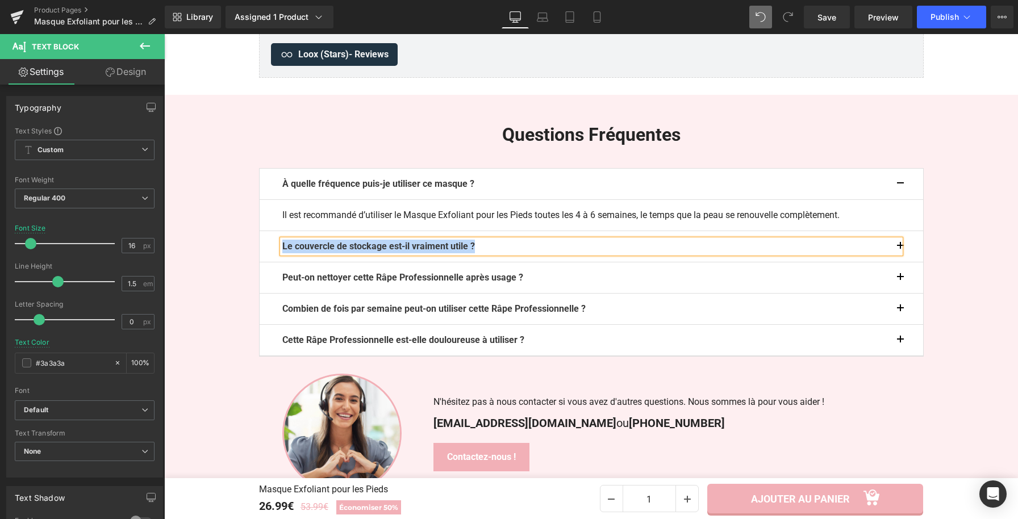
paste div
click at [903, 199] on button "button" at bounding box center [911, 184] width 23 height 31
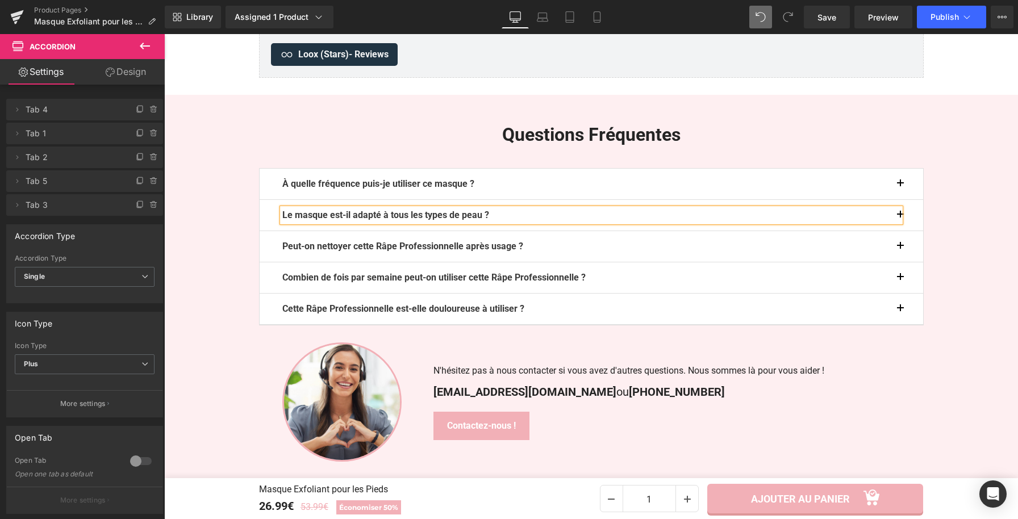
click at [901, 231] on button "button" at bounding box center [911, 215] width 23 height 31
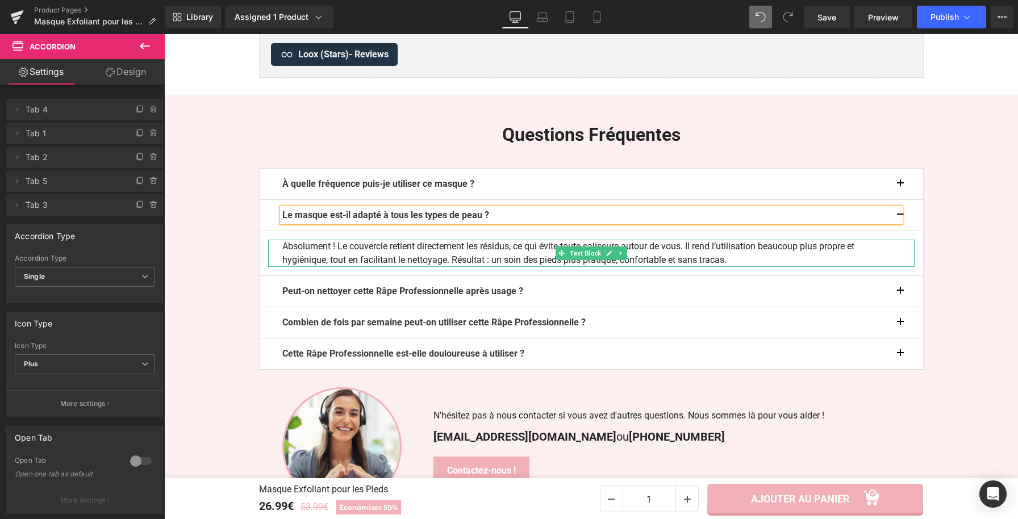
click at [453, 267] on p "Absolument ! Le couvercle retient directement les résidus, ce qui évite toute s…" at bounding box center [591, 253] width 618 height 27
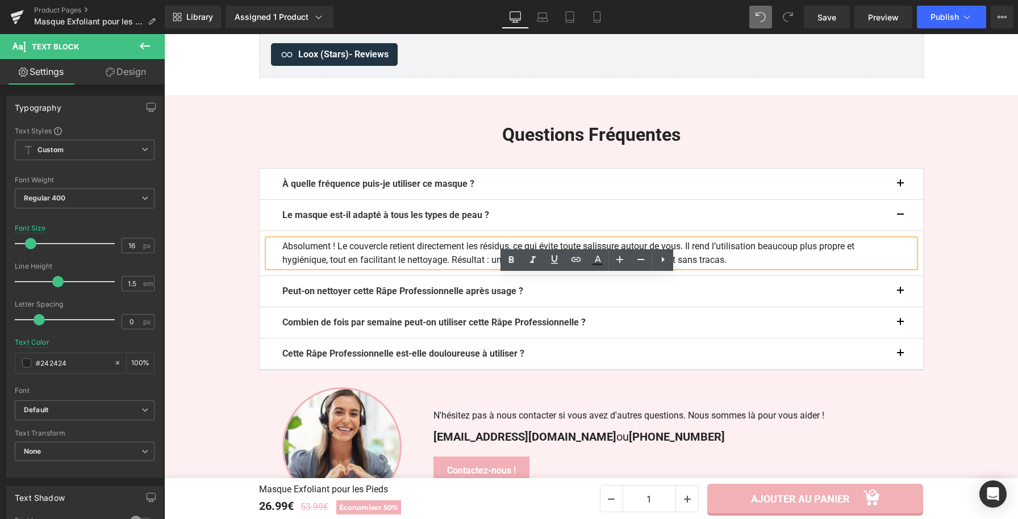
click at [506, 267] on p "Absolument ! Le couvercle retient directement les résidus, ce qui évite toute s…" at bounding box center [591, 253] width 618 height 27
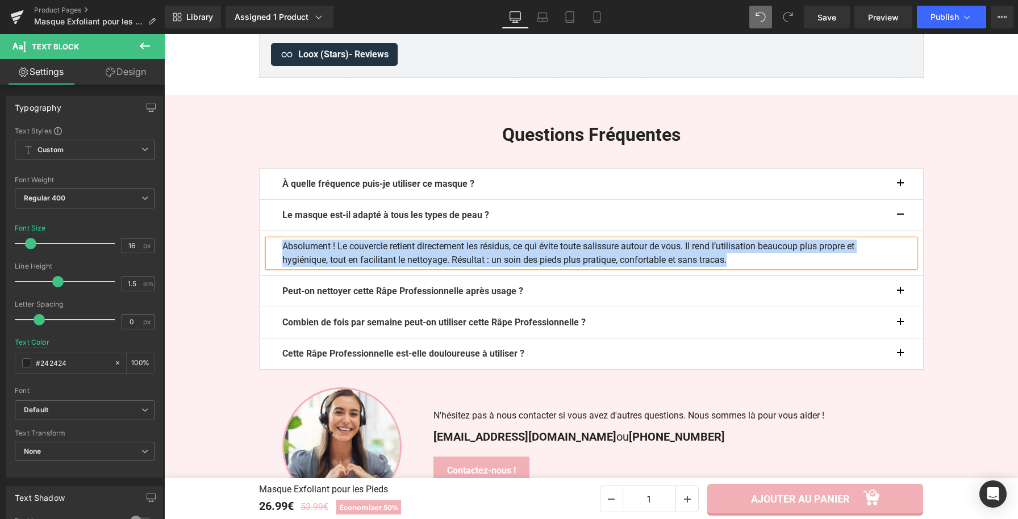
paste div
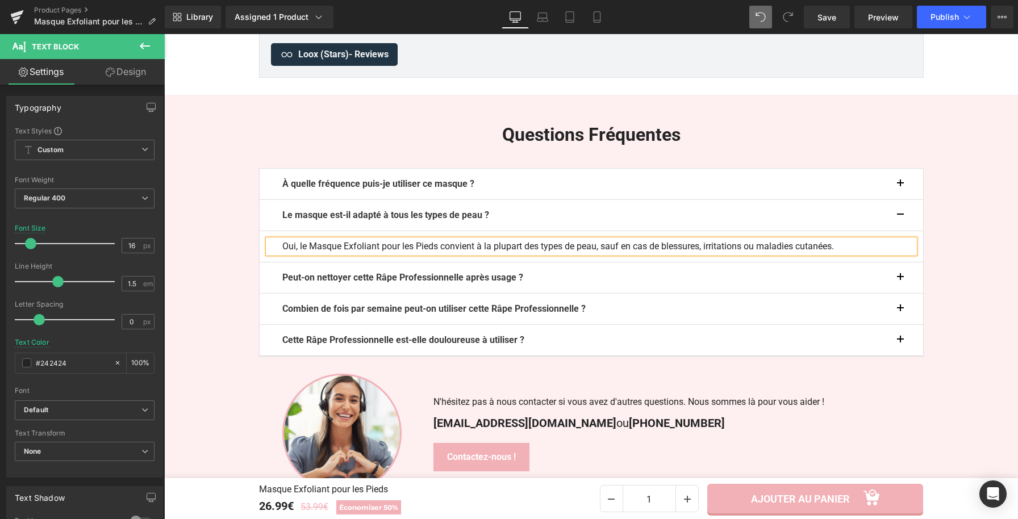
click at [900, 231] on button "button" at bounding box center [911, 215] width 23 height 31
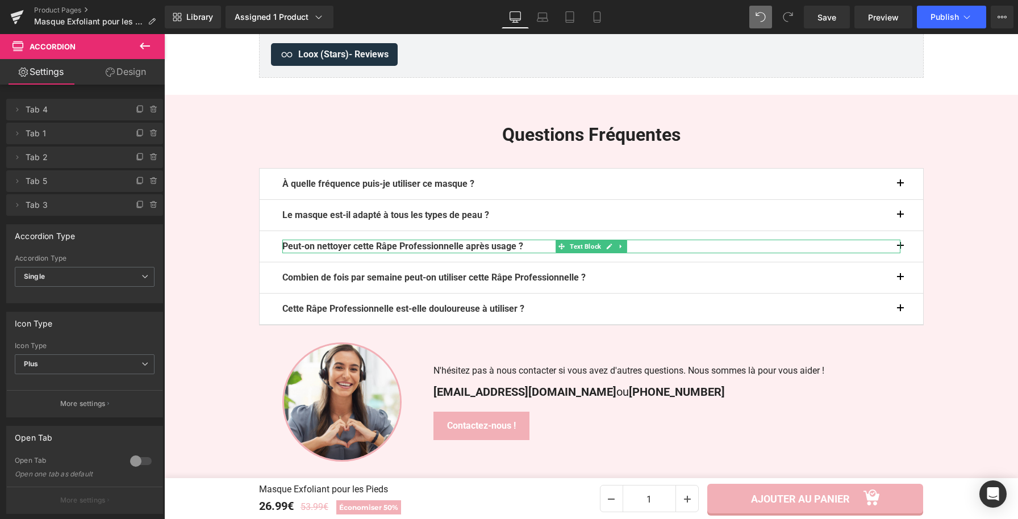
click at [464, 252] on b "Peut-on nettoyer cette Râpe Professionnelle après usage ?" at bounding box center [402, 246] width 241 height 11
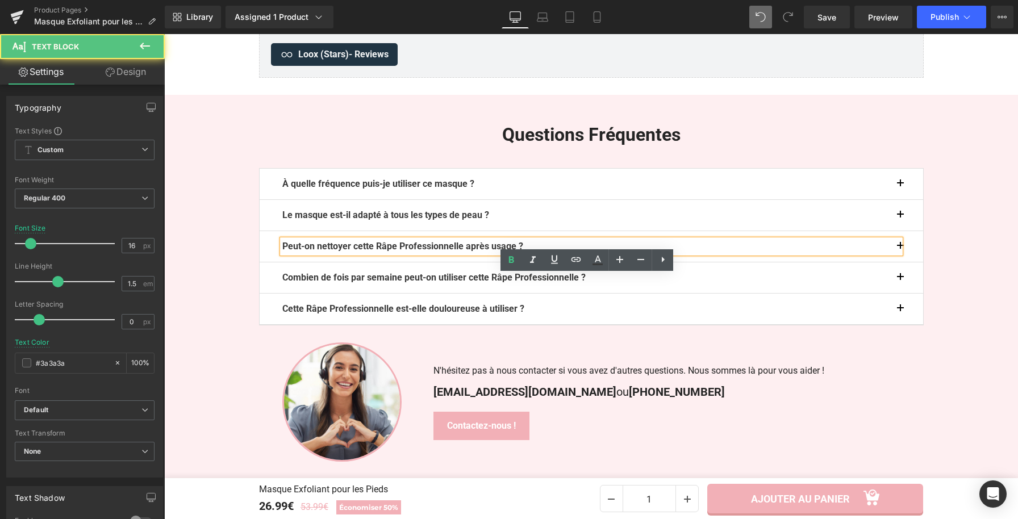
click at [545, 253] on p "Peut-on nettoyer cette Râpe Professionnelle après usage ?" at bounding box center [591, 247] width 618 height 14
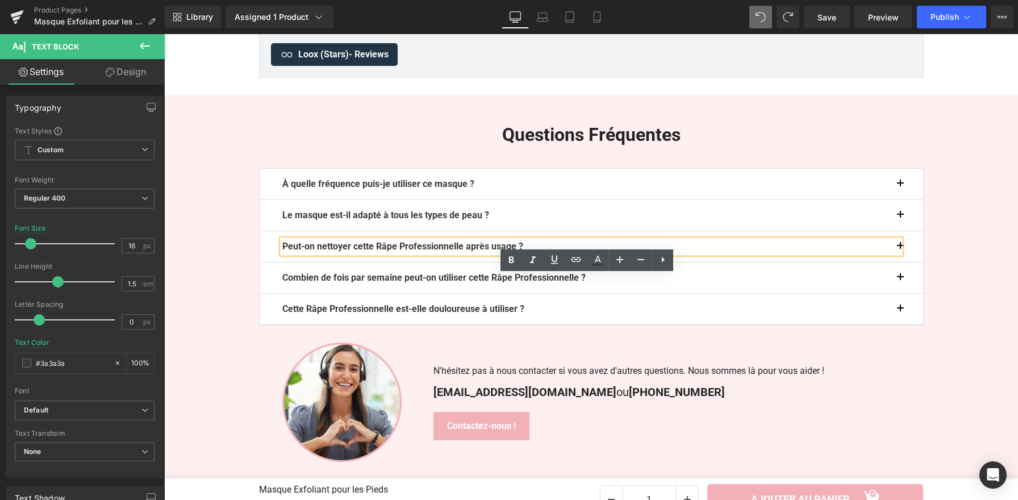
click at [537, 253] on p "Peut-on nettoyer cette Râpe Professionnelle après usage ?" at bounding box center [591, 247] width 618 height 14
click at [901, 262] on button "button" at bounding box center [911, 246] width 23 height 31
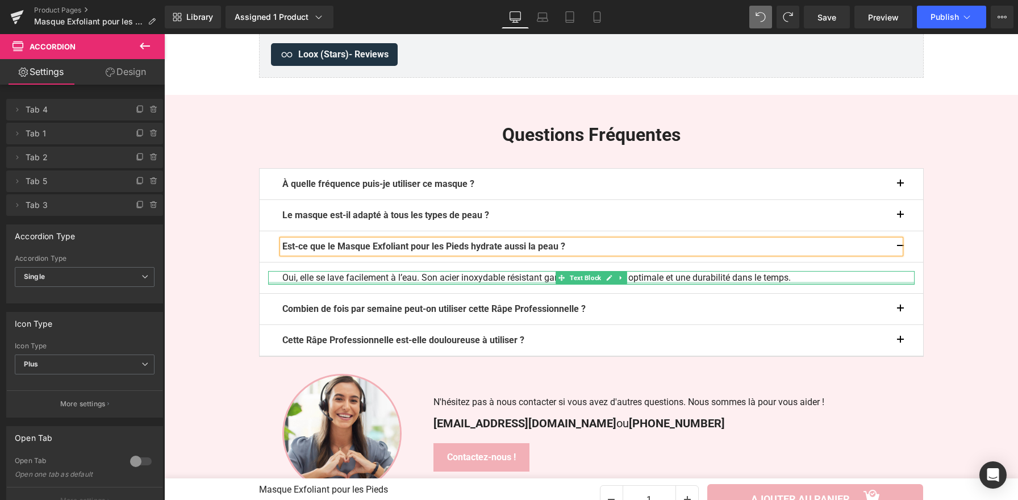
click at [506, 285] on div "Oui, elle se lave facilement à l’eau. Son acier inoxydable résistant garantit u…" at bounding box center [591, 278] width 646 height 14
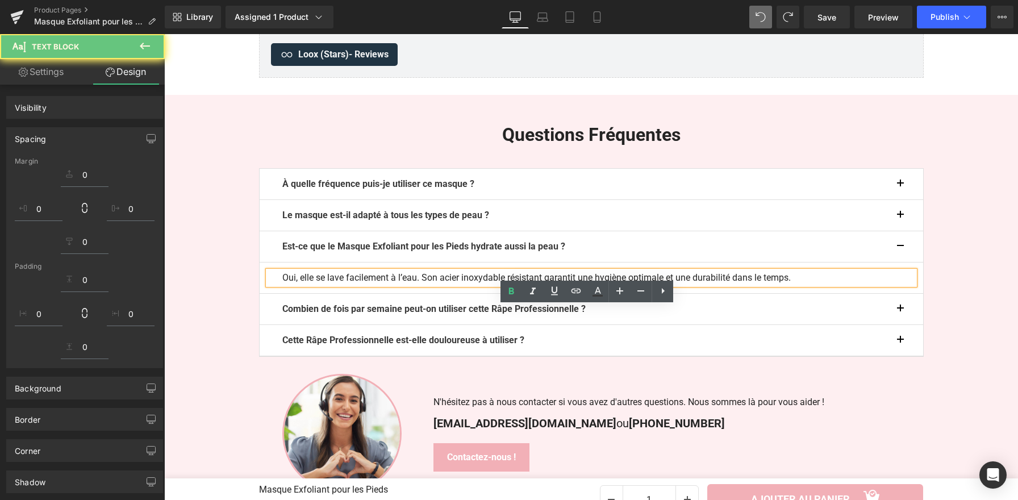
click at [520, 285] on p "Oui, elle se lave facilement à l’eau. Son acier inoxydable résistant garantit u…" at bounding box center [591, 278] width 618 height 14
click at [521, 285] on p "Oui, elle se lave facilement à l’eau. Son acier inoxydable résistant garantit u…" at bounding box center [591, 278] width 618 height 14
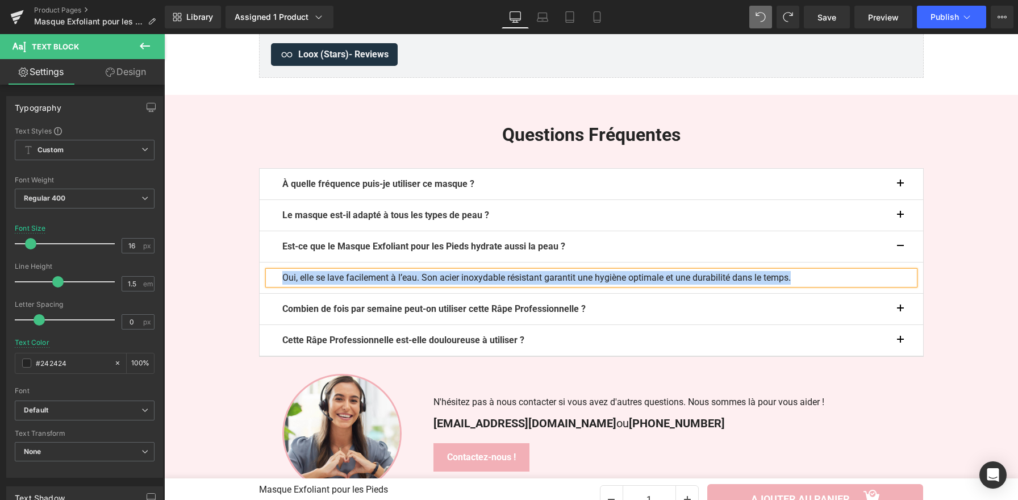
paste div
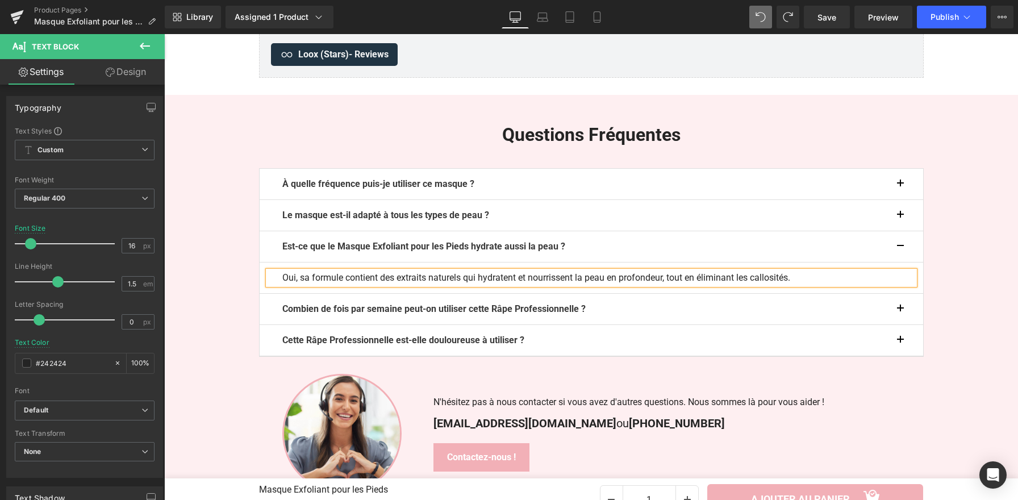
click at [900, 262] on button "button" at bounding box center [911, 246] width 23 height 31
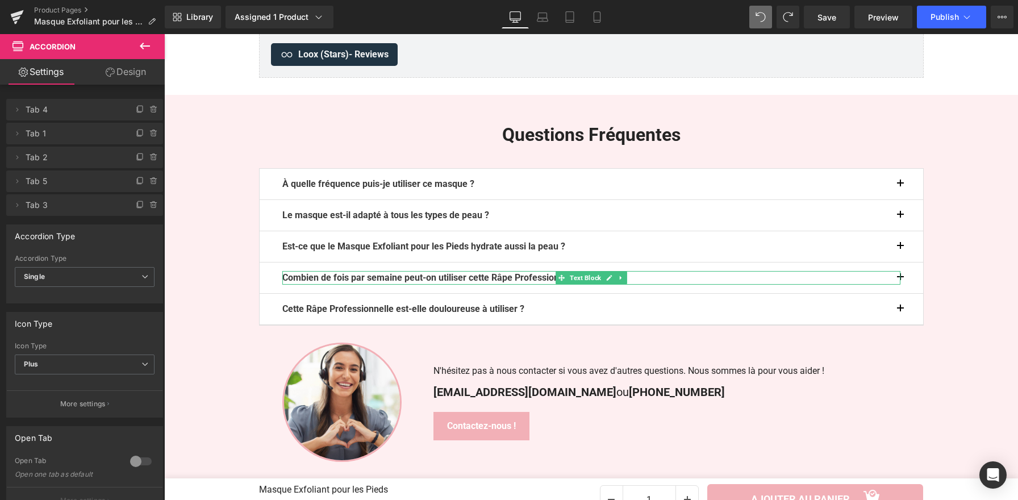
click at [478, 283] on b "Combien de fois par semaine peut-on utiliser cette Râpe Professionnelle ?" at bounding box center [433, 277] width 303 height 11
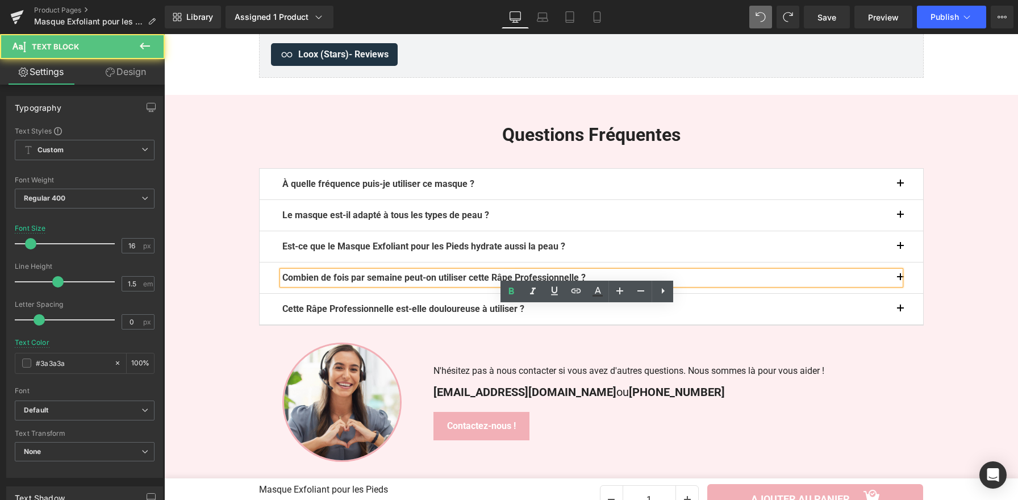
click at [478, 283] on b "Combien de fois par semaine peut-on utiliser cette Râpe Professionnelle ?" at bounding box center [433, 277] width 303 height 11
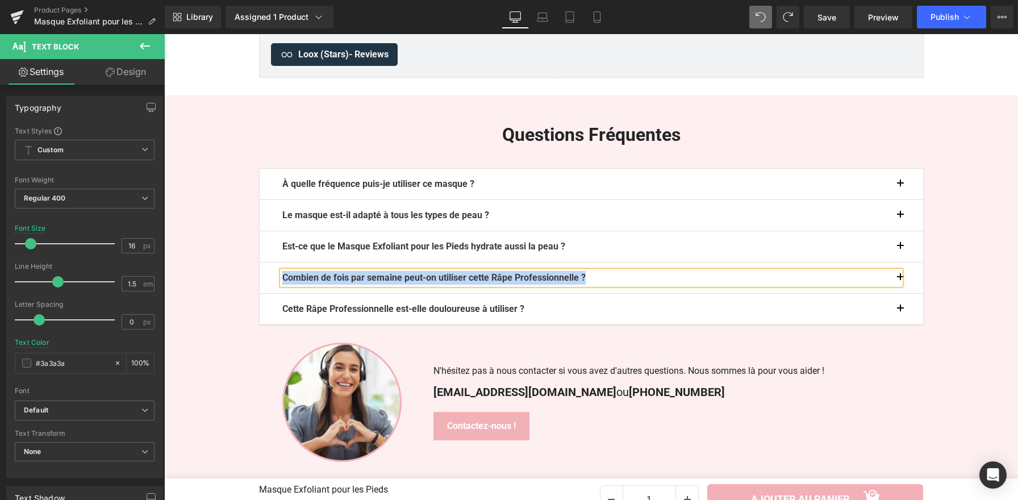
paste div
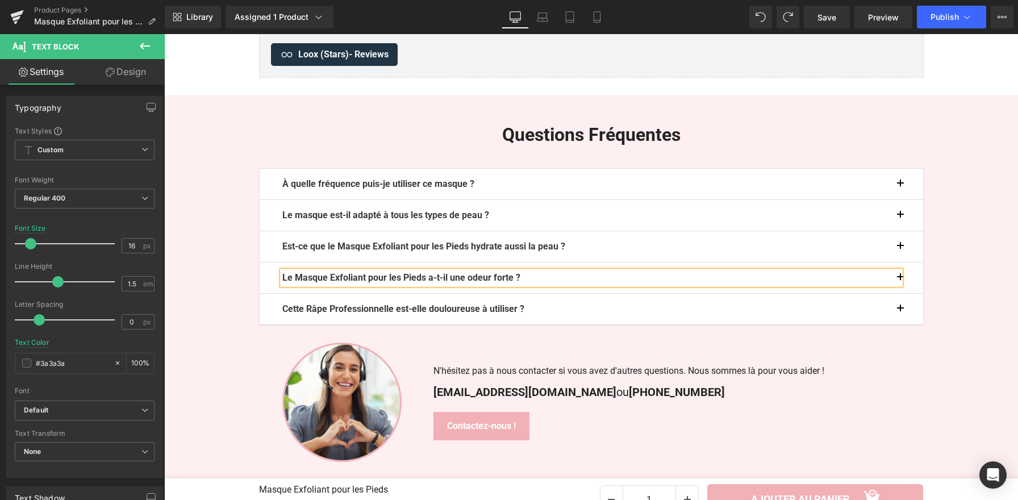
click at [903, 293] on button "button" at bounding box center [911, 277] width 23 height 31
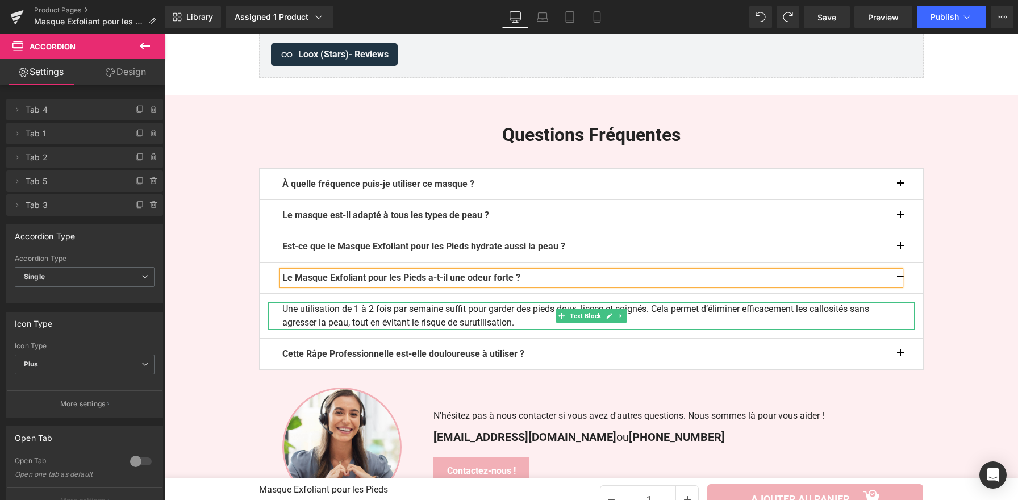
click at [486, 329] on p "Une utilisation de 1 à 2 fois par semaine suffit pour garder des pieds doux, li…" at bounding box center [591, 315] width 618 height 27
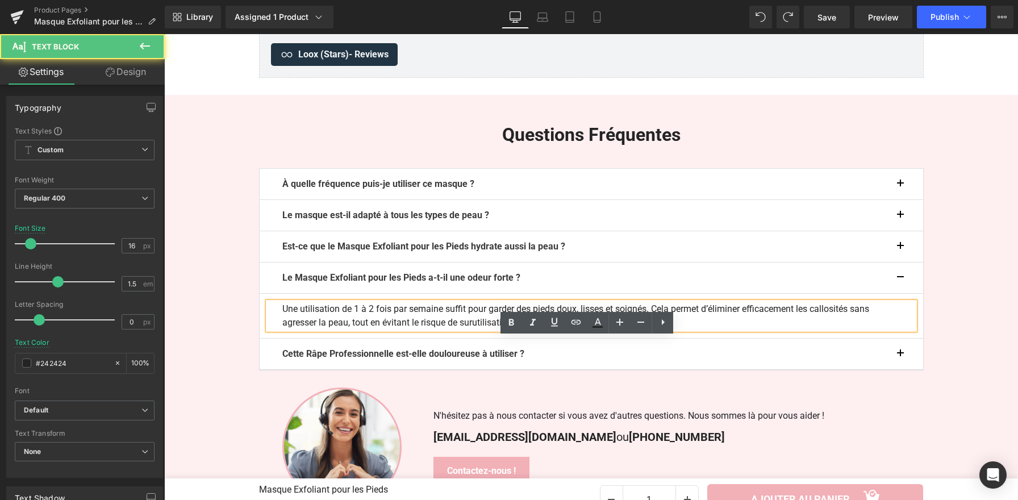
click at [508, 329] on p "Une utilisation de 1 à 2 fois par semaine suffit pour garder des pieds doux, li…" at bounding box center [591, 315] width 618 height 27
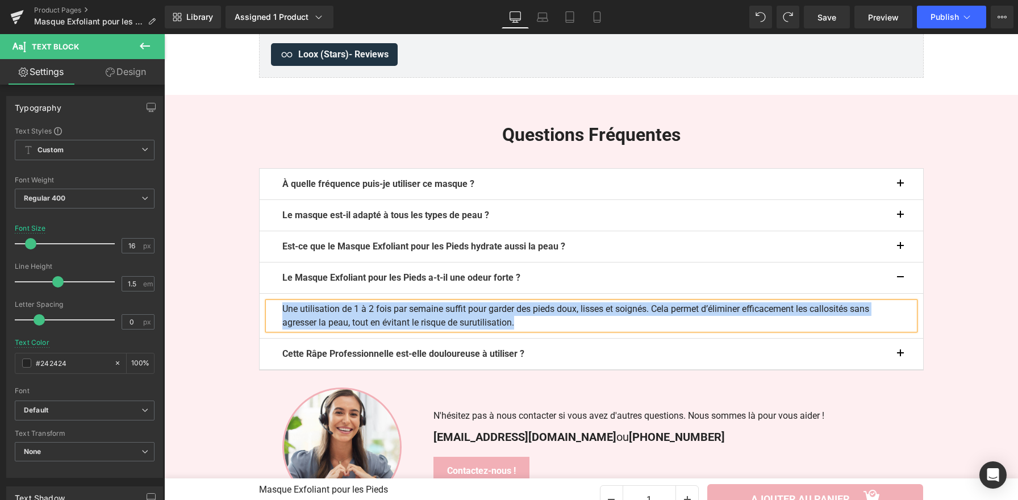
paste div
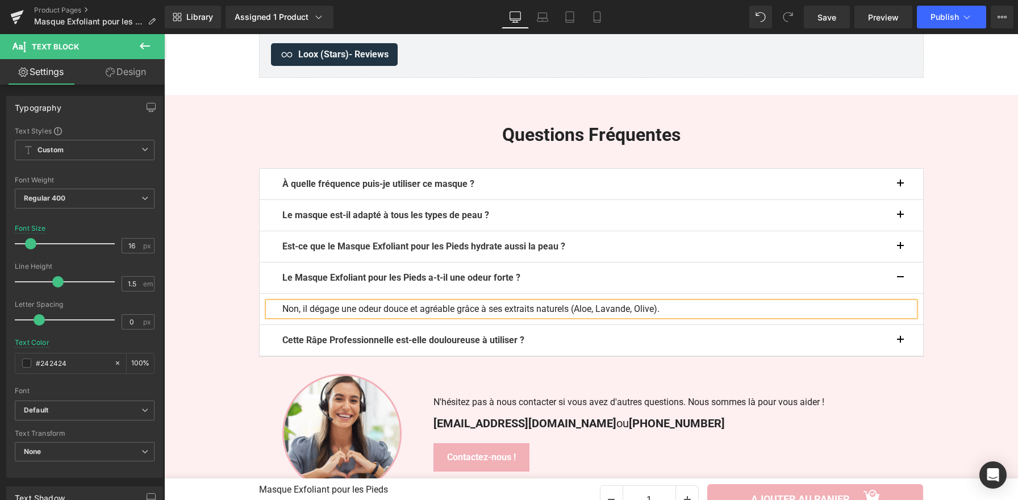
click at [902, 356] on button "button" at bounding box center [911, 340] width 23 height 31
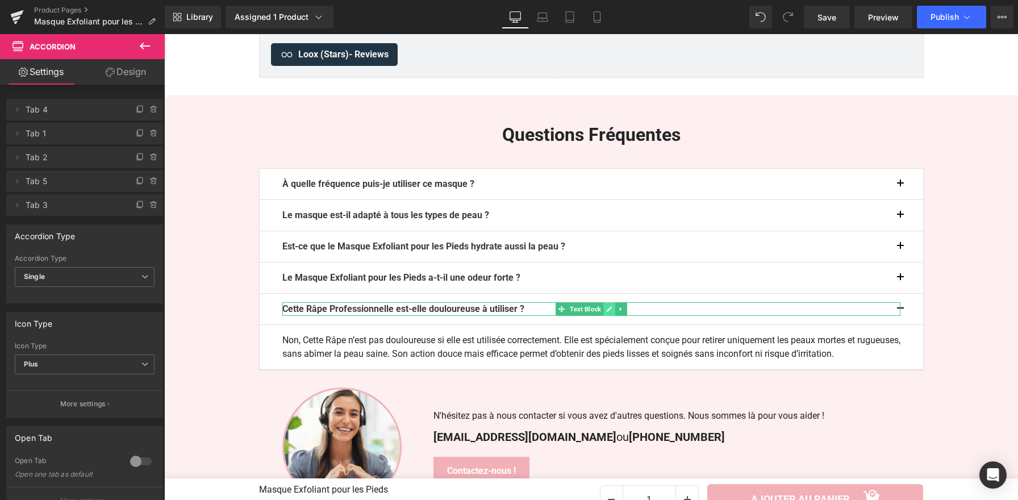
click at [607, 312] on icon at bounding box center [609, 309] width 6 height 7
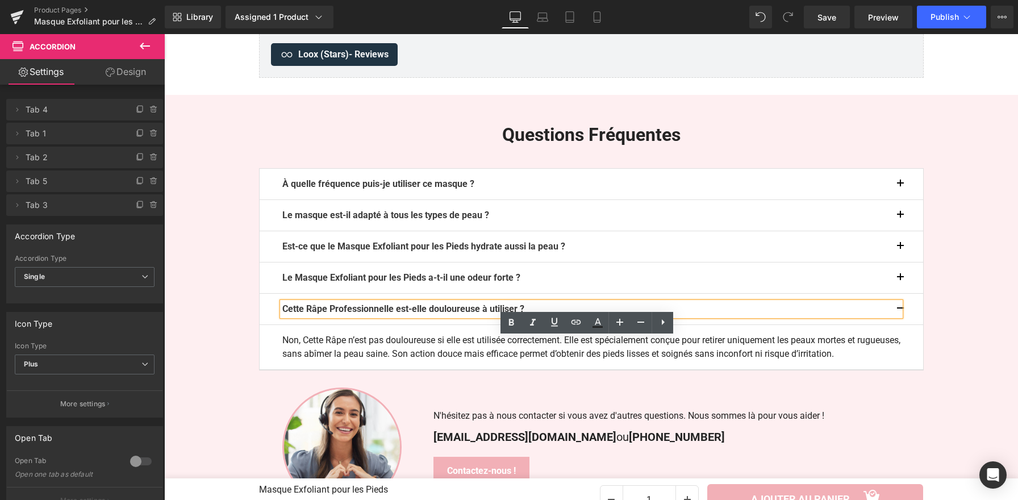
click at [607, 316] on p "Cette Râpe Professionnelle est-elle douloureuse à utiliser ?" at bounding box center [591, 309] width 618 height 14
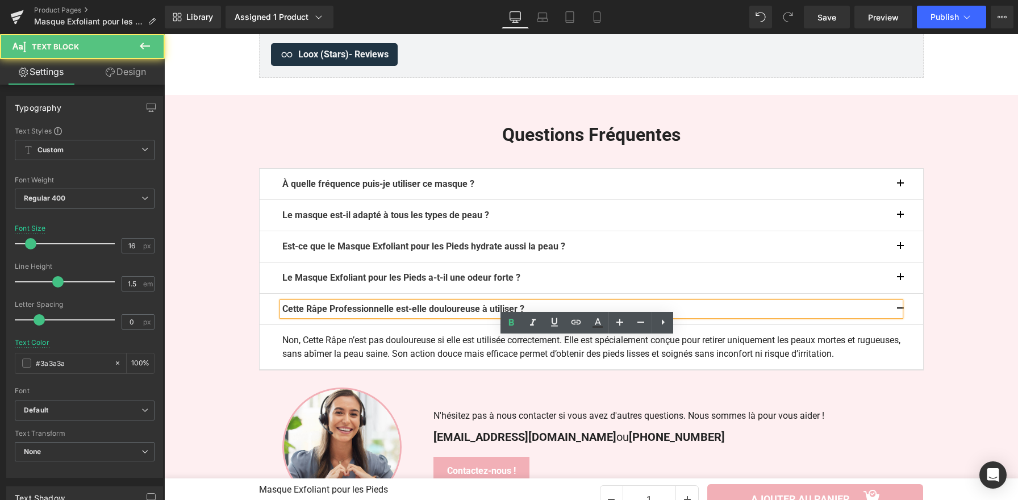
click at [607, 316] on p "Cette Râpe Professionnelle est-elle douloureuse à utiliser ?" at bounding box center [591, 309] width 618 height 14
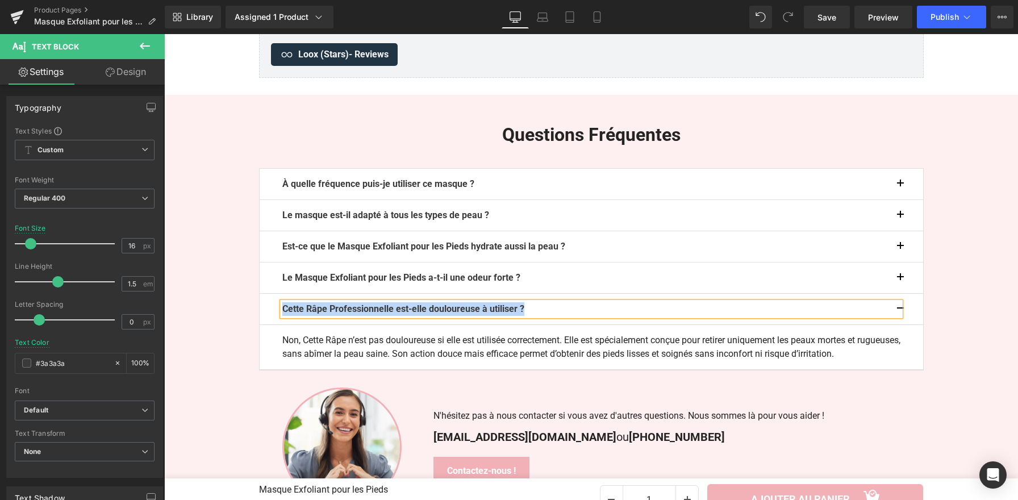
paste div
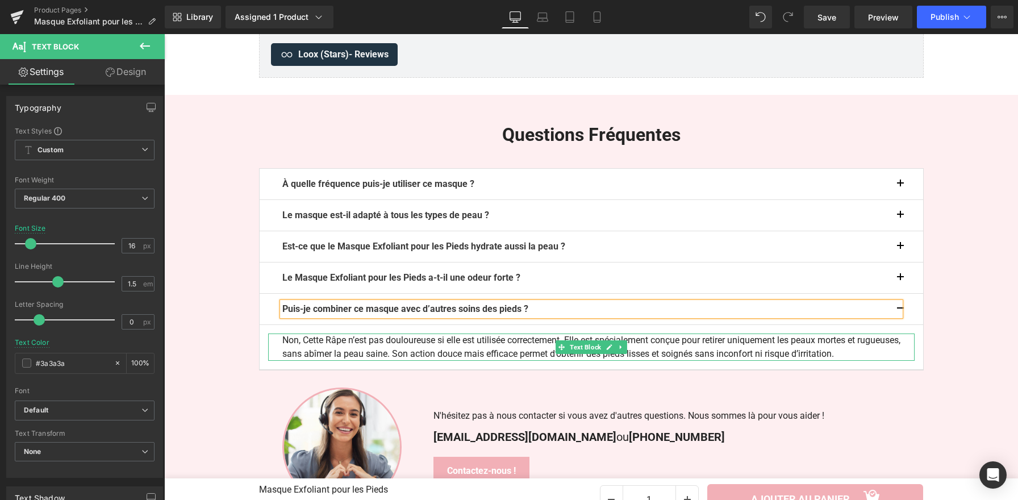
click at [603, 354] on link at bounding box center [609, 347] width 12 height 14
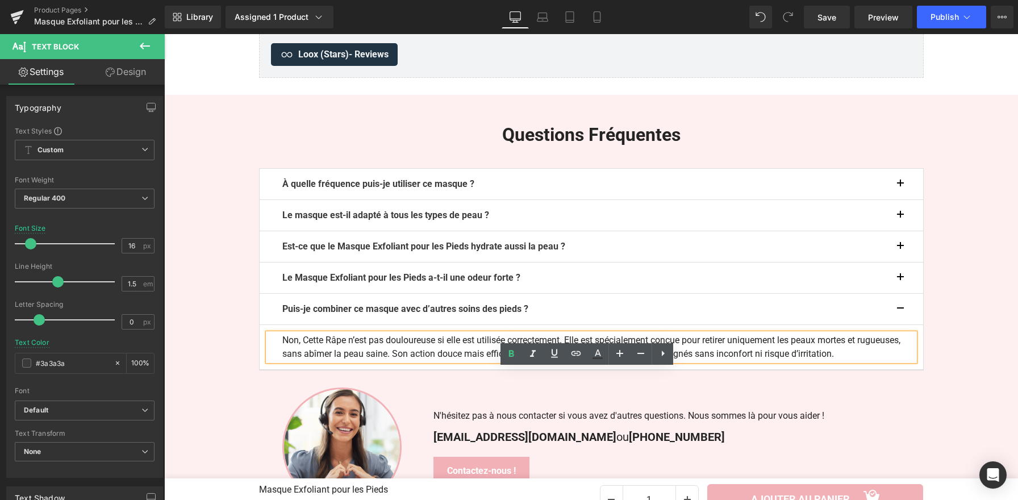
click at [609, 361] on p "Non, Cette Râpe n’est pas douloureuse si elle est utilisée correctement. Elle e…" at bounding box center [591, 346] width 618 height 27
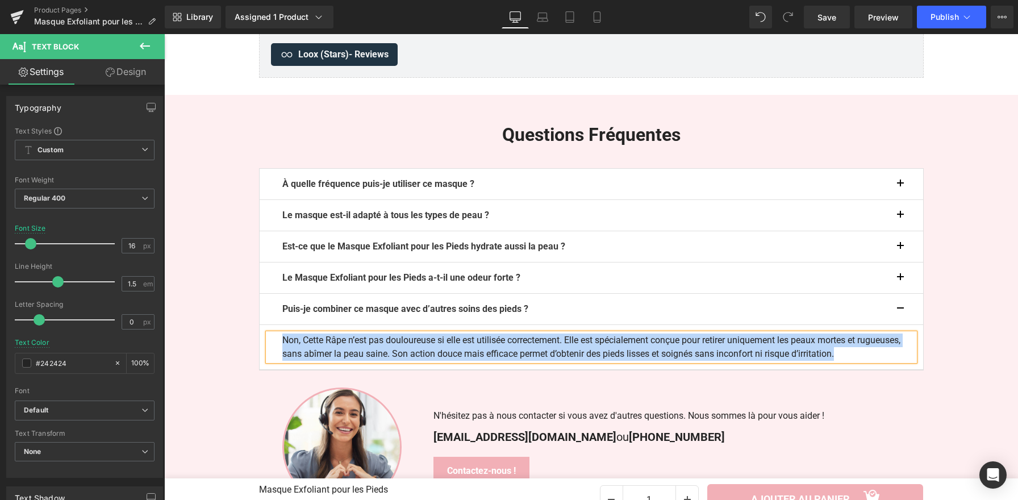
paste div
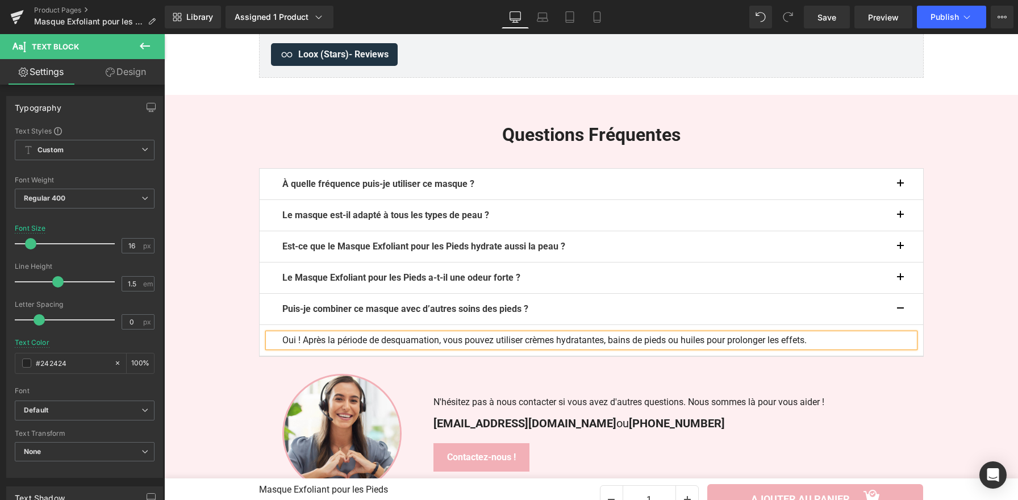
click at [900, 324] on button "button" at bounding box center [911, 309] width 23 height 31
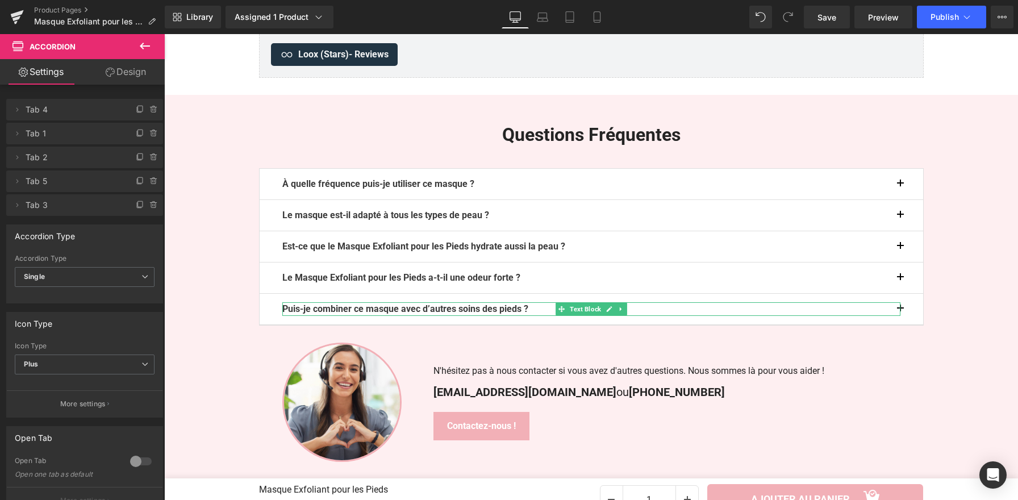
click at [897, 316] on div at bounding box center [898, 309] width 3 height 14
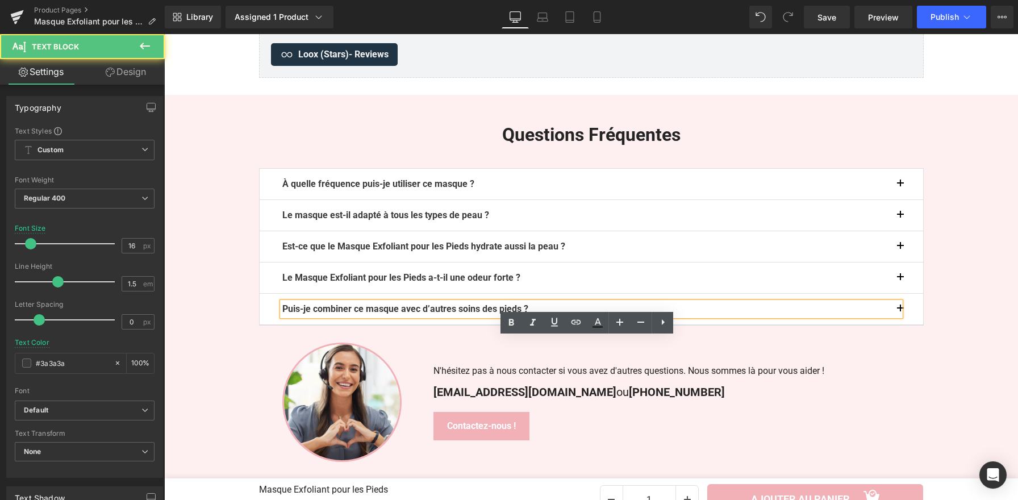
click at [900, 324] on button "button" at bounding box center [911, 309] width 23 height 31
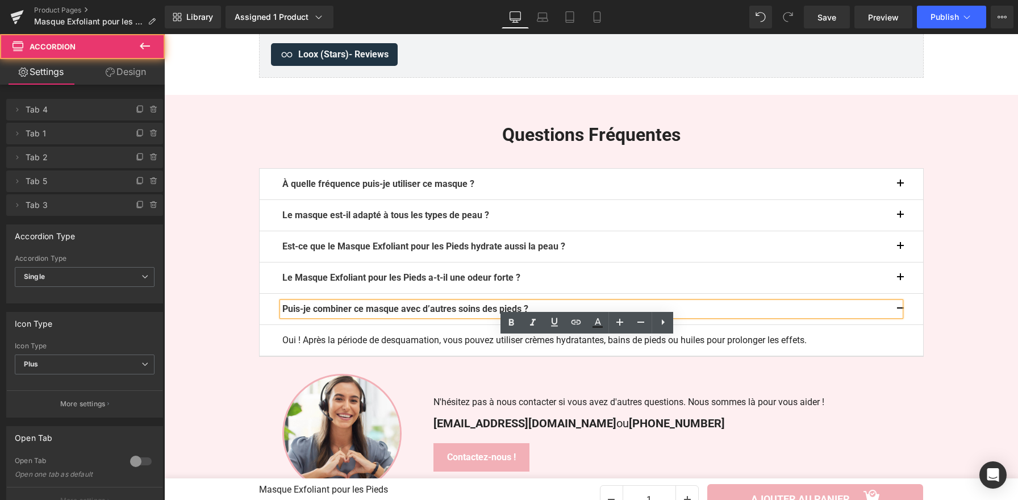
click at [900, 324] on button "button" at bounding box center [911, 309] width 23 height 31
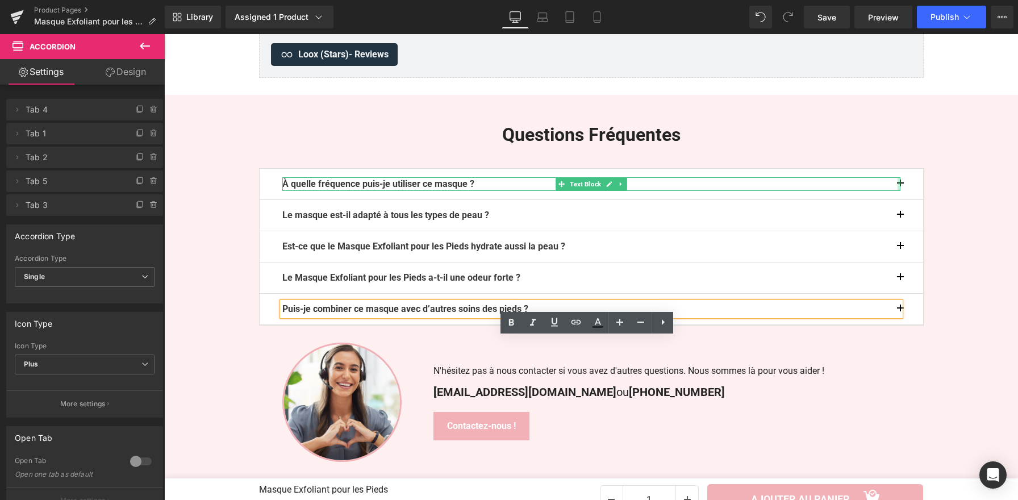
click at [897, 191] on div at bounding box center [898, 184] width 3 height 14
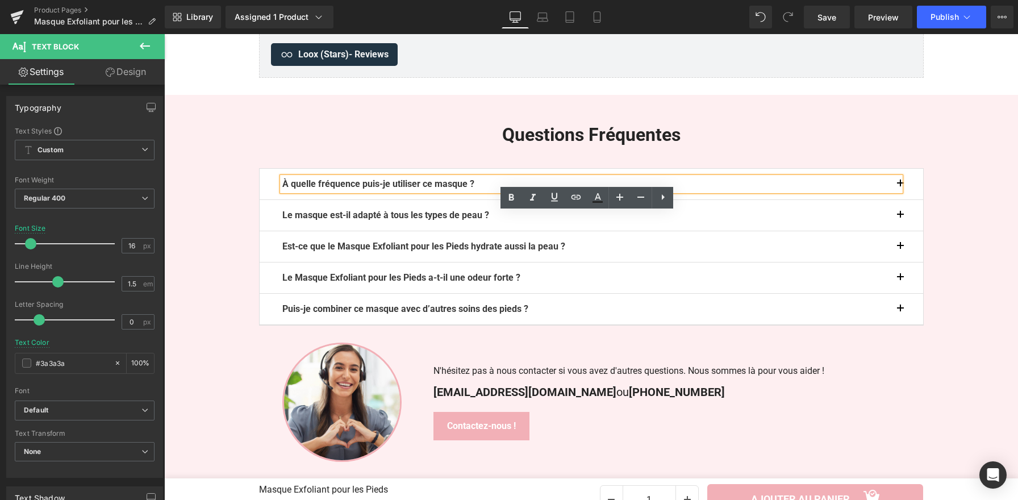
click at [902, 199] on button "button" at bounding box center [911, 184] width 23 height 31
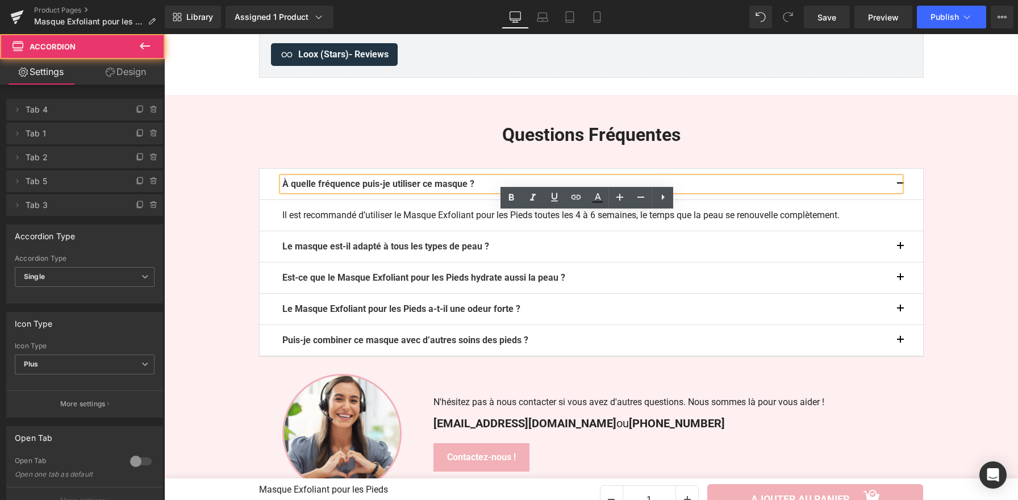
click at [902, 199] on button "button" at bounding box center [911, 184] width 23 height 31
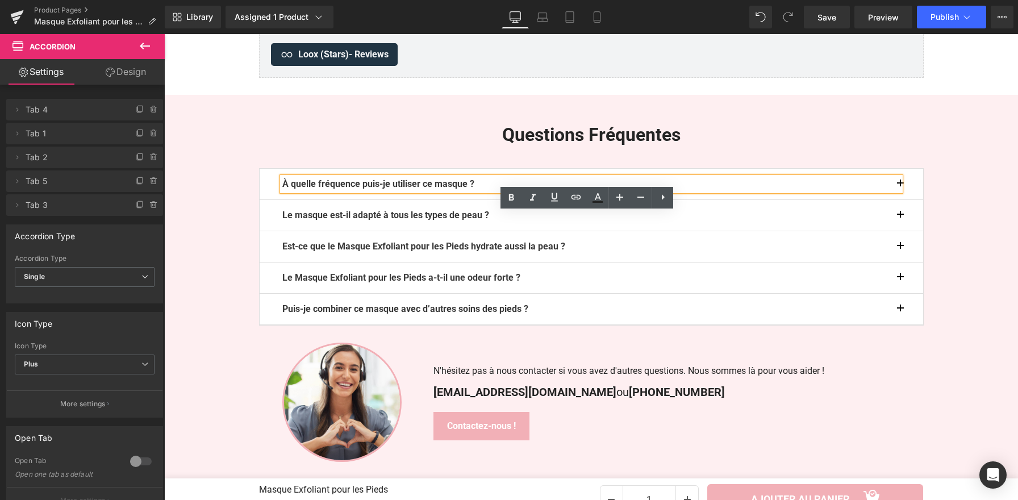
click at [900, 231] on button "button" at bounding box center [911, 215] width 23 height 31
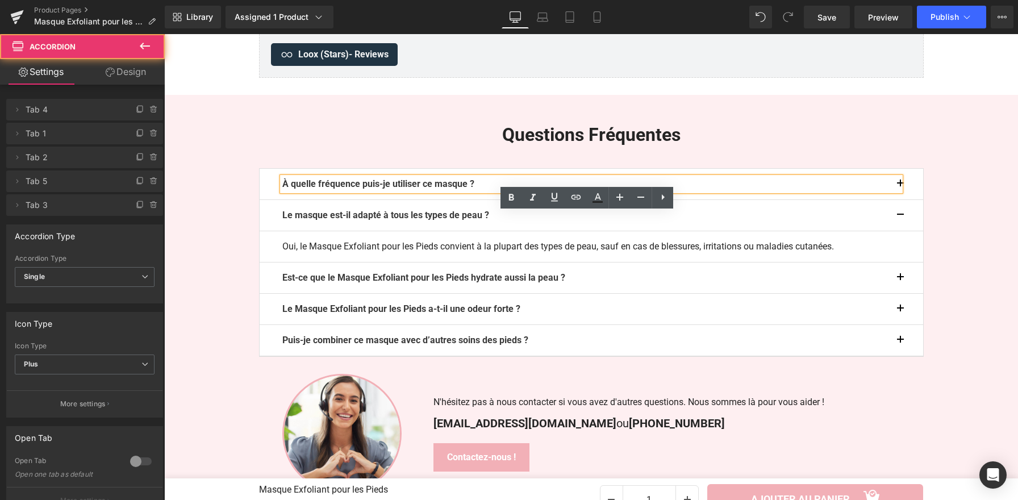
click at [900, 231] on button "button" at bounding box center [911, 215] width 23 height 31
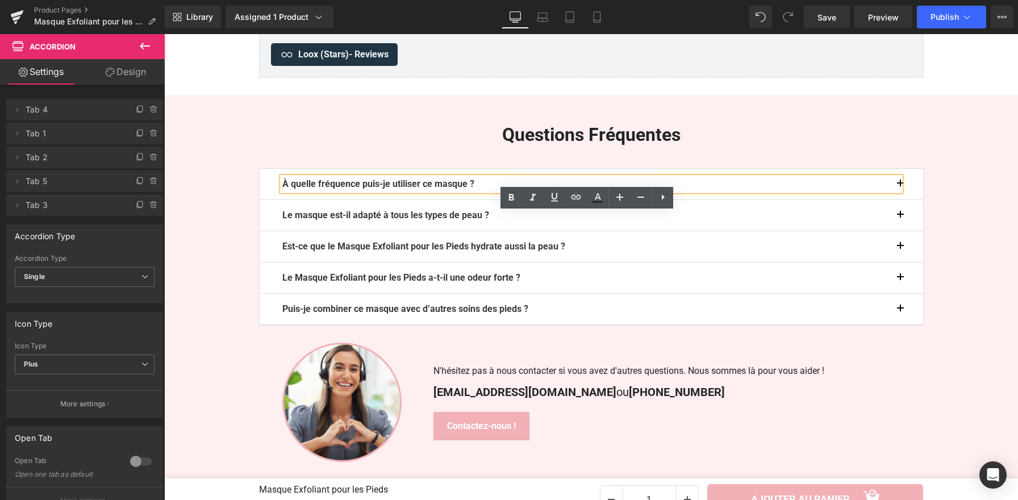
click at [900, 249] on span "button" at bounding box center [900, 249] width 0 height 0
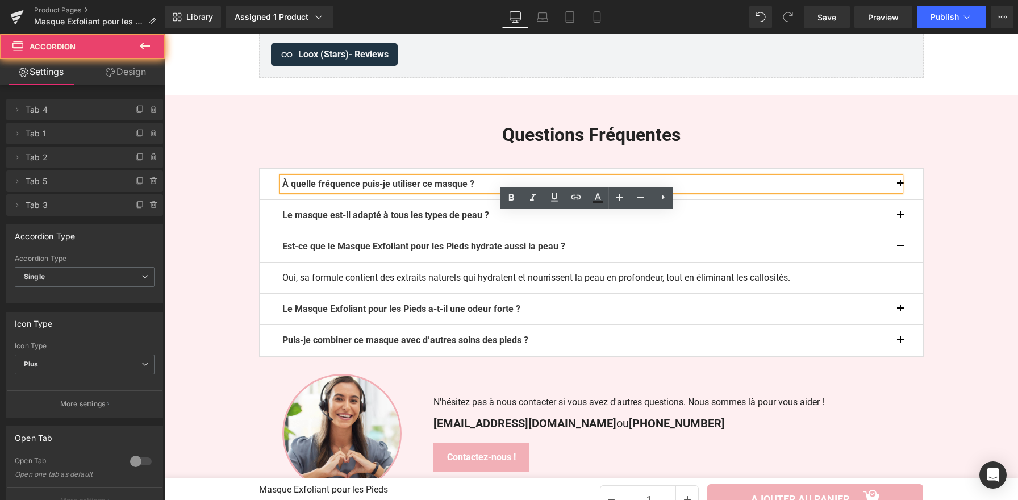
click at [900, 249] on span "button" at bounding box center [900, 249] width 0 height 0
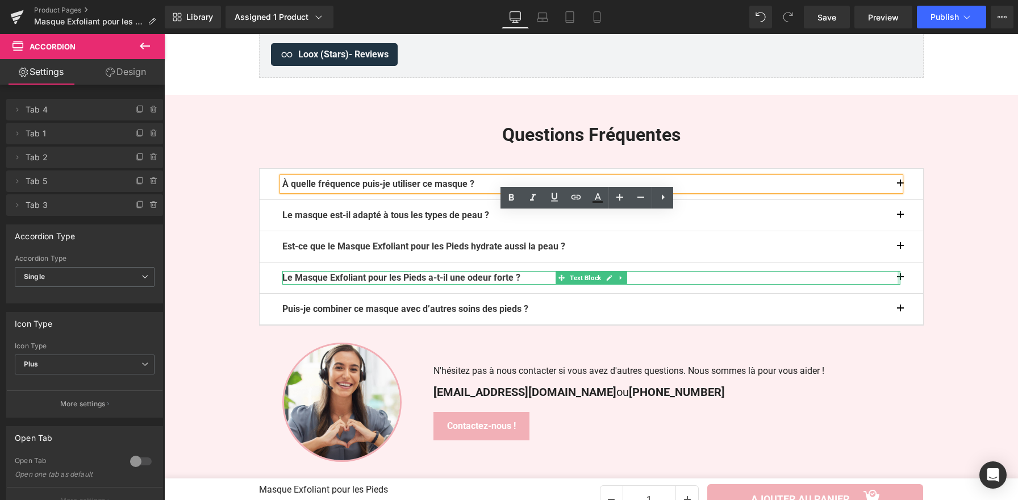
click at [900, 281] on span "button" at bounding box center [900, 281] width 0 height 0
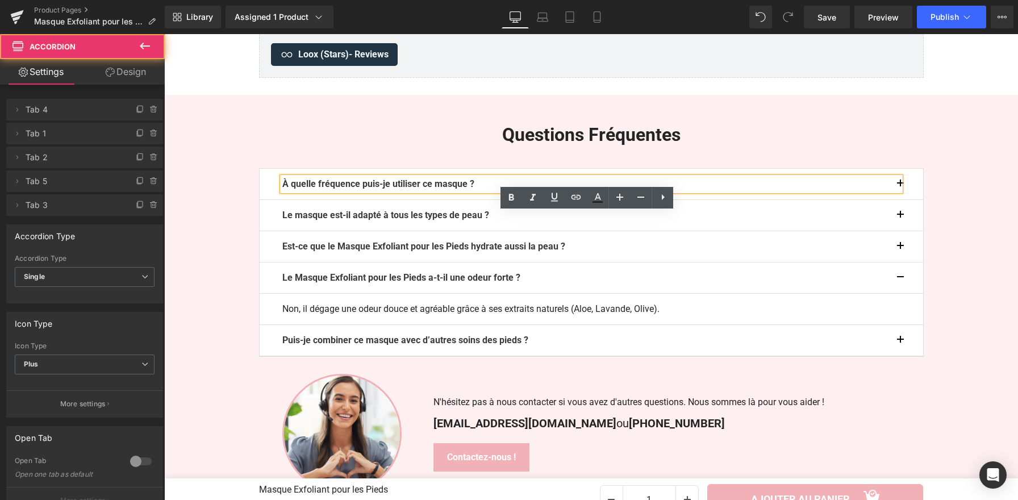
click at [900, 293] on button "button" at bounding box center [911, 277] width 23 height 31
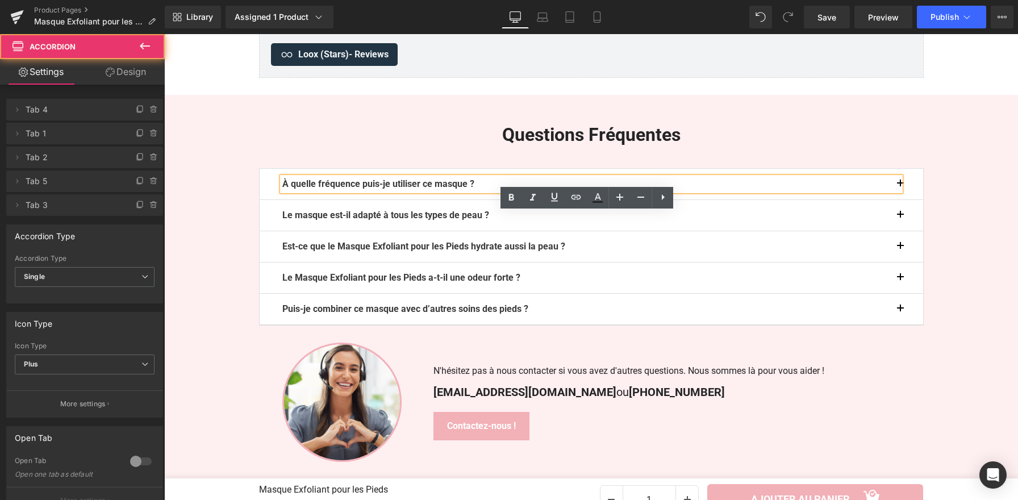
click at [900, 324] on button "button" at bounding box center [911, 309] width 23 height 31
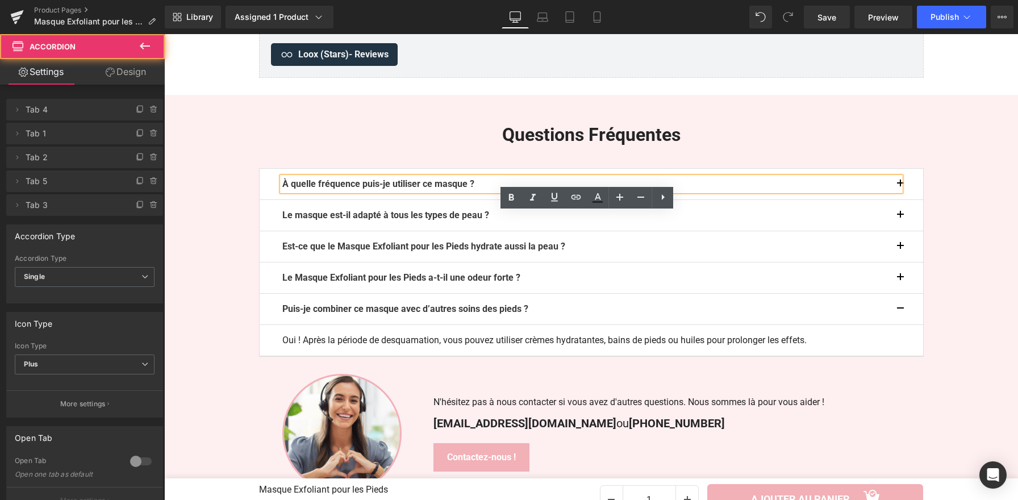
click at [900, 324] on button "button" at bounding box center [911, 309] width 23 height 31
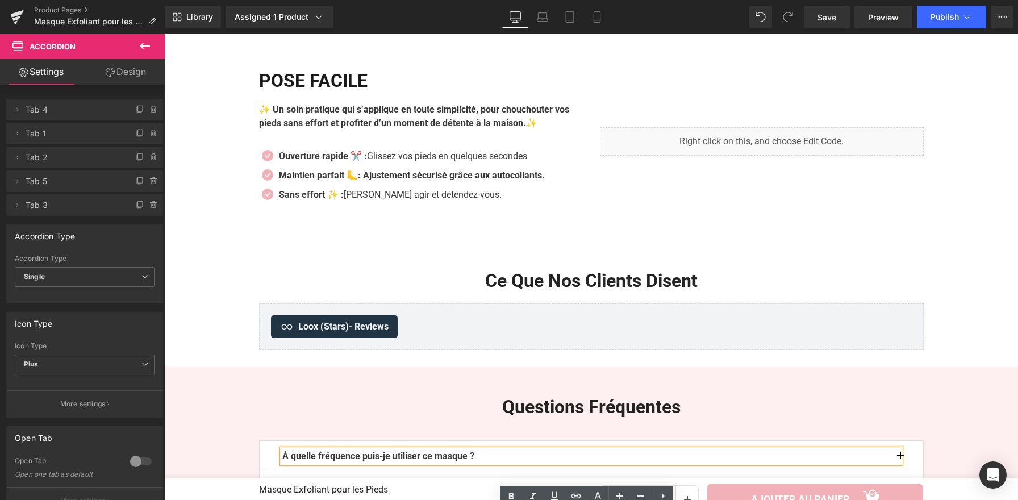
scroll to position [1962, 0]
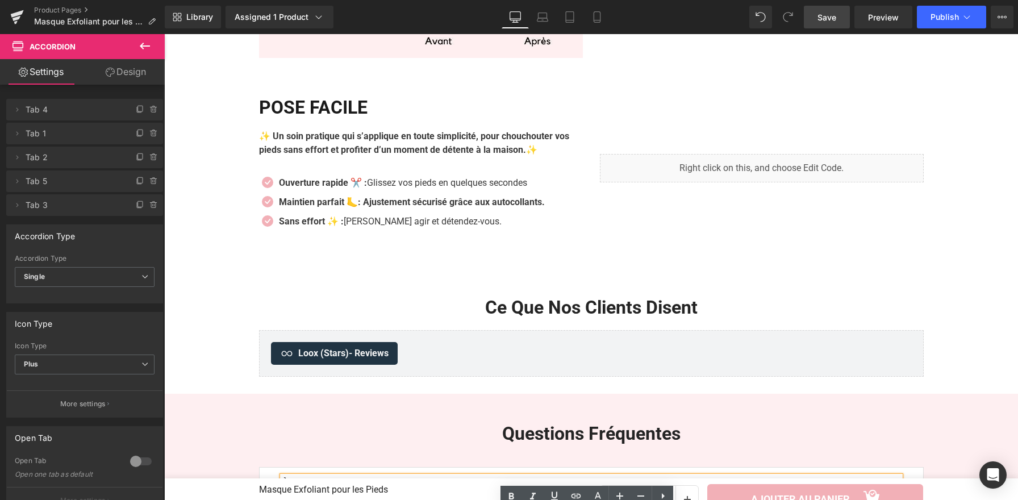
click at [821, 19] on span "Save" at bounding box center [826, 17] width 19 height 12
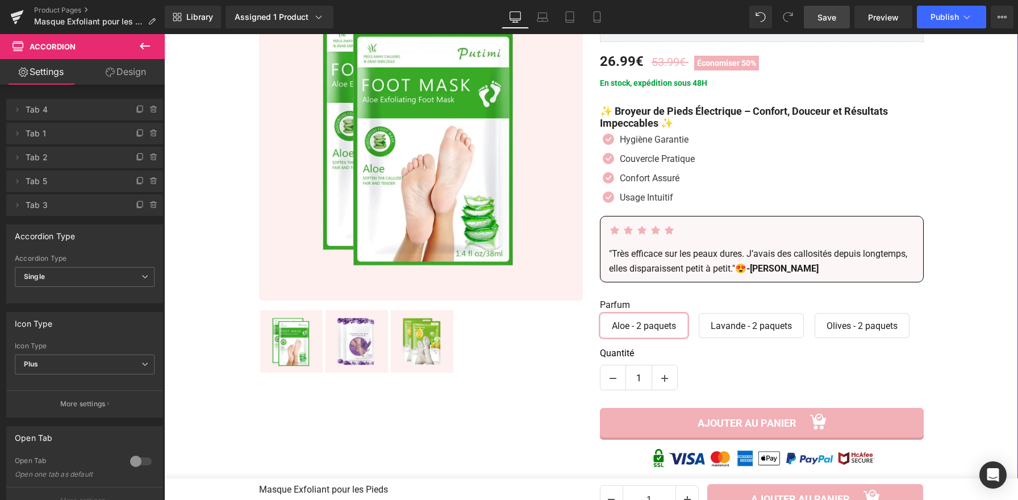
scroll to position [0, 0]
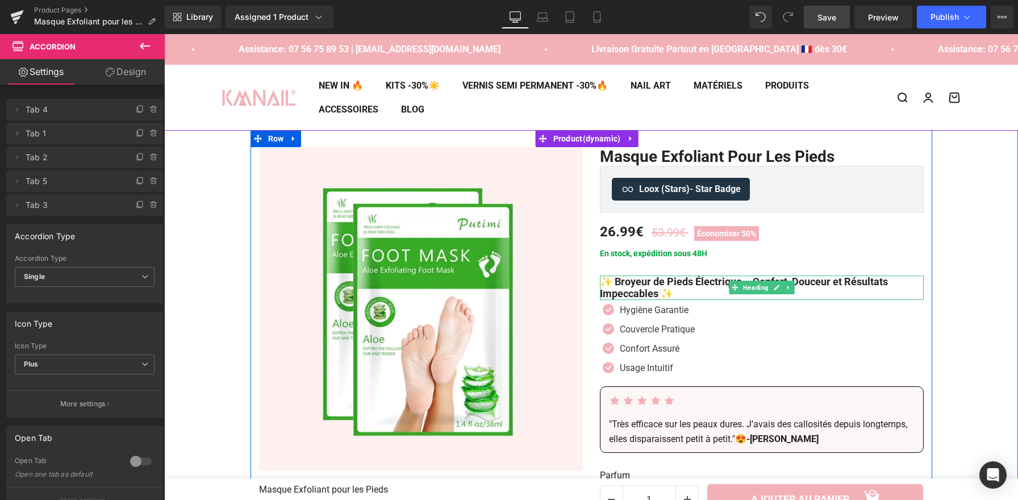
click at [674, 294] on h1 "✨ Broyeur de Pieds Électrique – Confort, Douceur et Résultats Impeccables ✨" at bounding box center [762, 287] width 324 height 24
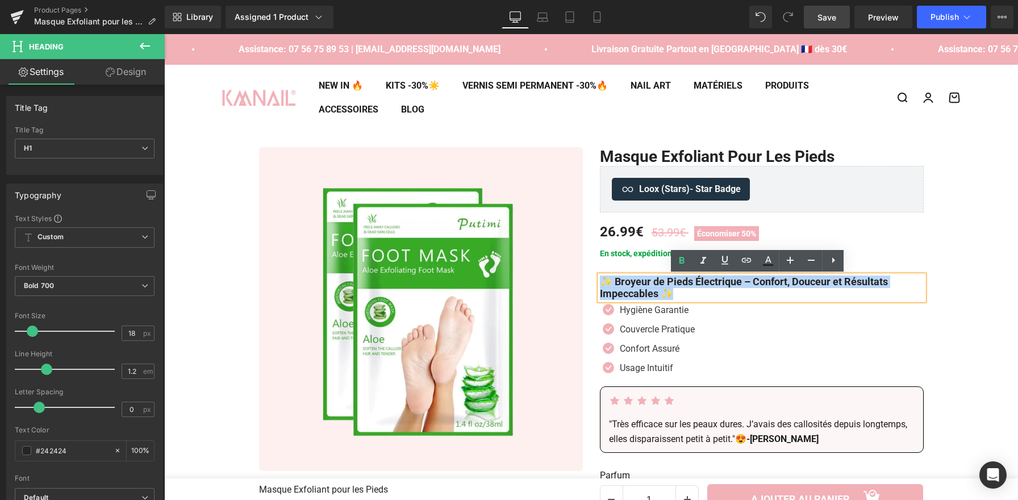
drag, startPoint x: 673, startPoint y: 295, endPoint x: 599, endPoint y: 285, distance: 74.0
click at [600, 285] on h1 "✨ Broyeur de Pieds Électrique – Confort, Douceur et Résultats Impeccables ✨" at bounding box center [762, 287] width 324 height 24
copy h1 "✨ Broyeur de Pieds Électrique – Confort, Douceur et Résultats Impeccables ✨"
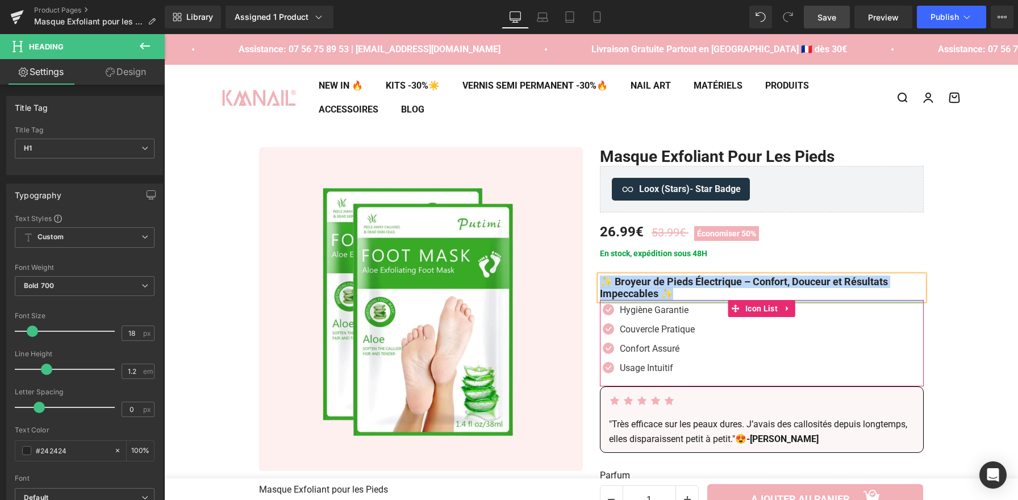
paste div
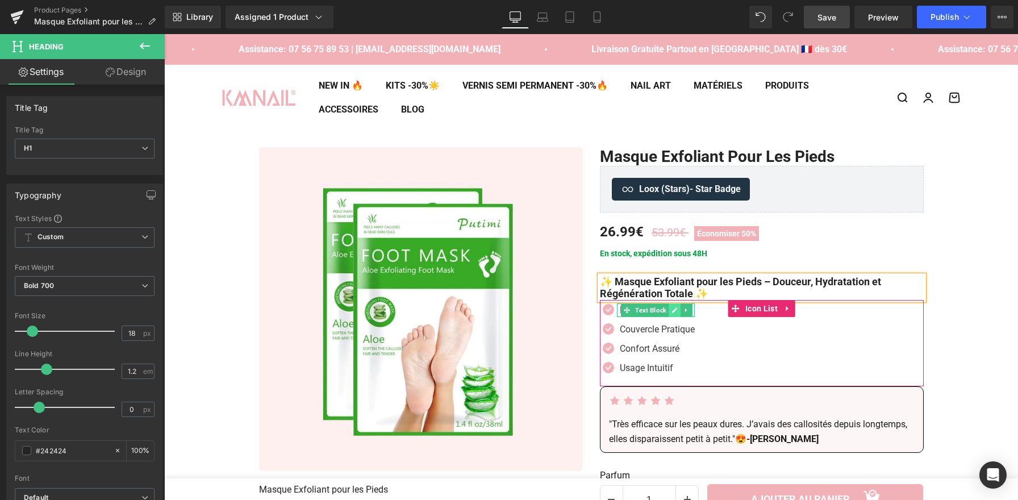
click at [675, 312] on link at bounding box center [675, 310] width 12 height 14
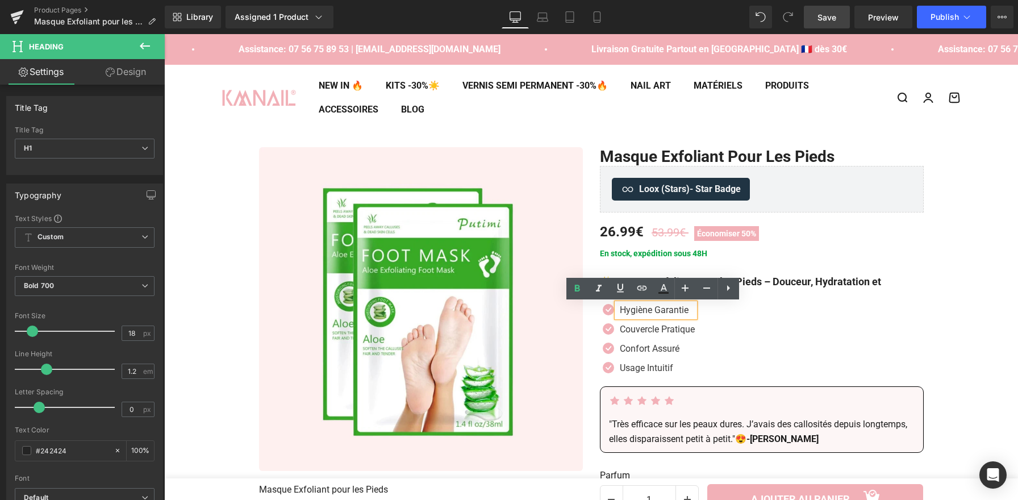
click at [670, 312] on p "Hygiène Garantie" at bounding box center [657, 310] width 75 height 14
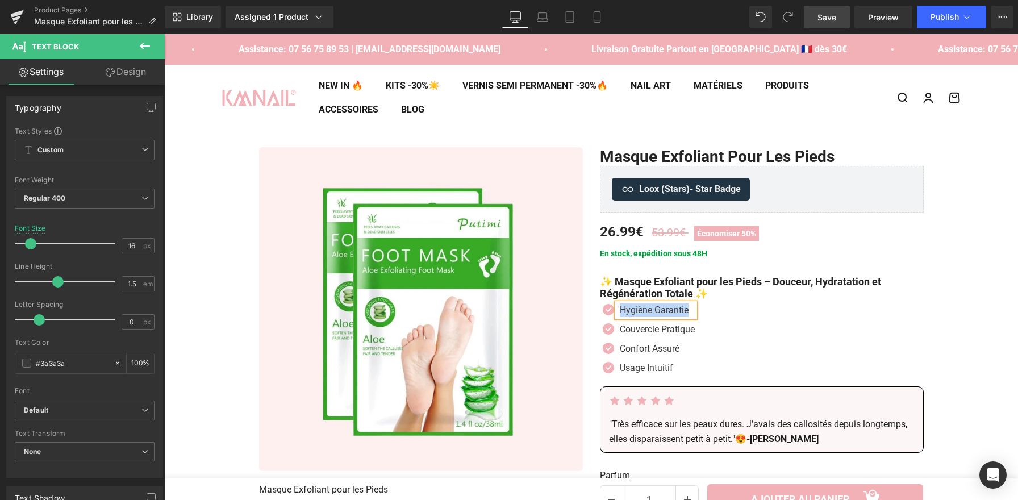
paste div
click at [686, 331] on icon at bounding box center [686, 329] width 6 height 7
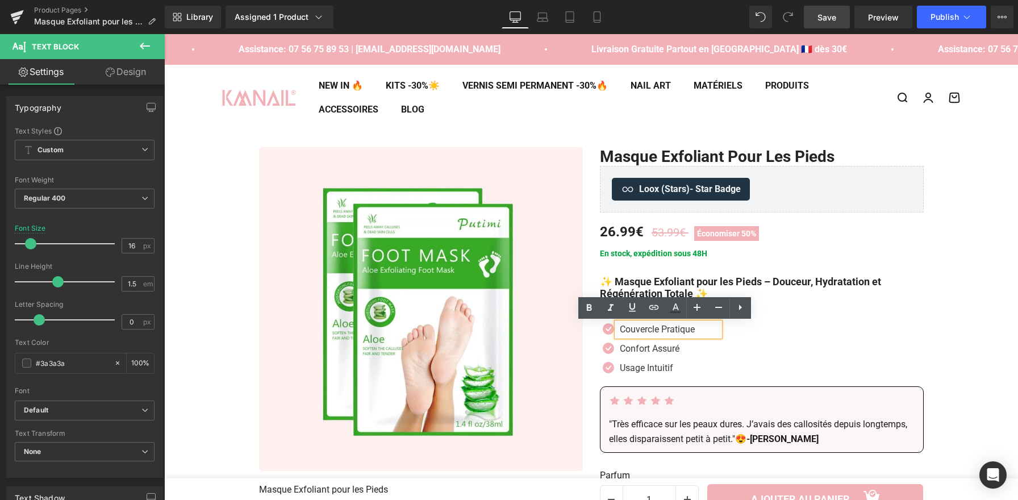
click at [683, 332] on p "Couvercle Pratique" at bounding box center [670, 330] width 100 height 14
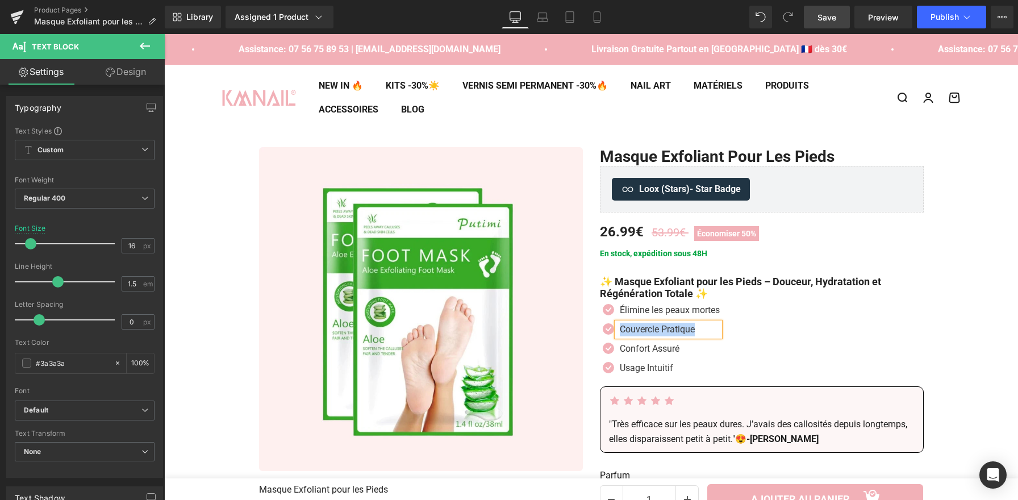
paste div
click at [683, 369] on icon at bounding box center [686, 368] width 6 height 7
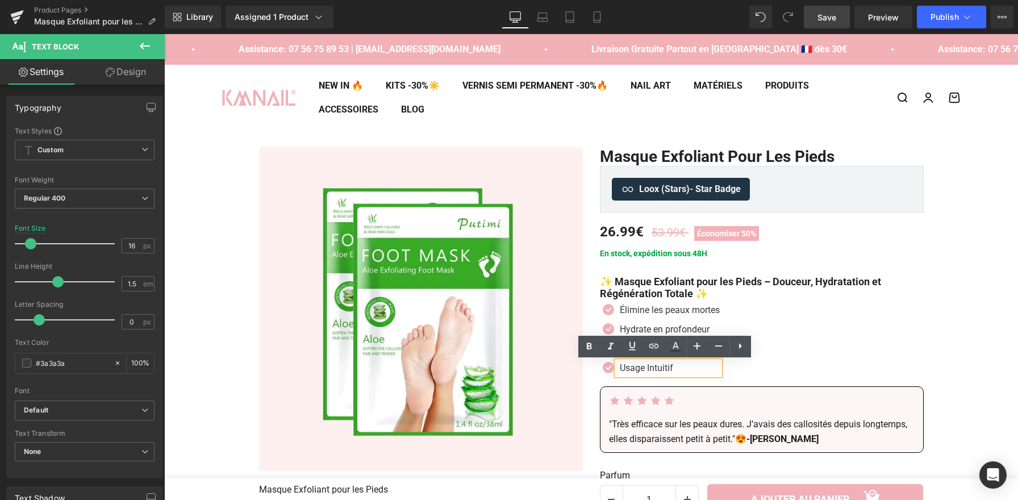
click at [659, 370] on p "Usage Intuitif" at bounding box center [670, 368] width 100 height 14
paste div
click at [683, 346] on icon at bounding box center [686, 348] width 6 height 7
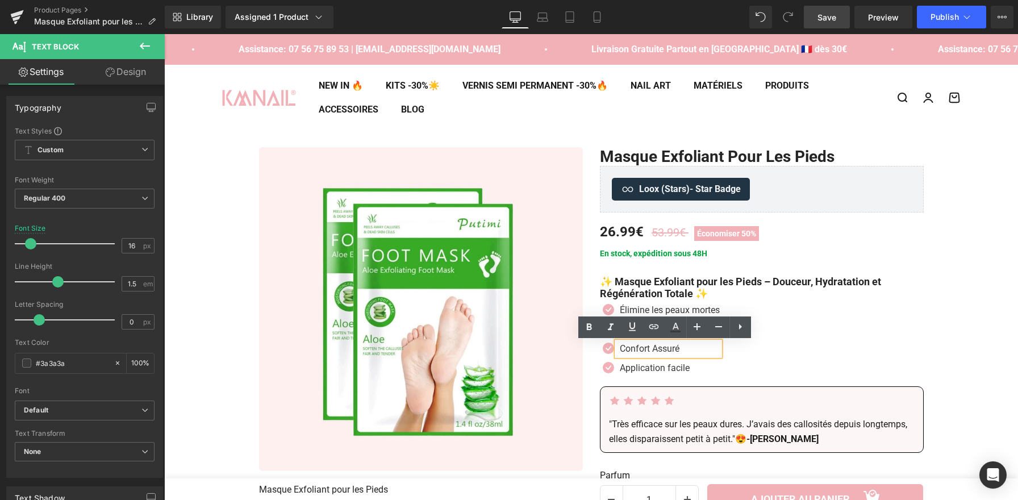
click at [672, 352] on p "Confort Assuré" at bounding box center [670, 349] width 100 height 14
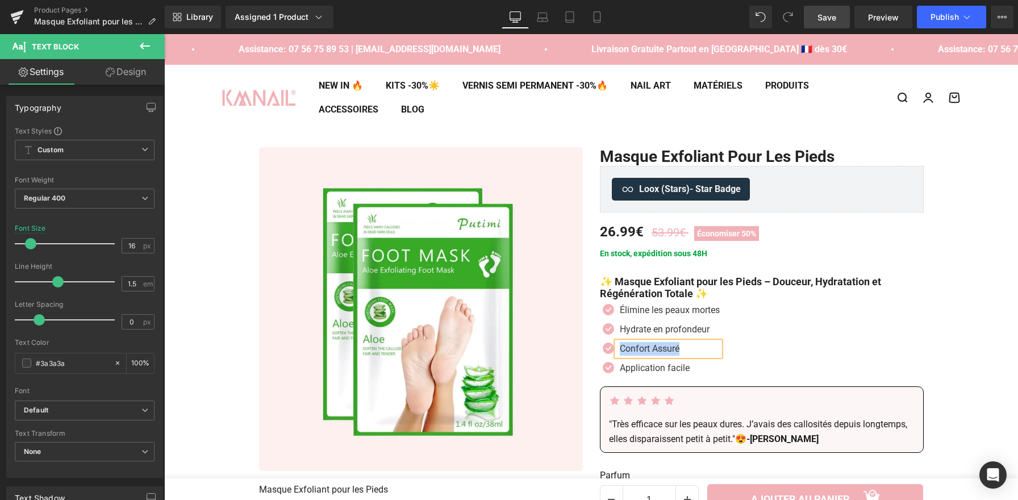
paste div
click at [755, 352] on div "Icon Élimine les peaux mortes Text Block Icon Hydrate en profondeur Text Block …" at bounding box center [762, 341] width 324 height 77
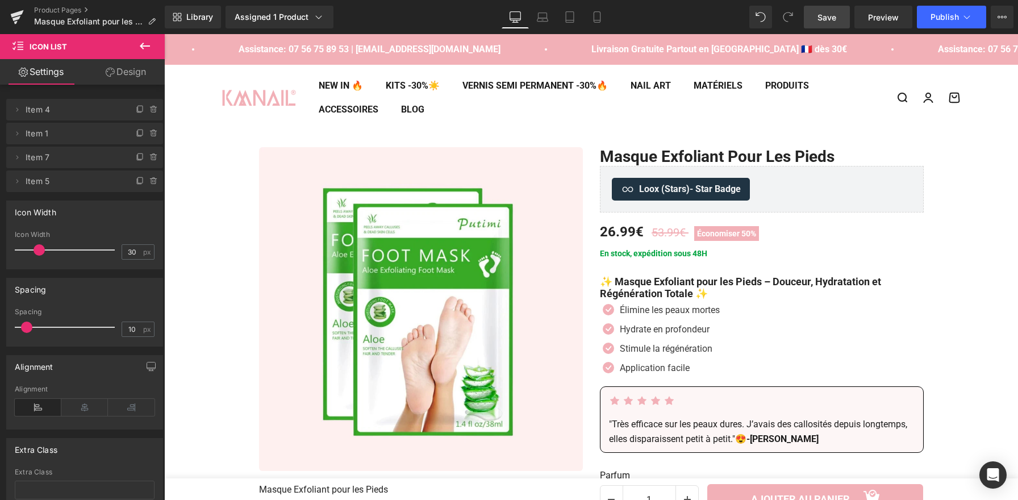
scroll to position [2, 0]
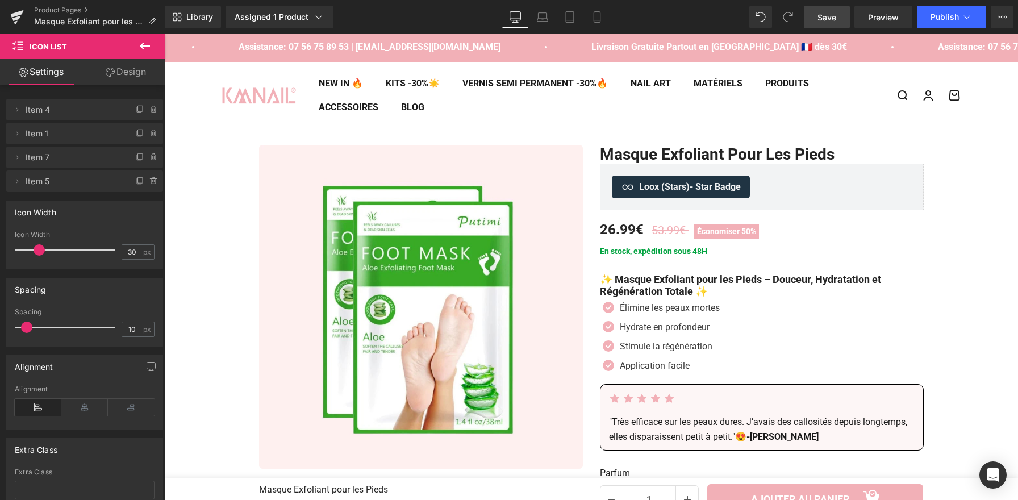
click at [828, 12] on span "Save" at bounding box center [826, 17] width 19 height 12
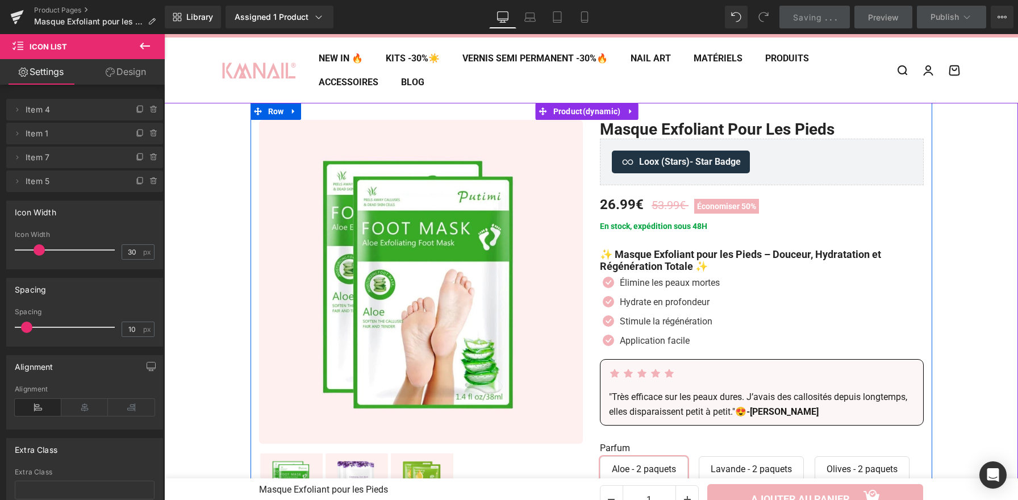
scroll to position [249, 0]
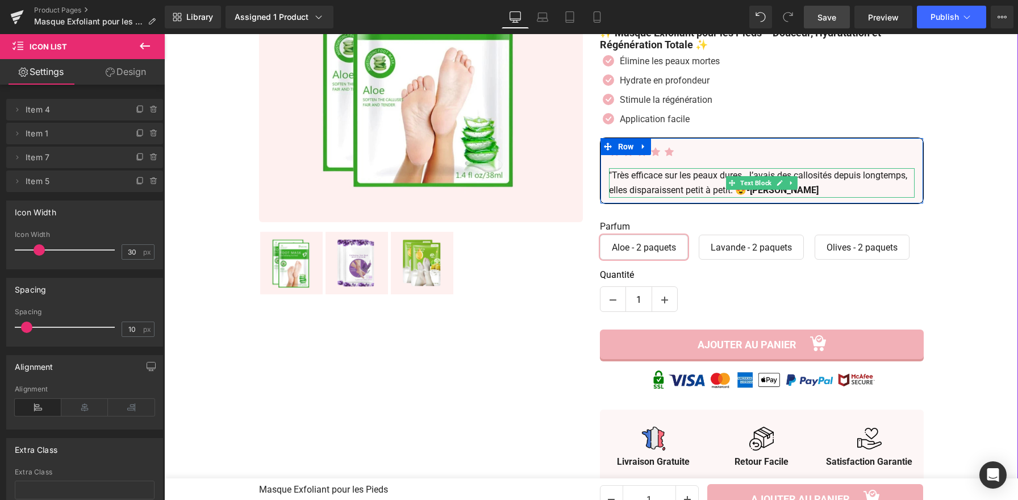
click at [721, 192] on p ""Très efficace sur les peaux dures. J’avais des callosités depuis longtemps, el…" at bounding box center [762, 182] width 306 height 29
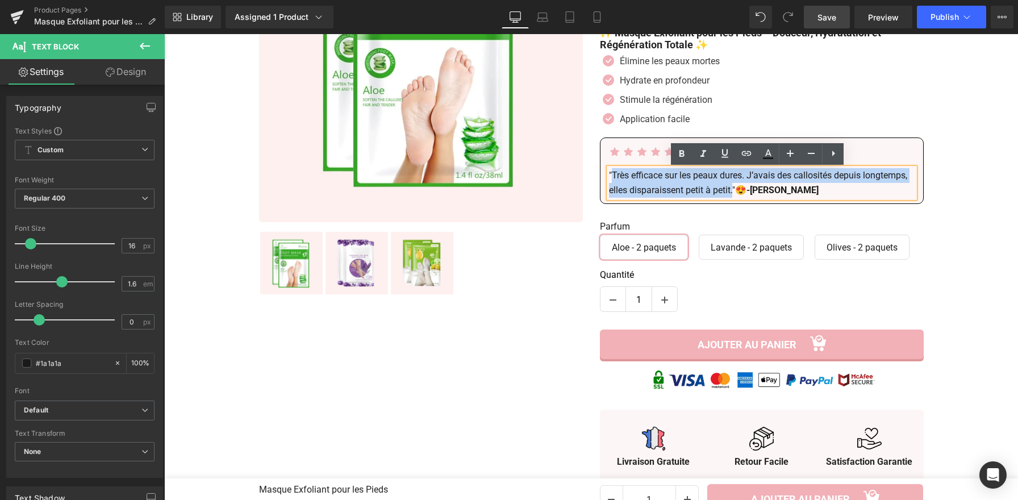
drag, startPoint x: 728, startPoint y: 193, endPoint x: 594, endPoint y: 174, distance: 135.9
click at [609, 176] on p ""Très efficace sur les peaux dures. J’avais des callosités depuis longtemps, el…" at bounding box center [762, 182] width 306 height 29
paste div
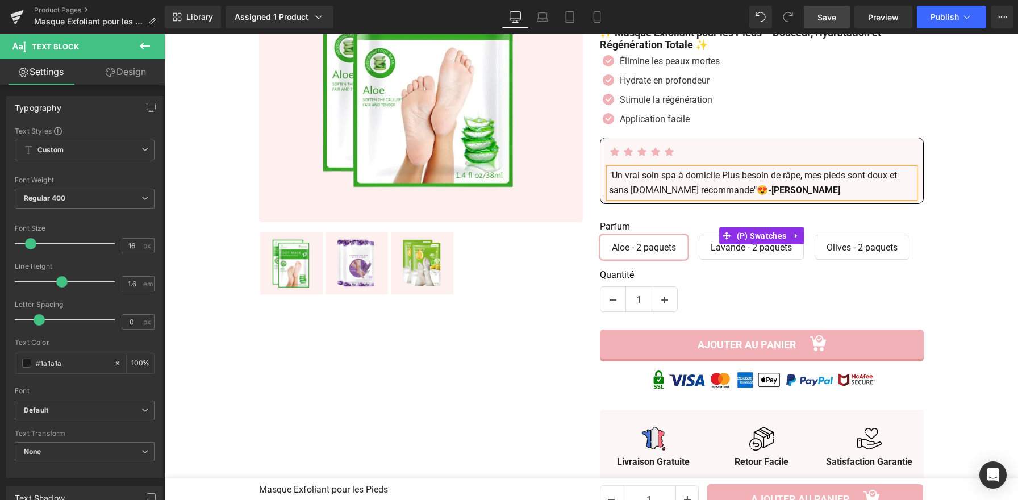
scroll to position [122, 0]
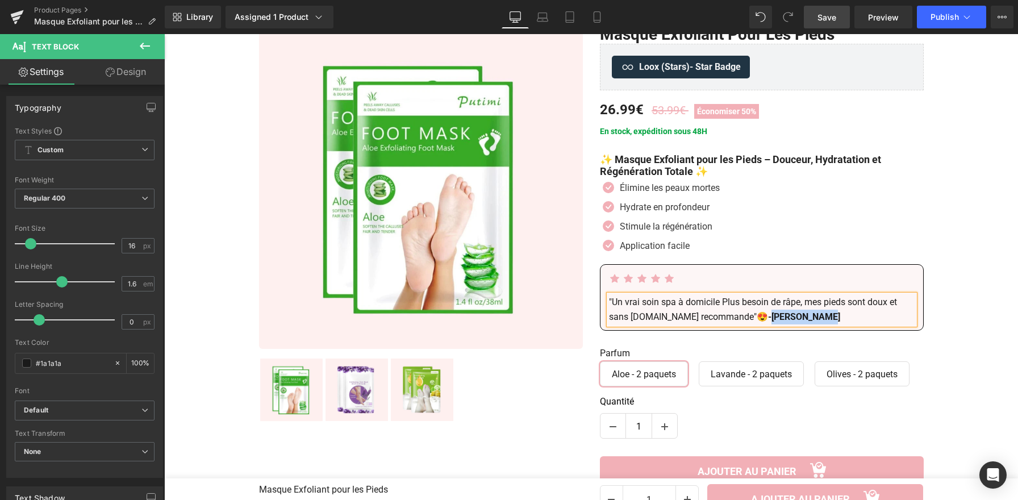
drag, startPoint x: 801, startPoint y: 319, endPoint x: 750, endPoint y: 318, distance: 50.6
click at [768, 318] on strong "-[PERSON_NAME]" at bounding box center [804, 316] width 72 height 11
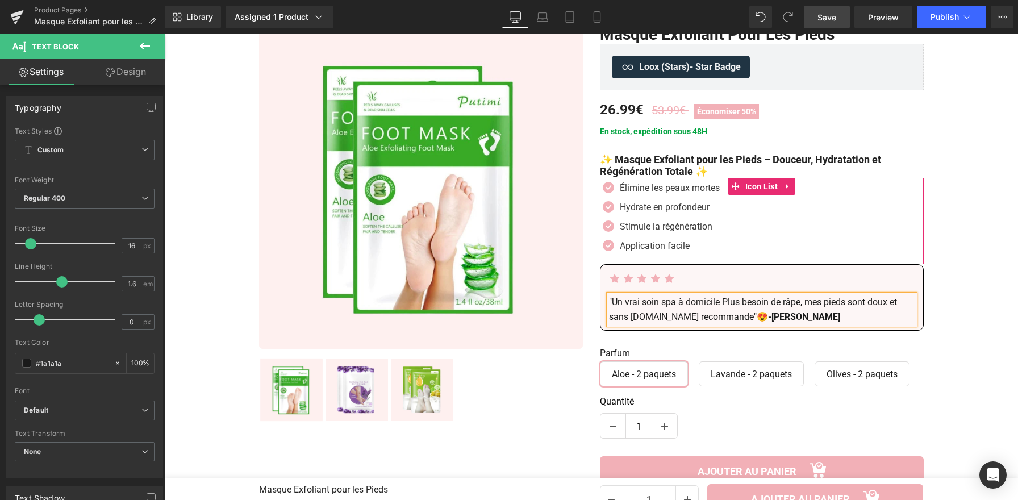
scroll to position [379, 0]
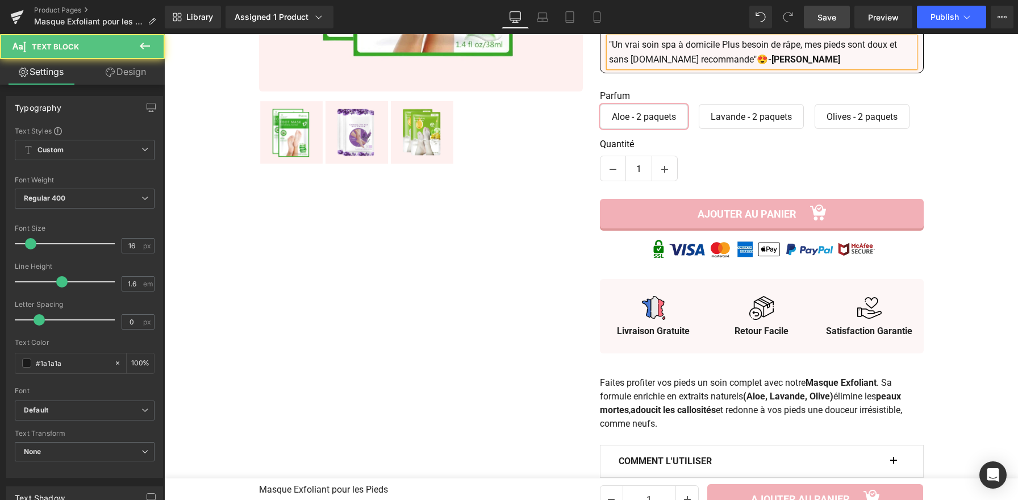
drag, startPoint x: 741, startPoint y: 61, endPoint x: 737, endPoint y: 68, distance: 8.2
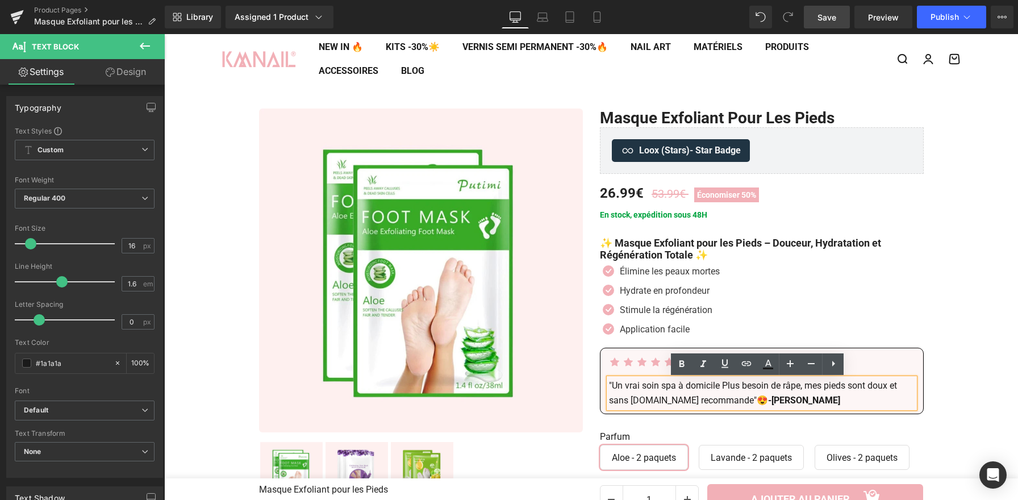
drag, startPoint x: 746, startPoint y: 391, endPoint x: 742, endPoint y: 402, distance: 12.2
click at [746, 391] on p ""Un vrai soin spa à domicile Plus besoin de râpe, mes pieds sont doux et sans […" at bounding box center [762, 392] width 306 height 29
drag, startPoint x: 743, startPoint y: 402, endPoint x: 736, endPoint y: 400, distance: 6.9
click at [736, 400] on p ""Un vrai soin spa à domicile Plus besoin de râpe, mes pieds sont doux et sans […" at bounding box center [762, 392] width 306 height 29
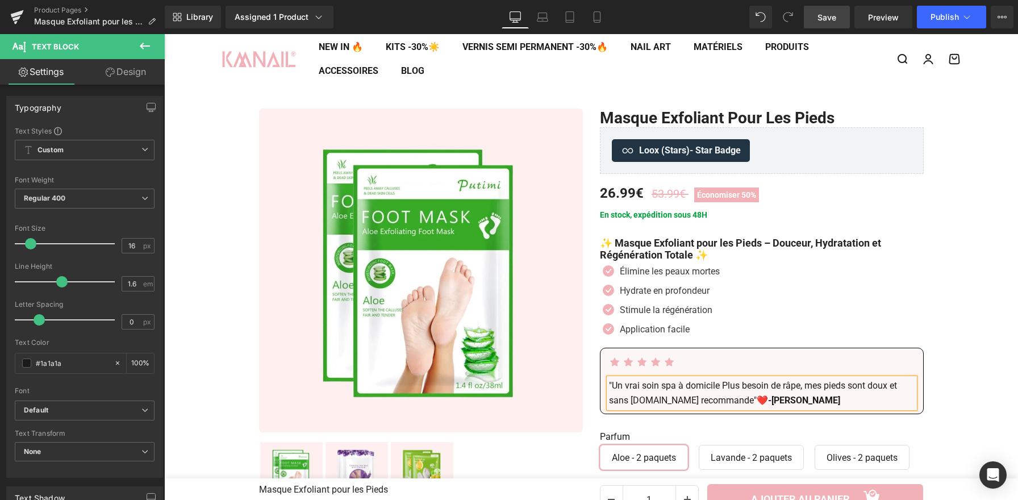
click at [822, 405] on p ""Un vrai soin spa à domicile Plus besoin de râpe, mes pieds sont doux et sans […" at bounding box center [762, 392] width 306 height 29
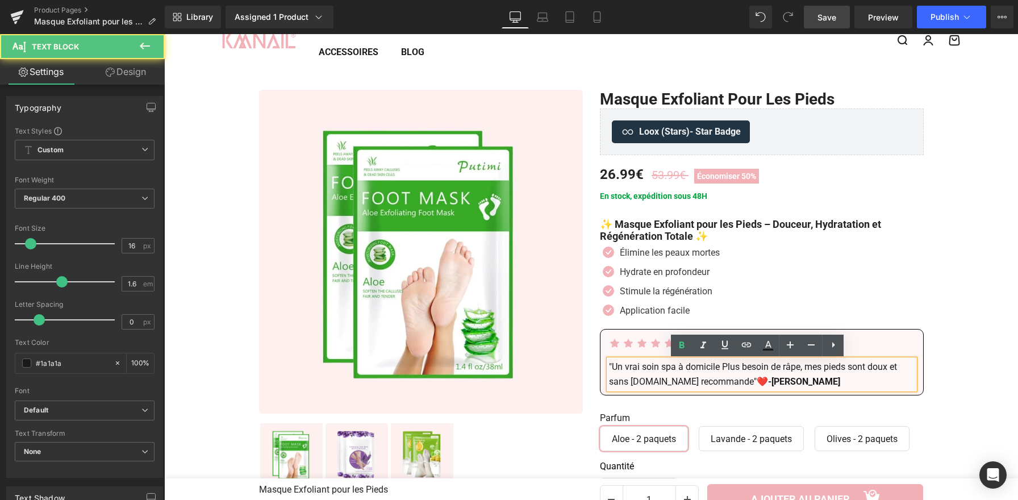
scroll to position [59, 0]
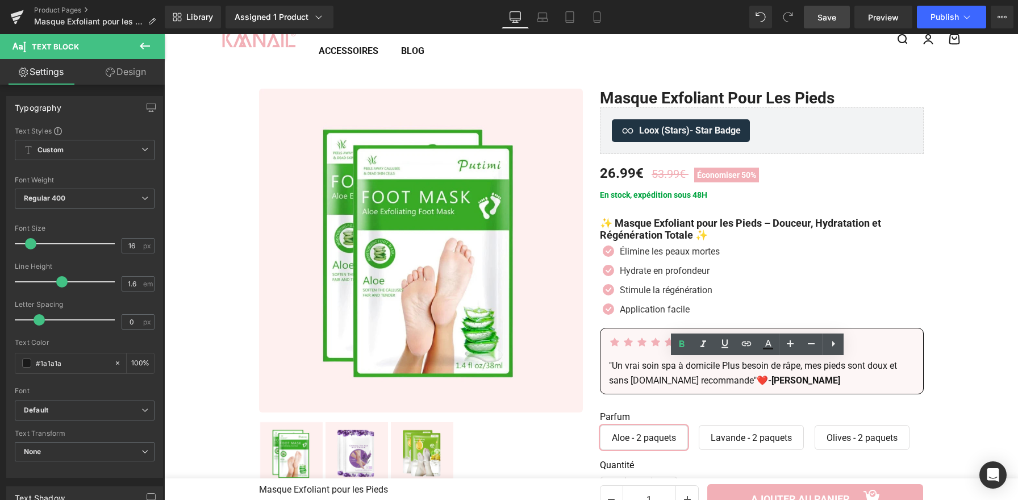
click at [830, 15] on span "Save" at bounding box center [826, 17] width 19 height 12
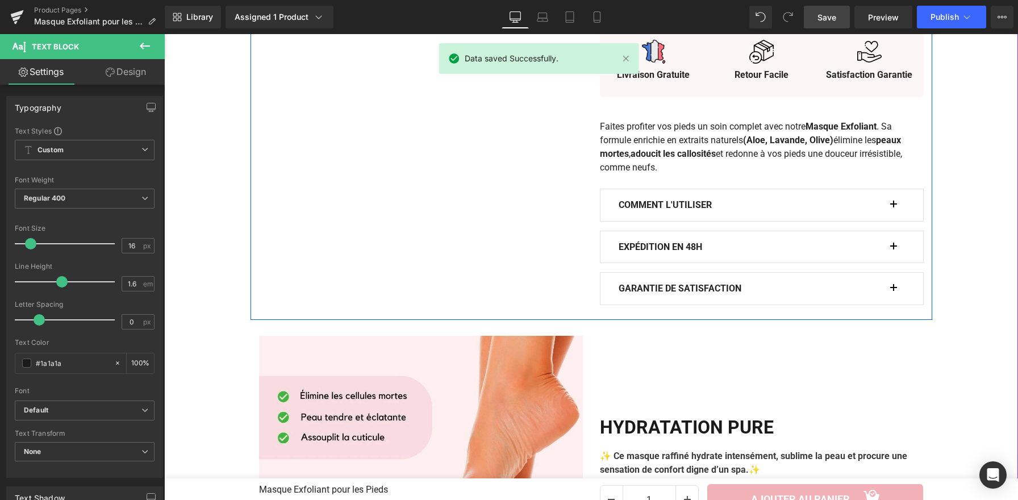
scroll to position [636, 0]
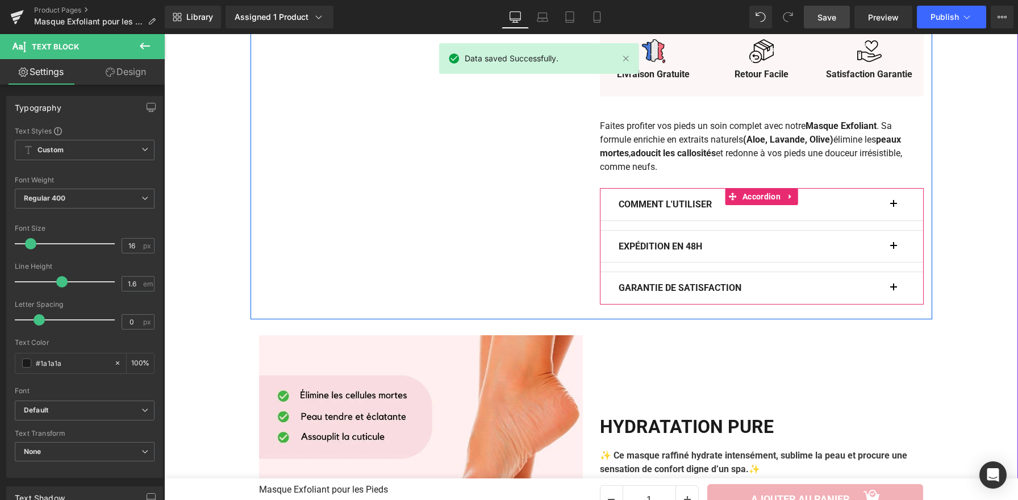
click at [894, 220] on button "button" at bounding box center [899, 205] width 11 height 32
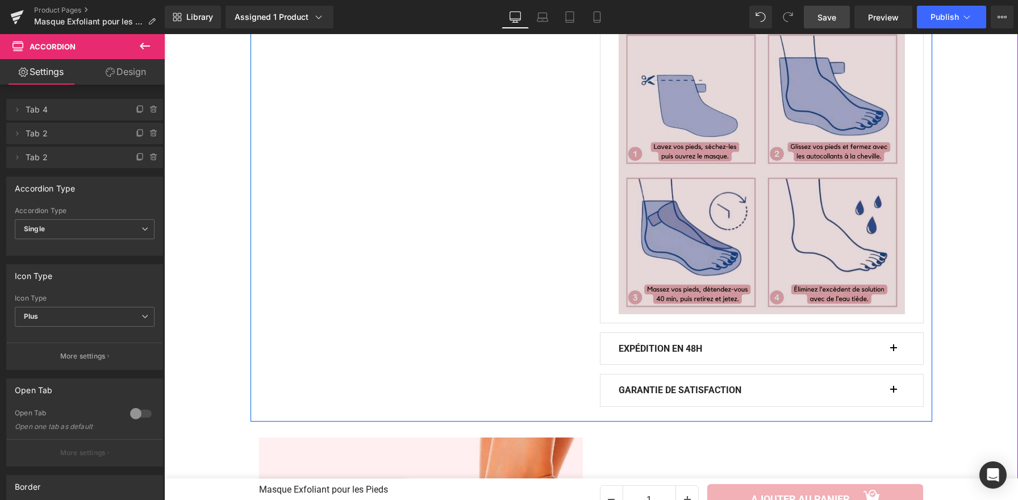
scroll to position [831, 0]
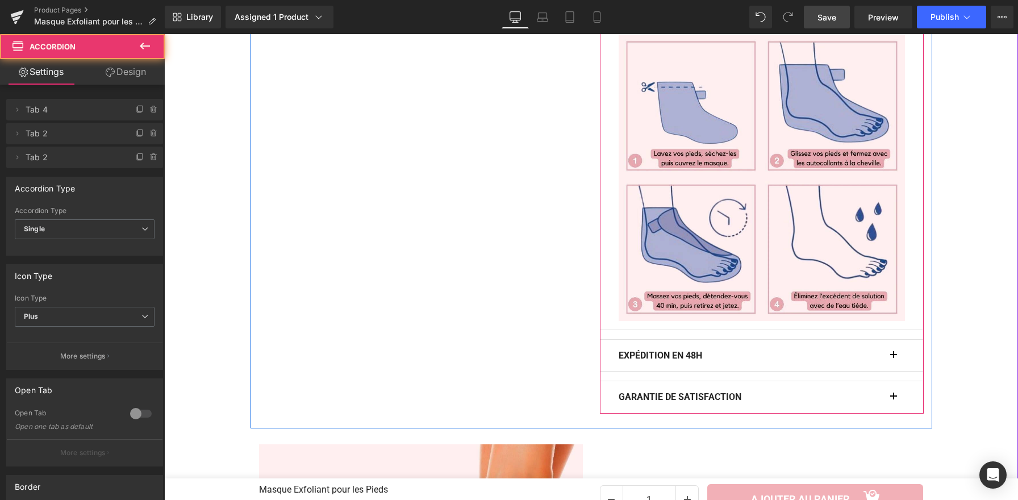
click at [894, 26] on button "button" at bounding box center [899, 10] width 11 height 32
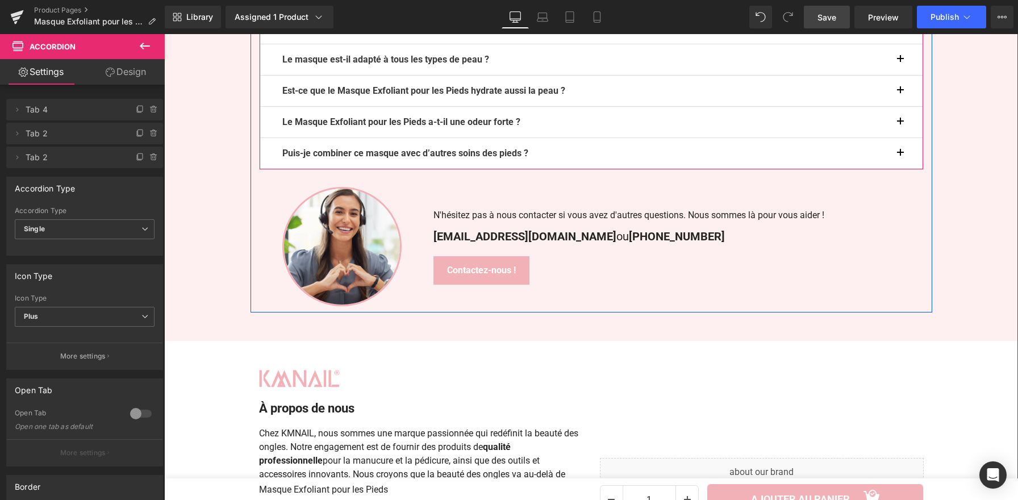
scroll to position [2416, 0]
click at [904, 44] on button "button" at bounding box center [911, 29] width 23 height 31
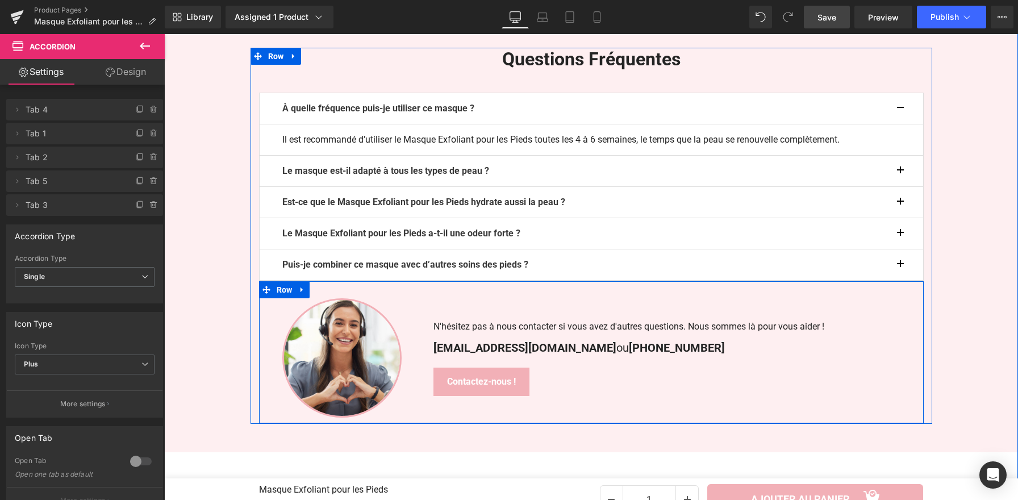
scroll to position [2302, 0]
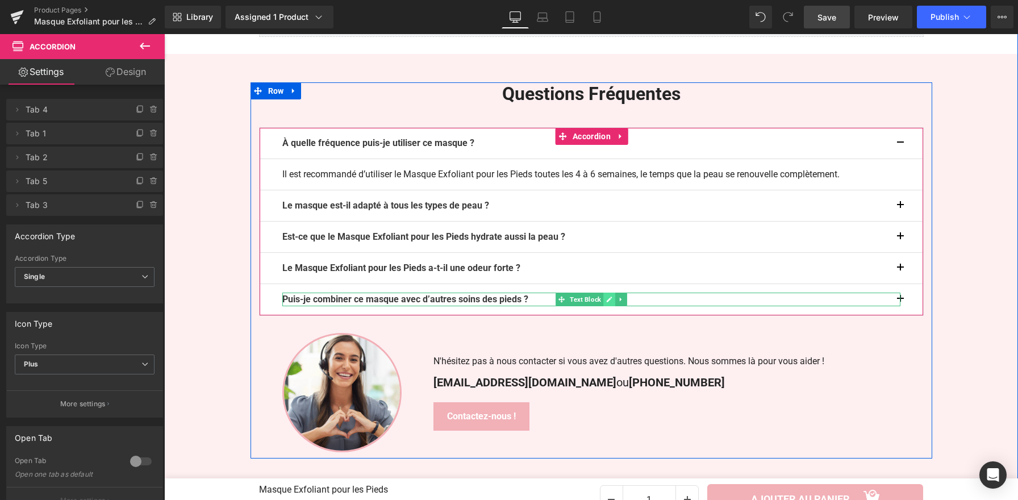
click at [606, 303] on icon at bounding box center [609, 299] width 6 height 7
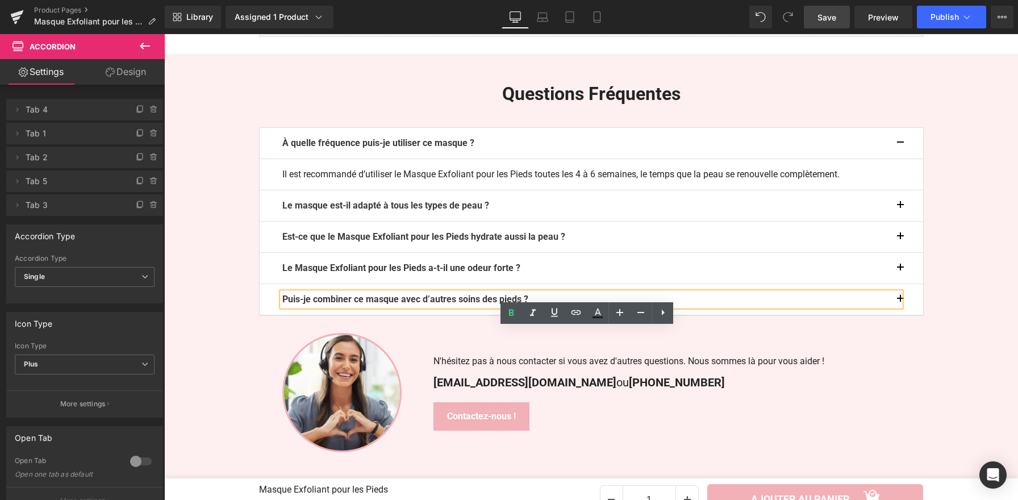
click at [574, 306] on p "Puis-je combiner ce masque avec d’autres soins des pieds ?" at bounding box center [591, 300] width 618 height 14
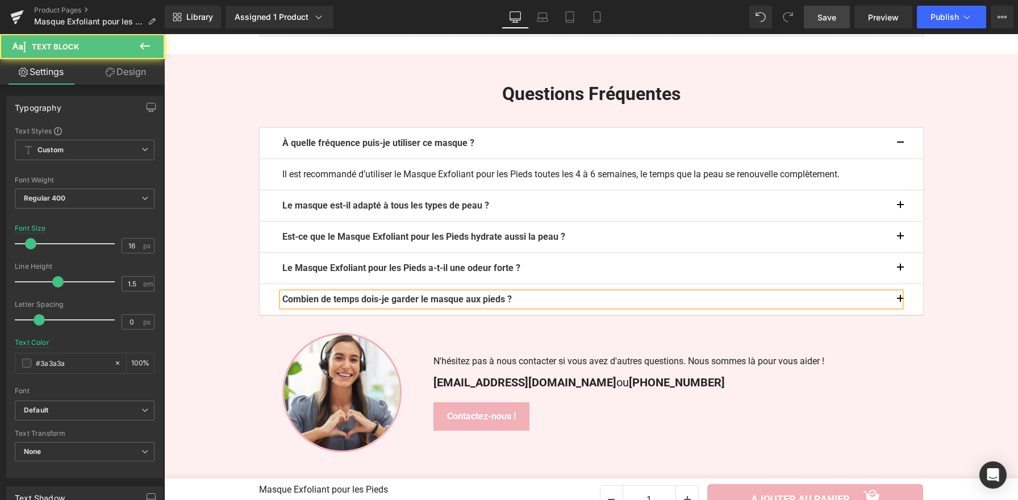
click at [897, 306] on div "Combien de temps dois-je garder le masque aux pieds ?" at bounding box center [591, 300] width 618 height 14
click at [901, 315] on button "button" at bounding box center [911, 299] width 23 height 31
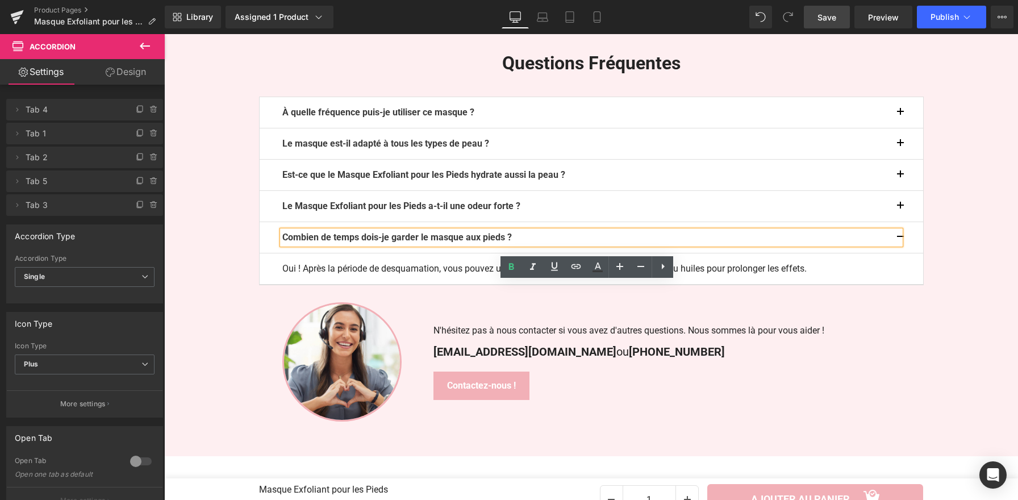
scroll to position [2340, 0]
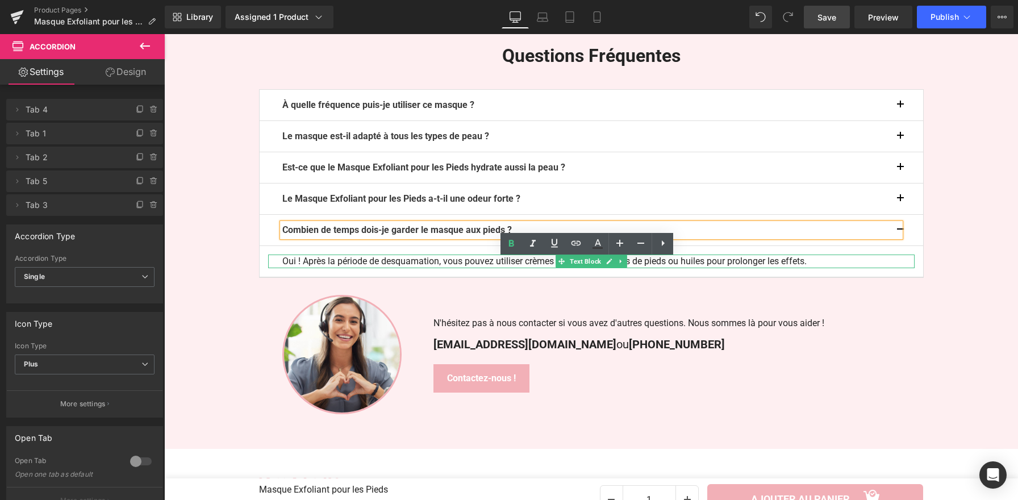
click at [508, 268] on p "Oui ! Après la période de desquamation, vous pouvez utiliser crèmes hydratantes…" at bounding box center [591, 261] width 618 height 14
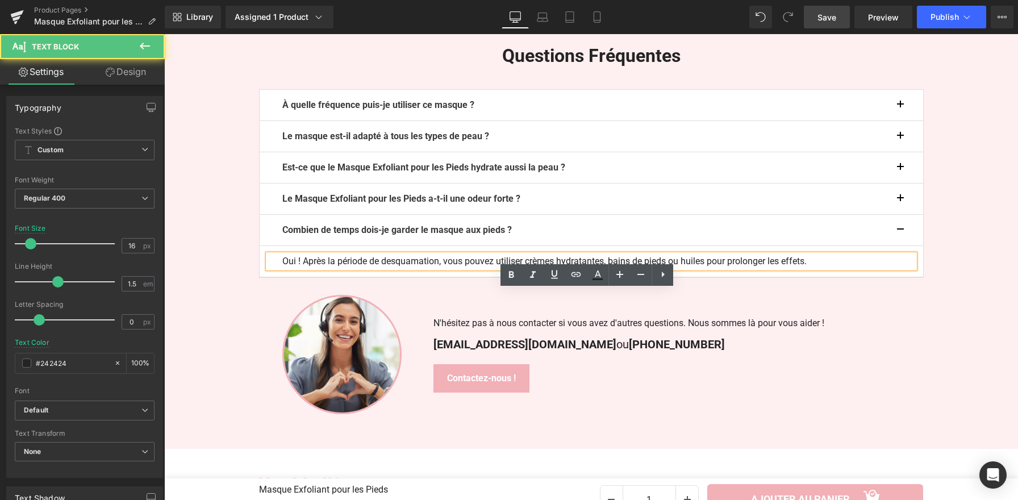
click at [527, 268] on p "Oui ! Après la période de desquamation, vous pouvez utiliser crèmes hydratantes…" at bounding box center [591, 261] width 618 height 14
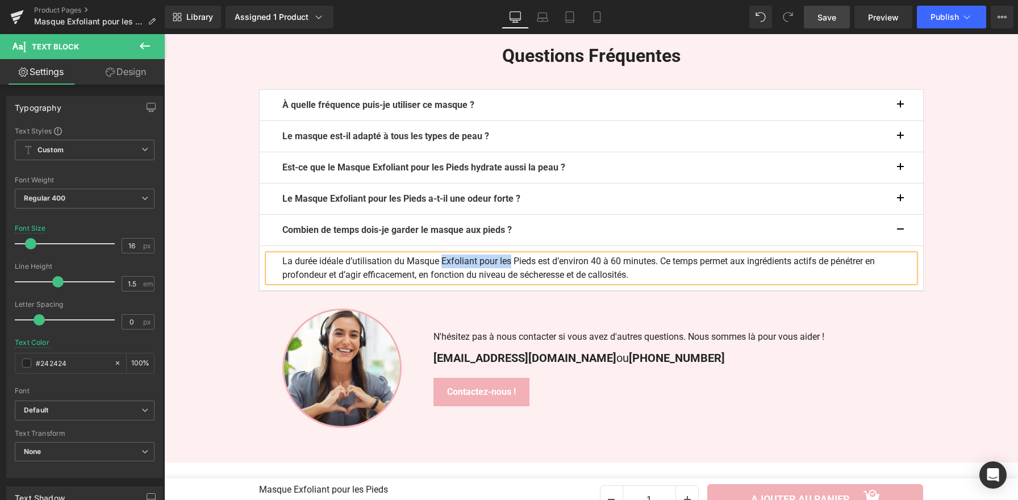
drag, startPoint x: 507, startPoint y: 299, endPoint x: 438, endPoint y: 299, distance: 69.3
click at [438, 282] on p "La durée idéale d’utilisation du Masque Exfoliant pour les Pieds est d’environ …" at bounding box center [591, 267] width 618 height 27
click at [901, 245] on button "button" at bounding box center [911, 230] width 23 height 31
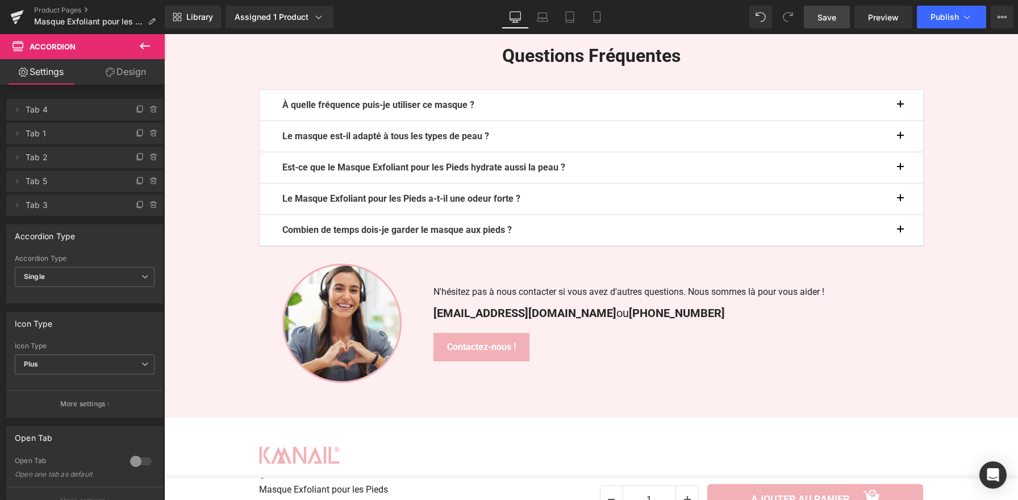
click at [900, 108] on span "button" at bounding box center [900, 108] width 0 height 0
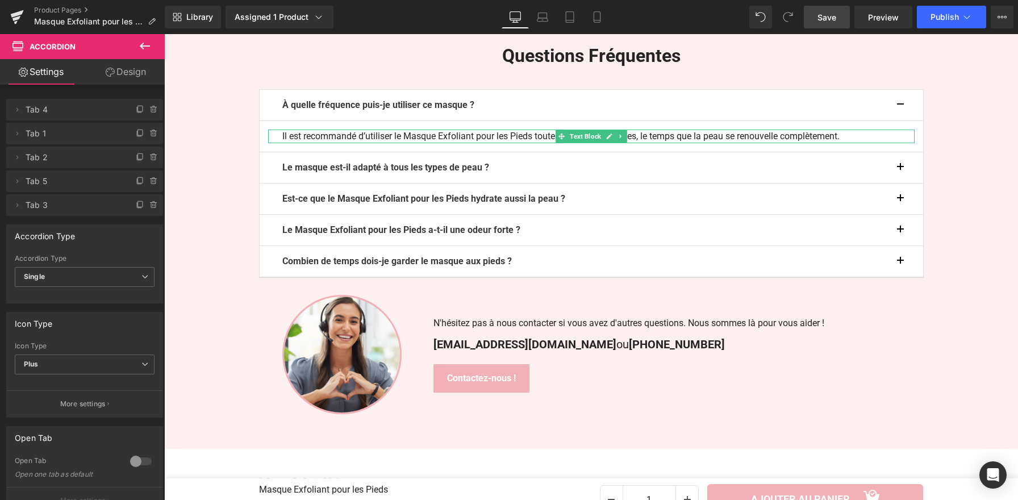
click at [499, 143] on p "Il est recommandé d’utiliser le Masque Exfoliant pour les Pieds toutes les 4 à …" at bounding box center [591, 137] width 618 height 14
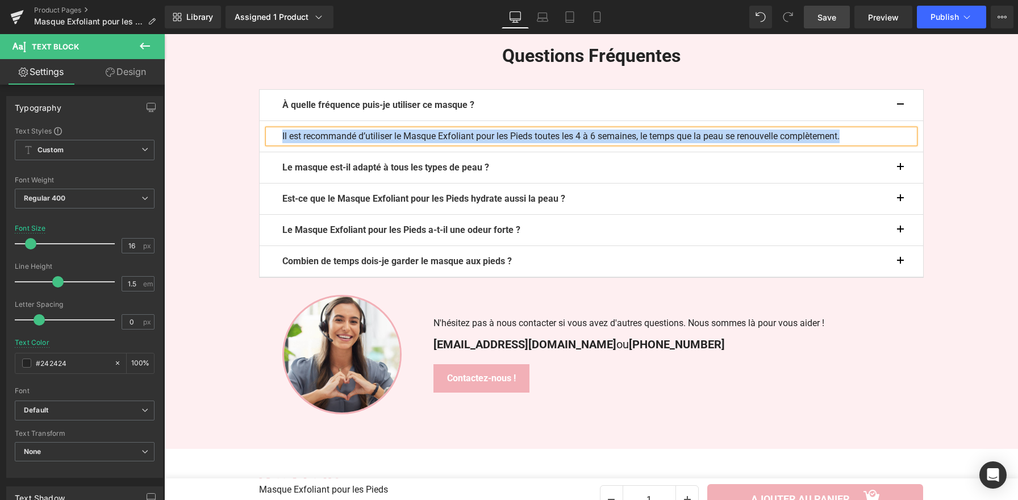
copy p "Il est recommandé d’utiliser le Masque Exfoliant pour les Pieds toutes les 4 à …"
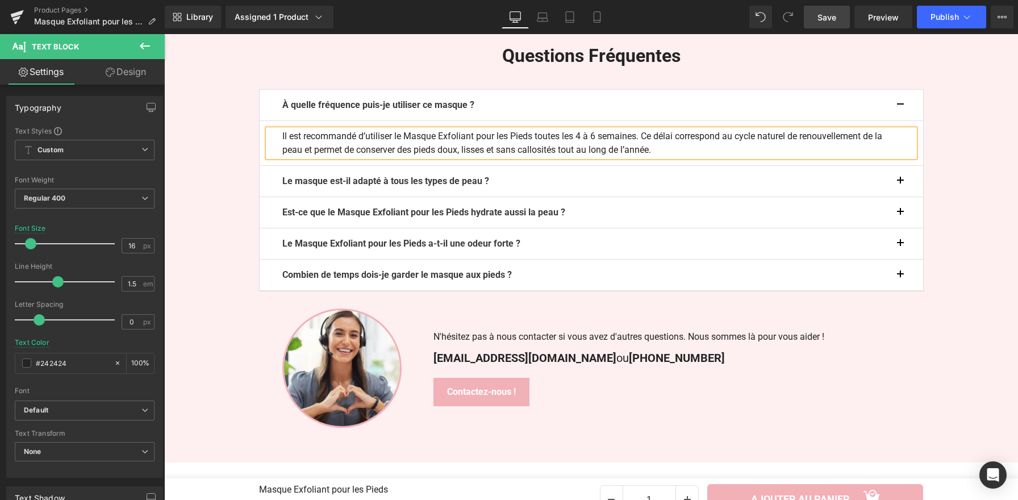
click at [900, 120] on button "button" at bounding box center [911, 105] width 23 height 31
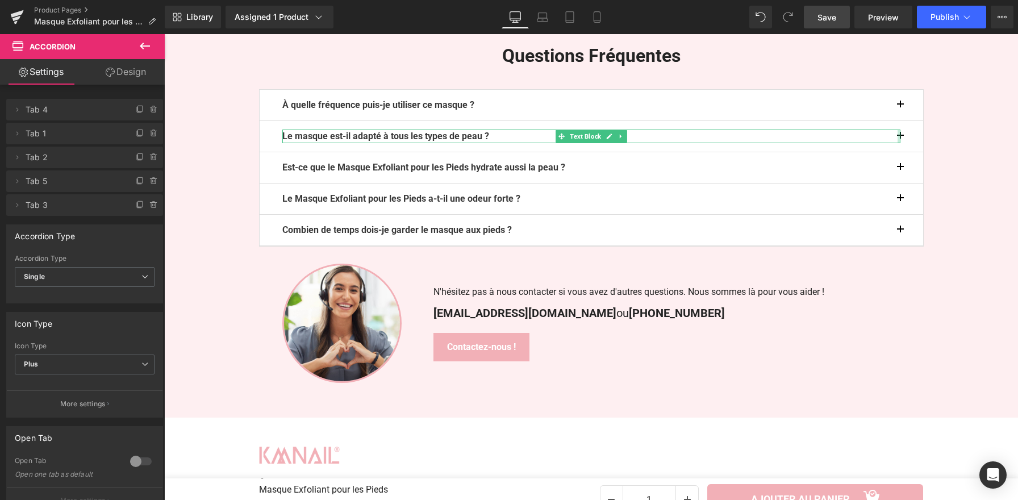
click at [897, 143] on div at bounding box center [898, 137] width 3 height 14
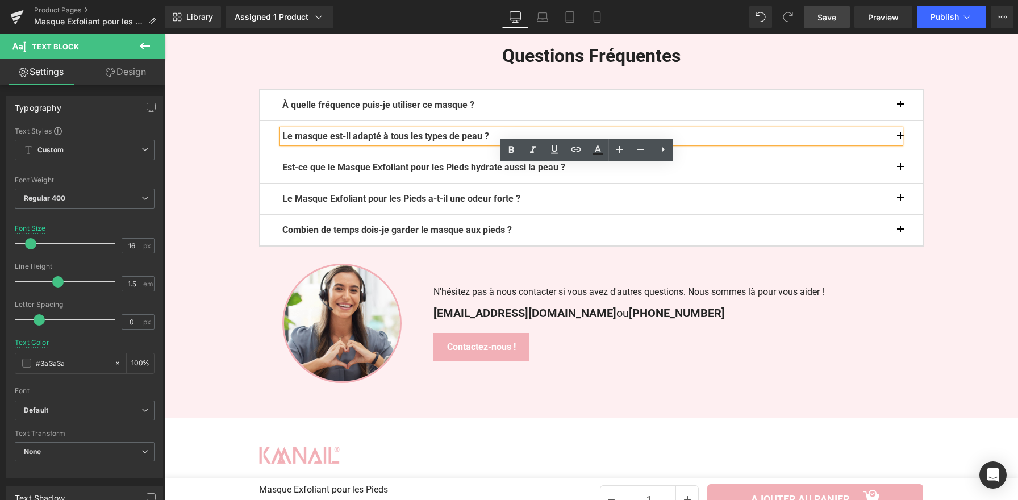
click at [903, 152] on button "button" at bounding box center [911, 136] width 23 height 31
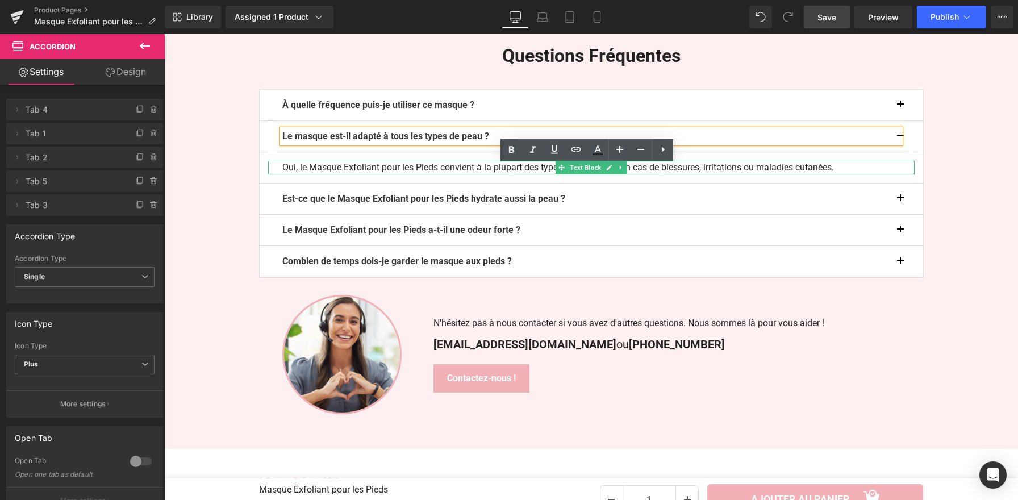
click at [743, 174] on p "Oui, le Masque Exfoliant pour les Pieds convient à la plupart des types de peau…" at bounding box center [591, 168] width 618 height 14
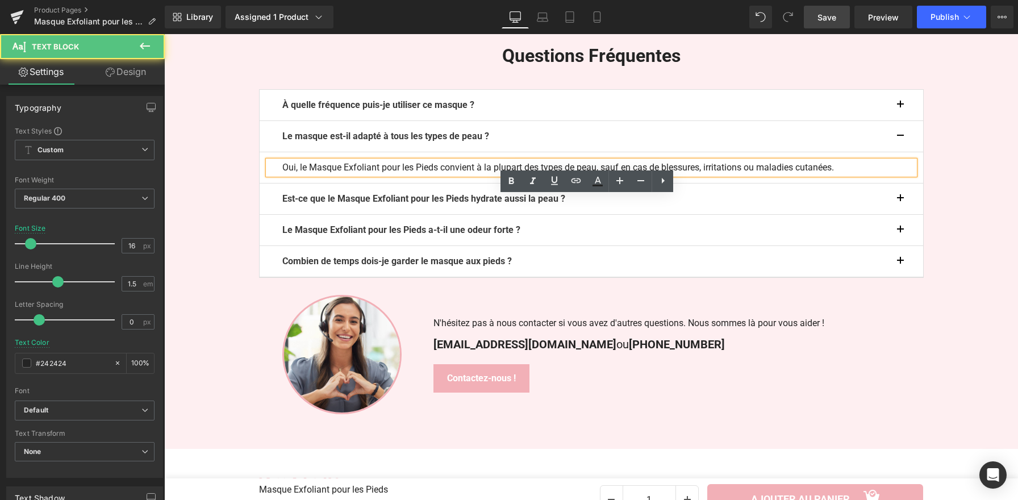
click at [742, 174] on p "Oui, le Masque Exfoliant pour les Pieds convient à la plupart des types de peau…" at bounding box center [591, 168] width 618 height 14
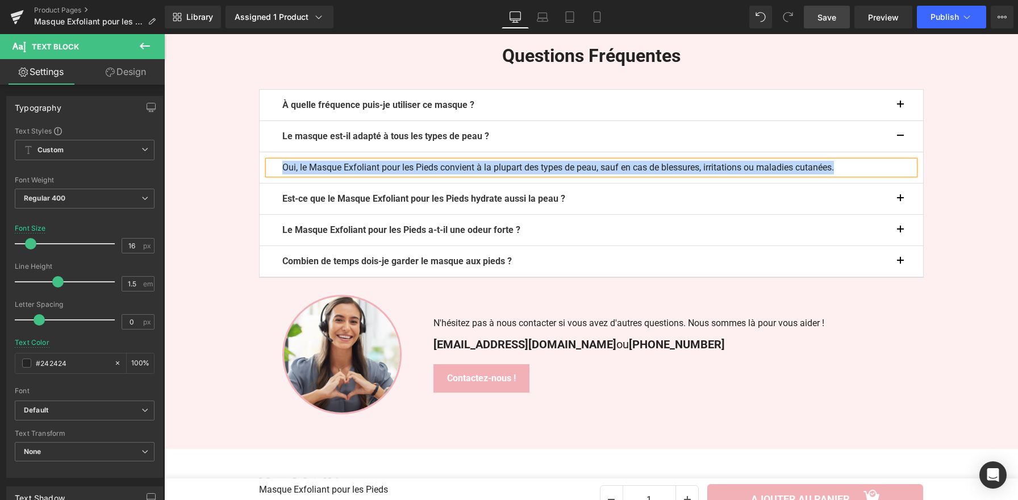
copy p "Oui, le Masque Exfoliant pour les Pieds convient à la plupart des types de peau…"
click at [410, 174] on p "Oui, le Masque Exfoliant pour les Pieds convient à la plupart des types de peau…" at bounding box center [591, 168] width 618 height 14
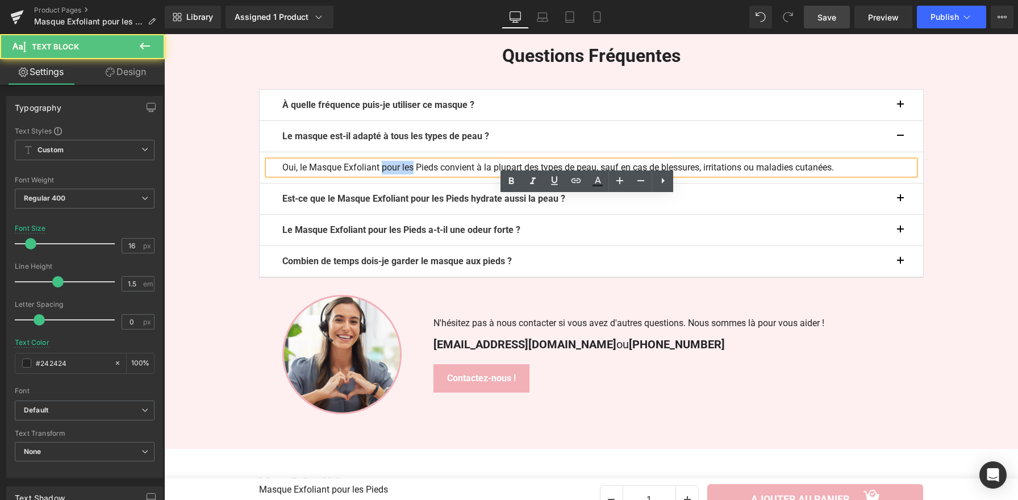
drag, startPoint x: 409, startPoint y: 202, endPoint x: 378, endPoint y: 201, distance: 31.3
click at [378, 174] on p "Oui, le Masque Exfoliant pour les Pieds convient à la plupart des types de peau…" at bounding box center [591, 168] width 618 height 14
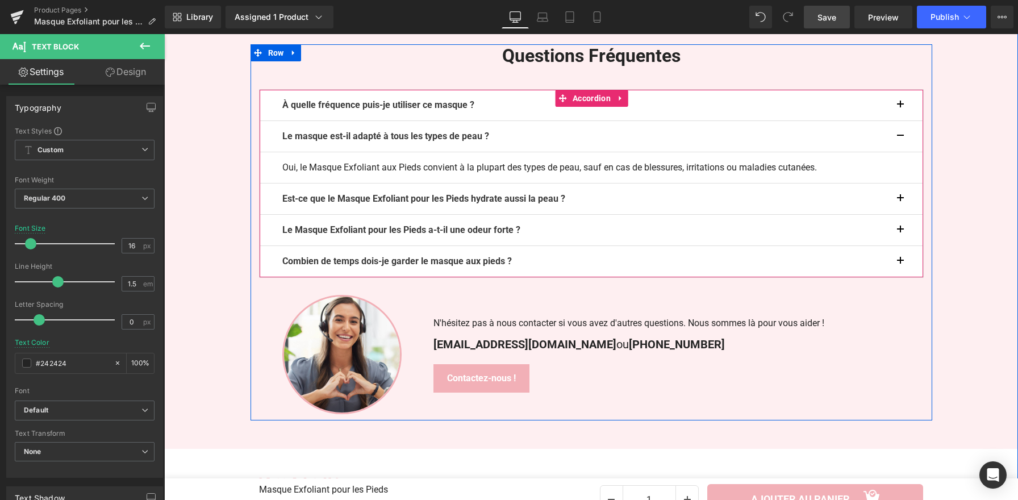
click at [900, 152] on button "button" at bounding box center [911, 136] width 23 height 31
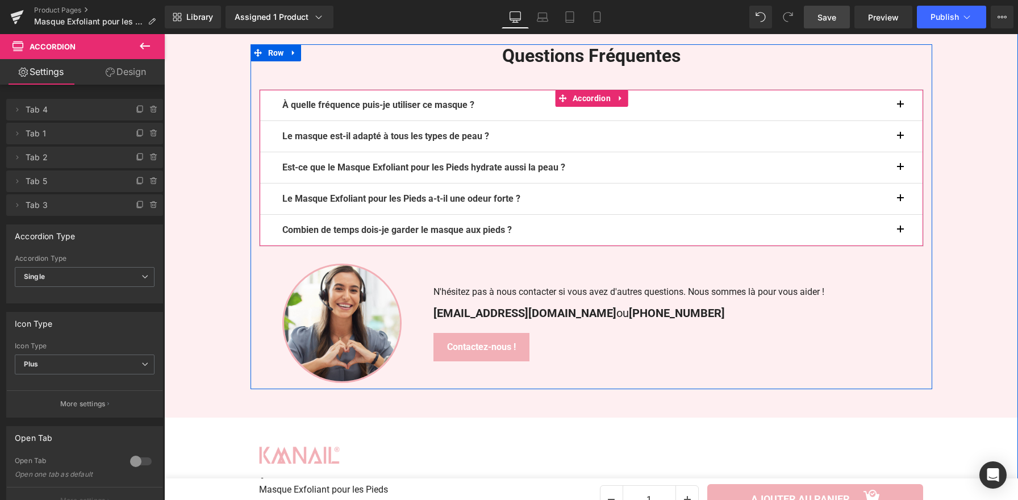
click at [900, 120] on button "button" at bounding box center [911, 105] width 23 height 31
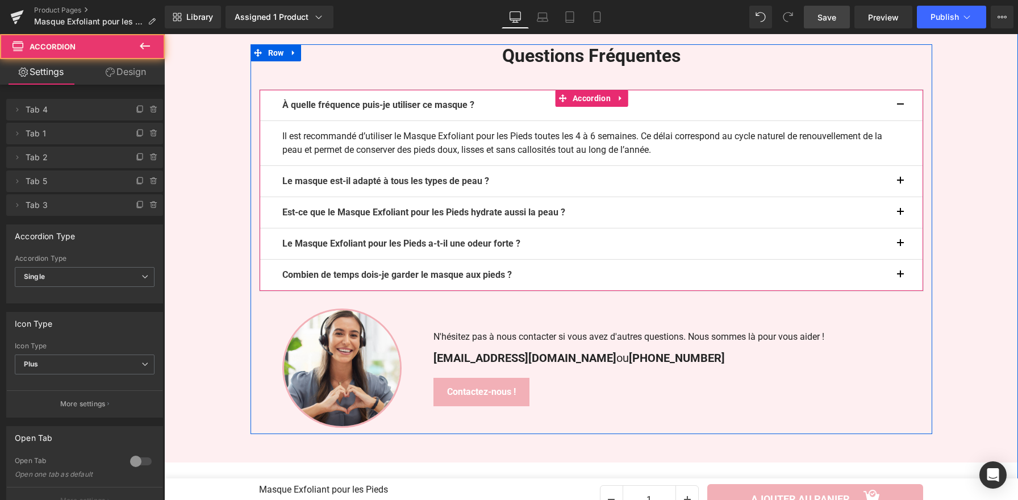
click at [900, 120] on button "button" at bounding box center [911, 105] width 23 height 31
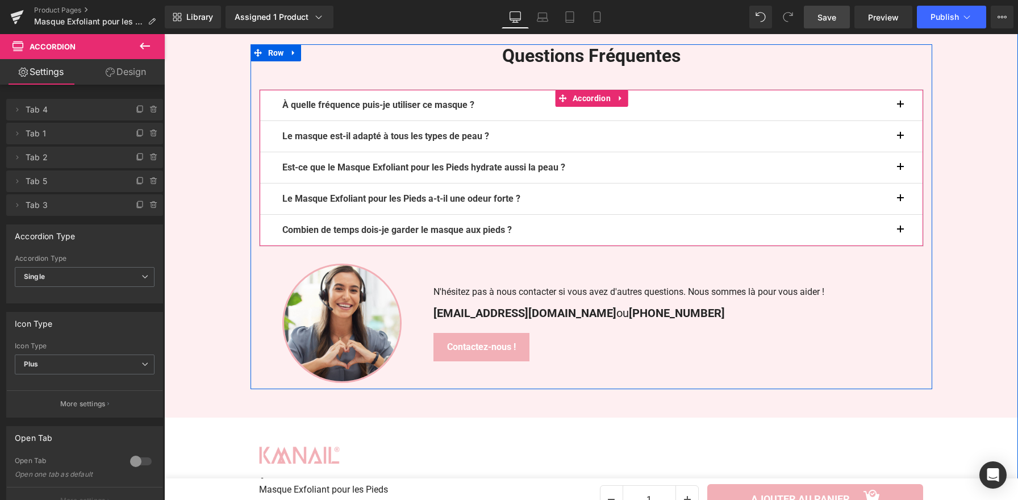
click at [900, 245] on button "button" at bounding box center [911, 230] width 23 height 31
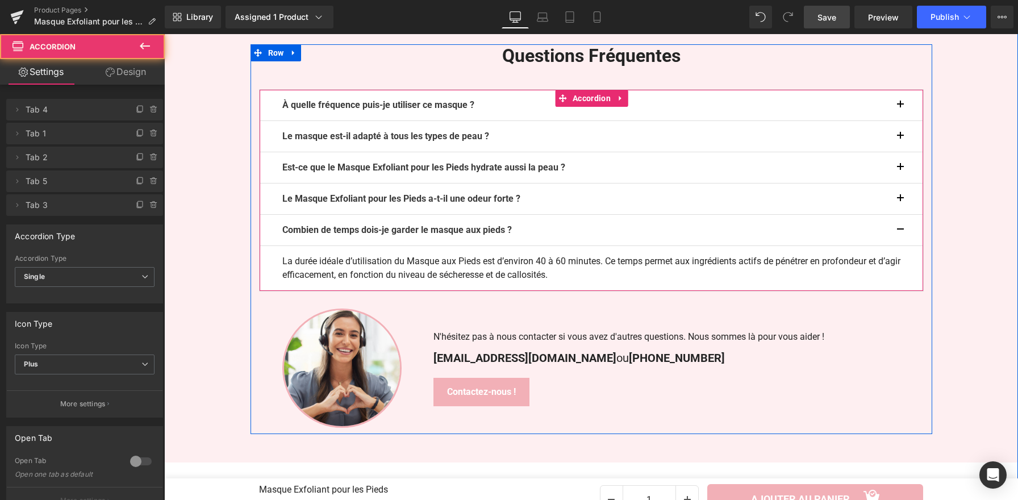
click at [900, 245] on button "button" at bounding box center [911, 230] width 23 height 31
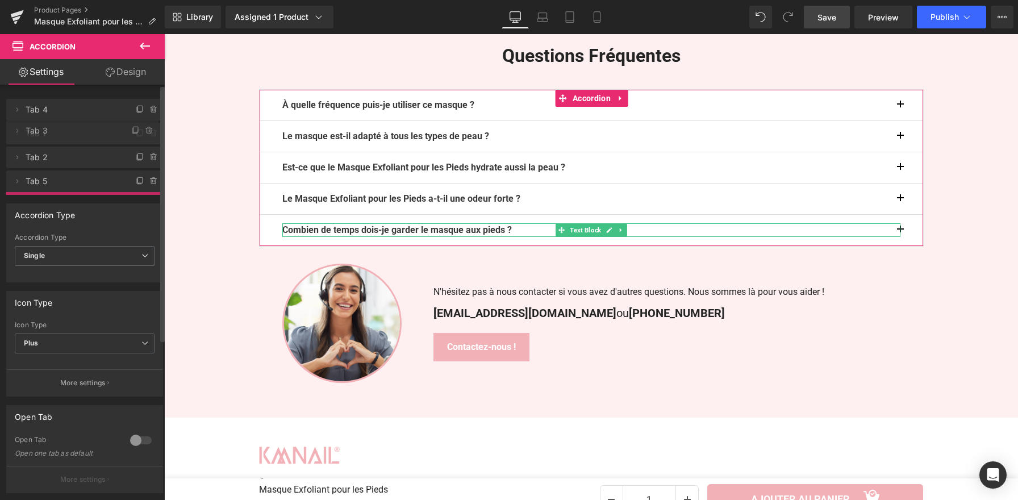
drag, startPoint x: 47, startPoint y: 207, endPoint x: 57, endPoint y: 133, distance: 75.1
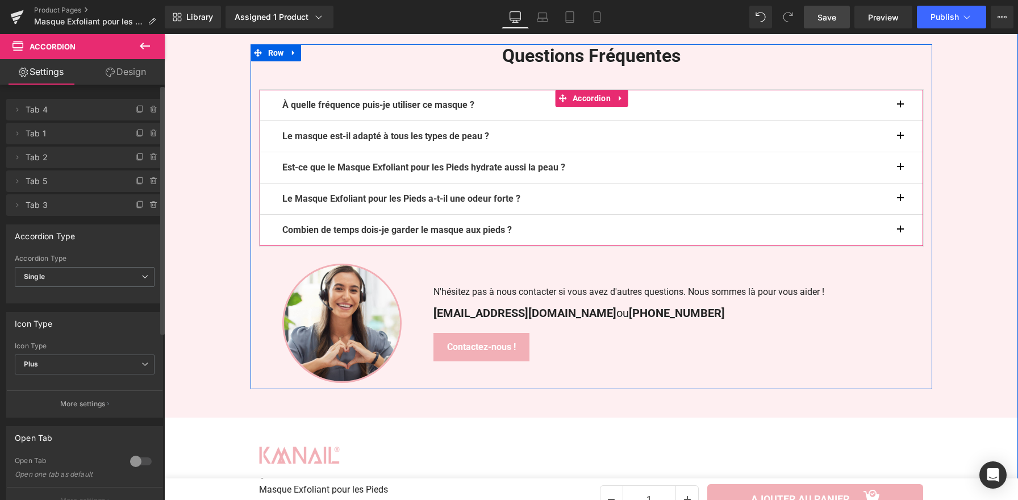
click at [900, 152] on button "button" at bounding box center [911, 136] width 23 height 31
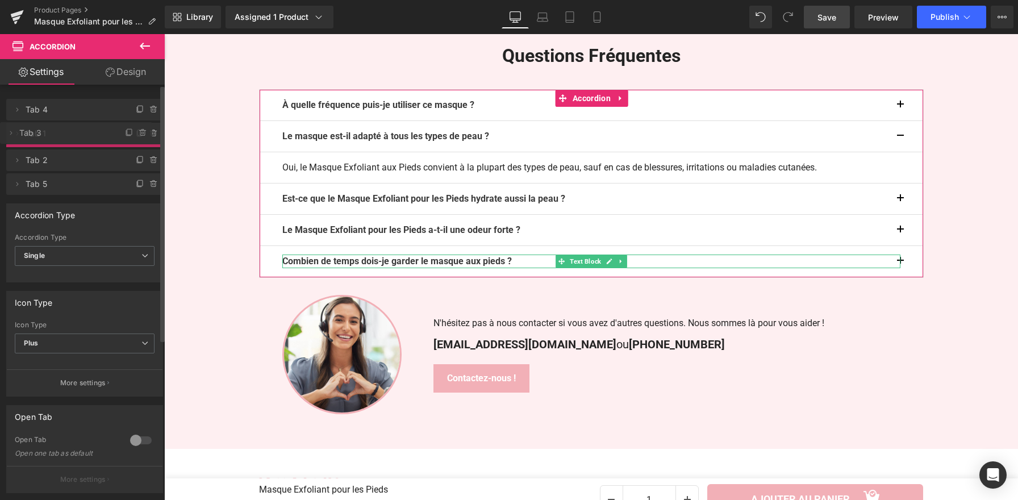
drag, startPoint x: 49, startPoint y: 207, endPoint x: 52, endPoint y: 135, distance: 72.2
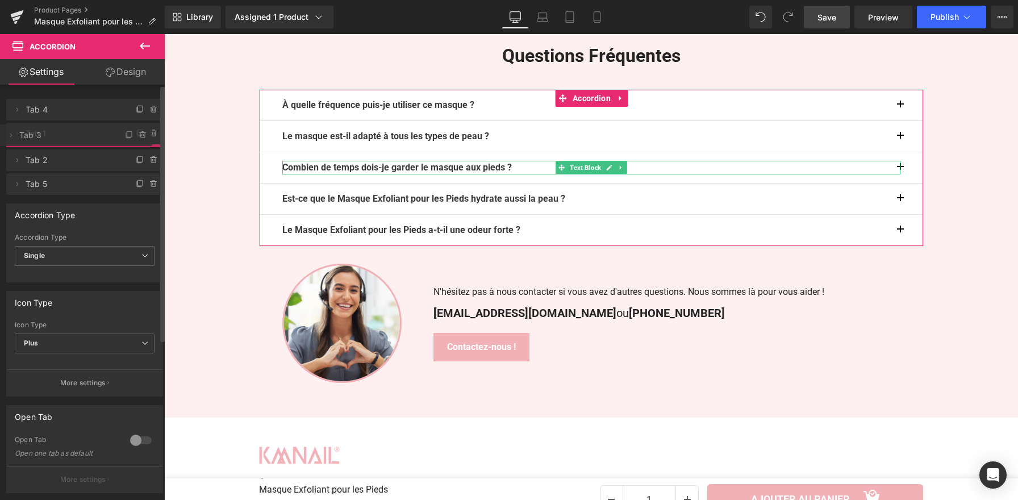
drag, startPoint x: 40, startPoint y: 156, endPoint x: 44, endPoint y: 133, distance: 23.1
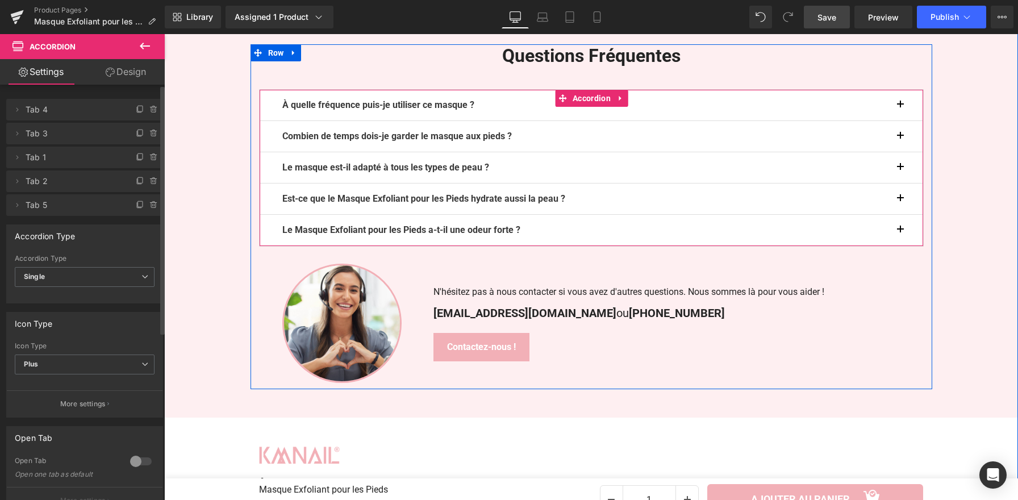
click at [902, 152] on button "button" at bounding box center [911, 136] width 23 height 31
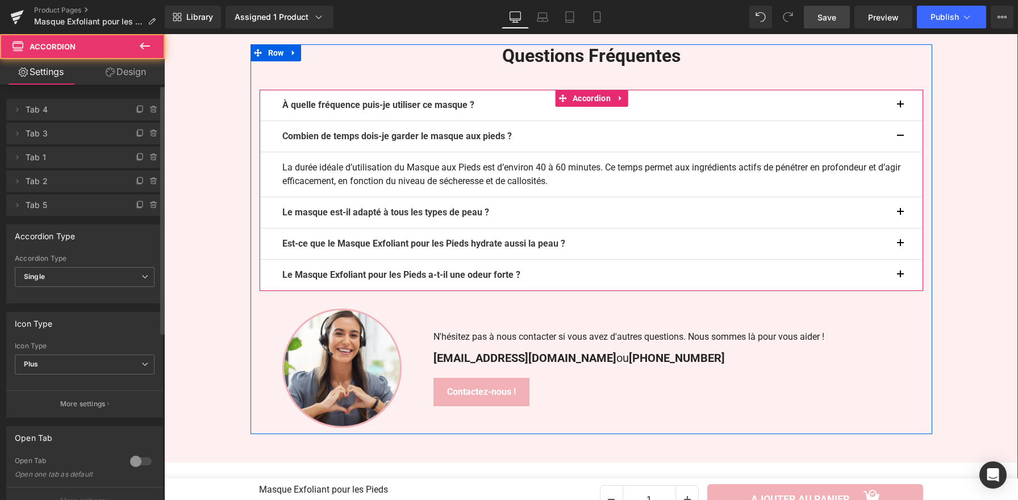
click at [900, 120] on button "button" at bounding box center [911, 105] width 23 height 31
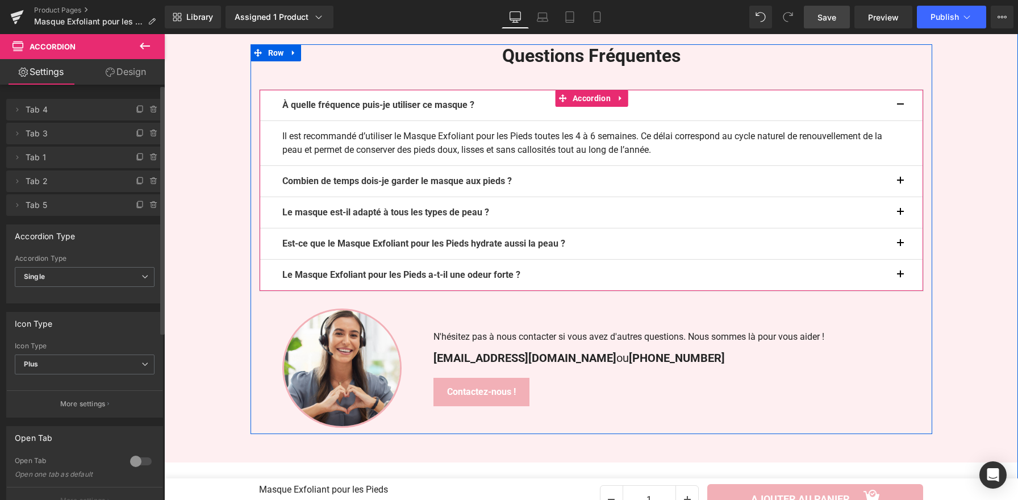
click at [164, 34] on div at bounding box center [164, 34] width 0 height 0
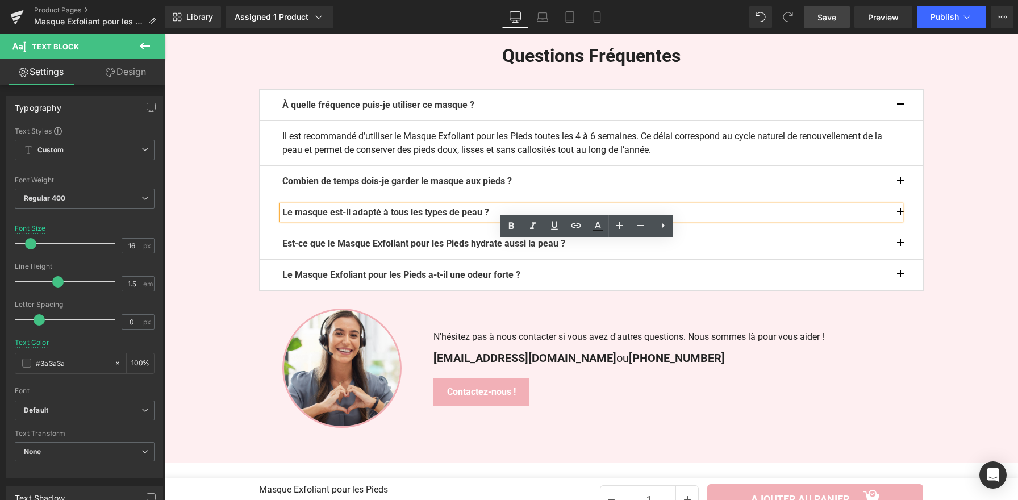
click at [901, 228] on button "button" at bounding box center [911, 212] width 23 height 31
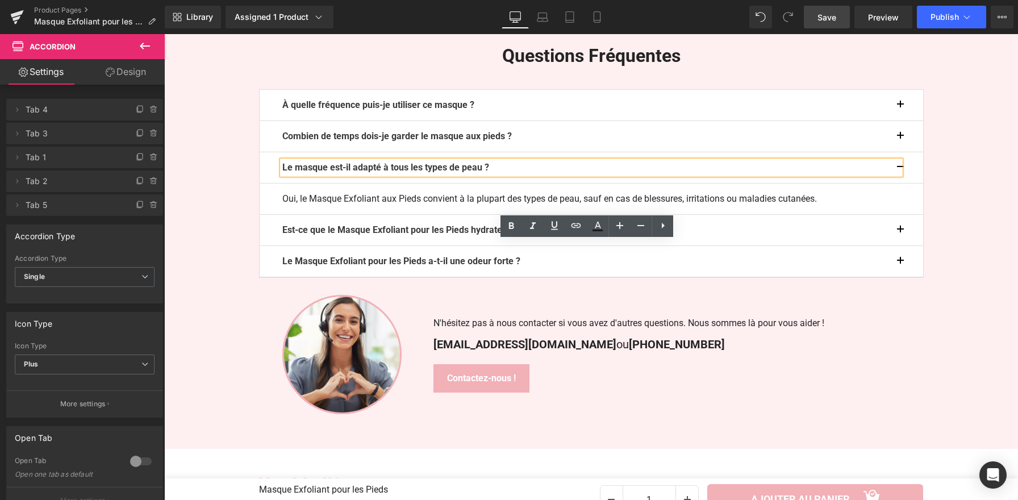
click at [900, 245] on button "button" at bounding box center [911, 230] width 23 height 31
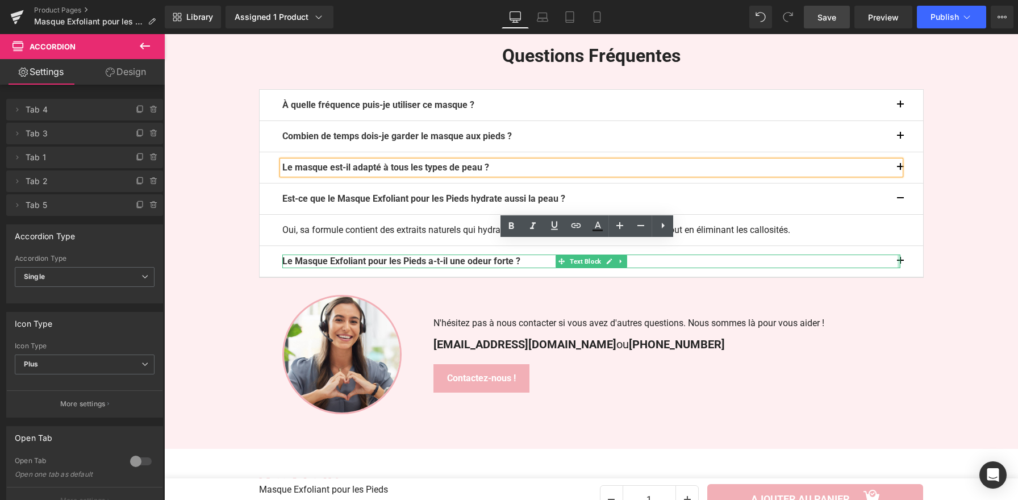
click at [900, 264] on span "button" at bounding box center [900, 264] width 0 height 0
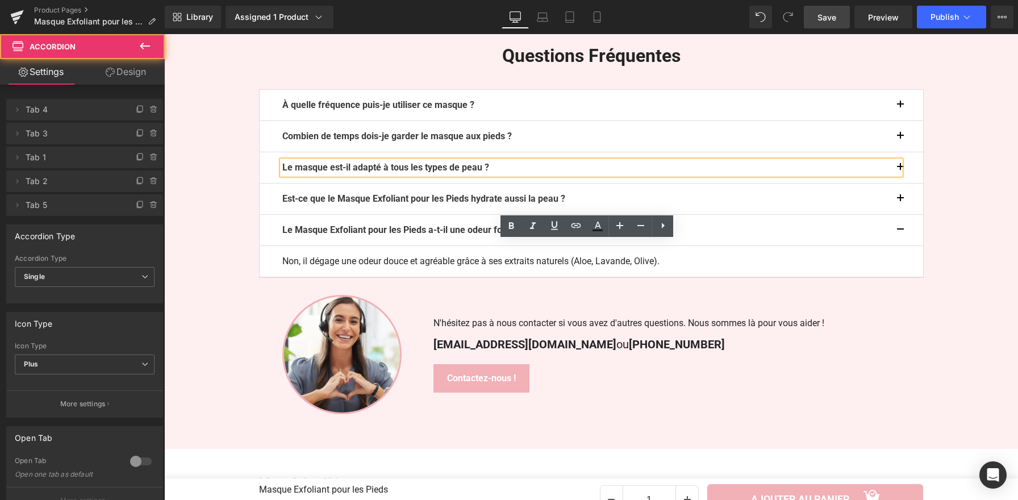
click at [826, 24] on link "Save" at bounding box center [827, 17] width 46 height 23
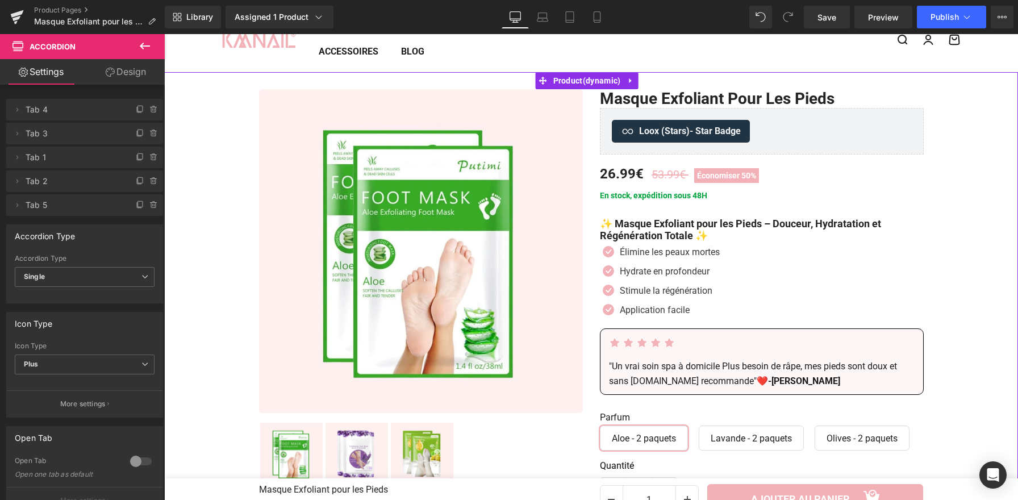
scroll to position [0, 0]
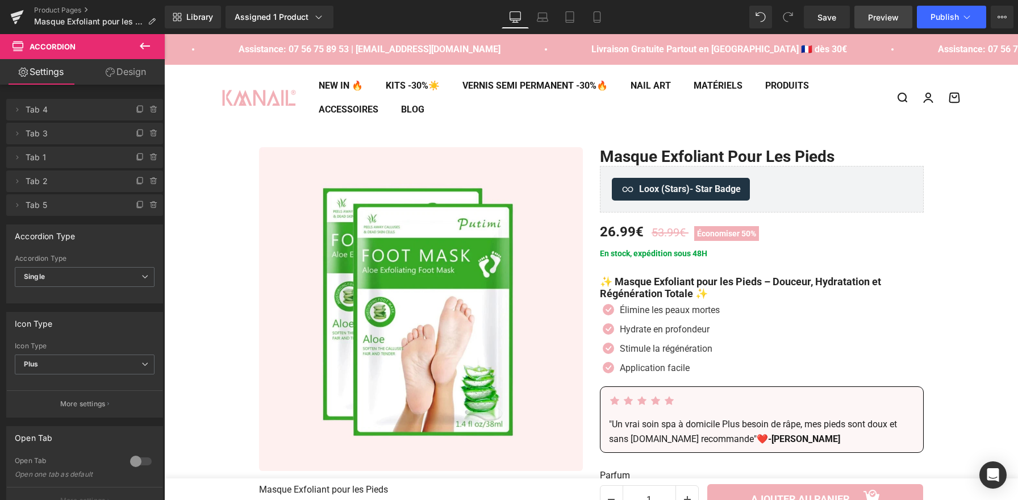
click at [874, 11] on span "Preview" at bounding box center [883, 17] width 31 height 12
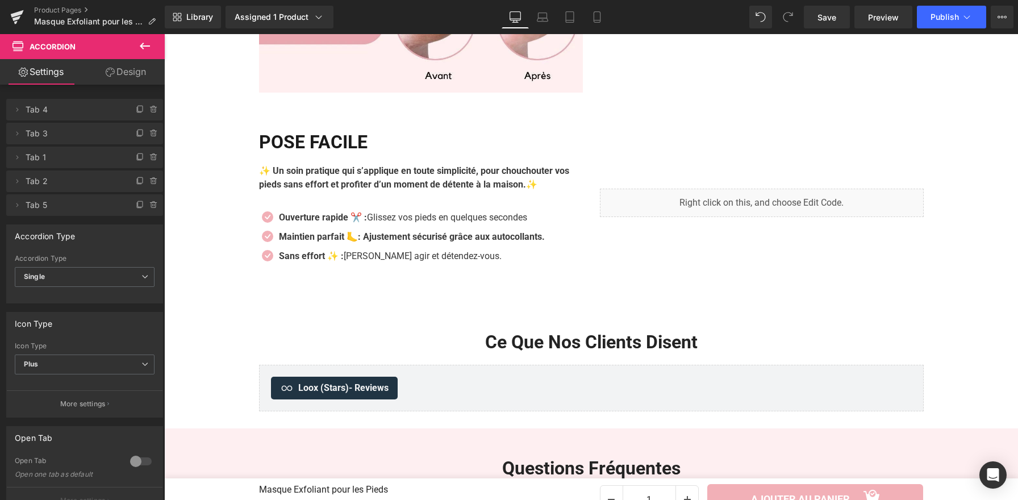
scroll to position [1880, 0]
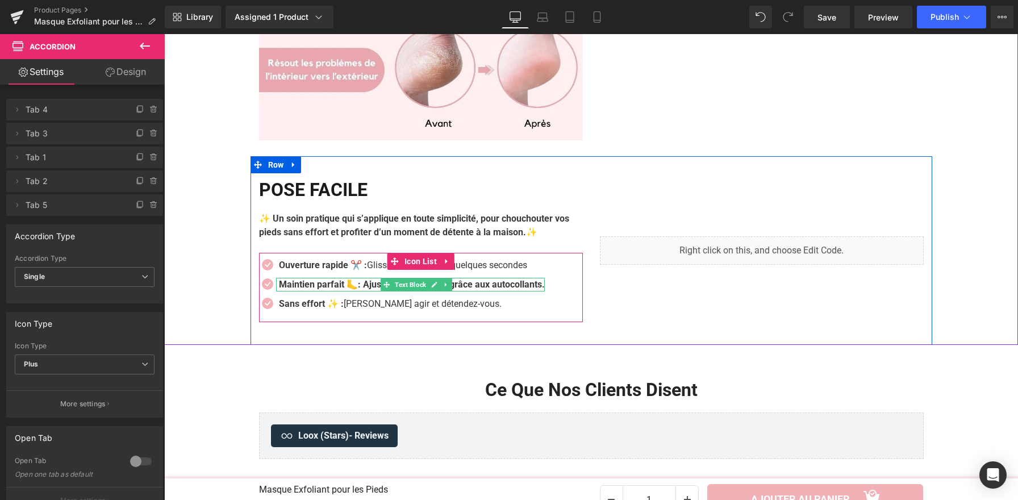
click at [545, 290] on strong "Maintien parfait 🦶: Ajustement sécurisé grâce aux autocollants." at bounding box center [412, 284] width 266 height 11
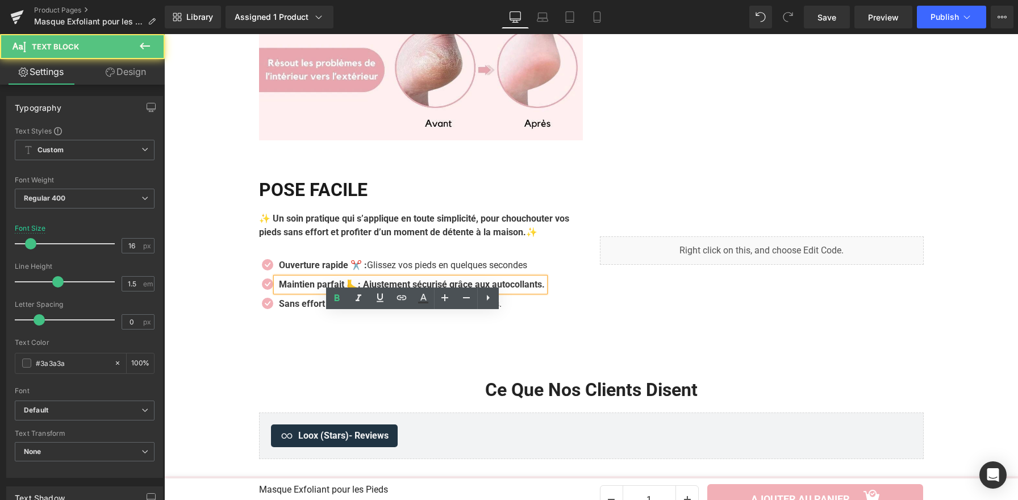
click at [545, 290] on strong "Maintien parfait 🦶: Ajustement sécurisé grâce aux autocollants." at bounding box center [412, 284] width 266 height 11
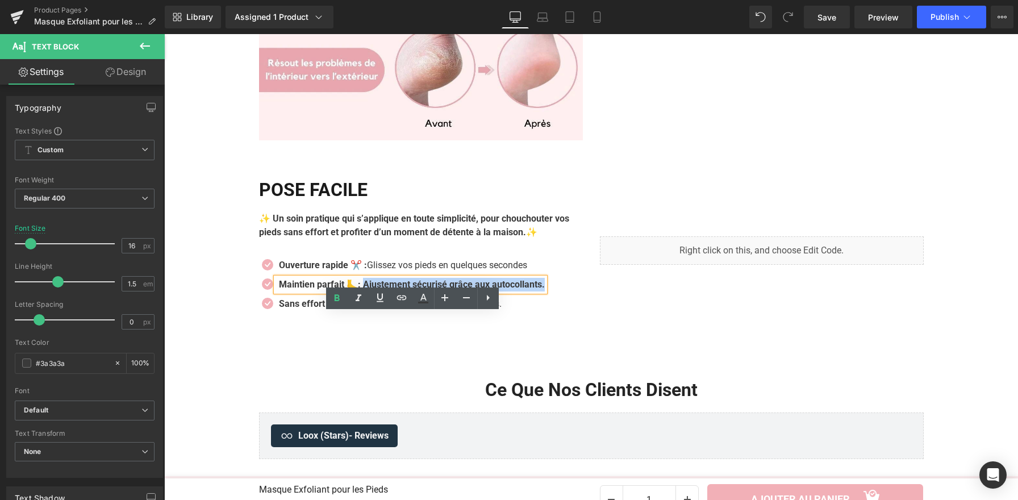
drag, startPoint x: 546, startPoint y: 321, endPoint x: 362, endPoint y: 322, distance: 184.0
click at [362, 291] on div "Maintien parfait 🦶: Ajustement sécurisé grâce aux autocollants." at bounding box center [410, 285] width 269 height 14
click at [341, 304] on icon at bounding box center [337, 298] width 14 height 14
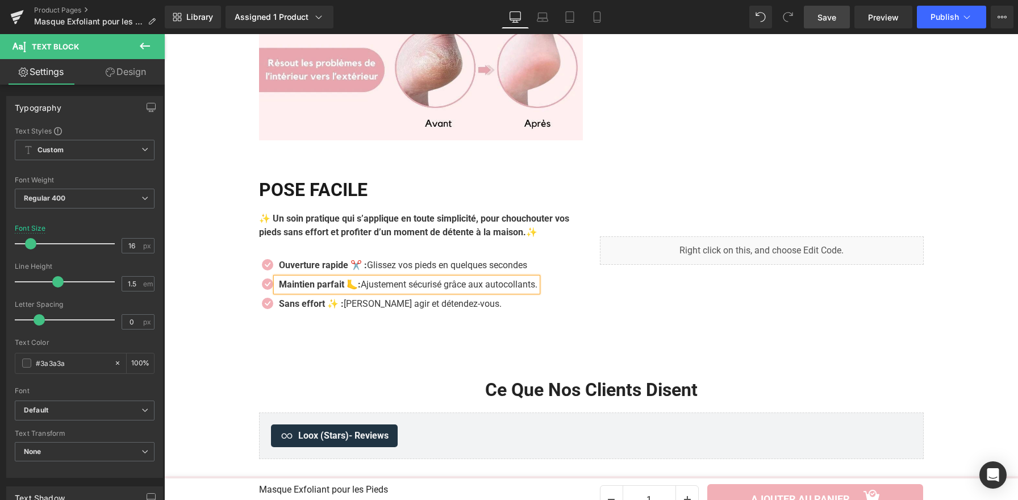
drag, startPoint x: 816, startPoint y: 18, endPoint x: 650, endPoint y: 44, distance: 167.3
click at [816, 18] on link "Save" at bounding box center [827, 17] width 46 height 23
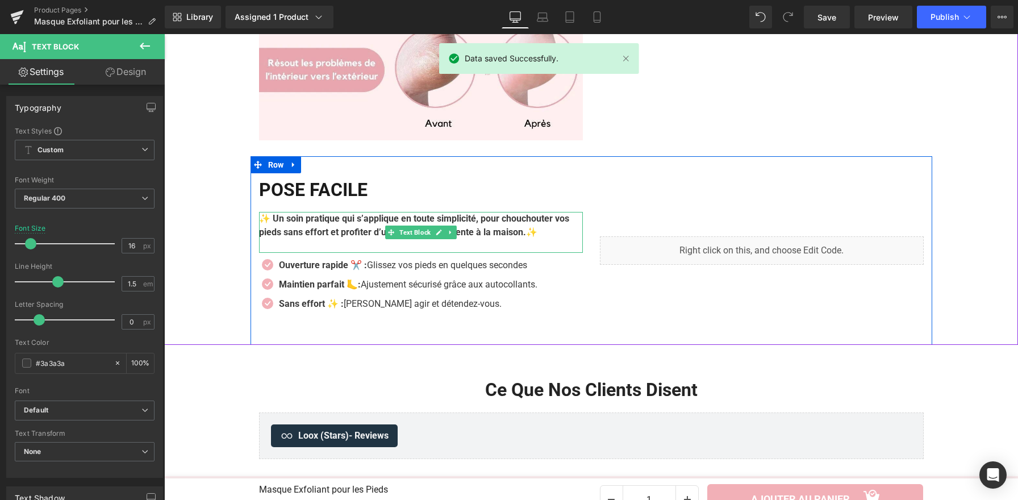
click at [477, 237] on strong "✨ Un soin pratique qui s’applique en toute simplicité, pour chouchouter vos pie…" at bounding box center [414, 225] width 310 height 24
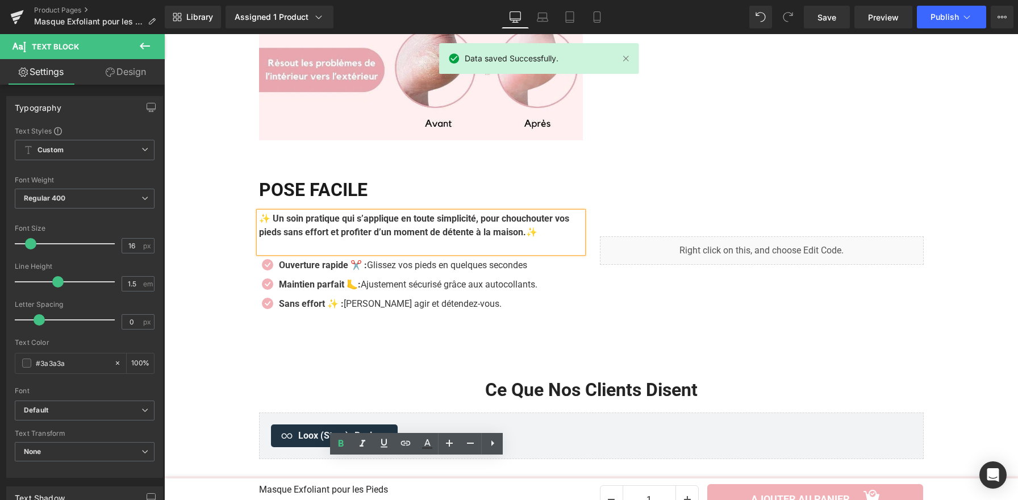
scroll to position [1668, 0]
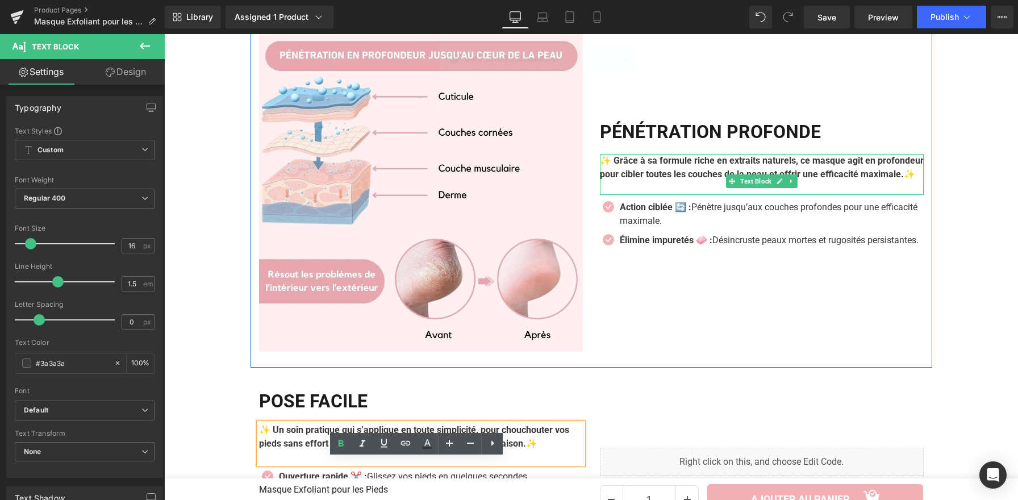
click at [692, 181] on p "✨ Grâce à sa formule riche en extraits naturels, ce masque agit en profondeur p…" at bounding box center [762, 167] width 324 height 27
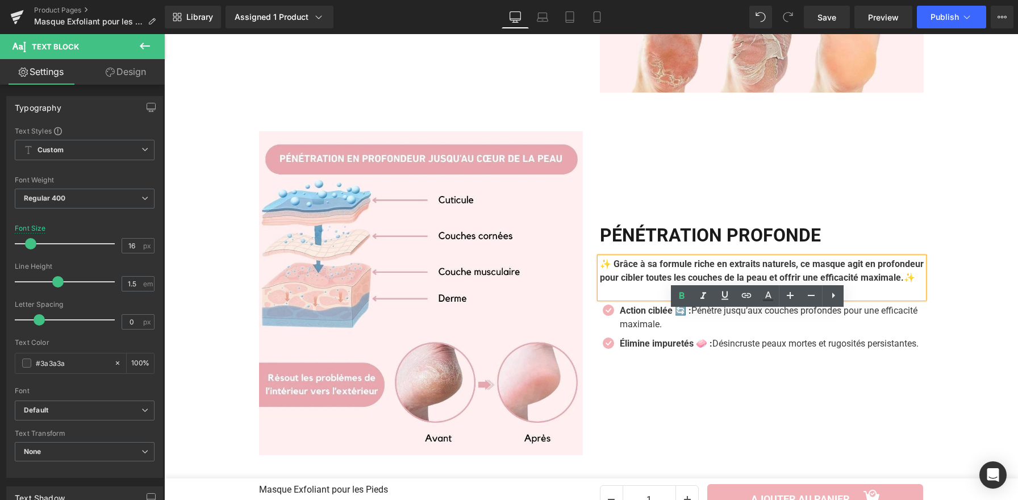
scroll to position [1429, 0]
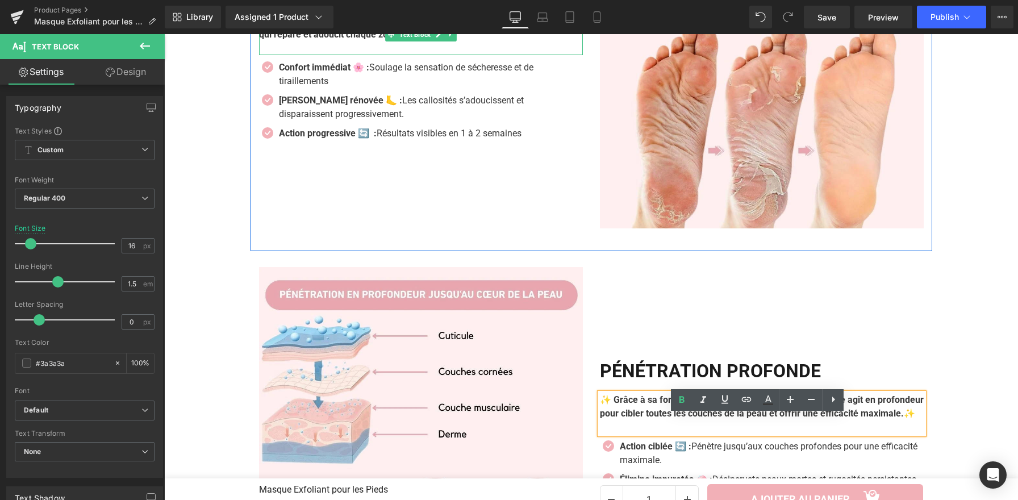
drag, startPoint x: 523, startPoint y: 97, endPoint x: 358, endPoint y: 63, distance: 168.2
click at [358, 41] on p "✨ Redonnez une nouvelle vie à vos pieds avec une exfoliation en profondeur qui …" at bounding box center [421, 27] width 324 height 27
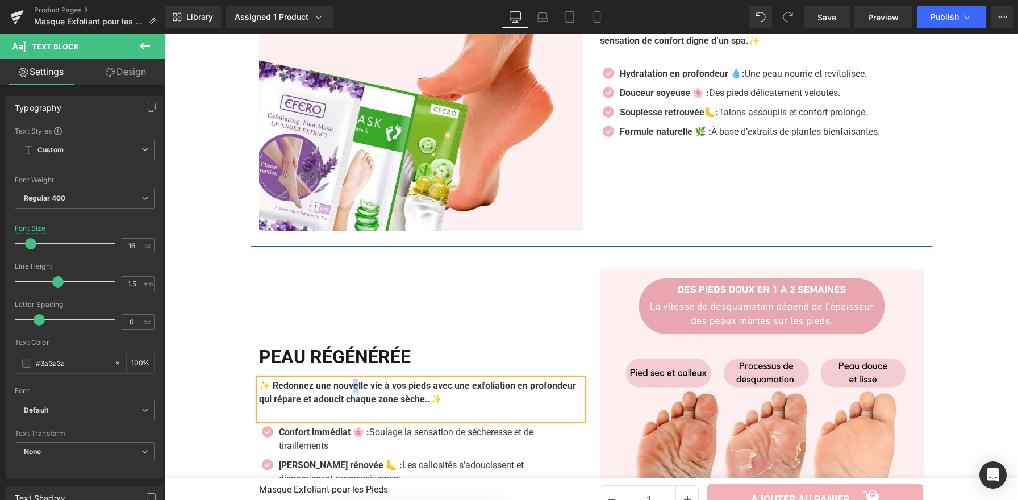
scroll to position [950, 0]
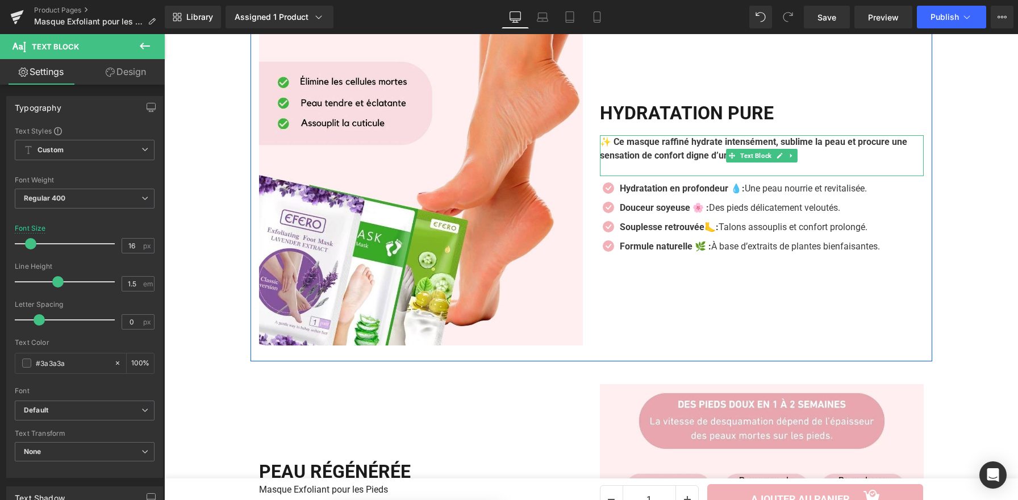
click at [665, 162] on p "✨ Ce masque raffiné hydrate intensément, sublime la peau et procure une sensati…" at bounding box center [762, 148] width 324 height 27
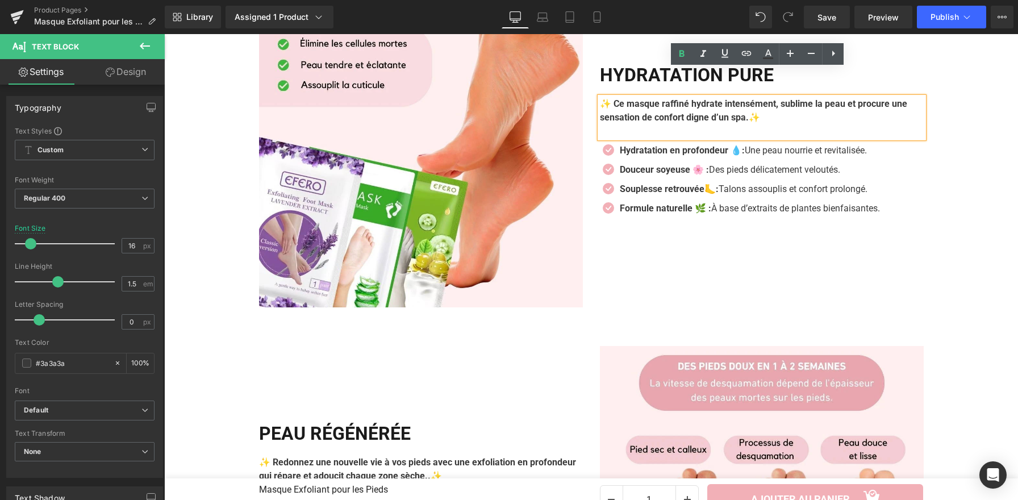
scroll to position [1051, 0]
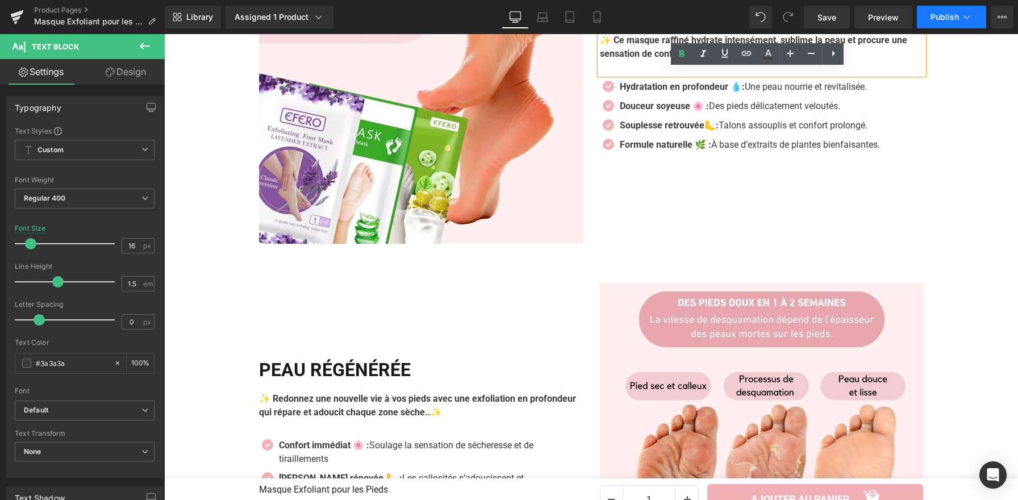
click at [957, 22] on button "Publish" at bounding box center [951, 17] width 69 height 23
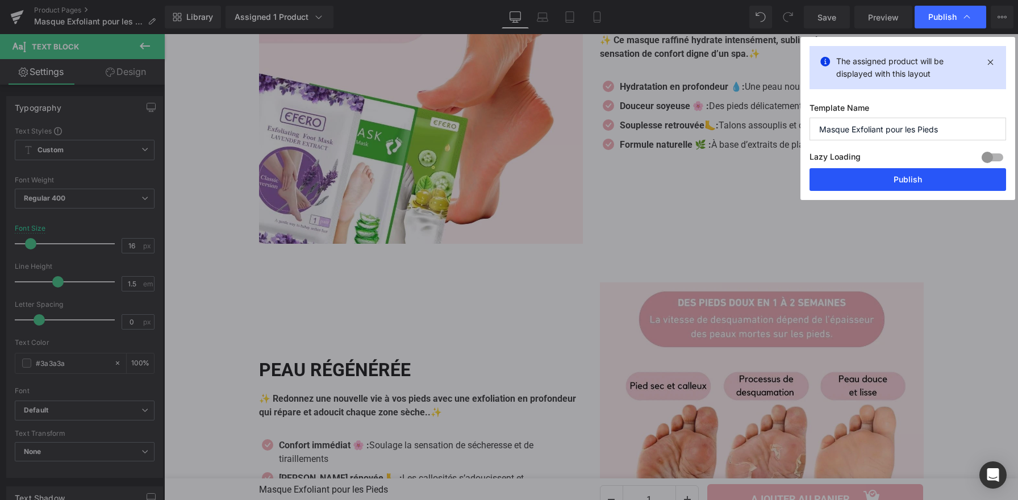
click at [906, 181] on button "Publish" at bounding box center [907, 179] width 197 height 23
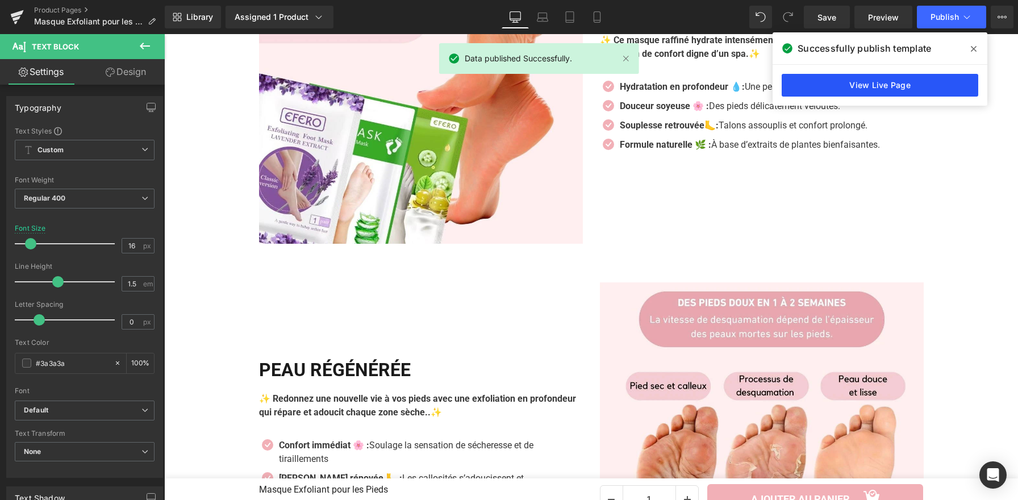
click at [851, 83] on link "View Live Page" at bounding box center [880, 85] width 197 height 23
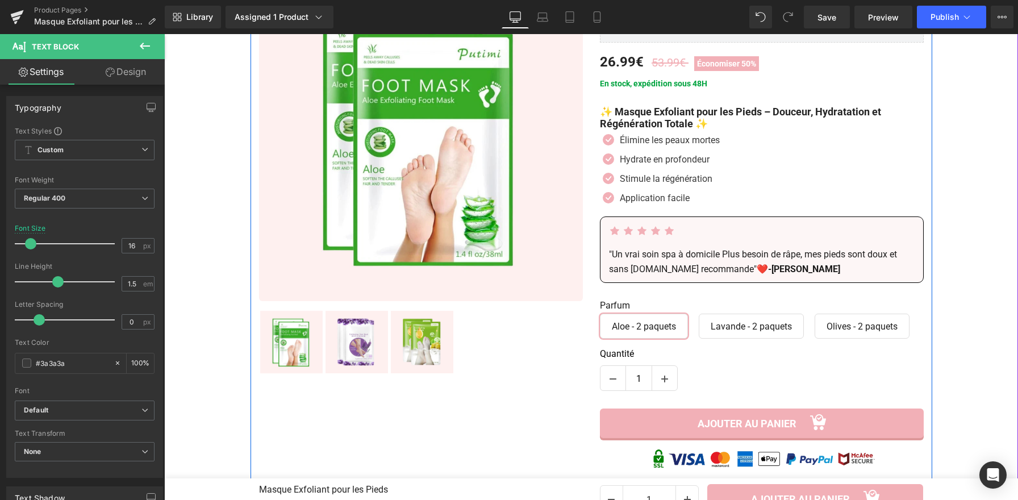
scroll to position [312, 0]
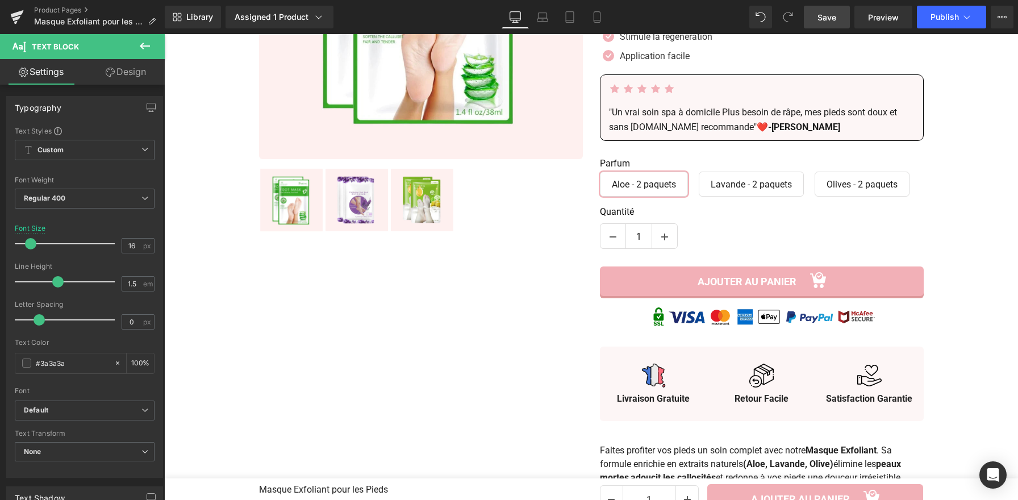
click at [828, 17] on span "Save" at bounding box center [826, 17] width 19 height 12
